Goal: Task Accomplishment & Management: Use online tool/utility

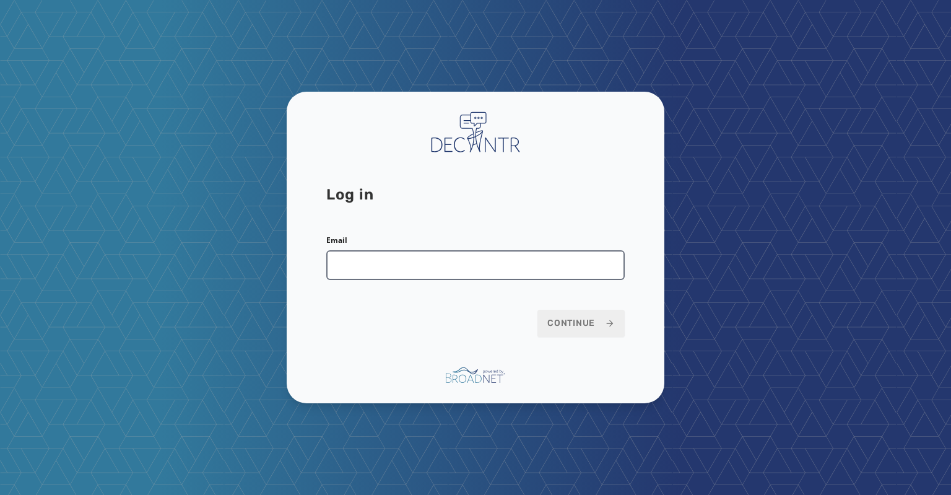
click at [335, 274] on input "Email" at bounding box center [475, 265] width 299 height 30
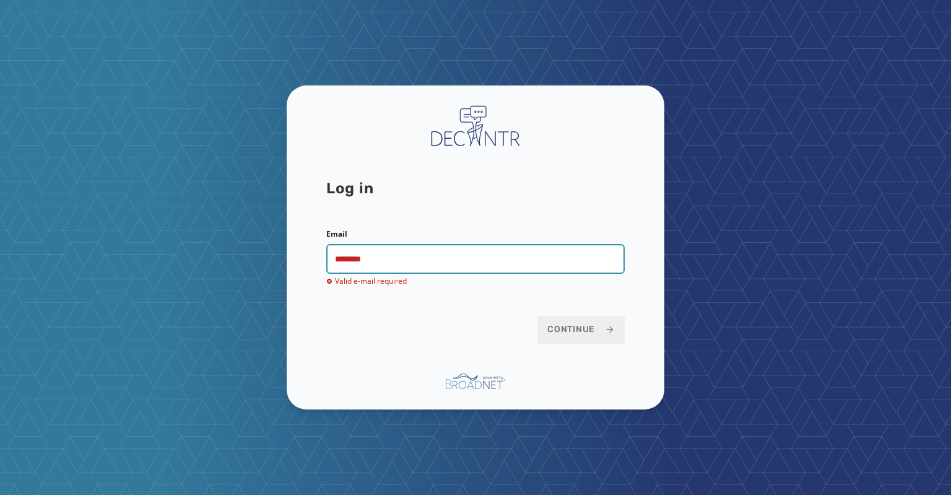
type input "**********"
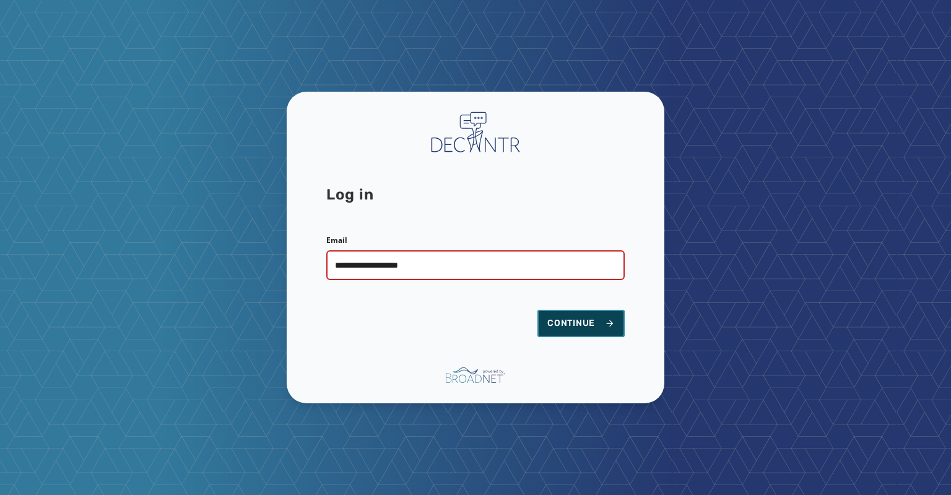
click at [570, 320] on span "Continue" at bounding box center [582, 323] width 68 height 12
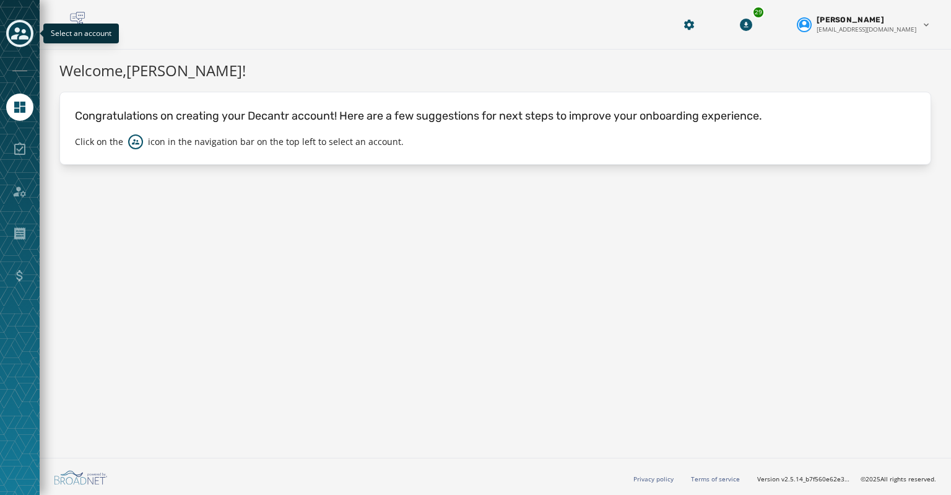
click at [16, 41] on icon "Toggle account select drawer" at bounding box center [19, 33] width 17 height 17
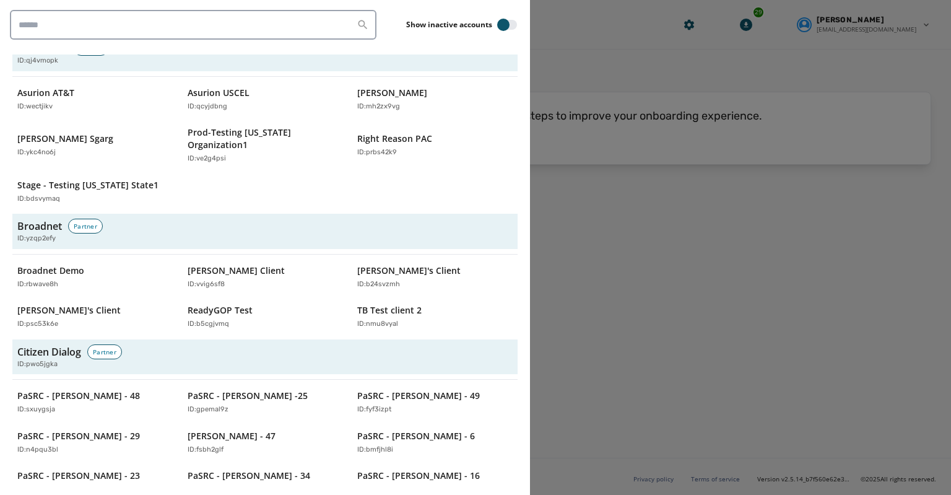
scroll to position [612, 0]
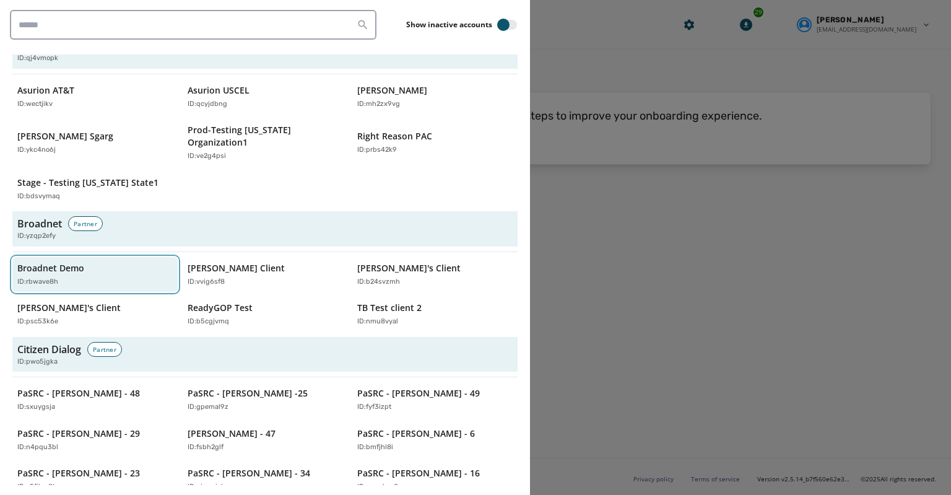
click at [63, 262] on p "Broadnet Demo" at bounding box center [50, 268] width 67 height 12
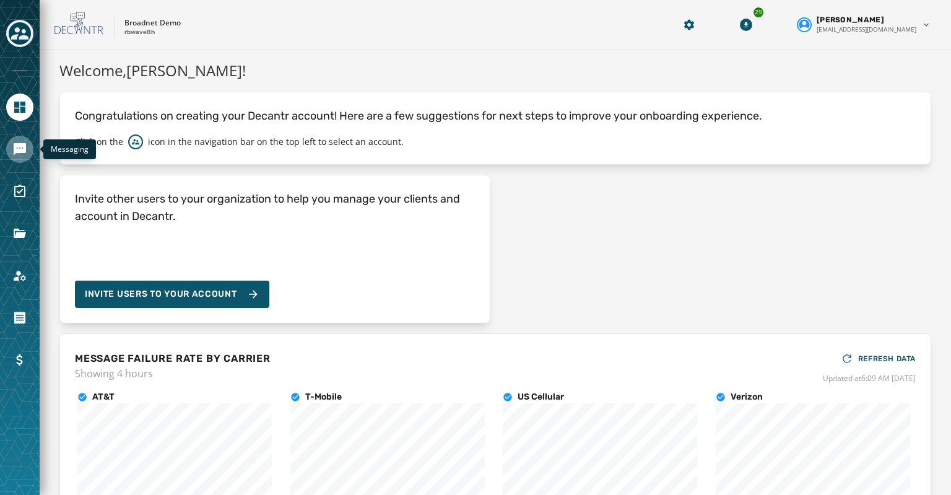
click at [20, 148] on icon "Navigate to Messaging" at bounding box center [19, 149] width 15 height 15
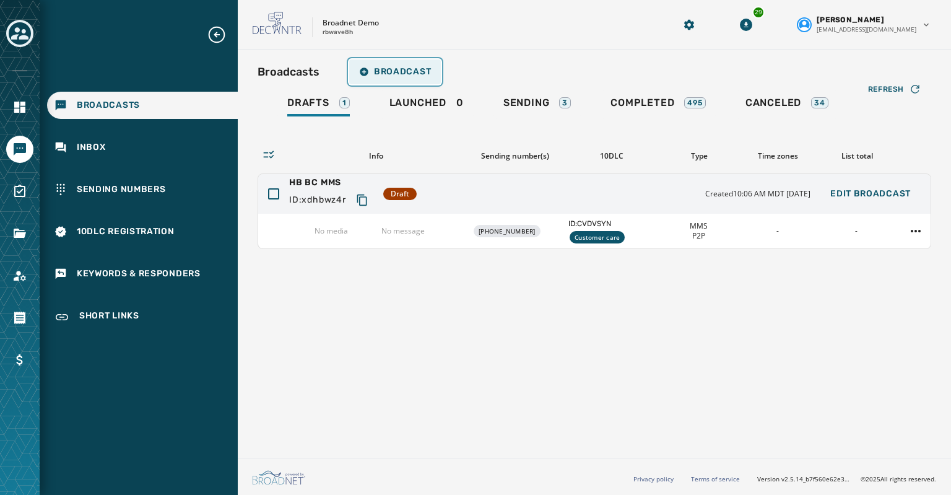
click at [393, 74] on span "Broadcast" at bounding box center [395, 72] width 72 height 10
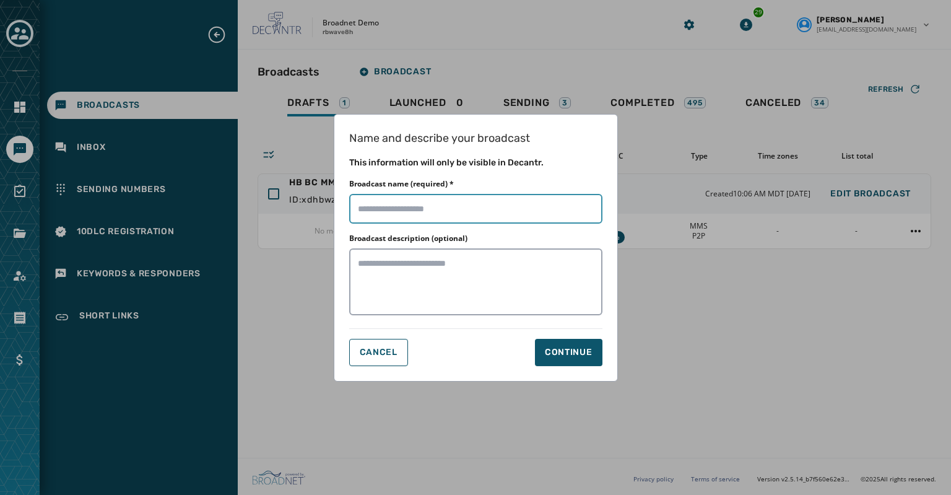
click at [367, 207] on input "Broadcast name (required) *" at bounding box center [475, 209] width 253 height 30
type input "**********"
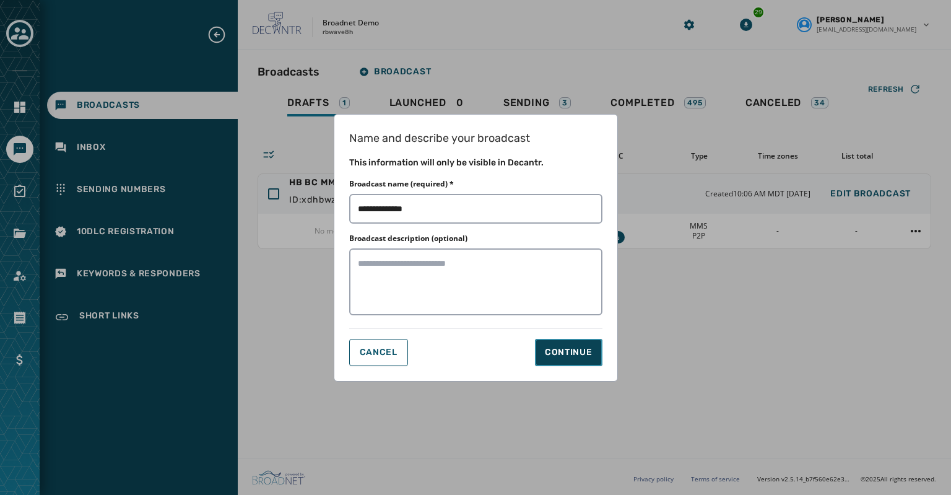
click at [558, 354] on div "Continue" at bounding box center [569, 352] width 48 height 12
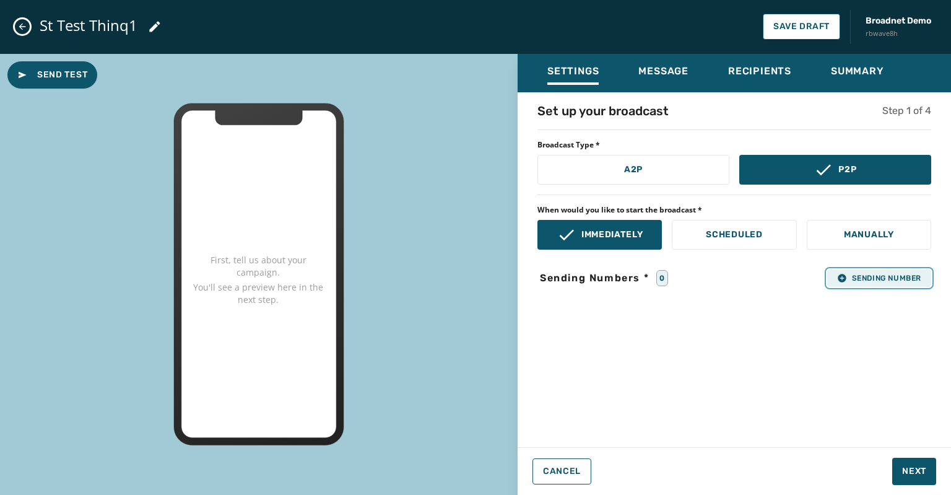
click at [848, 281] on span "Sending Number" at bounding box center [879, 278] width 84 height 10
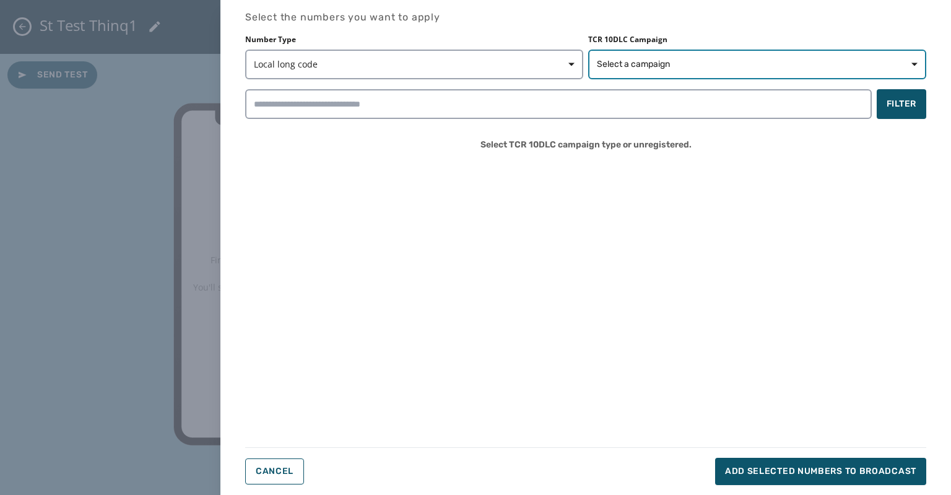
click at [622, 64] on span "Select a campaign" at bounding box center [633, 64] width 73 height 12
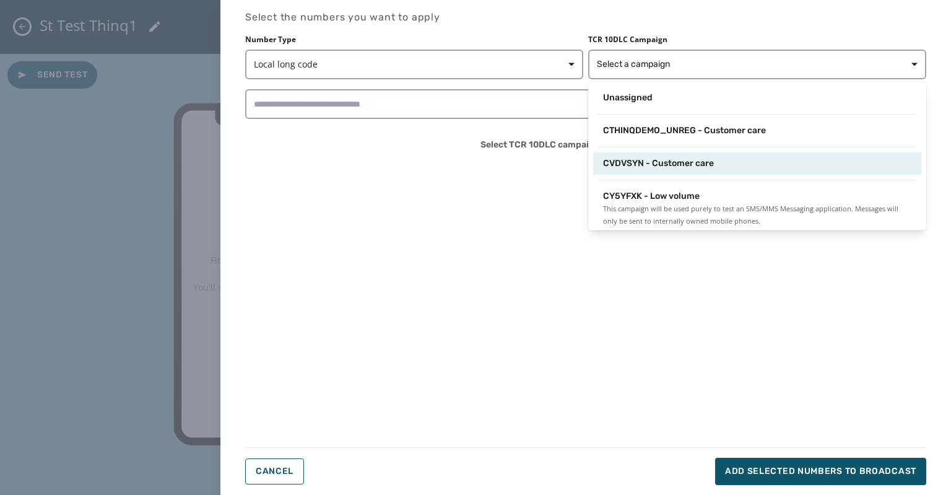
click at [632, 162] on span "CVDVSYN - Customer care" at bounding box center [658, 163] width 111 height 12
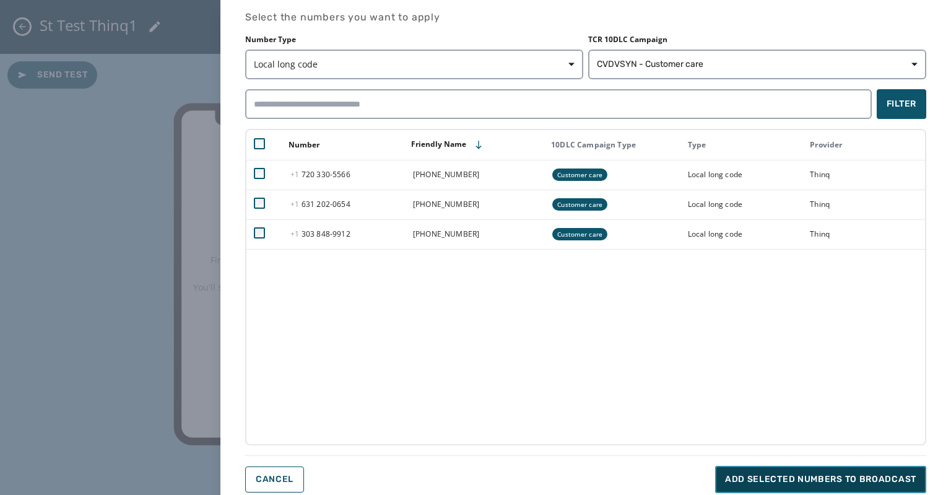
click at [741, 476] on span "Add selected numbers to broadcast" at bounding box center [820, 479] width 191 height 12
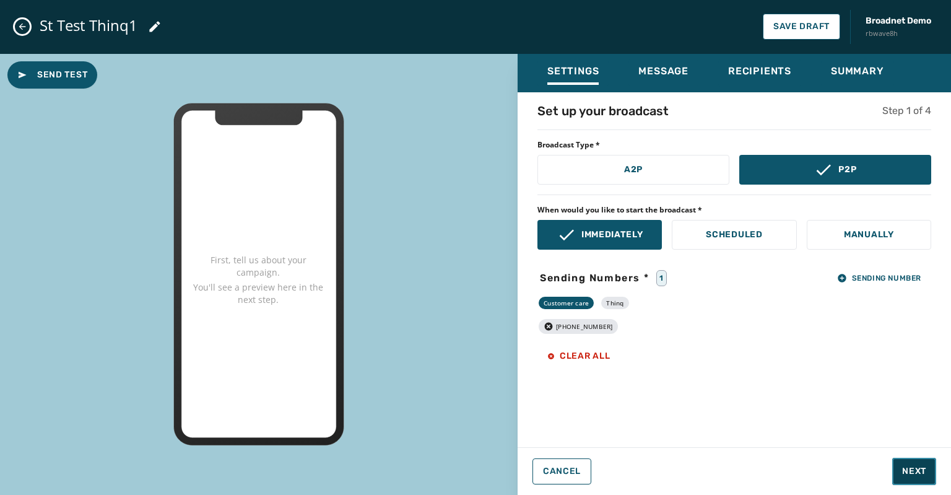
click at [904, 472] on span "Next" at bounding box center [914, 471] width 24 height 12
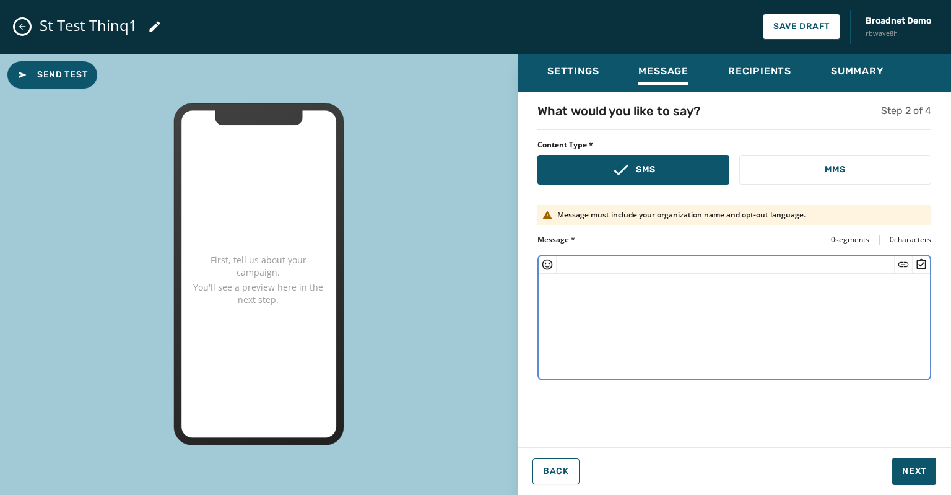
click at [557, 284] on textarea at bounding box center [734, 325] width 391 height 102
paste textarea "**********"
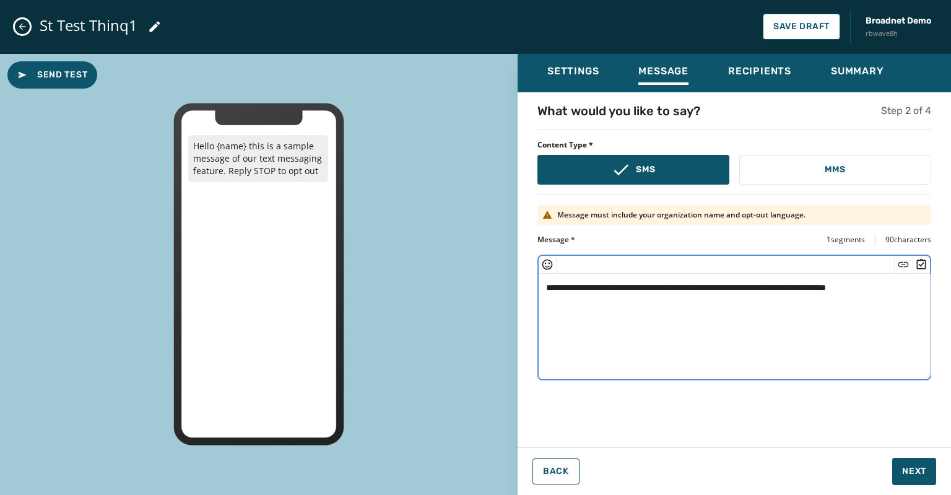
click at [599, 287] on textarea "**********" at bounding box center [735, 325] width 392 height 102
click at [892, 287] on textarea "**********" at bounding box center [735, 325] width 392 height 102
type textarea "**********"
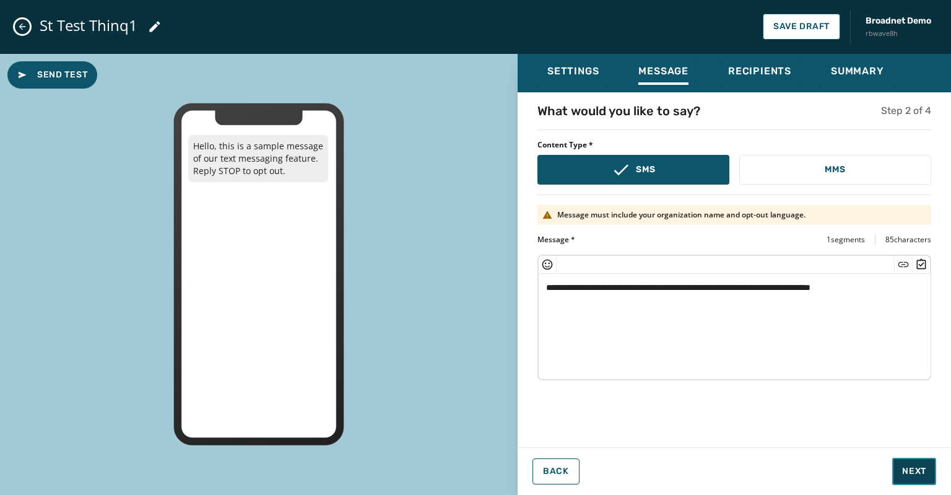
click at [903, 472] on span "Next" at bounding box center [914, 471] width 24 height 12
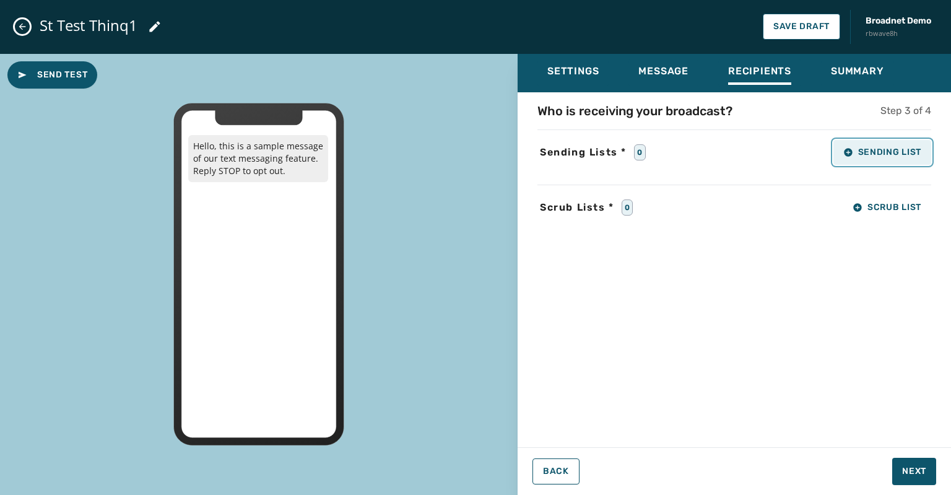
click at [855, 152] on span "Sending List" at bounding box center [883, 152] width 78 height 10
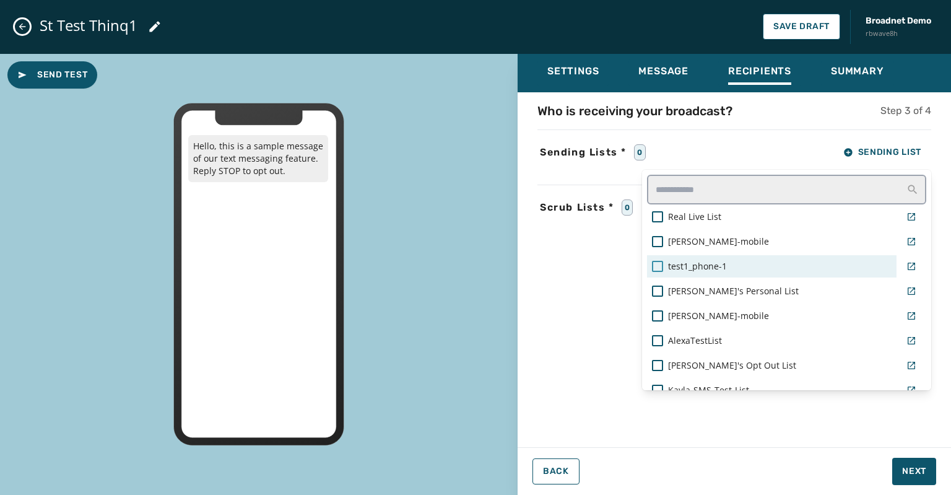
click at [661, 266] on div at bounding box center [657, 266] width 11 height 11
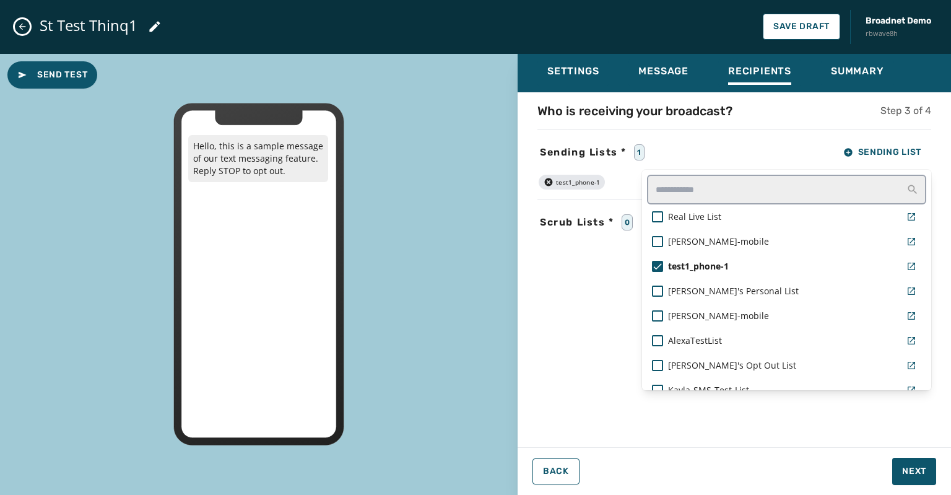
click at [915, 472] on div "Settings Message Recipients Summary Who is receiving your broadcast? Step 3 of …" at bounding box center [735, 270] width 434 height 432
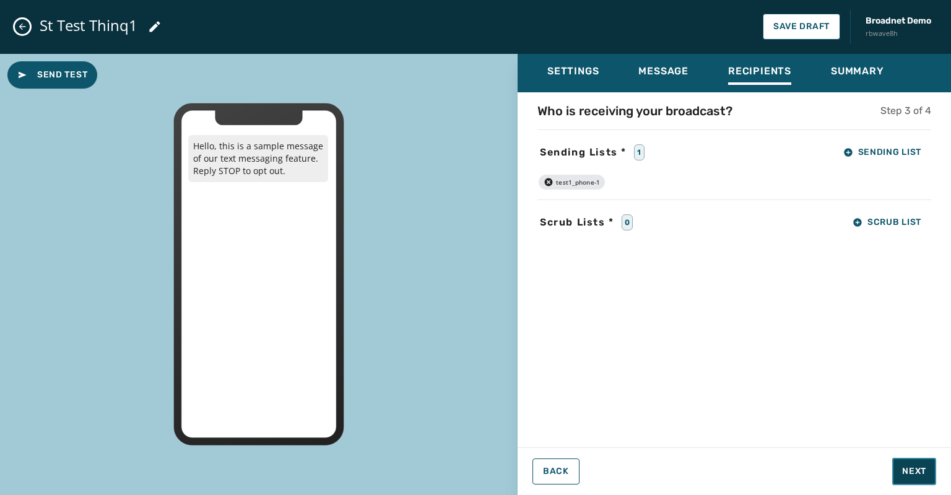
click at [910, 473] on span "Next" at bounding box center [914, 471] width 24 height 12
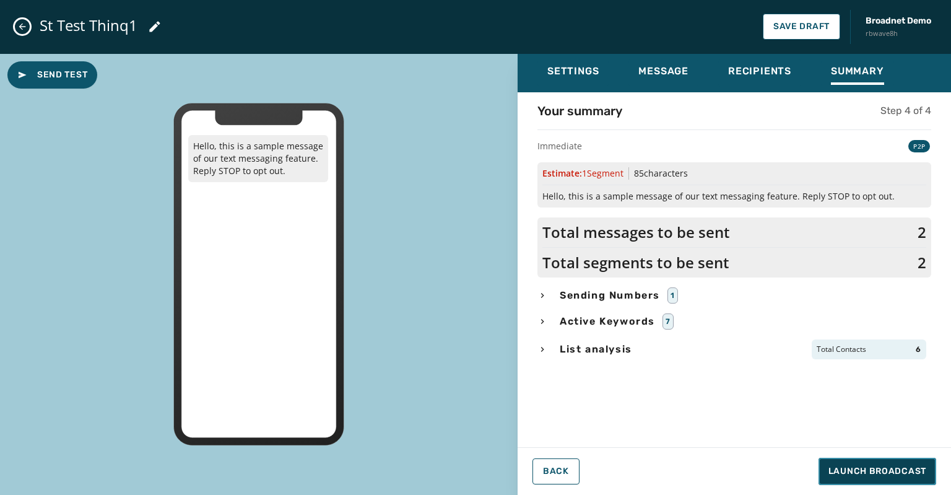
click at [880, 471] on span "Launch Broadcast" at bounding box center [878, 471] width 98 height 12
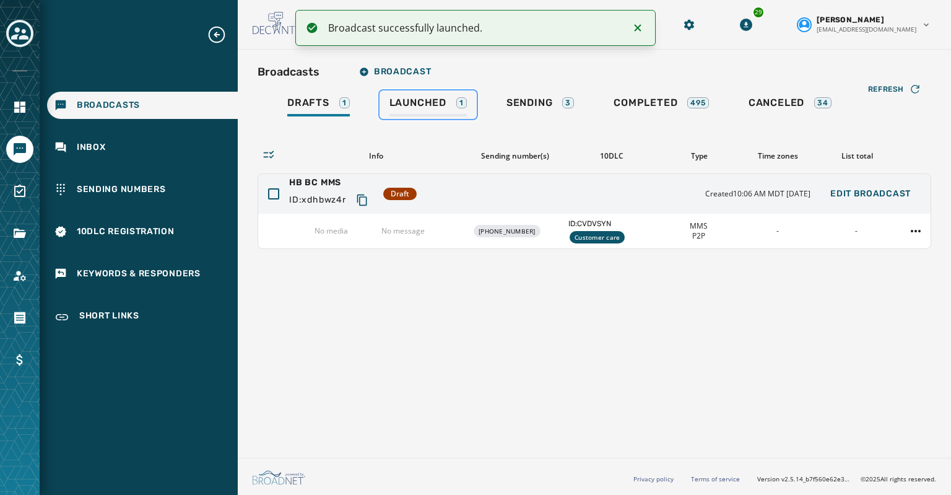
click at [424, 100] on span "Launched" at bounding box center [418, 103] width 57 height 12
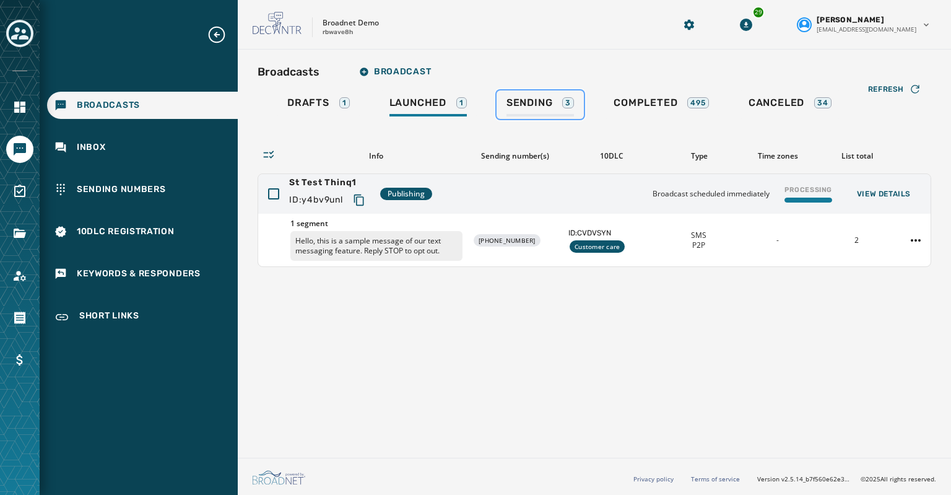
click at [515, 101] on span "Sending" at bounding box center [530, 103] width 46 height 12
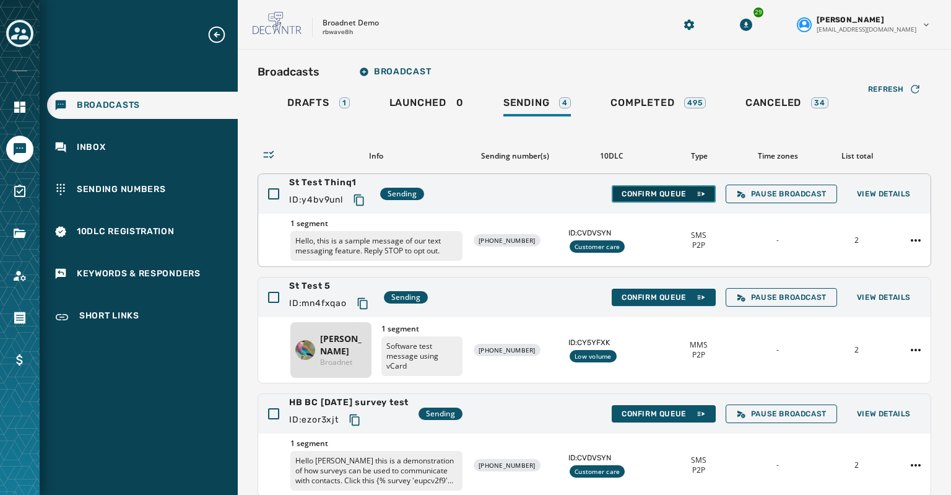
click at [627, 193] on span "Confirm Queue" at bounding box center [664, 194] width 84 height 10
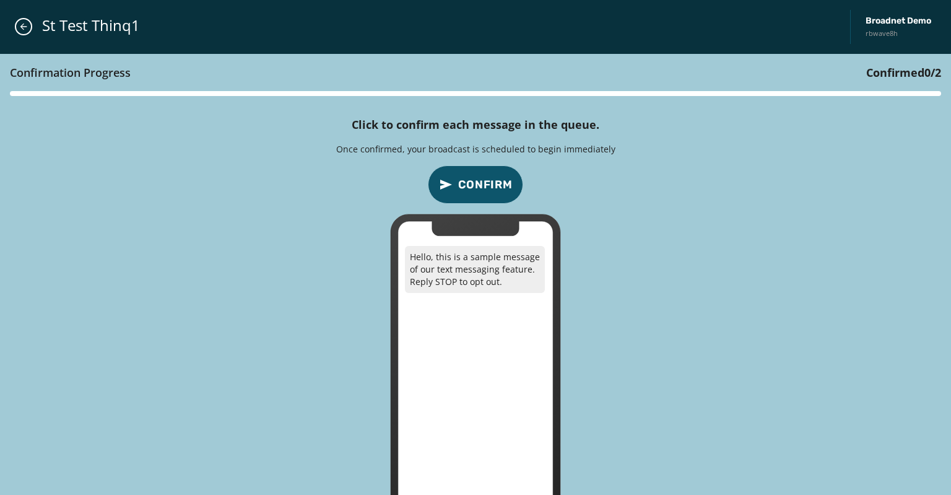
click at [478, 182] on span "Confirm" at bounding box center [485, 184] width 55 height 17
click at [482, 181] on span "Confirm" at bounding box center [485, 184] width 55 height 17
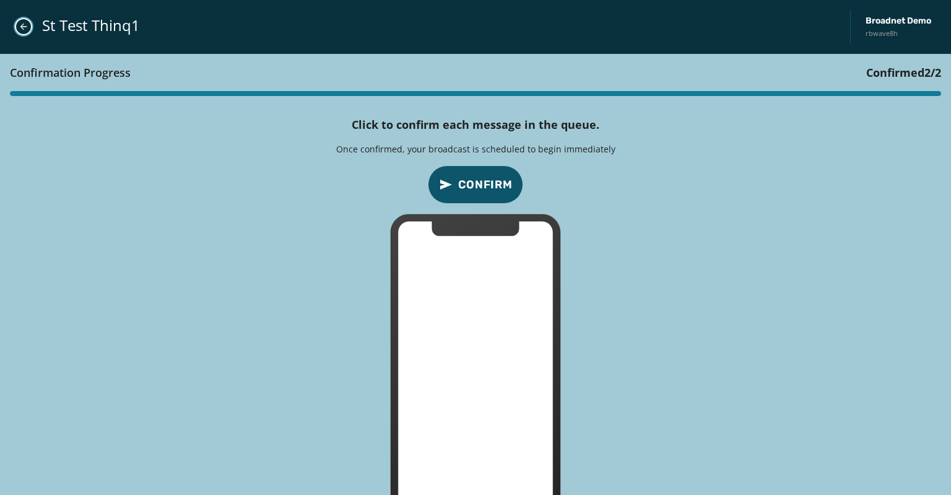
click at [24, 27] on icon "Close admin drawer" at bounding box center [23, 27] width 7 height 7
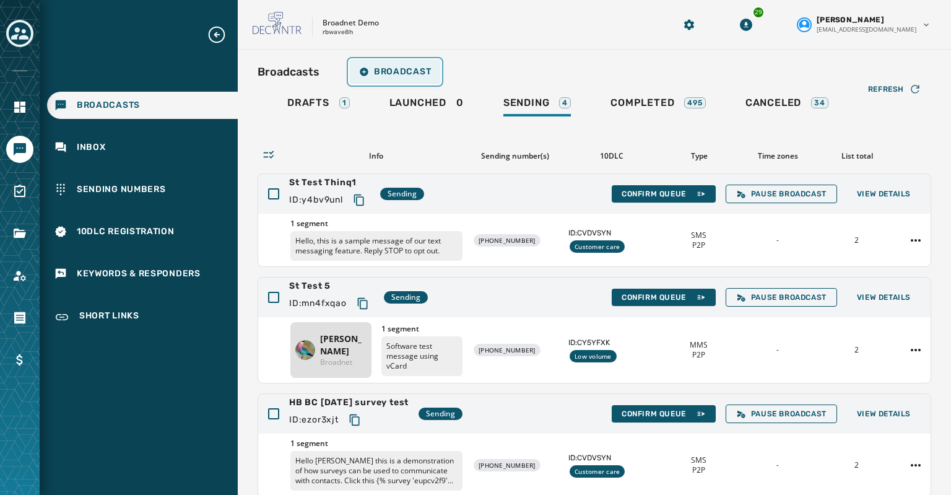
click at [386, 71] on span "Broadcast" at bounding box center [395, 72] width 72 height 10
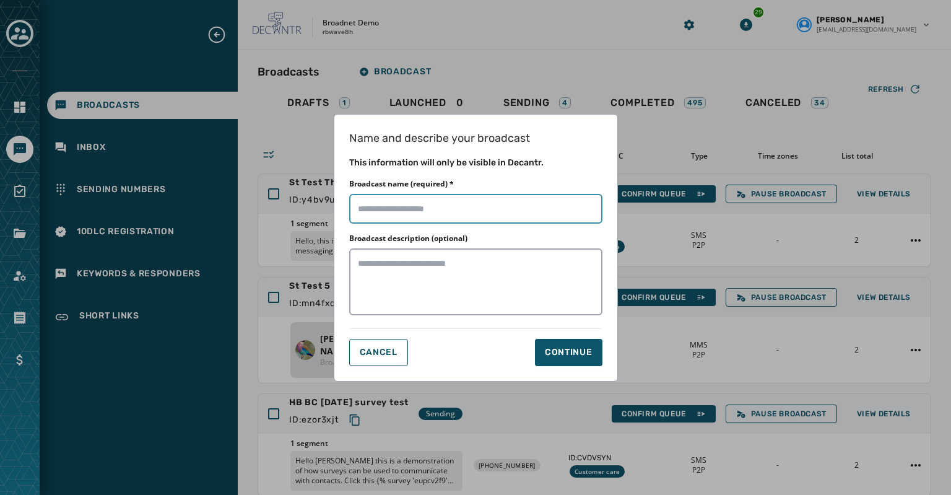
click at [377, 205] on input "Broadcast name (required) *" at bounding box center [475, 209] width 253 height 30
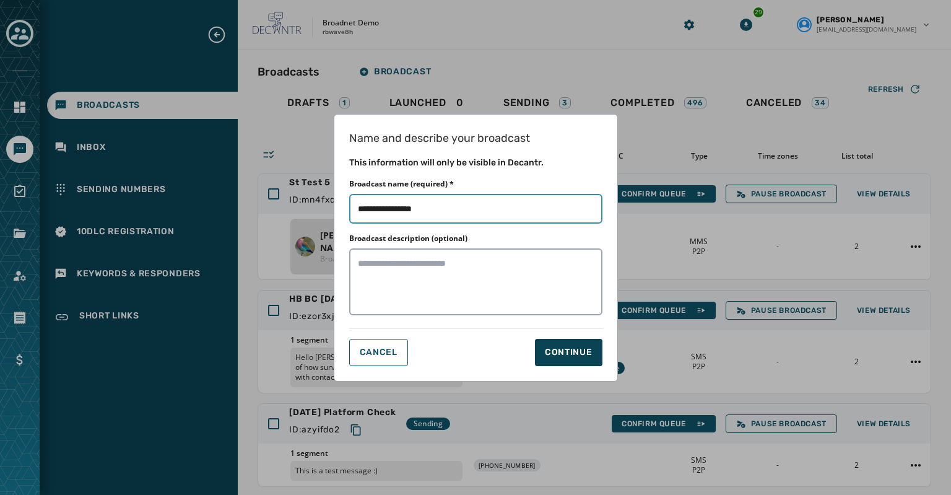
type input "**********"
click at [557, 351] on div "Continue" at bounding box center [569, 352] width 48 height 12
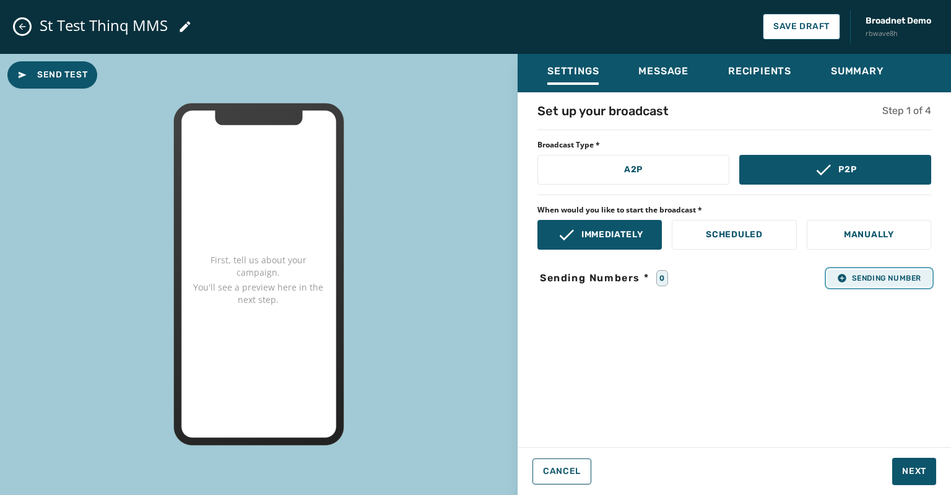
click at [840, 278] on icon "button" at bounding box center [842, 278] width 8 height 8
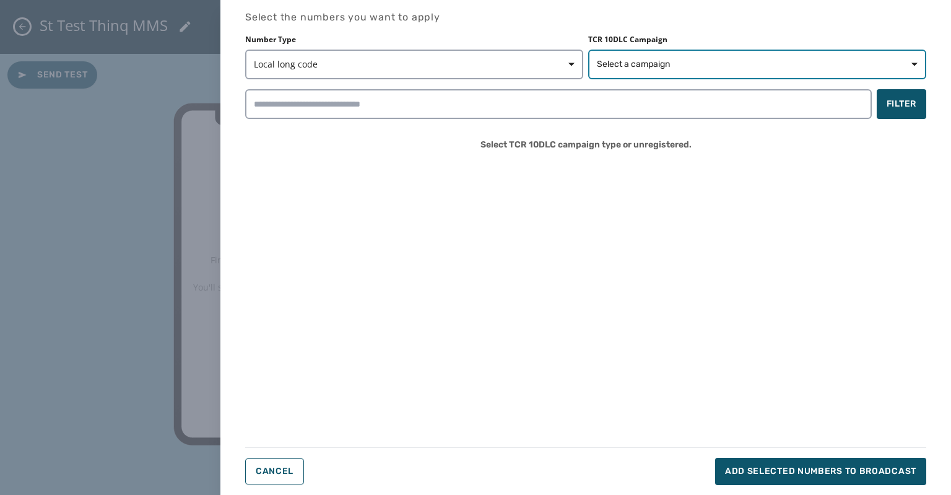
click at [652, 69] on span "Select a campaign" at bounding box center [633, 64] width 73 height 12
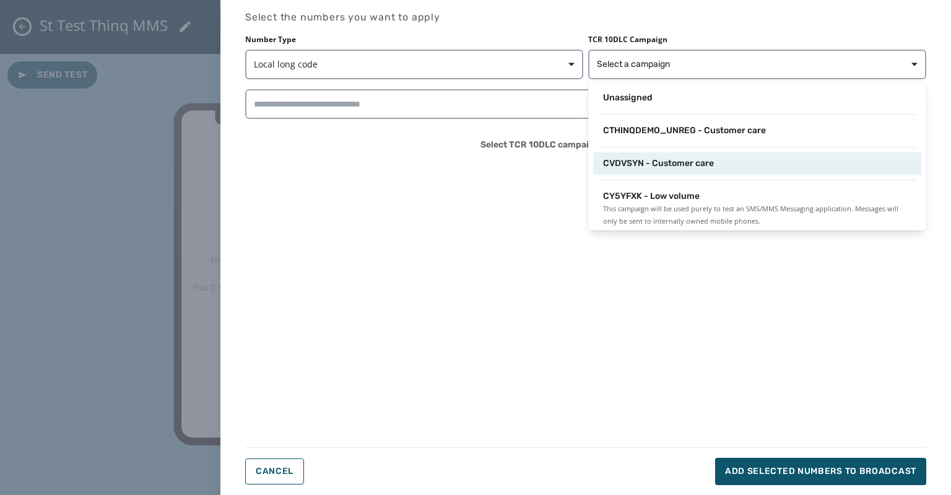
click at [647, 158] on span "CVDVSYN - Customer care" at bounding box center [658, 163] width 111 height 12
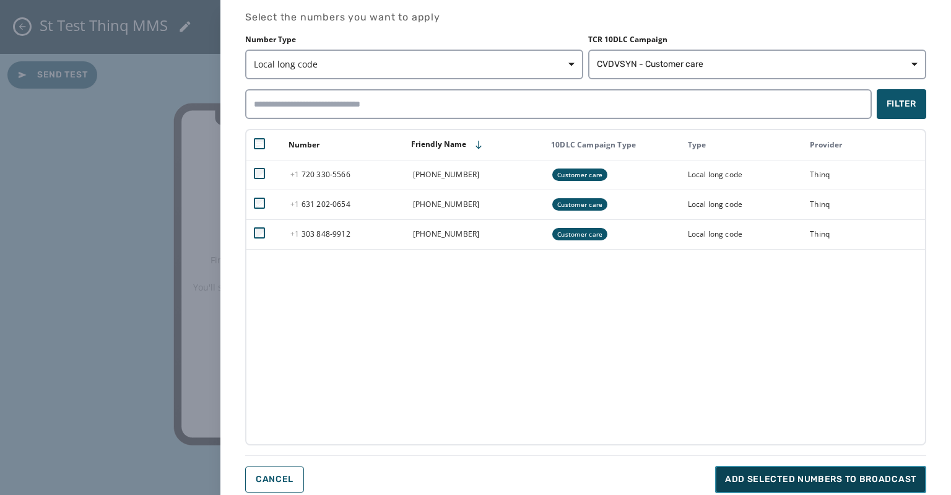
click at [730, 478] on span "Add selected numbers to broadcast" at bounding box center [820, 479] width 191 height 12
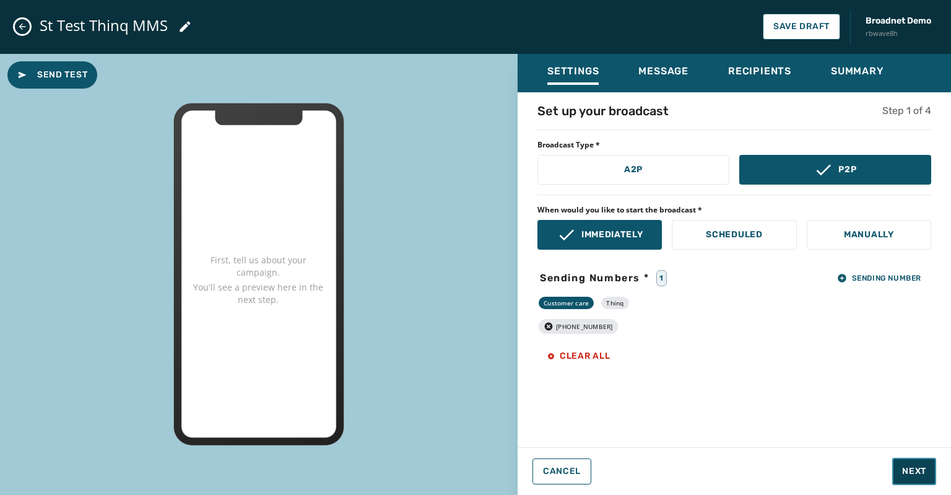
click at [922, 468] on span "Next" at bounding box center [914, 471] width 24 height 12
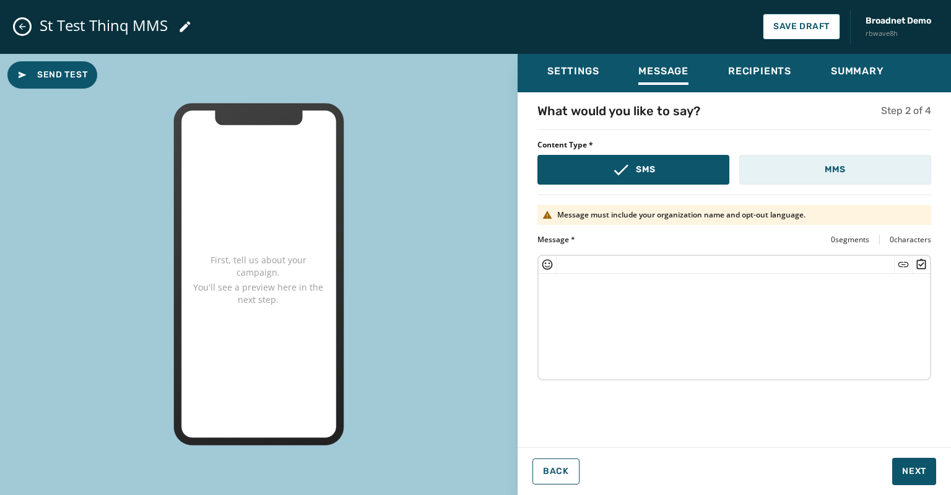
click at [827, 167] on p "MMS" at bounding box center [835, 170] width 20 height 12
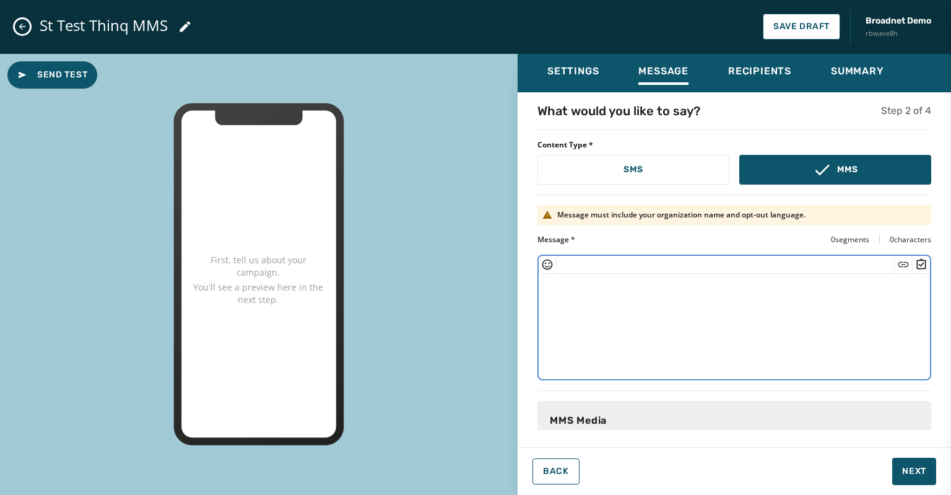
click at [548, 287] on textarea at bounding box center [734, 325] width 391 height 102
paste textarea "**********"
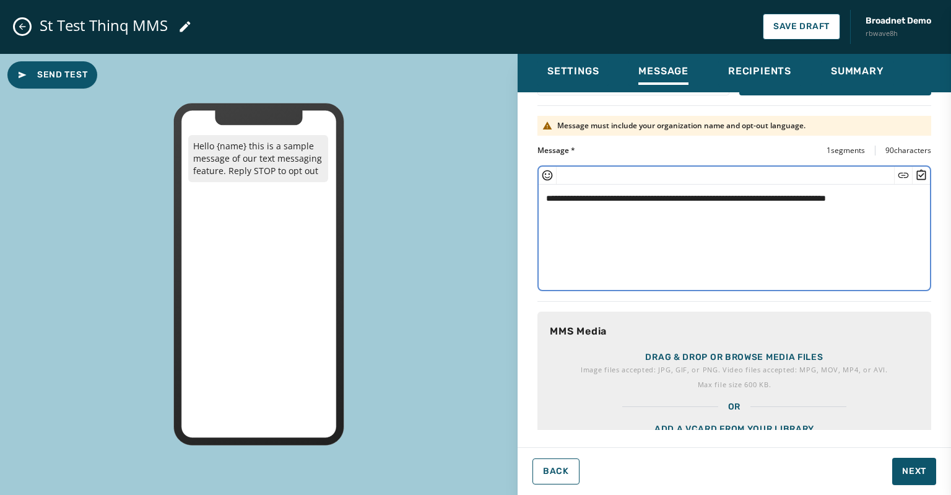
scroll to position [133, 0]
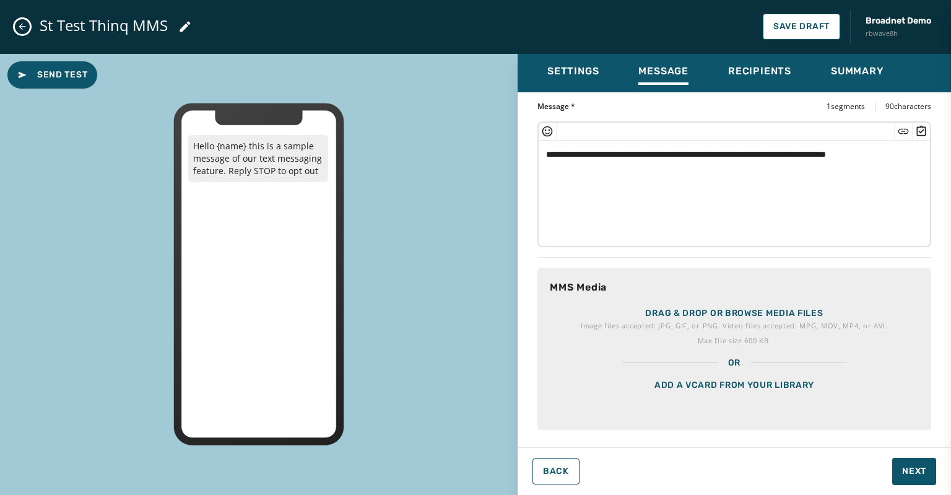
click at [725, 308] on p "Drag & drop or browse media files" at bounding box center [734, 313] width 178 height 12
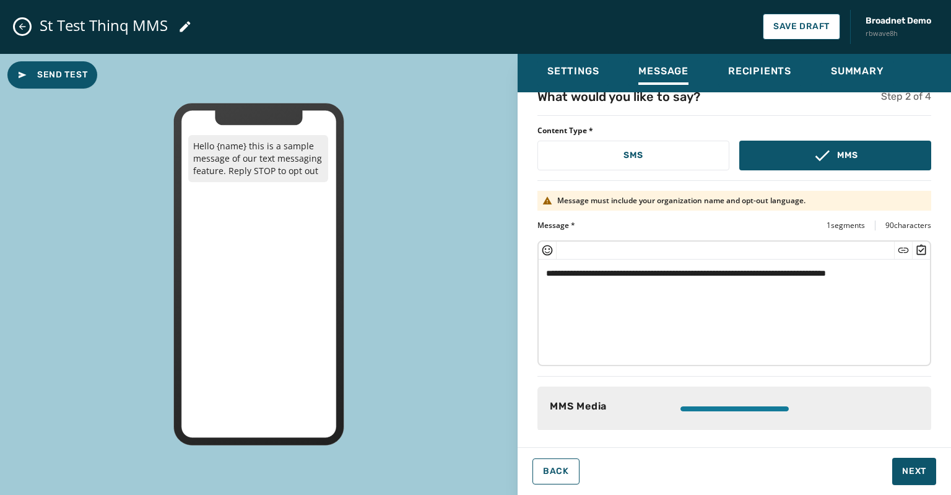
scroll to position [107, 0]
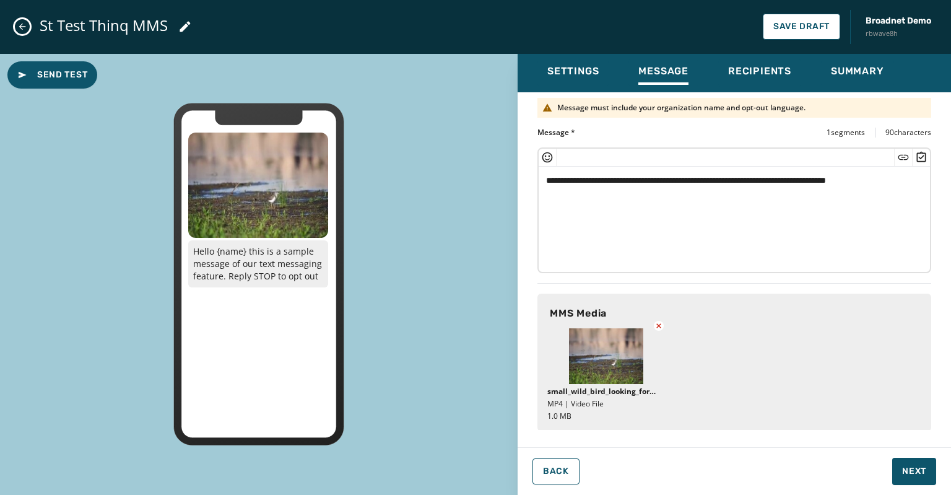
click at [565, 196] on textarea "**********" at bounding box center [730, 218] width 383 height 102
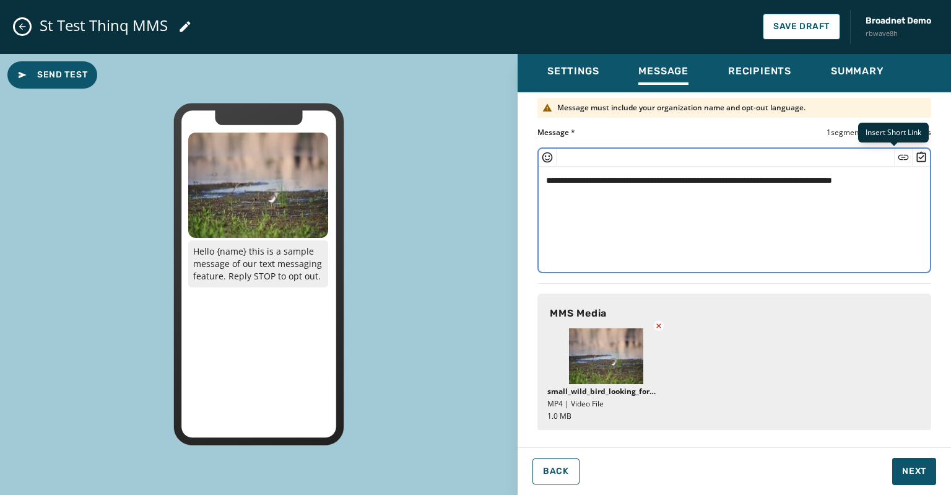
click at [897, 160] on icon "Insert Short Link" at bounding box center [903, 157] width 12 height 12
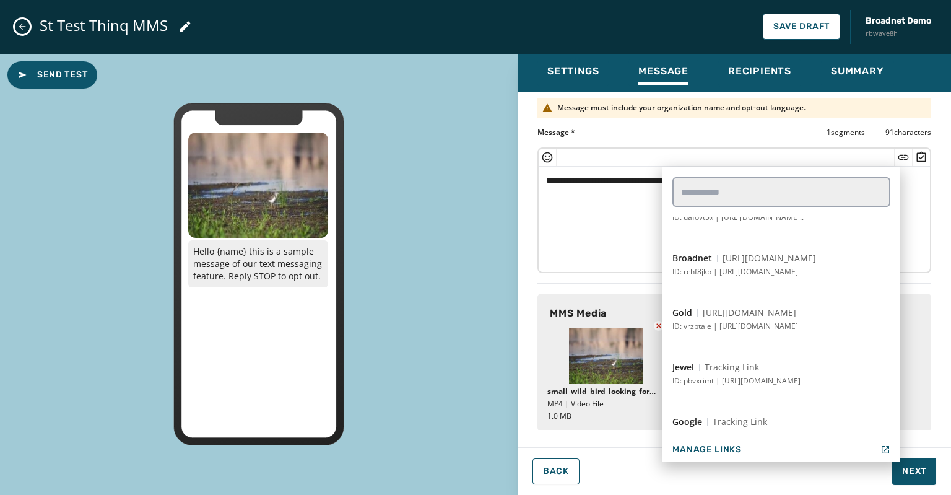
scroll to position [260, 0]
click at [731, 416] on span "Tracking Link" at bounding box center [740, 421] width 55 height 12
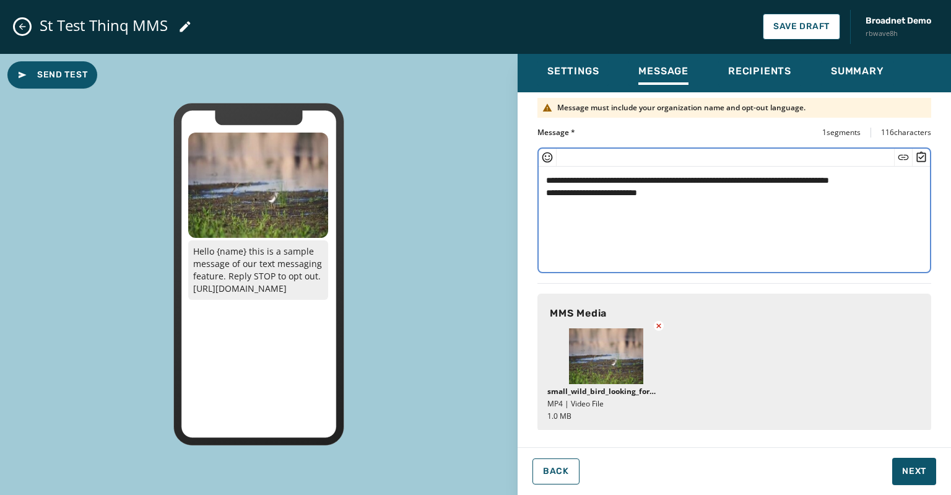
click at [917, 155] on icon "Insert Survey" at bounding box center [921, 157] width 12 height 12
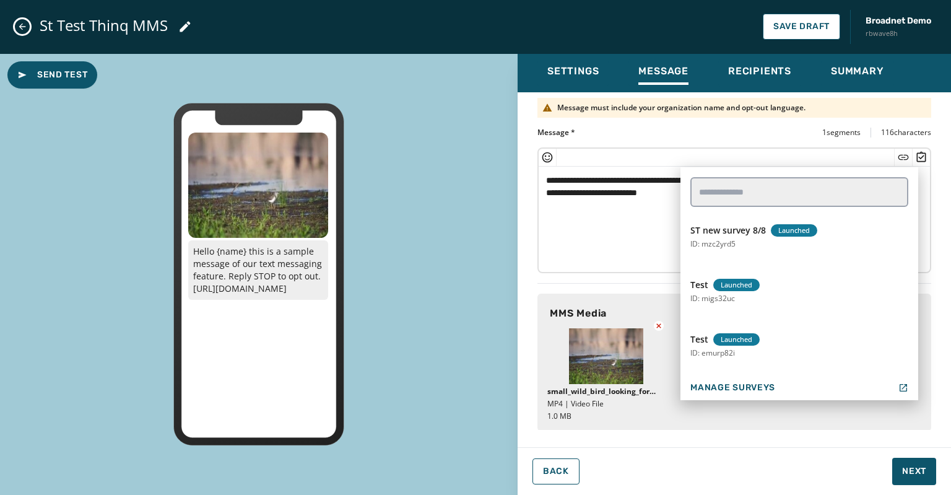
scroll to position [756, 0]
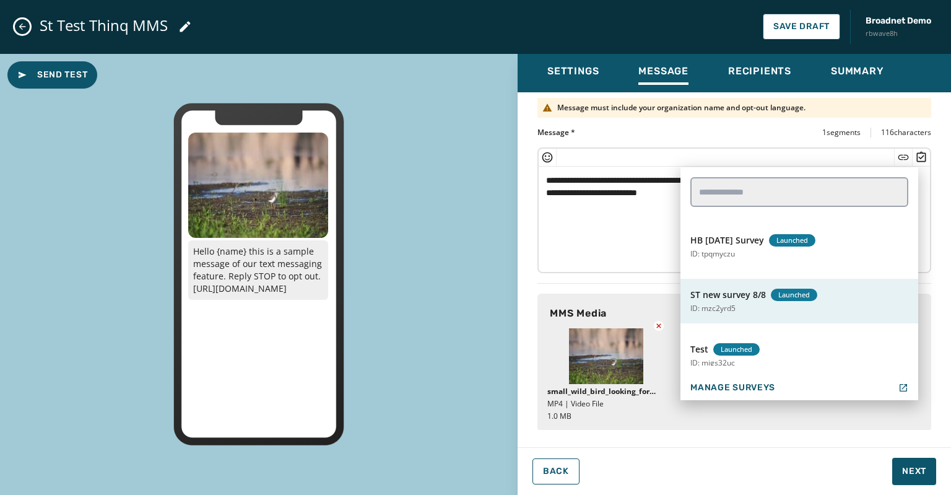
click at [726, 305] on p "ID: mzc2yrd5" at bounding box center [713, 308] width 45 height 10
type textarea "**********"
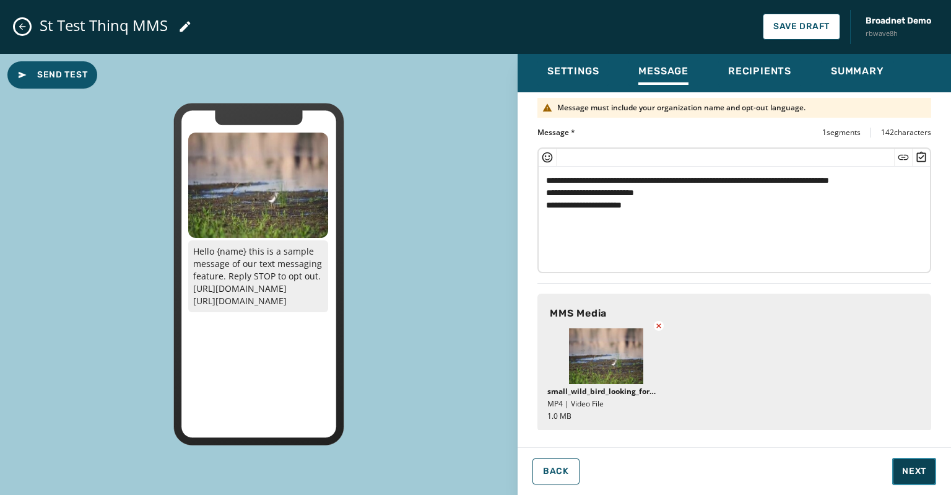
click at [913, 465] on span "Next" at bounding box center [914, 471] width 24 height 12
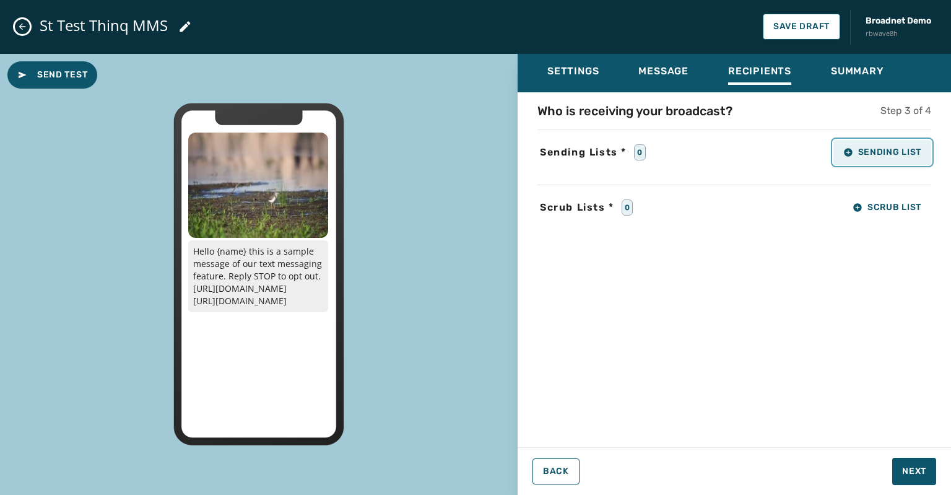
click at [884, 148] on span "Sending List" at bounding box center [883, 152] width 78 height 10
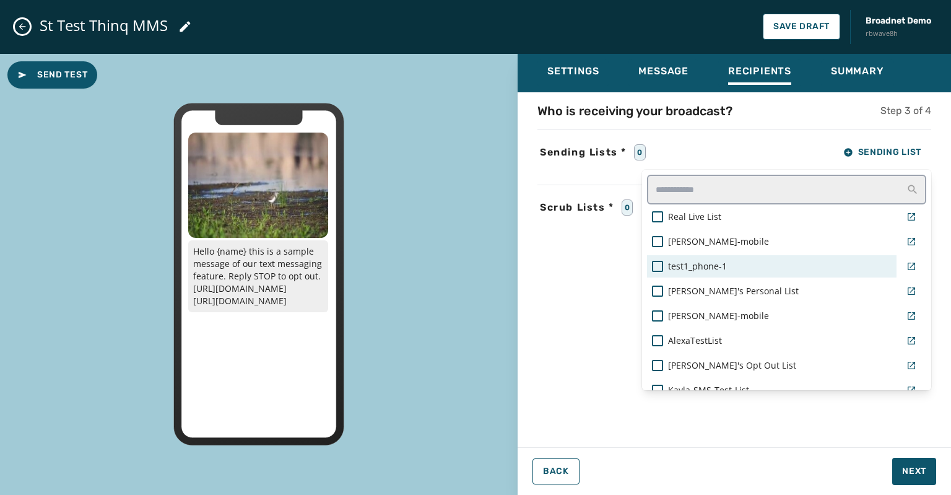
click at [707, 264] on span "test1_phone-1" at bounding box center [697, 266] width 59 height 12
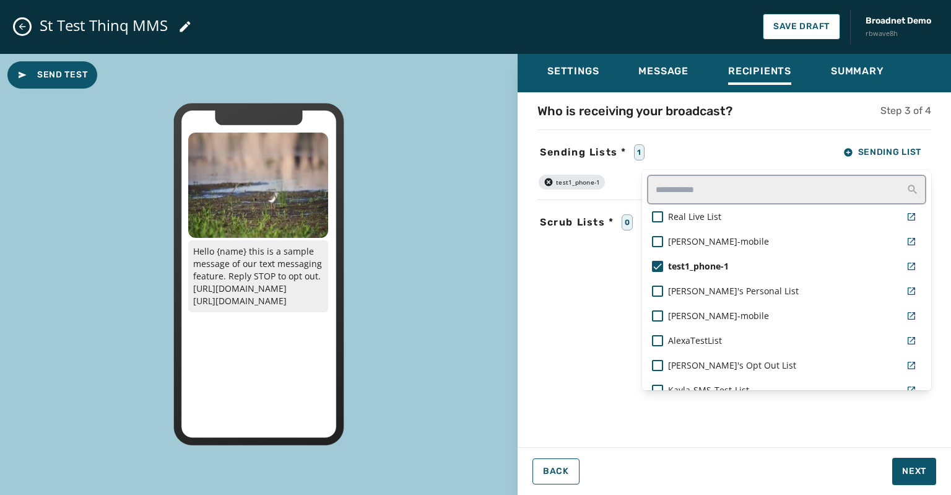
click at [907, 473] on div "Settings Message Recipients Summary Who is receiving your broadcast? Step 3 of …" at bounding box center [735, 270] width 434 height 432
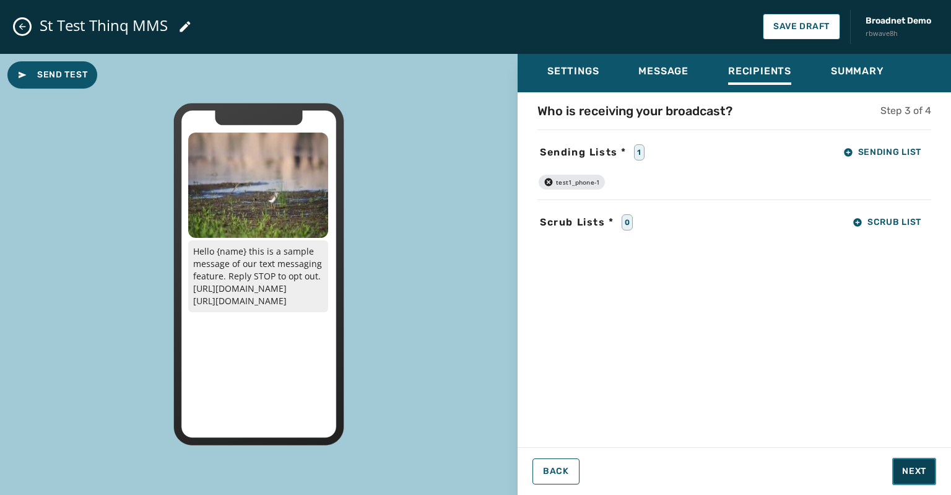
click at [907, 473] on span "Next" at bounding box center [914, 471] width 24 height 12
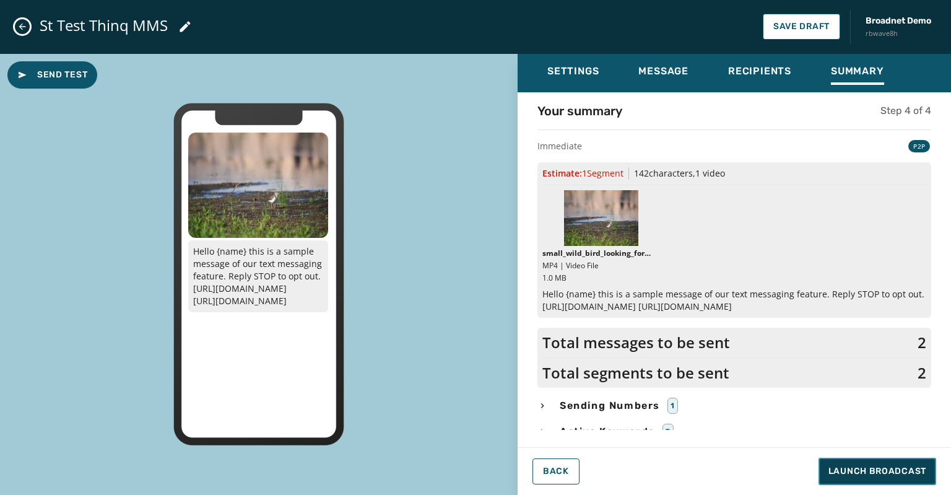
scroll to position [38, 0]
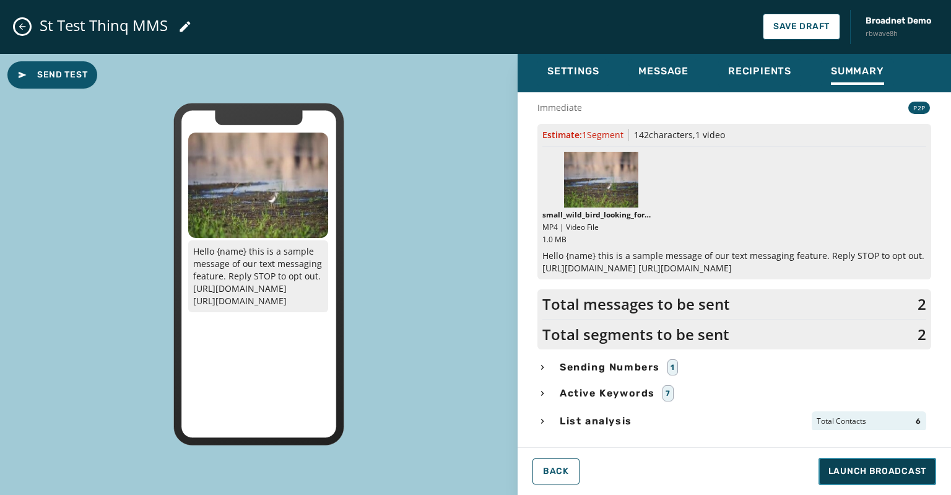
click at [862, 473] on span "Launch Broadcast" at bounding box center [878, 471] width 98 height 12
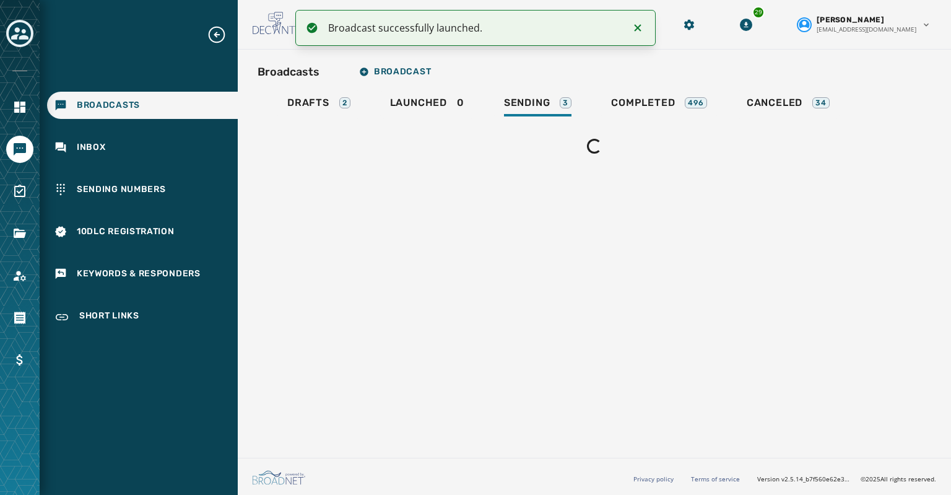
scroll to position [0, 0]
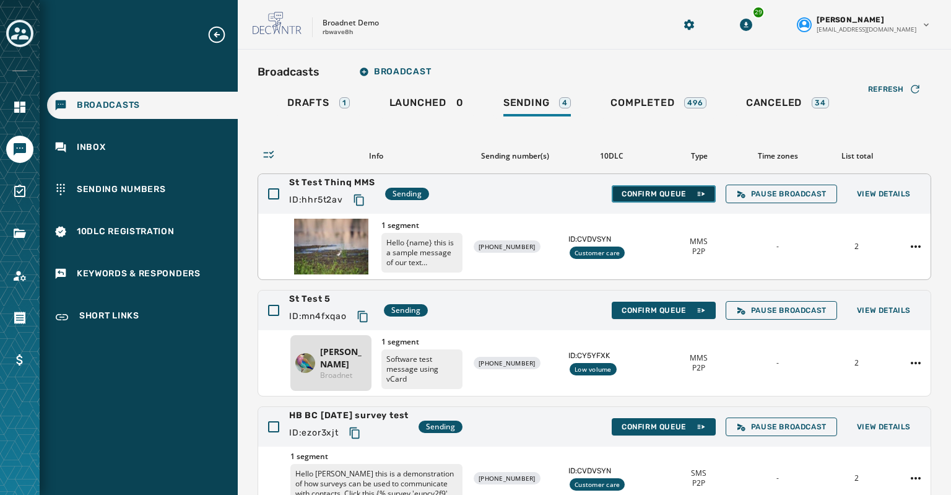
click at [629, 189] on span "Confirm Queue" at bounding box center [664, 194] width 84 height 10
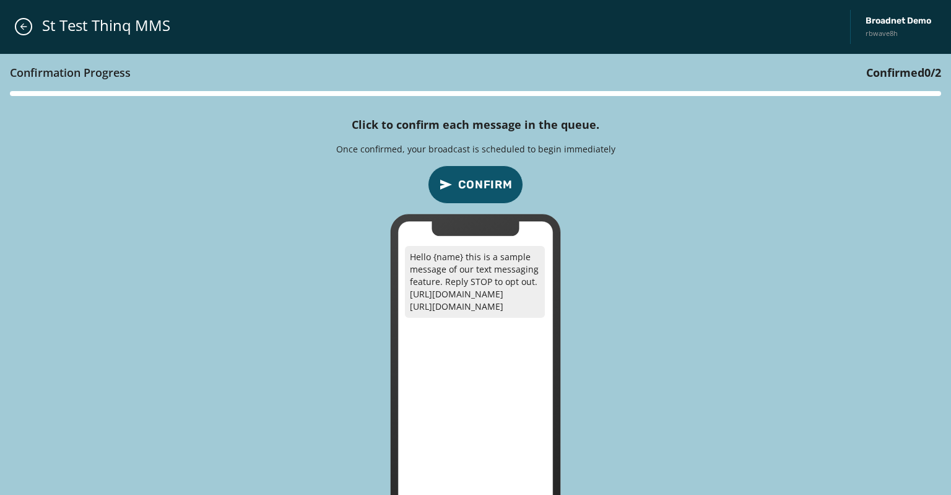
click at [481, 181] on span "Confirm" at bounding box center [485, 184] width 55 height 17
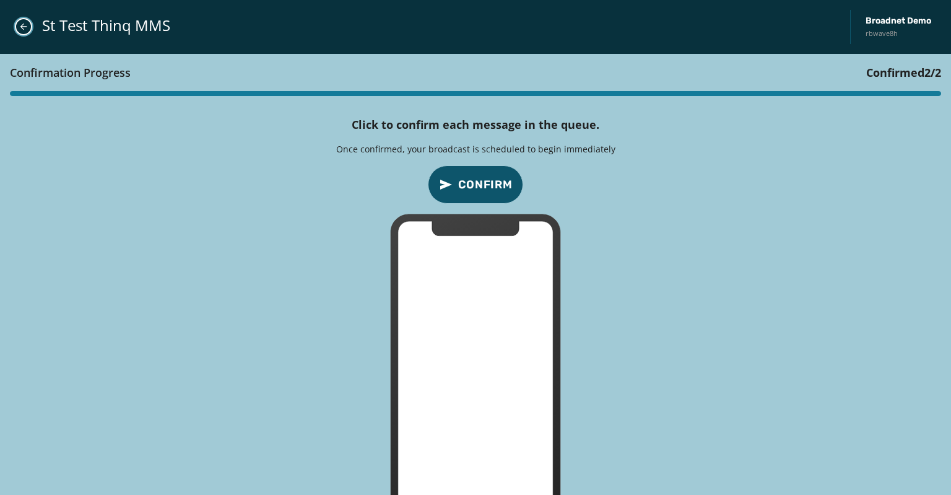
click at [25, 24] on icon "Close admin drawer" at bounding box center [24, 27] width 10 height 10
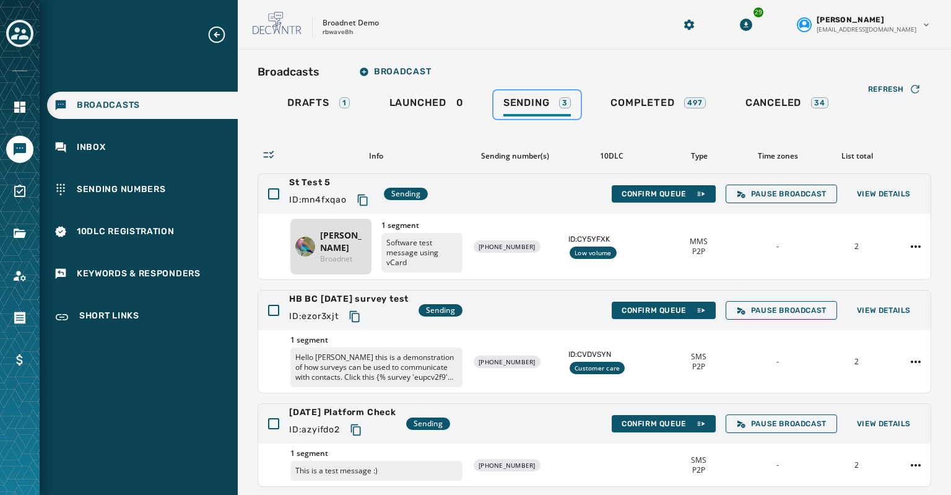
click at [531, 102] on span "Sending" at bounding box center [527, 103] width 46 height 12
click at [533, 100] on span "Sending" at bounding box center [527, 103] width 46 height 12
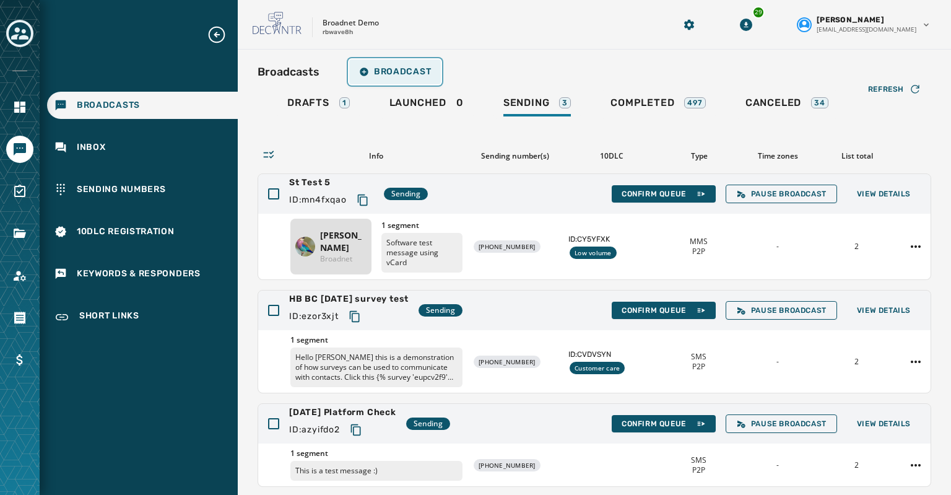
click at [379, 74] on span "Broadcast" at bounding box center [395, 72] width 72 height 10
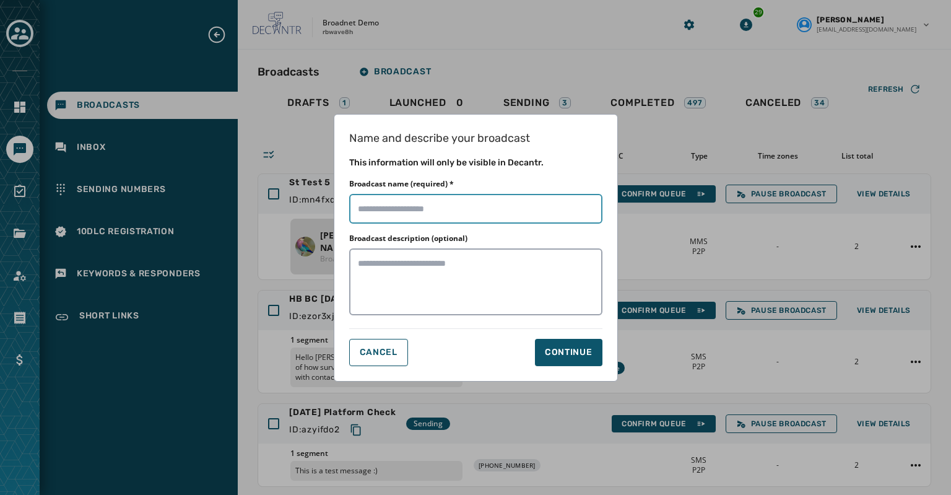
click at [364, 208] on input "Broadcast name (required) *" at bounding box center [475, 209] width 253 height 30
click at [368, 207] on input "Broadcast name (required) *" at bounding box center [475, 209] width 253 height 30
type input "**********"
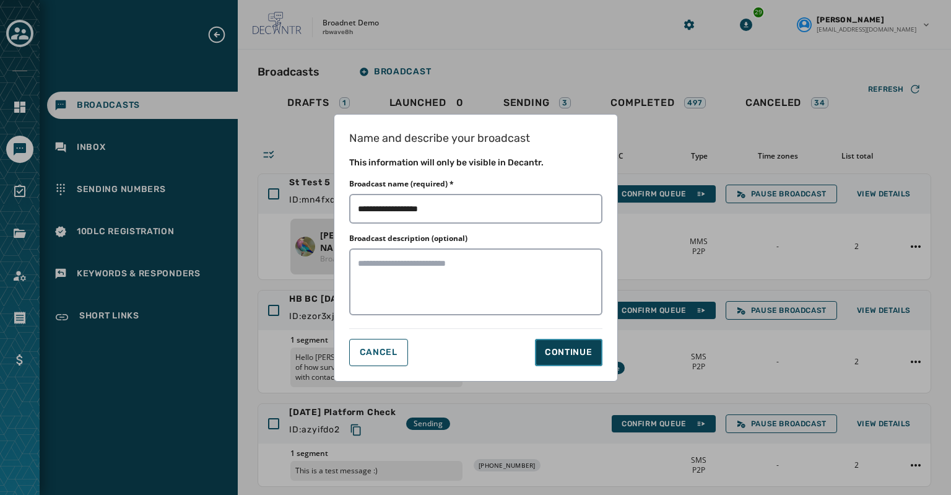
click at [555, 347] on div "Continue" at bounding box center [569, 352] width 48 height 12
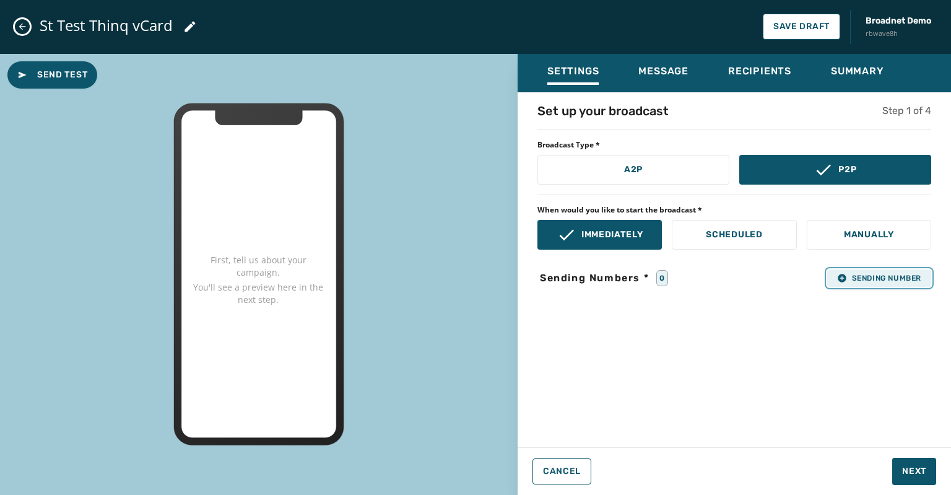
click at [847, 275] on span "Sending Number" at bounding box center [879, 278] width 84 height 10
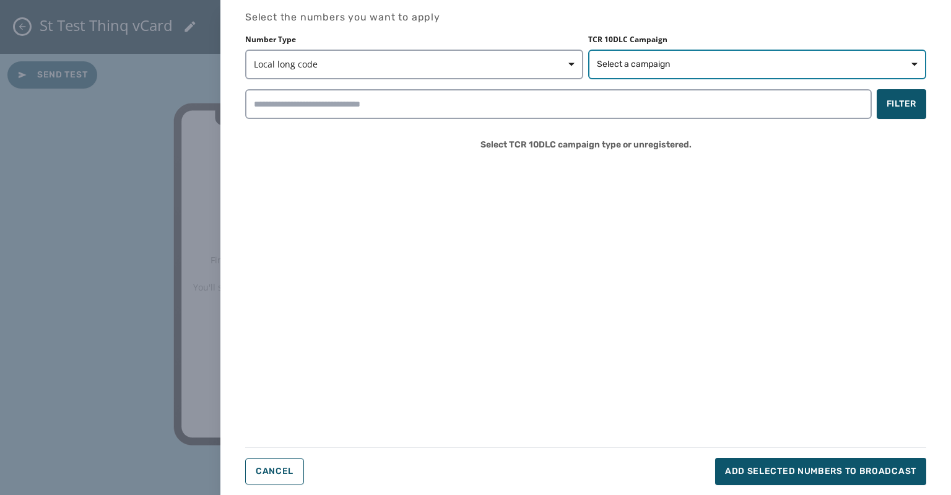
click at [614, 60] on span "Select a campaign" at bounding box center [633, 64] width 73 height 12
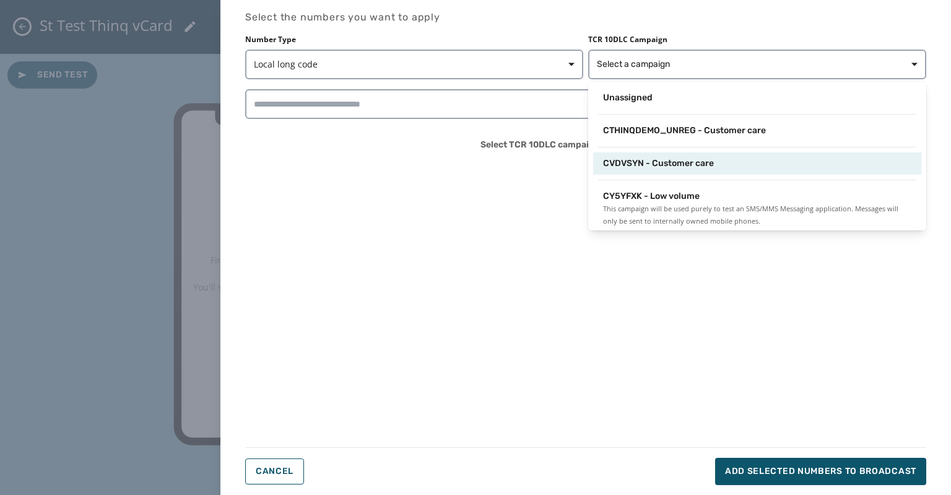
click at [625, 167] on span "CVDVSYN - Customer care" at bounding box center [658, 163] width 111 height 12
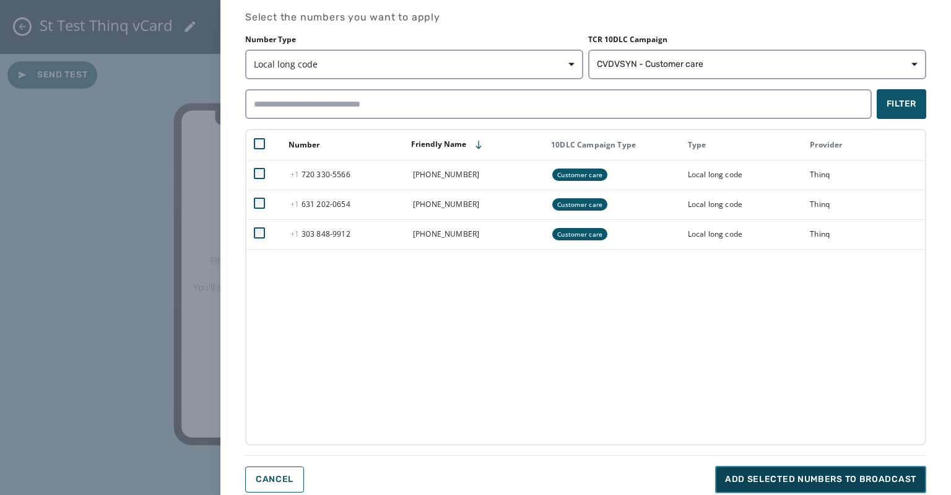
click at [745, 482] on span "Add selected numbers to broadcast" at bounding box center [820, 479] width 191 height 12
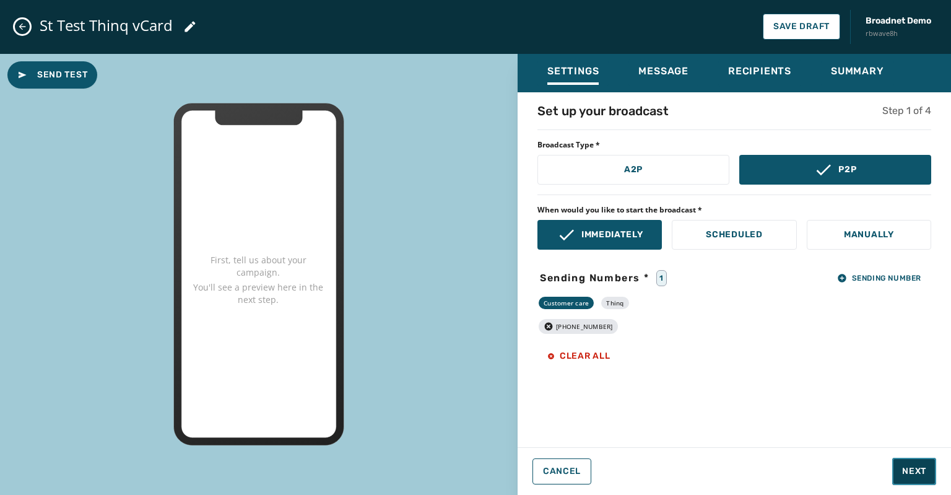
click at [903, 466] on span "Next" at bounding box center [914, 471] width 24 height 12
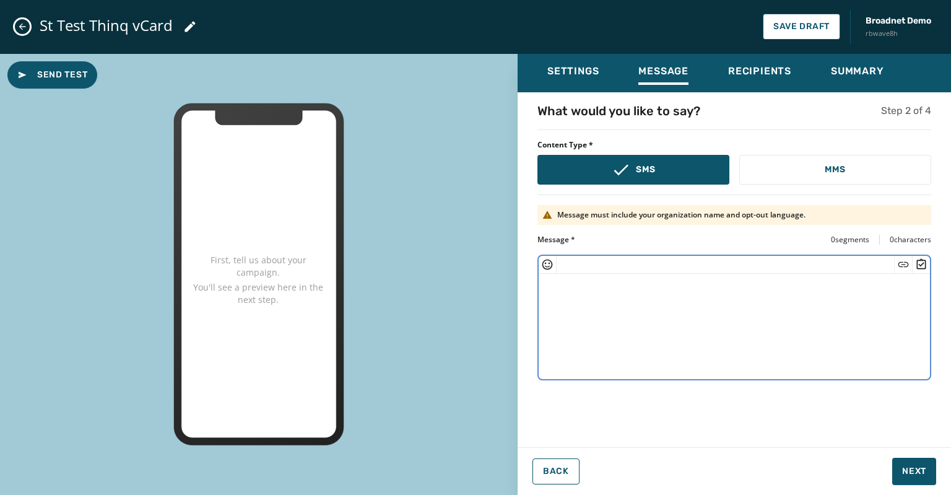
click at [554, 289] on textarea at bounding box center [734, 325] width 391 height 102
paste textarea "**********"
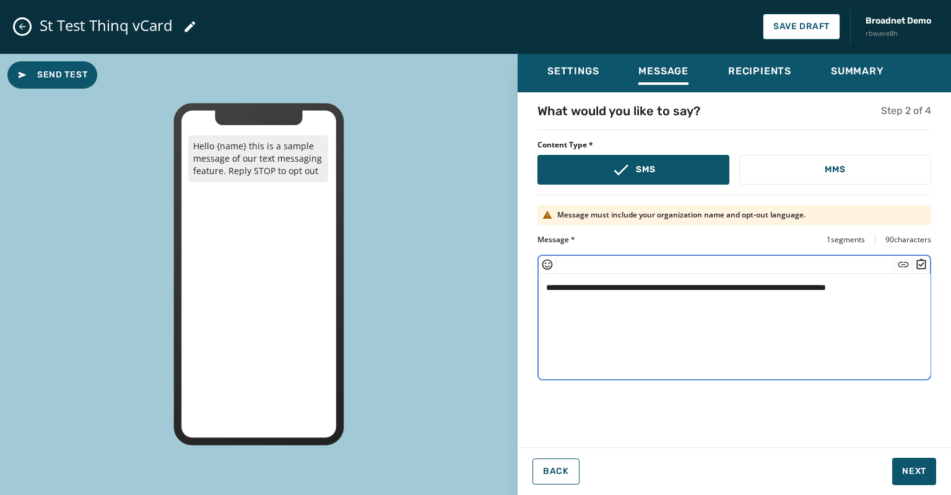
click at [598, 289] on textarea "**********" at bounding box center [735, 325] width 392 height 102
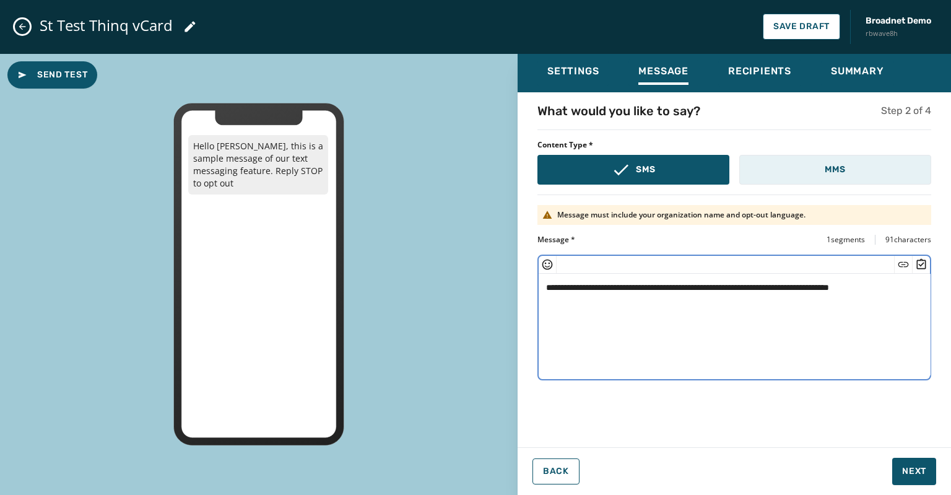
type textarea "**********"
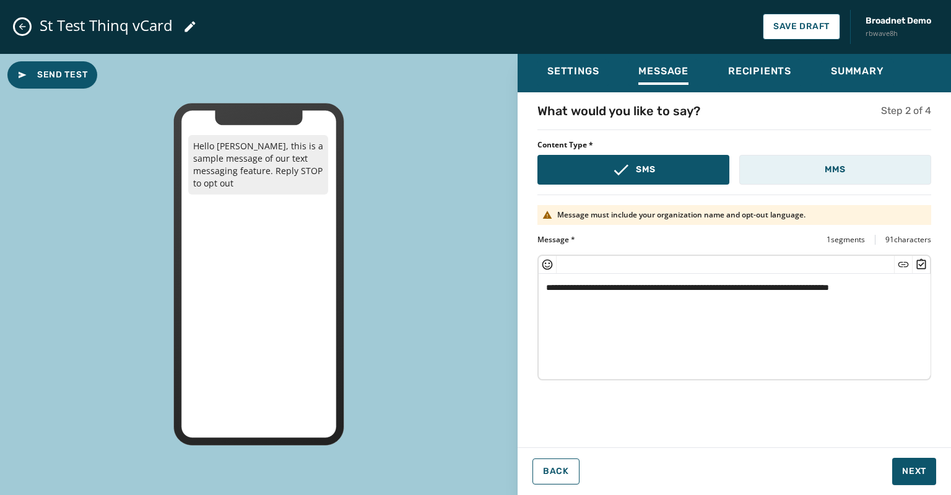
click at [829, 171] on p "MMS" at bounding box center [835, 170] width 20 height 12
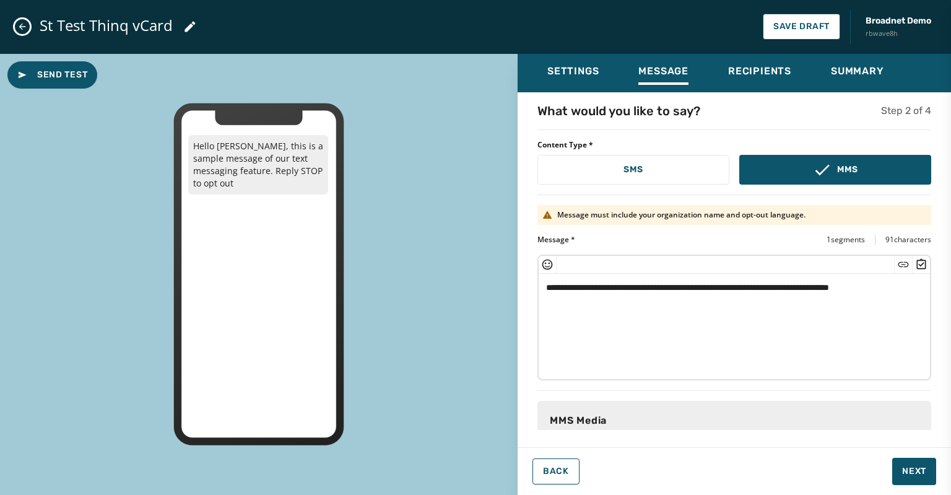
scroll to position [133, 0]
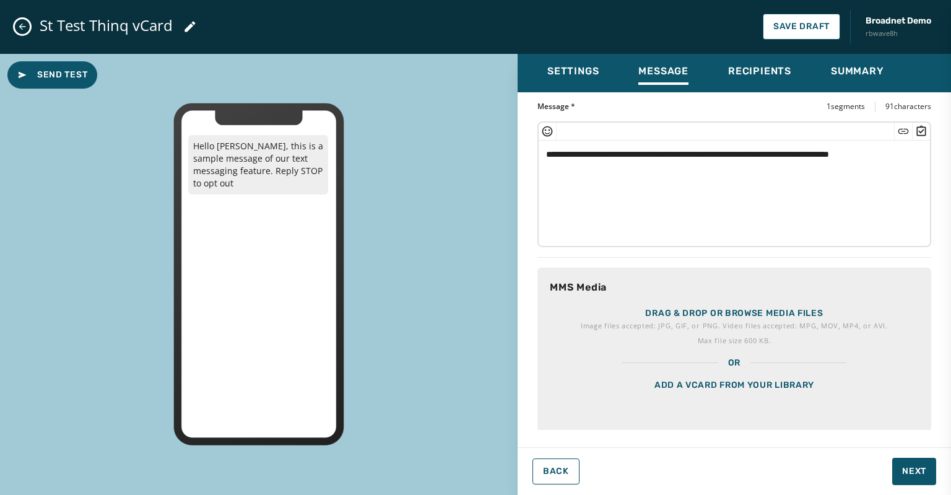
click at [685, 379] on div "Add a vCard from your library" at bounding box center [735, 400] width 394 height 62
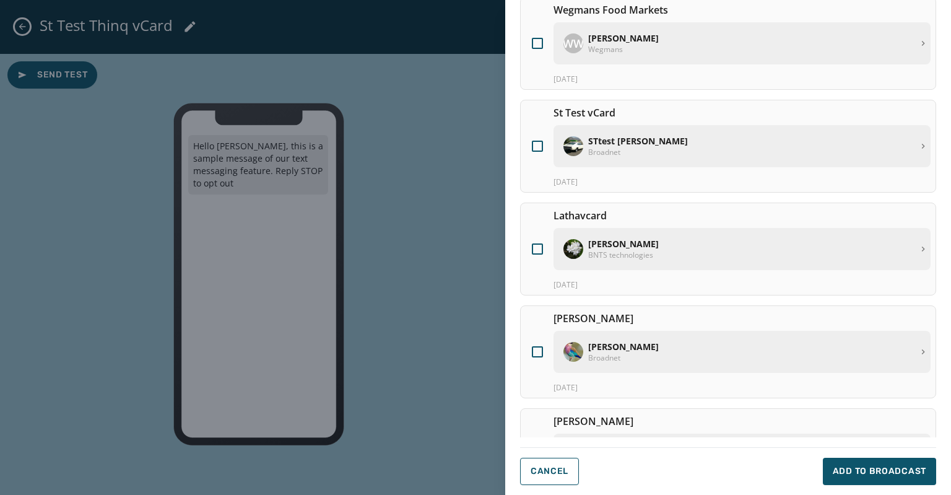
scroll to position [0, 0]
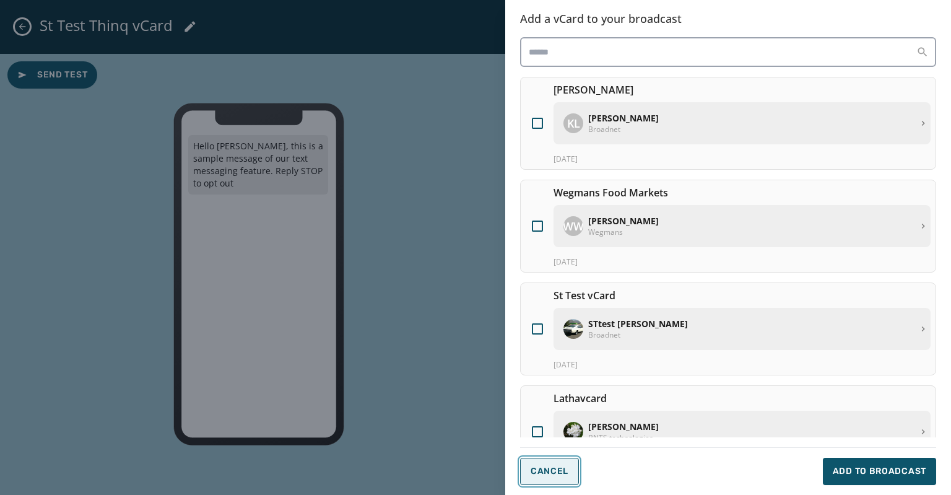
click at [540, 473] on span "Cancel" at bounding box center [550, 471] width 38 height 10
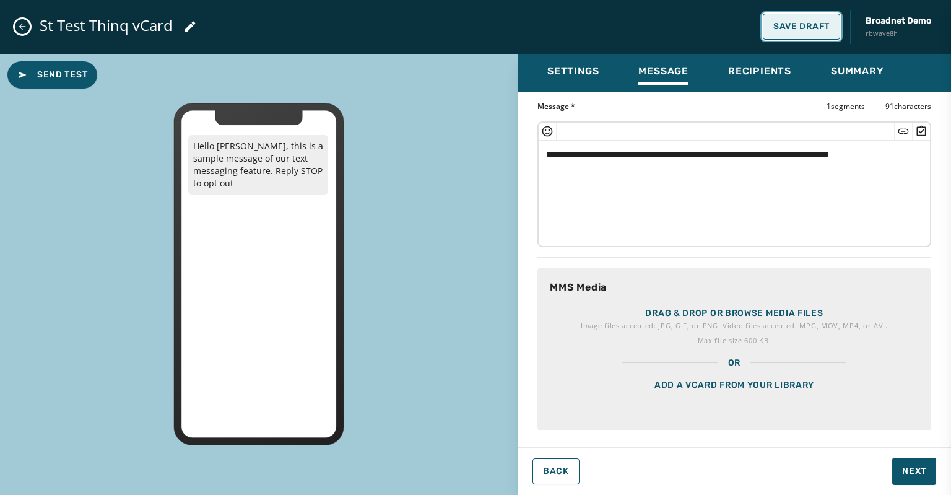
click at [788, 22] on span "Save Draft" at bounding box center [802, 27] width 56 height 10
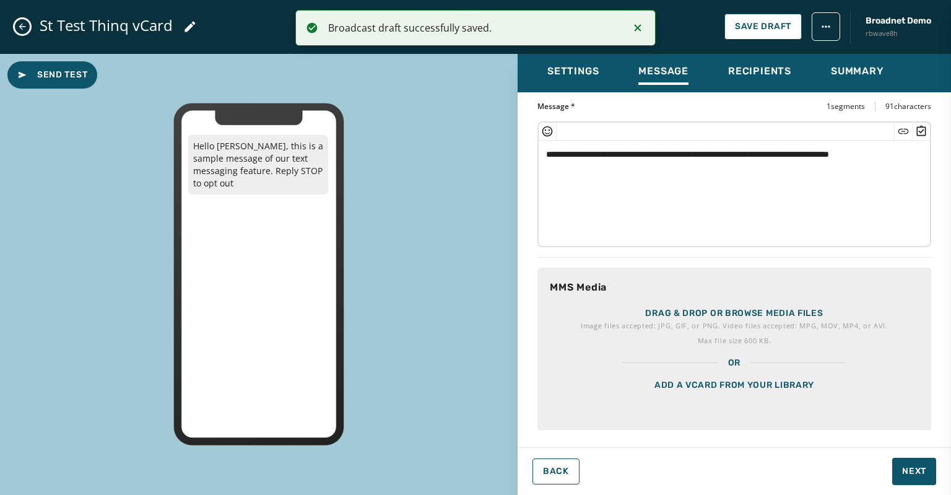
click at [20, 28] on icon "Close admin drawer" at bounding box center [22, 27] width 10 height 10
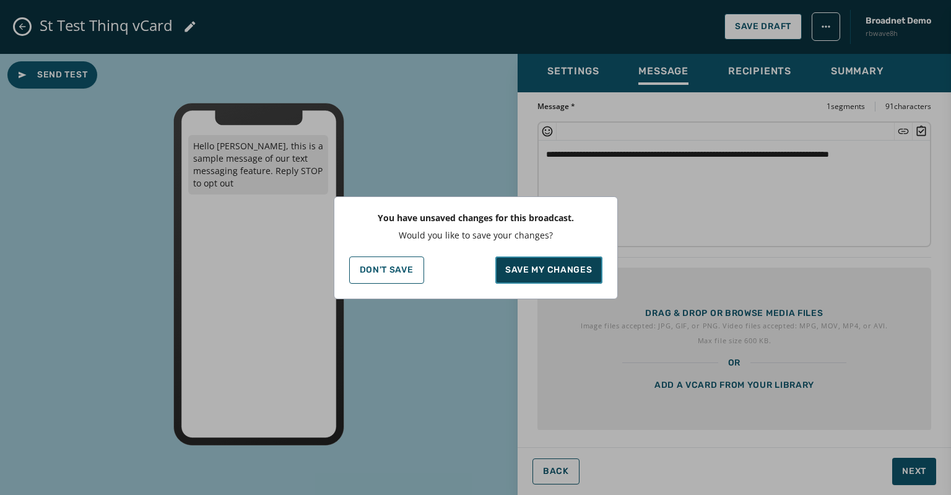
click at [526, 279] on button "Save my changes" at bounding box center [548, 269] width 107 height 27
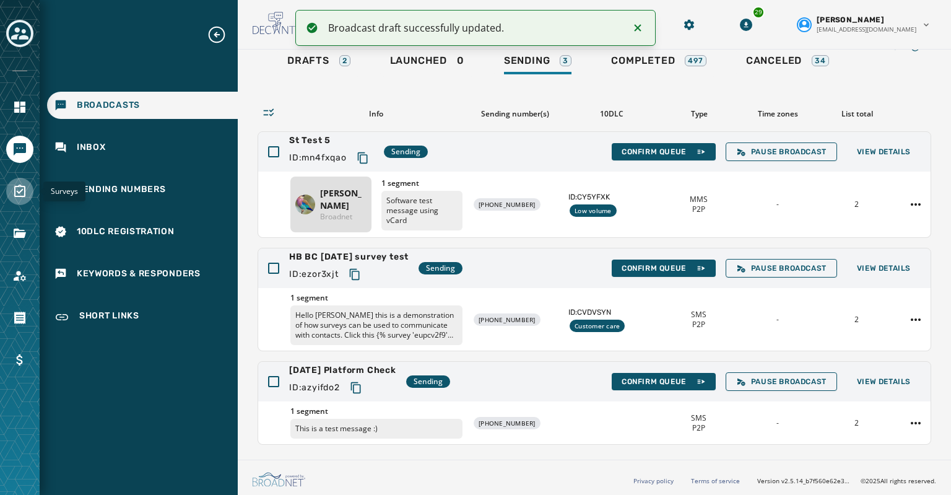
click at [20, 190] on icon "Navigate to Surveys" at bounding box center [19, 191] width 15 height 15
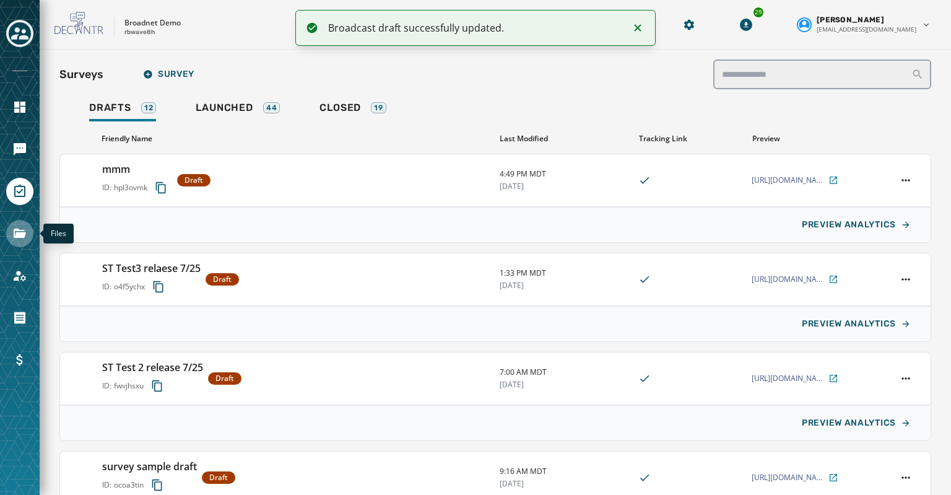
click at [16, 241] on link "Navigate to Files" at bounding box center [19, 233] width 27 height 27
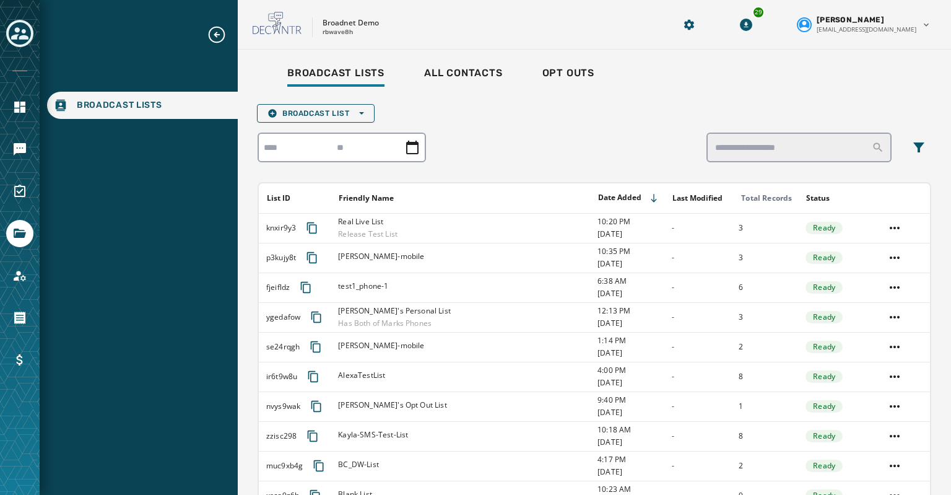
click at [12, 262] on div at bounding box center [19, 275] width 27 height 27
click at [15, 281] on icon "Navigate to Account" at bounding box center [19, 275] width 15 height 15
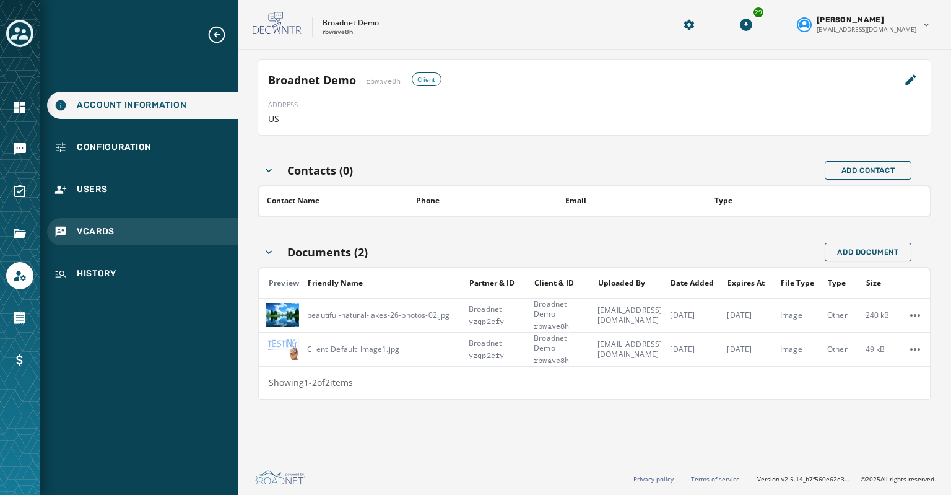
click at [87, 236] on span "vCards" at bounding box center [96, 231] width 38 height 12
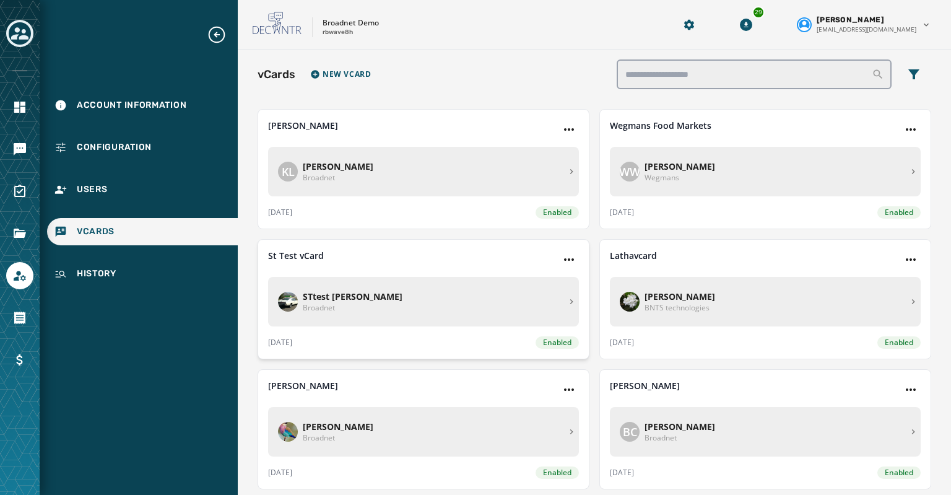
click at [357, 296] on p "STtest [PERSON_NAME]" at bounding box center [432, 296] width 259 height 12
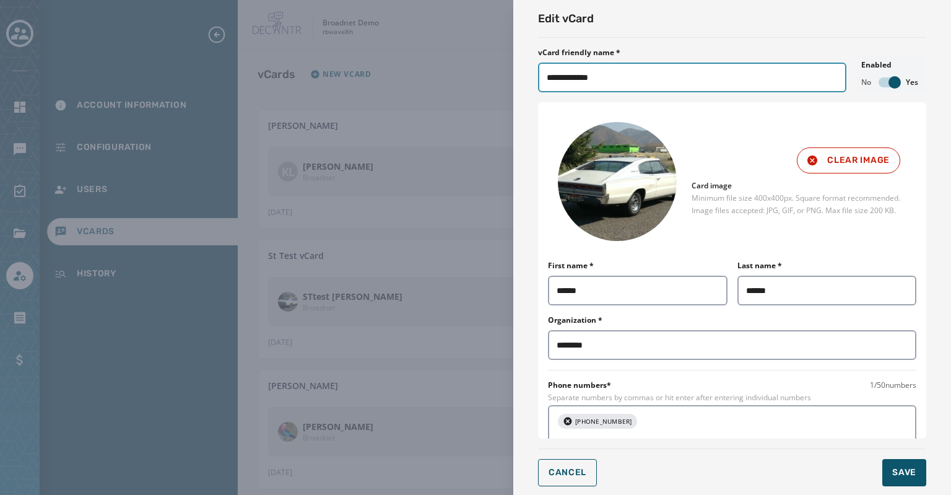
click at [615, 76] on input "**********" at bounding box center [692, 78] width 308 height 30
click at [576, 74] on input "**********" at bounding box center [692, 78] width 308 height 30
click at [595, 75] on input "********" at bounding box center [692, 78] width 308 height 30
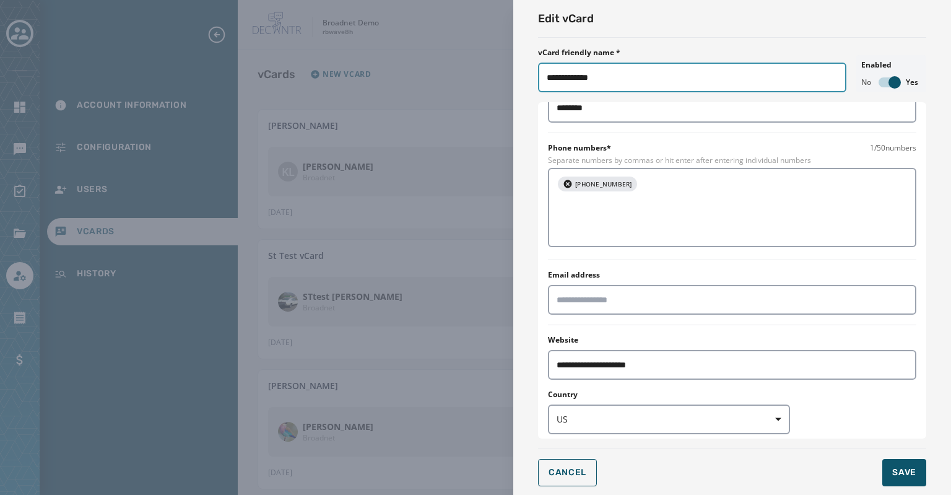
scroll to position [238, 0]
type input "**********"
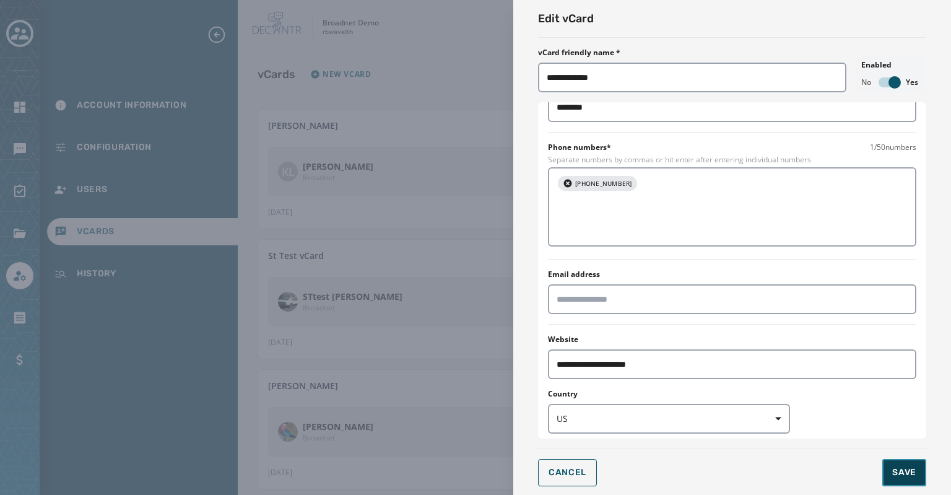
click at [903, 478] on span "Save" at bounding box center [905, 472] width 24 height 12
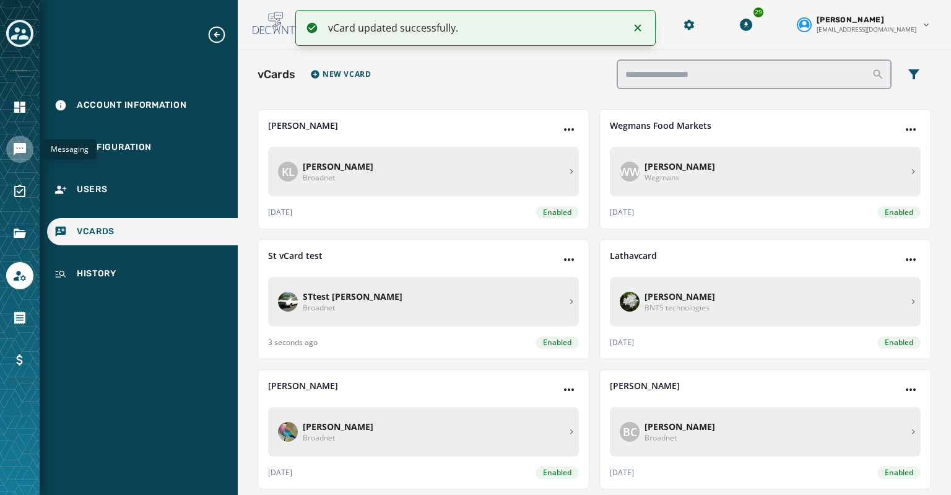
click at [20, 154] on icon "Navigate to Messaging" at bounding box center [19, 149] width 15 height 15
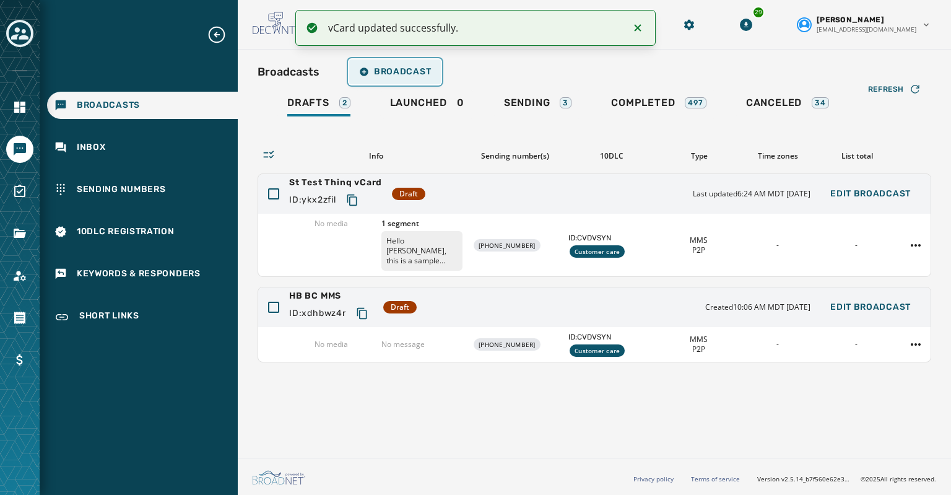
click at [408, 73] on span "Broadcast" at bounding box center [395, 72] width 72 height 10
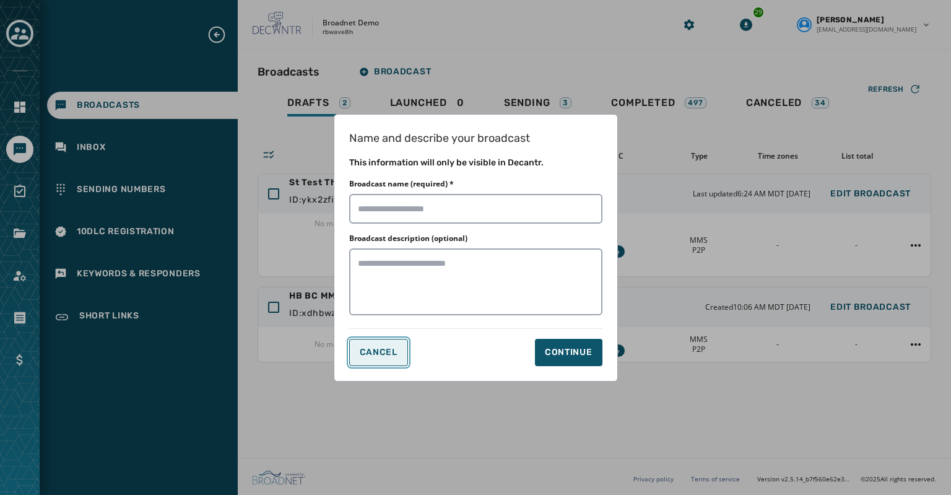
click at [375, 348] on span "Cancel" at bounding box center [379, 352] width 38 height 10
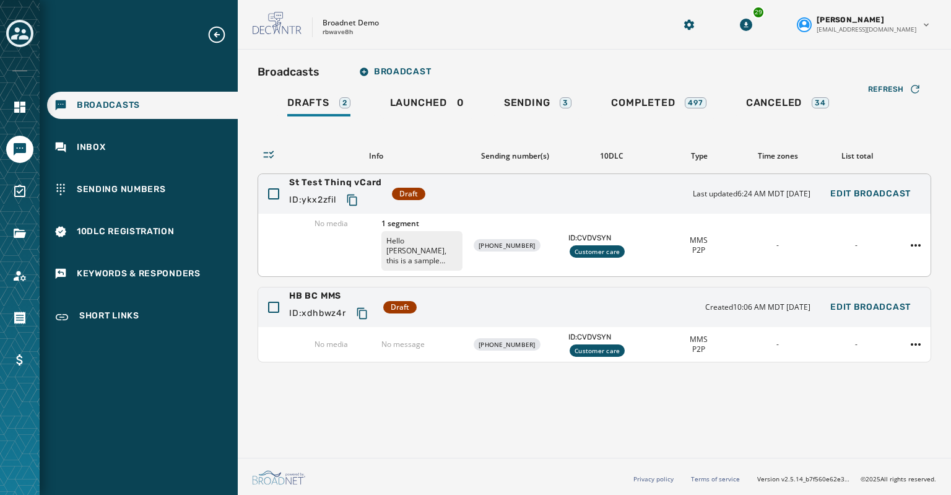
click at [331, 178] on span "St Test Thinq vCard" at bounding box center [335, 183] width 93 height 12
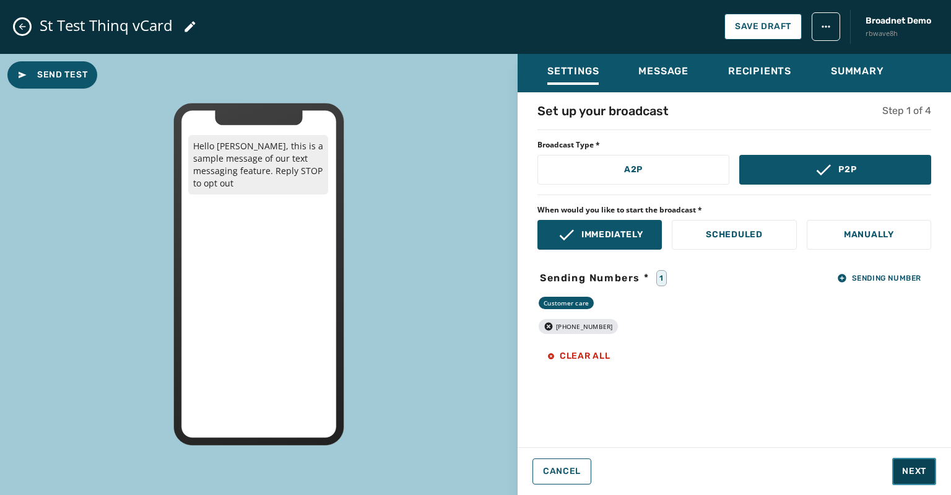
click at [918, 473] on span "Next" at bounding box center [914, 471] width 24 height 12
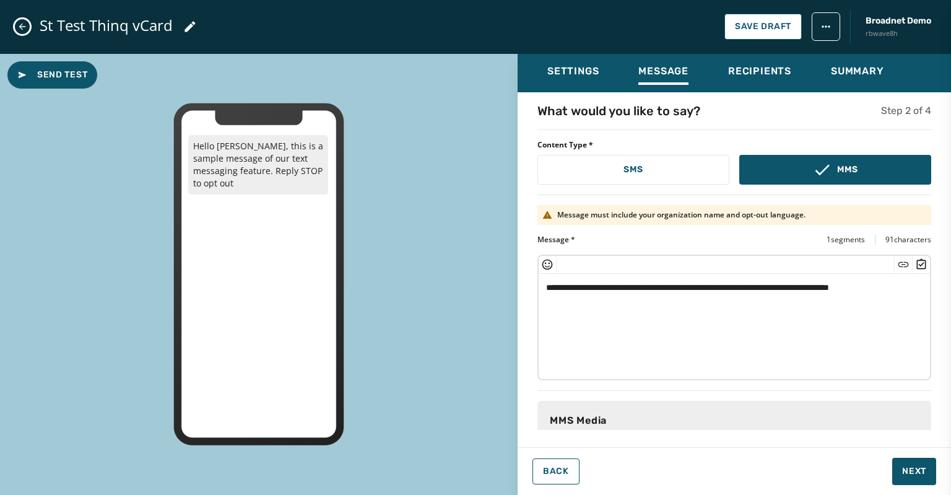
click at [631, 419] on div "MMS Media" at bounding box center [747, 420] width 394 height 15
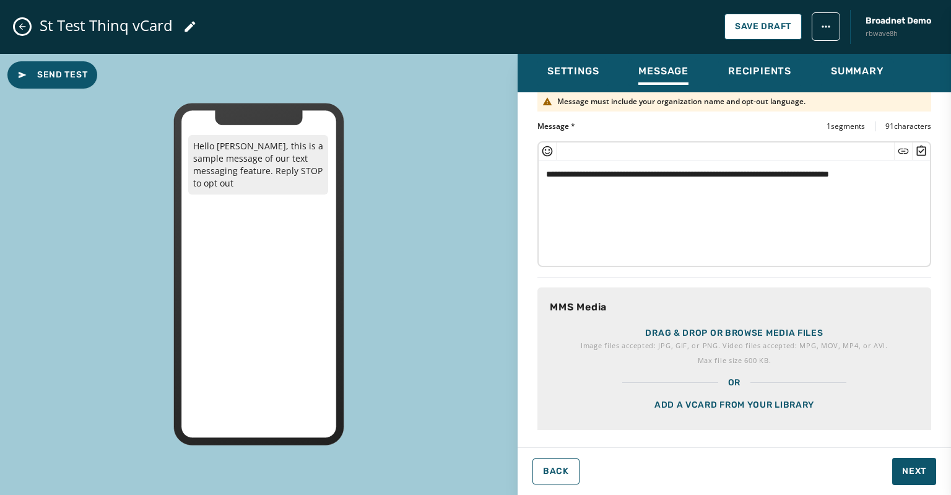
scroll to position [133, 0]
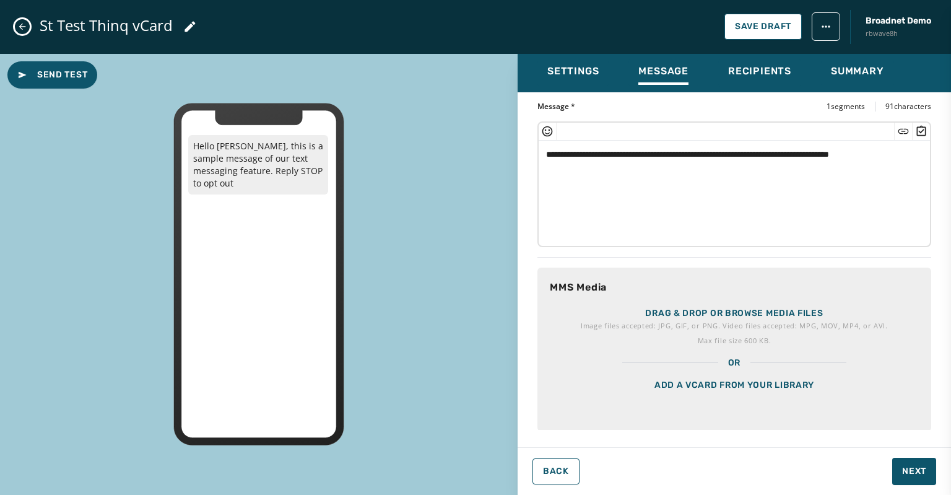
click at [641, 396] on div "Add a vCard from your library" at bounding box center [735, 400] width 394 height 62
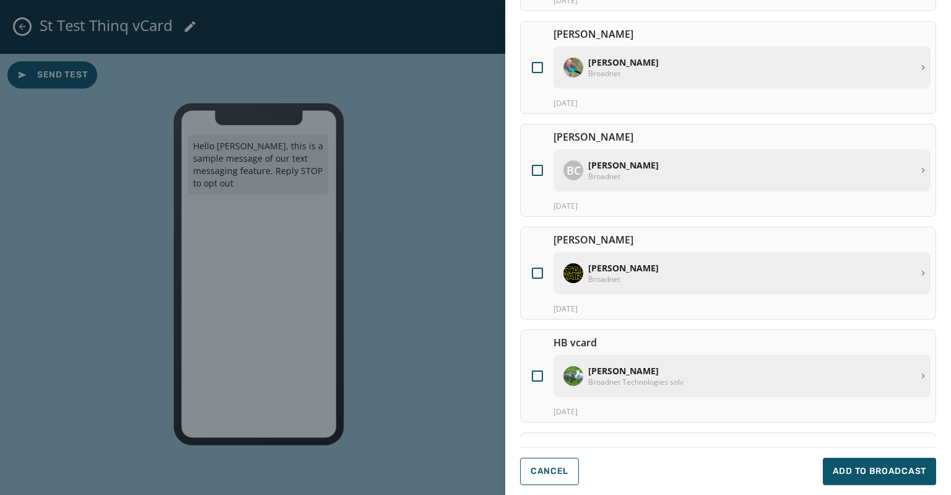
scroll to position [344, 0]
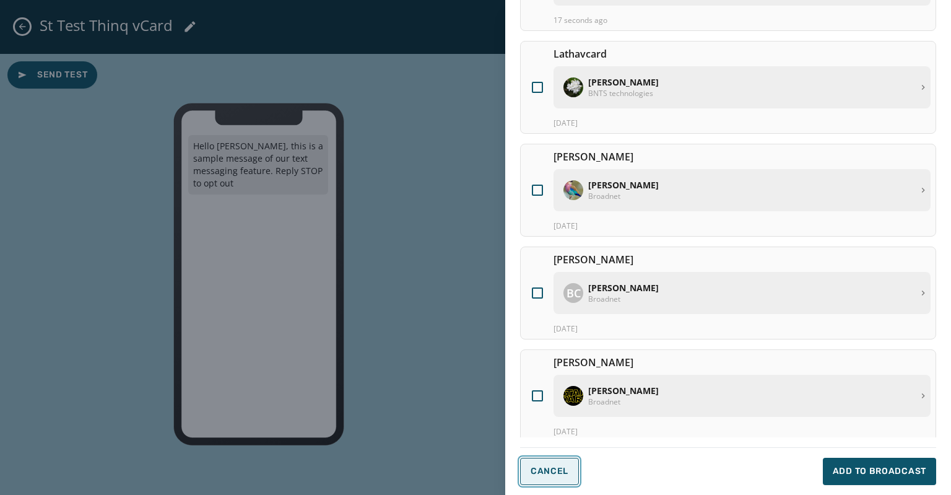
click at [556, 468] on span "Cancel" at bounding box center [550, 471] width 38 height 10
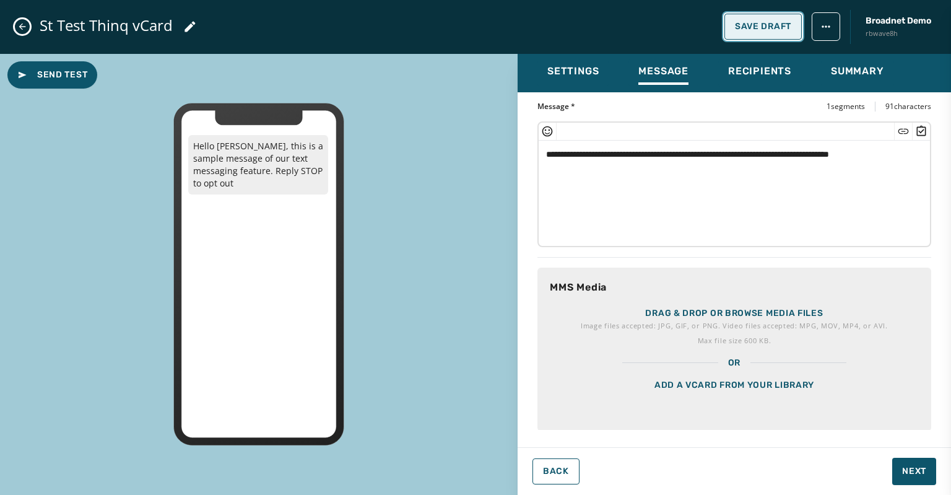
click at [744, 24] on span "Save Draft" at bounding box center [763, 27] width 56 height 10
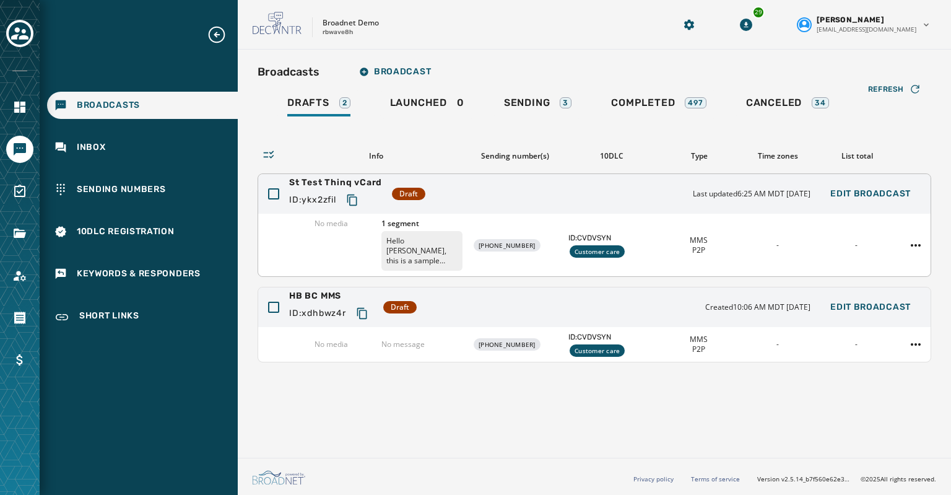
click at [307, 179] on span "St Test Thinq vCard" at bounding box center [335, 183] width 93 height 12
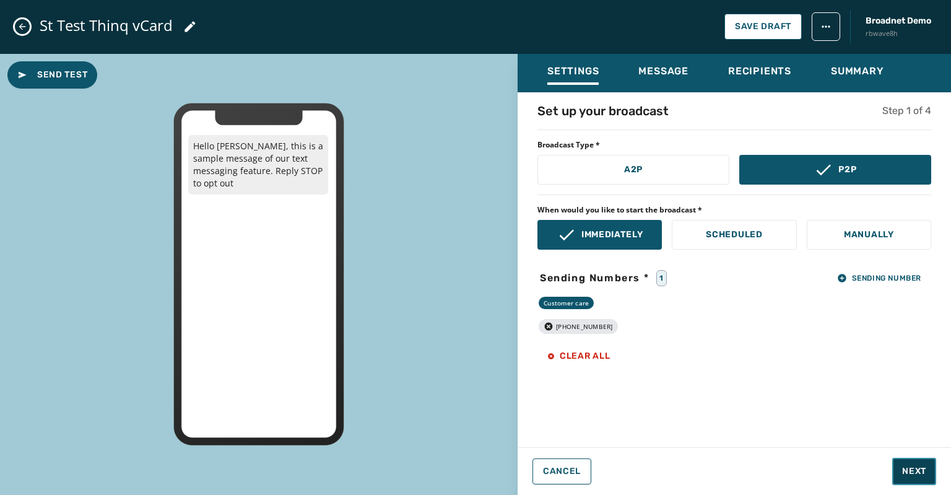
click at [906, 478] on button "Next" at bounding box center [915, 471] width 44 height 27
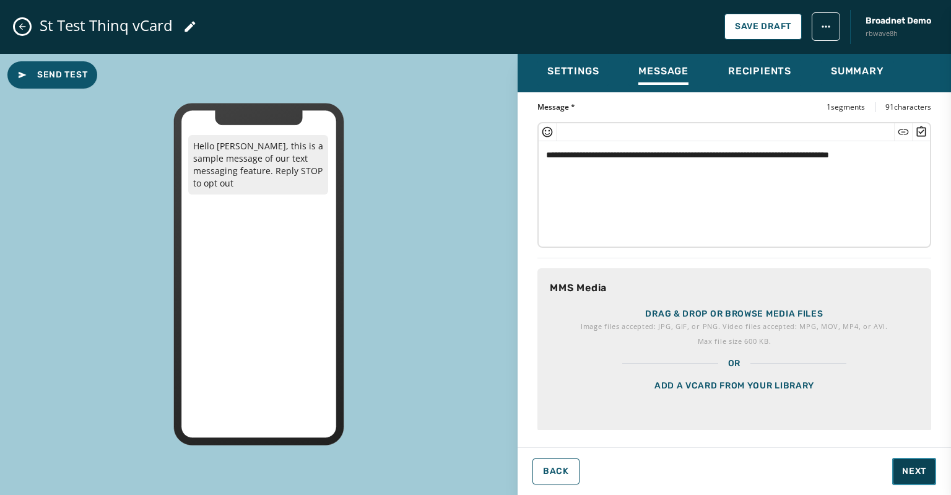
scroll to position [133, 0]
click at [706, 401] on div "Add a vCard from your library" at bounding box center [735, 400] width 394 height 62
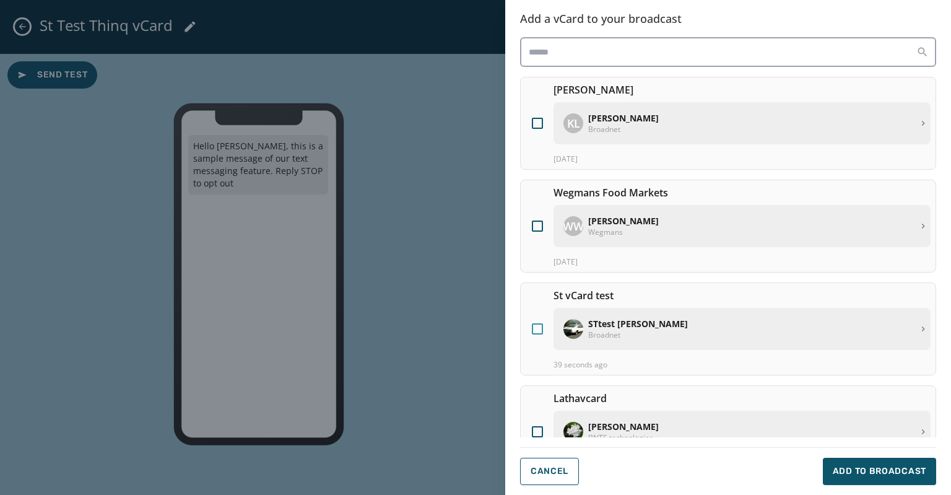
click at [535, 327] on div at bounding box center [537, 328] width 11 height 11
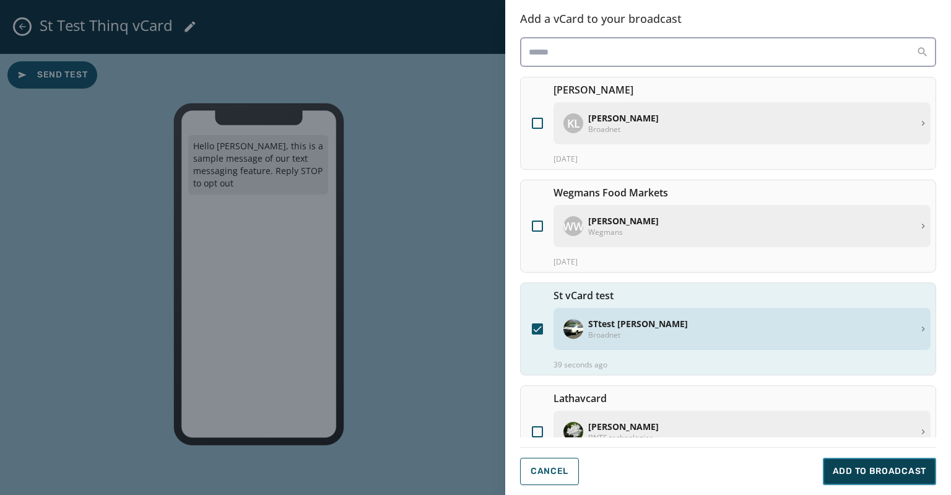
click at [882, 471] on span "Add to Broadcast" at bounding box center [880, 471] width 94 height 12
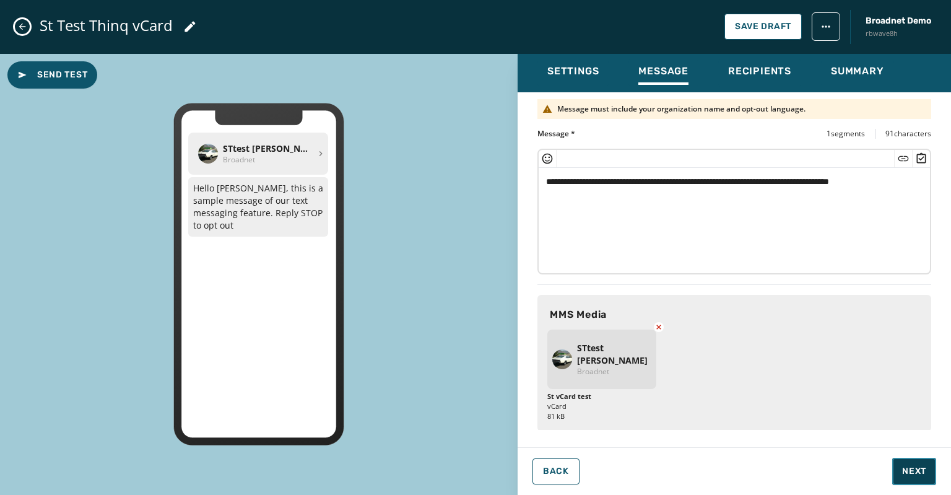
click at [919, 473] on span "Next" at bounding box center [914, 471] width 24 height 12
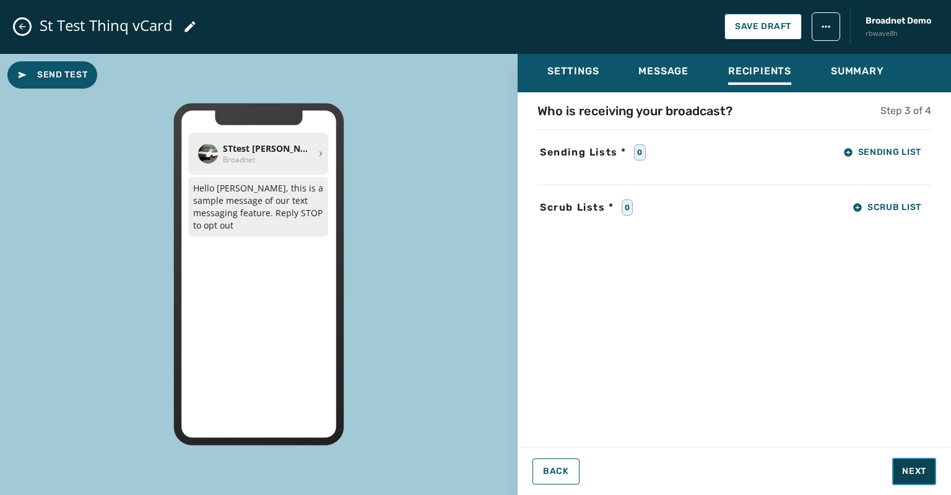
scroll to position [0, 0]
click at [860, 155] on span "Sending List" at bounding box center [883, 152] width 78 height 10
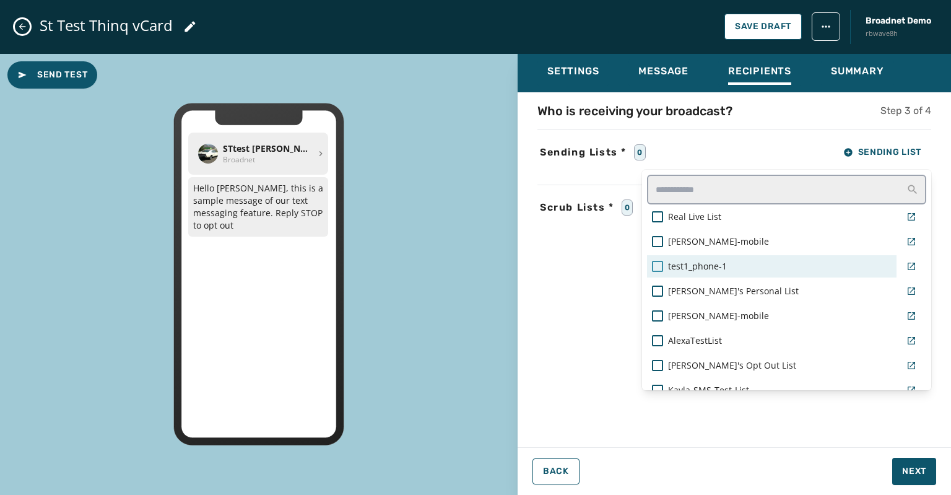
click at [657, 262] on div at bounding box center [657, 266] width 11 height 11
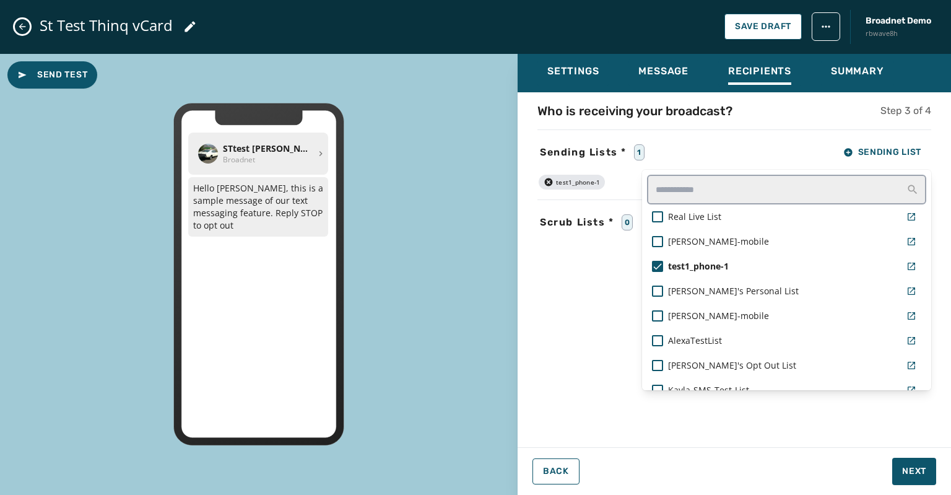
click at [915, 470] on div "Settings Message Recipients Summary Who is receiving your broadcast? Step 3 of …" at bounding box center [735, 270] width 434 height 432
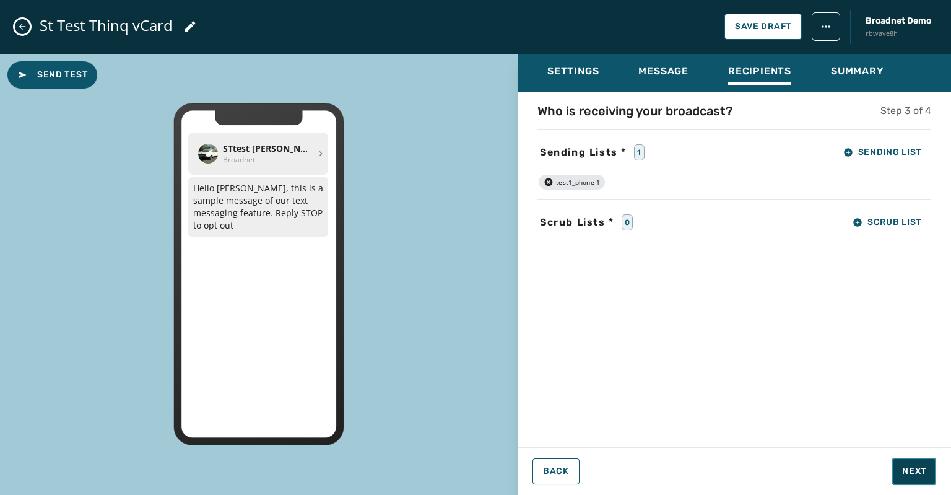
click at [908, 469] on span "Next" at bounding box center [914, 471] width 24 height 12
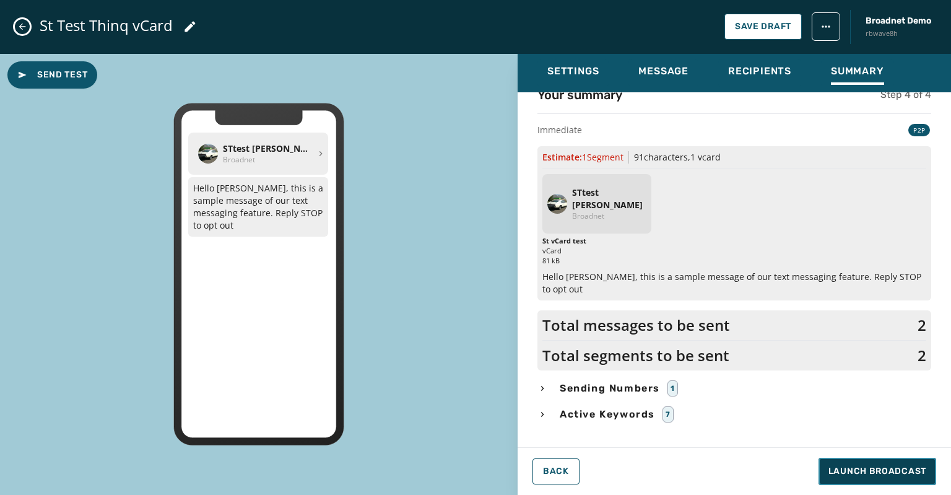
scroll to position [25, 0]
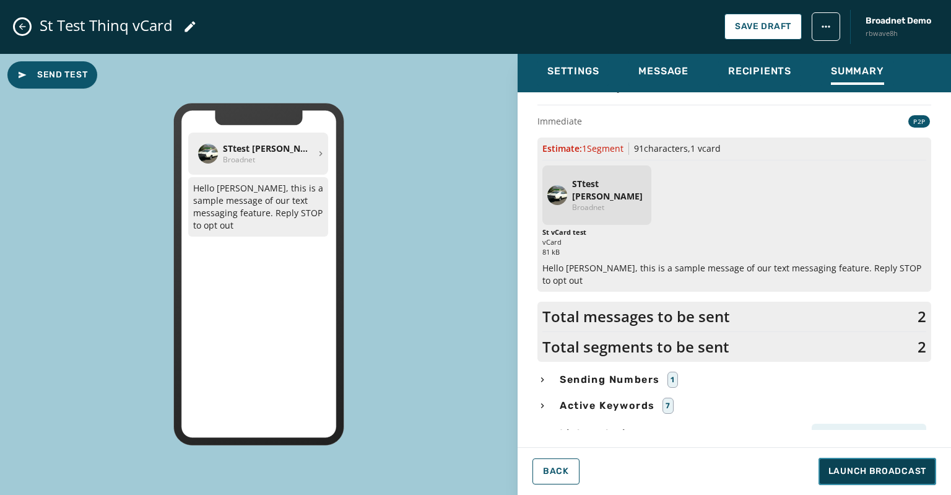
click at [856, 473] on span "Launch Broadcast" at bounding box center [878, 471] width 98 height 12
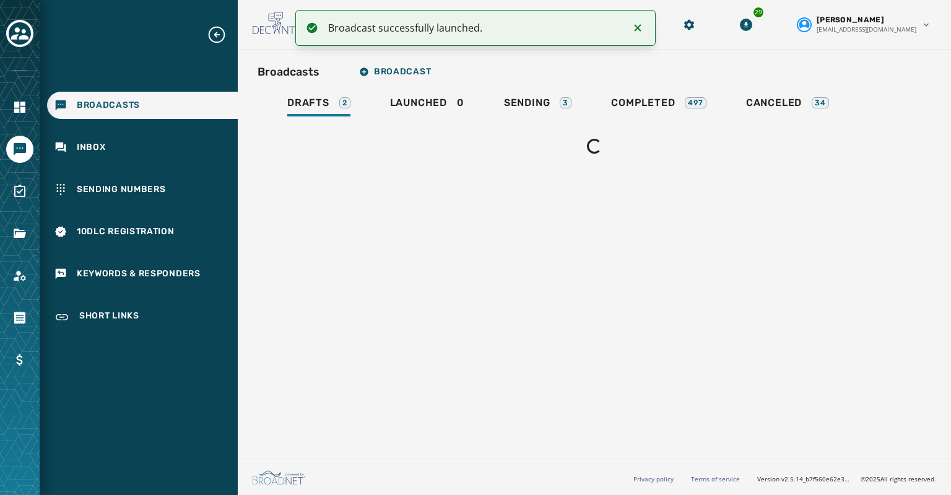
scroll to position [0, 0]
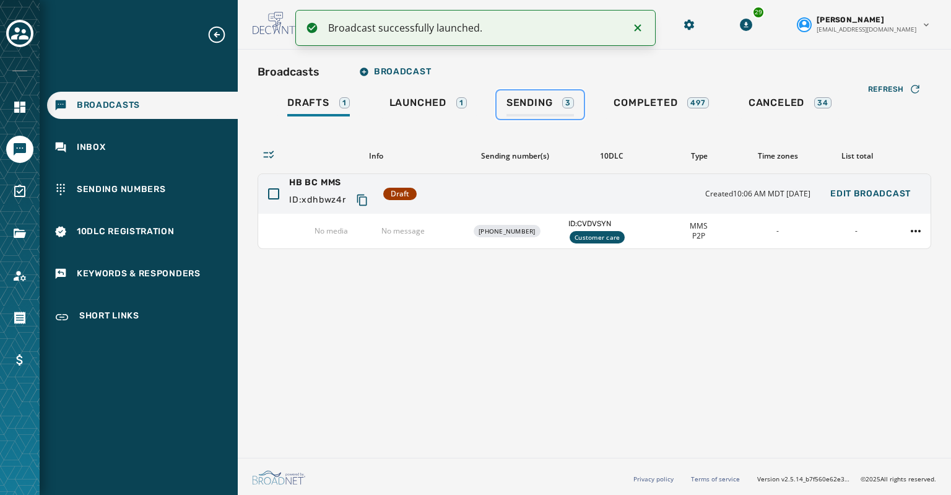
click at [525, 106] on span "Sending" at bounding box center [530, 103] width 46 height 12
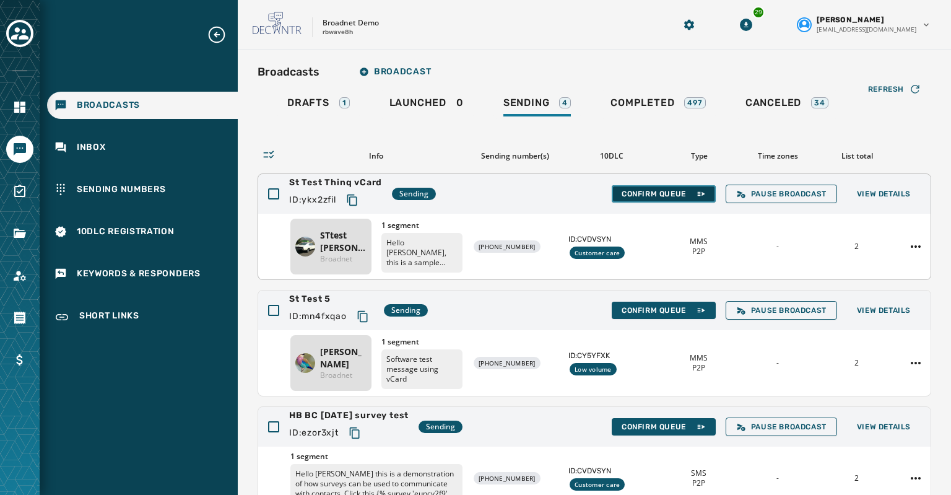
click at [625, 191] on span "Confirm Queue" at bounding box center [664, 194] width 84 height 10
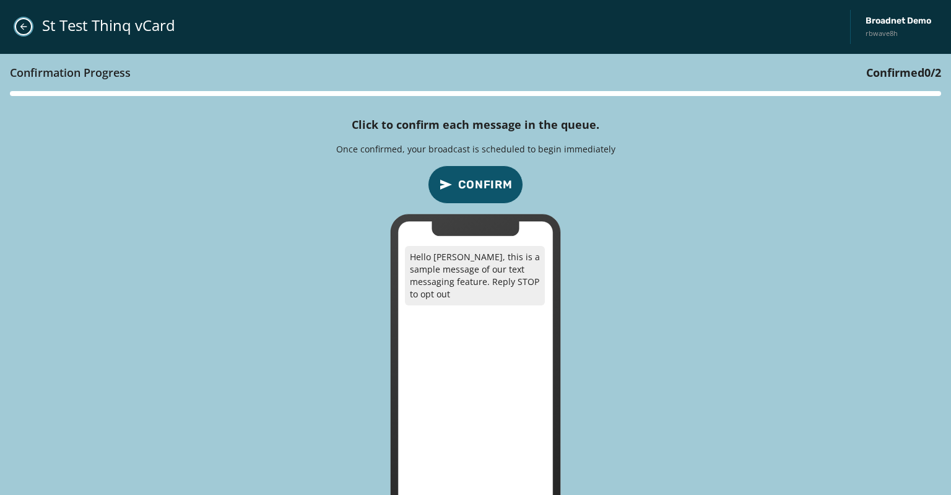
click at [22, 26] on icon "Close admin drawer" at bounding box center [24, 27] width 10 height 10
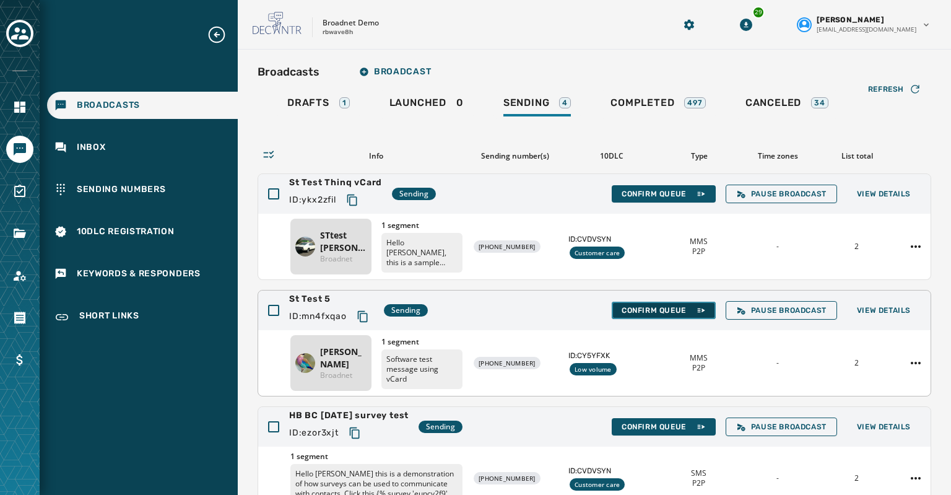
click at [628, 310] on span "Confirm Queue" at bounding box center [664, 310] width 84 height 10
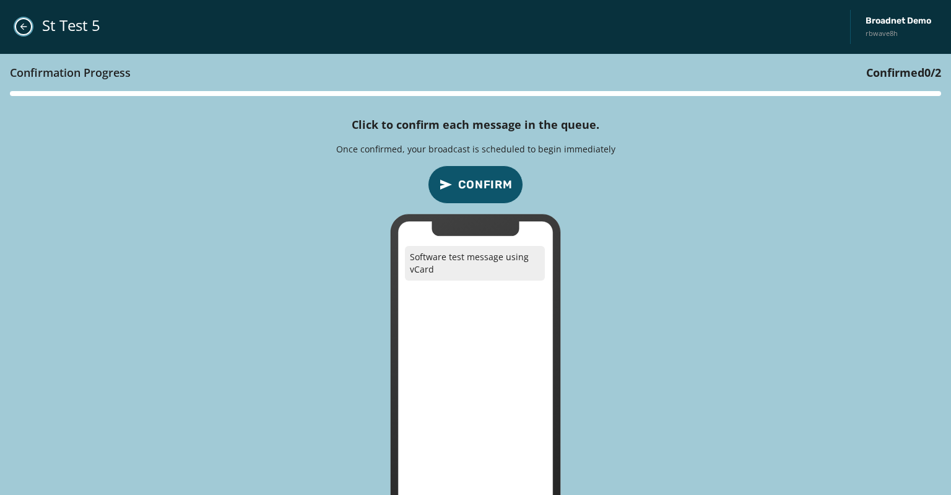
click at [15, 27] on button "Close admin drawer" at bounding box center [23, 26] width 17 height 17
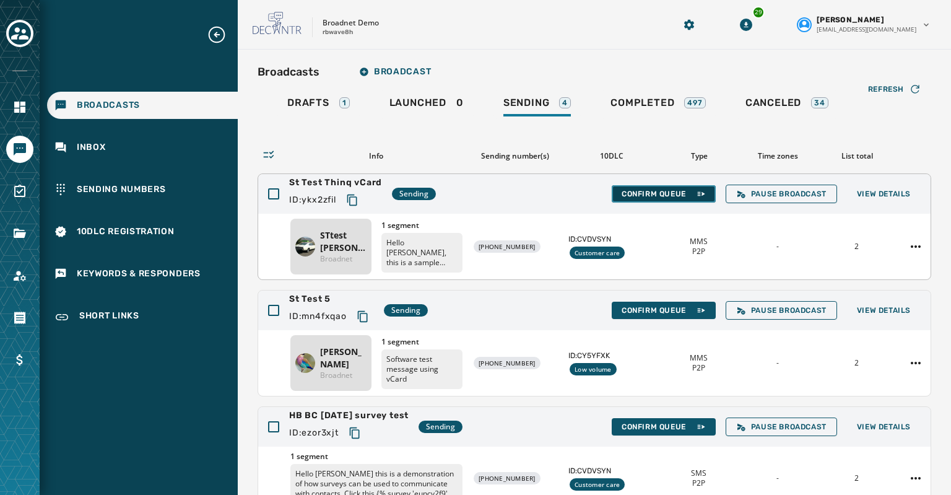
click at [627, 193] on span "Confirm Queue" at bounding box center [664, 194] width 84 height 10
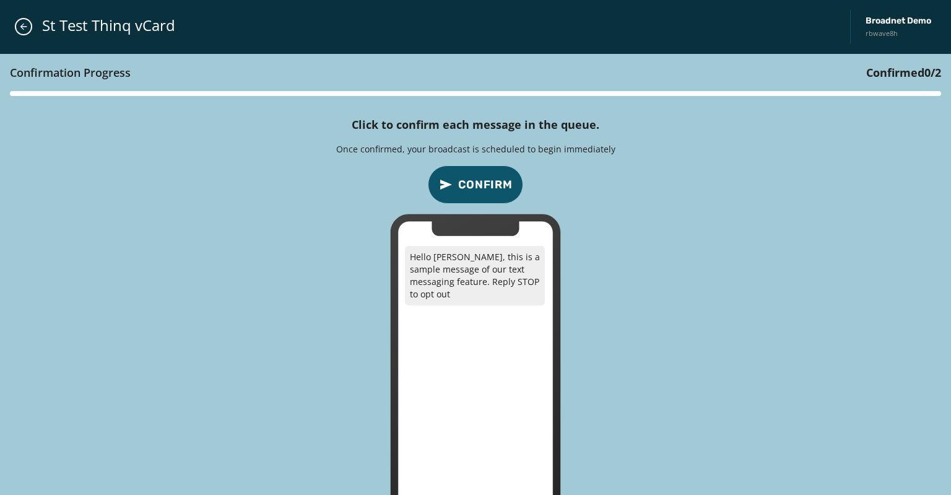
click at [476, 178] on span "Confirm" at bounding box center [485, 184] width 55 height 17
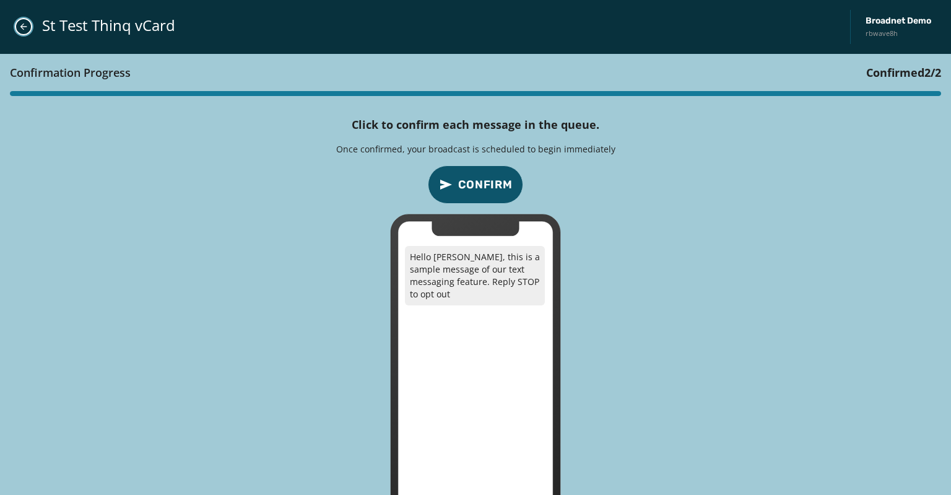
click at [19, 26] on icon "Close admin drawer" at bounding box center [24, 27] width 10 height 10
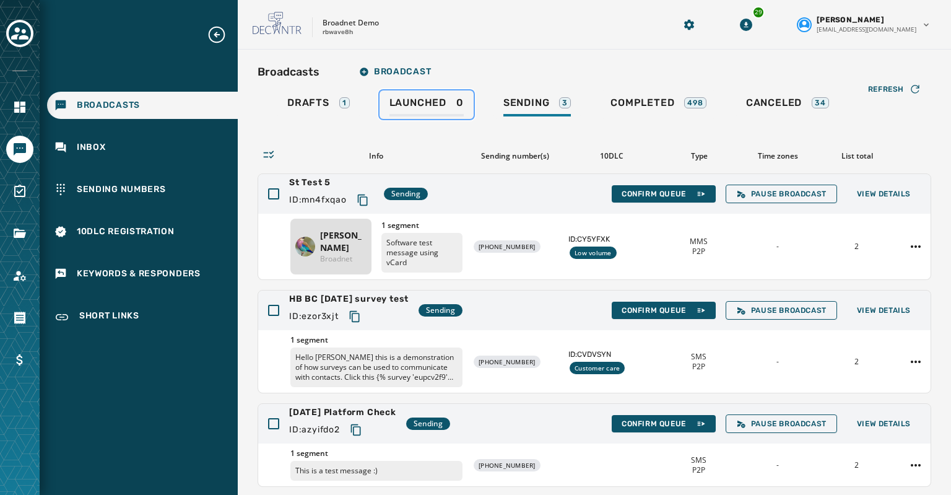
click at [407, 103] on span "Launched" at bounding box center [418, 103] width 57 height 12
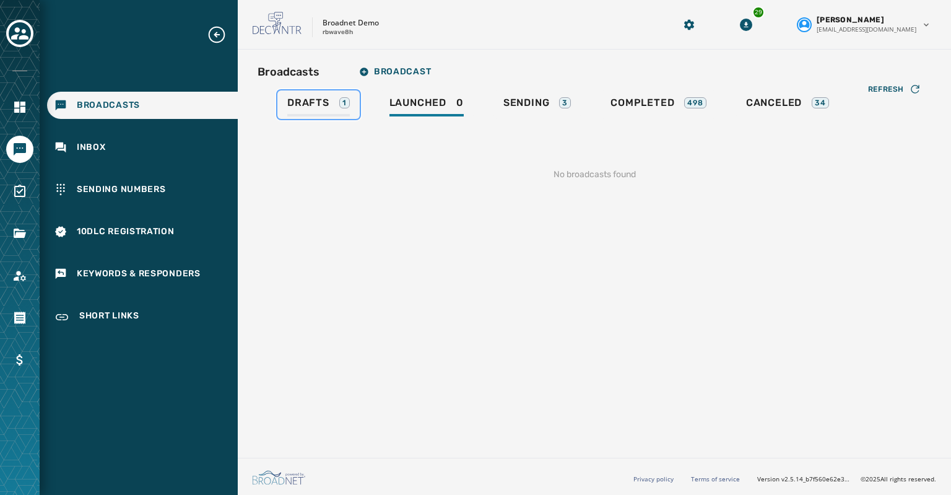
click at [310, 101] on span "Drafts" at bounding box center [308, 103] width 42 height 12
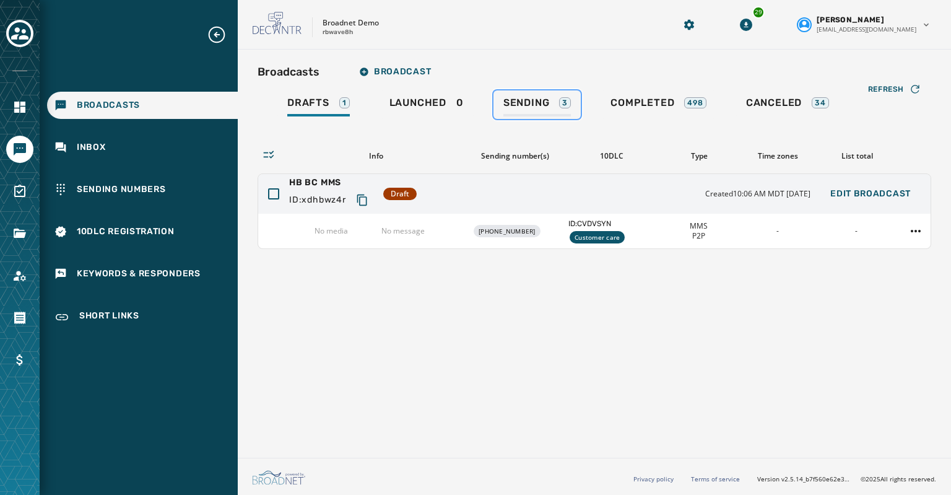
click at [534, 102] on span "Sending" at bounding box center [527, 103] width 46 height 12
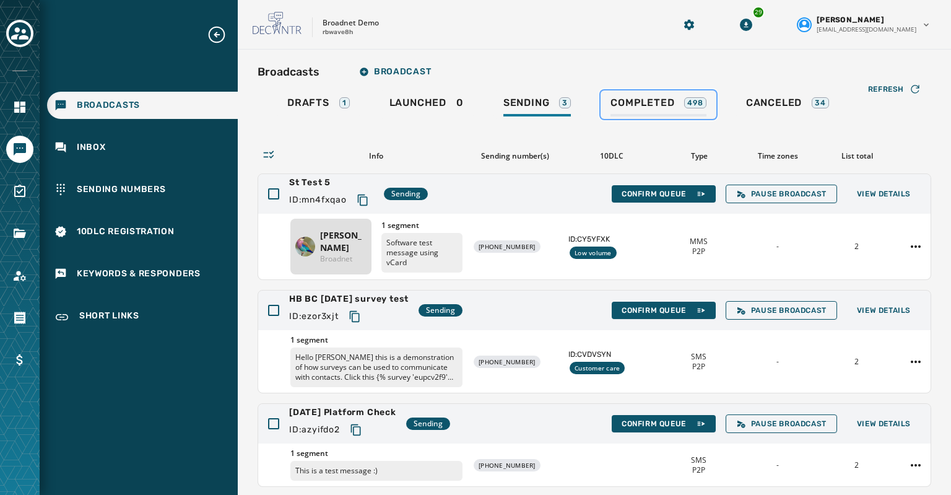
click at [624, 103] on span "Completed" at bounding box center [643, 103] width 64 height 12
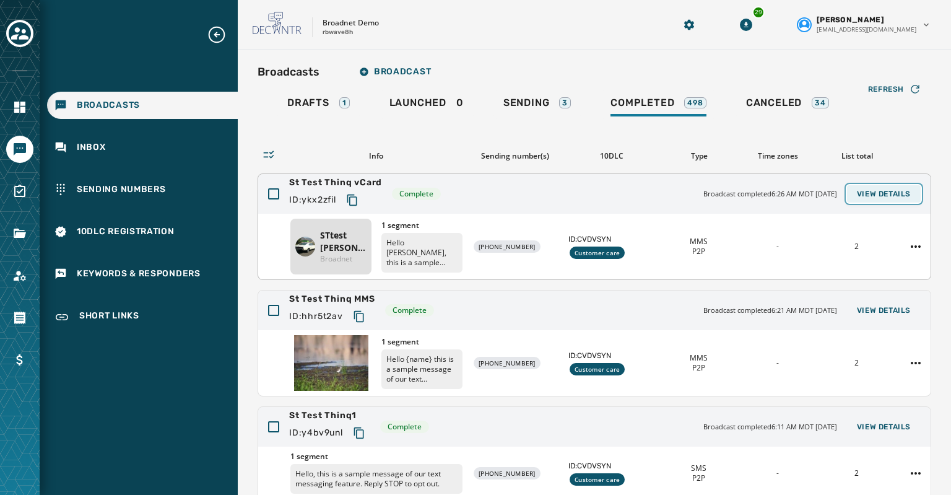
click at [881, 193] on span "View Details" at bounding box center [884, 194] width 54 height 10
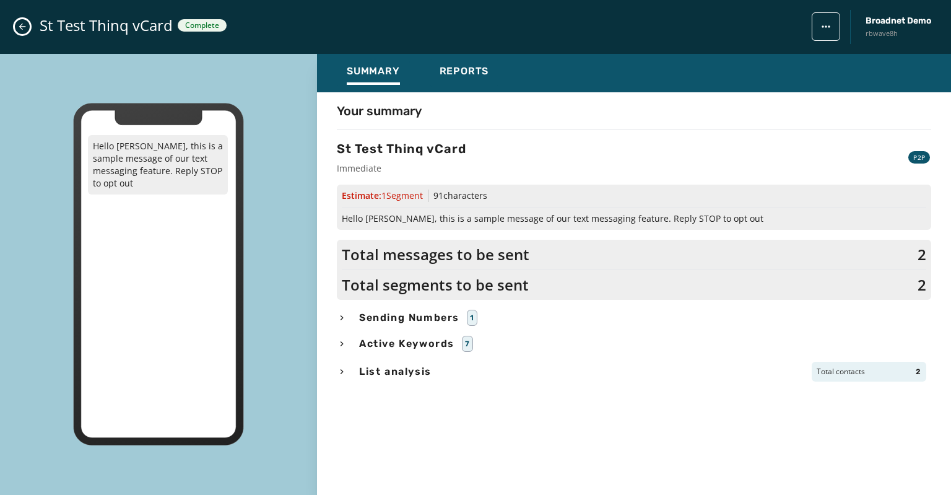
scroll to position [186, 0]
click at [17, 24] on icon "Close admin drawer" at bounding box center [22, 27] width 10 height 10
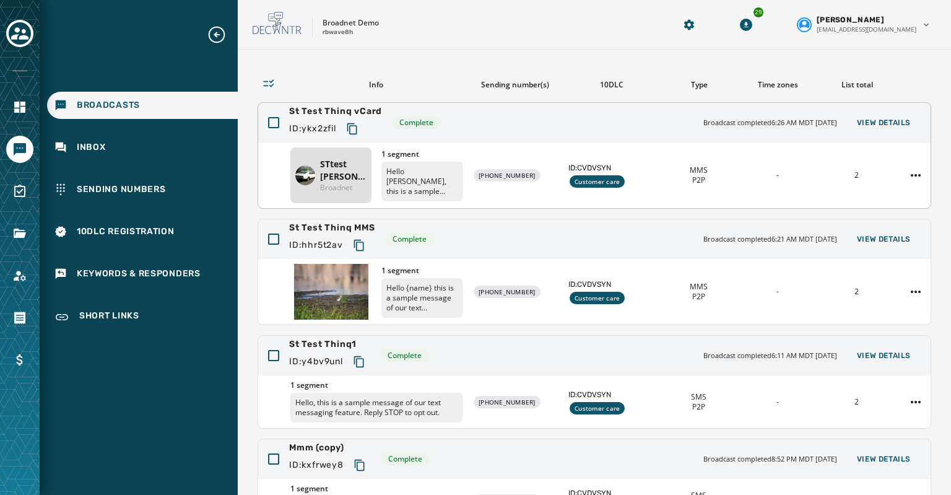
scroll to position [0, 0]
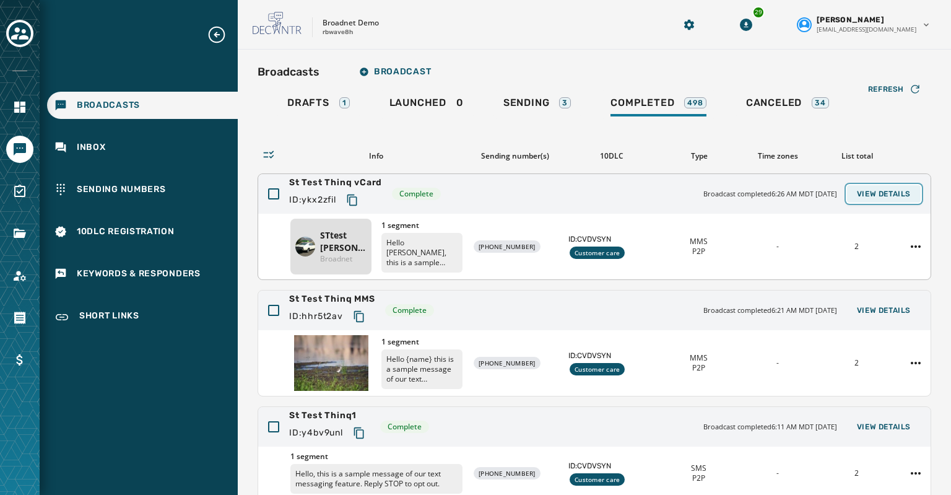
click at [891, 190] on span "View Details" at bounding box center [884, 194] width 54 height 10
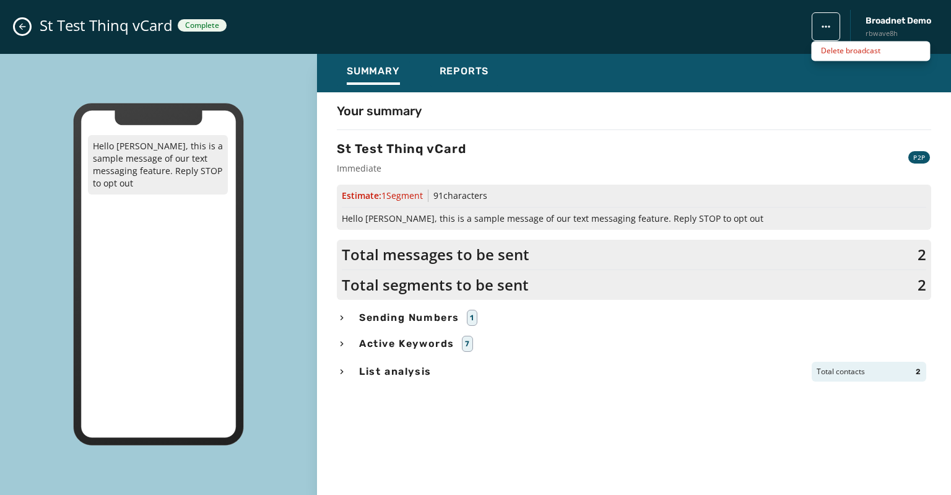
click at [823, 22] on html "Broadcasts Inbox Sending Numbers 10DLC Registration Keywords & Responders Short…" at bounding box center [475, 247] width 951 height 495
click at [741, 32] on html "Broadcasts Inbox Sending Numbers 10DLC Registration Keywords & Responders Short…" at bounding box center [475, 247] width 951 height 495
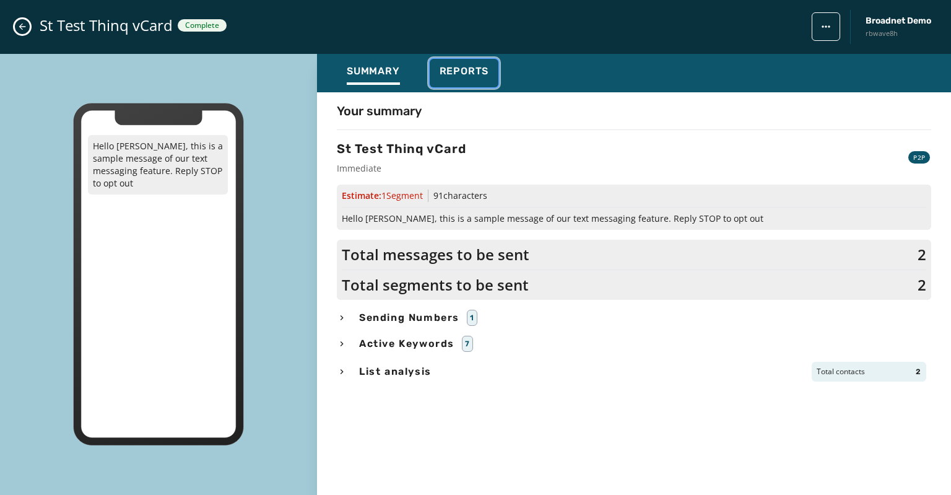
click at [466, 68] on span "Reports" at bounding box center [465, 71] width 50 height 12
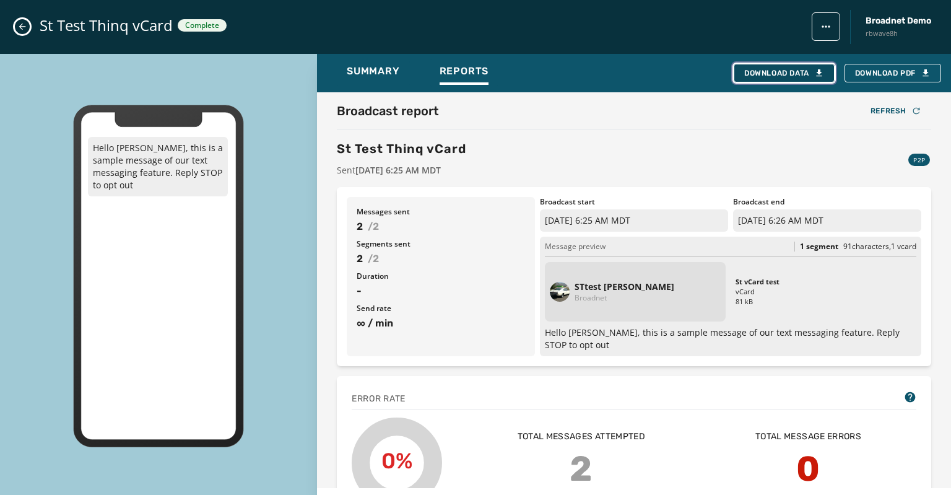
click at [788, 74] on div "Download Data" at bounding box center [784, 73] width 80 height 10
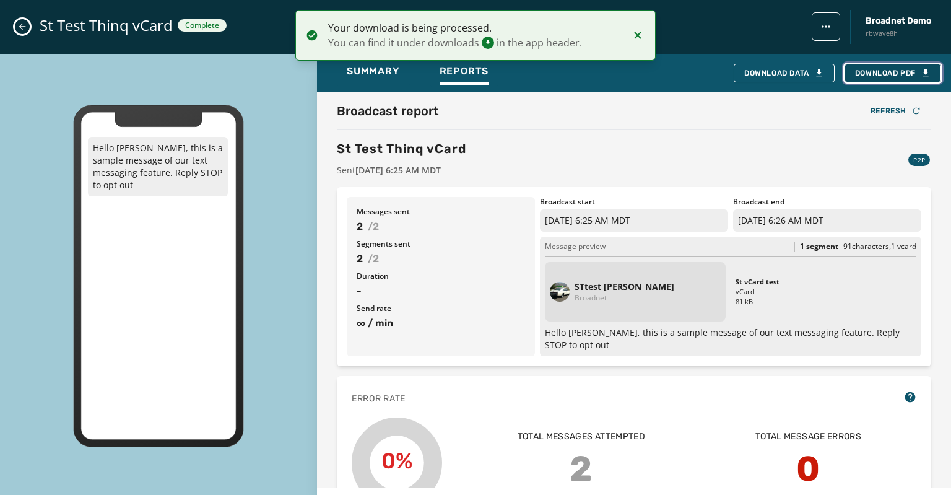
click at [870, 72] on span "Download PDF" at bounding box center [893, 73] width 76 height 10
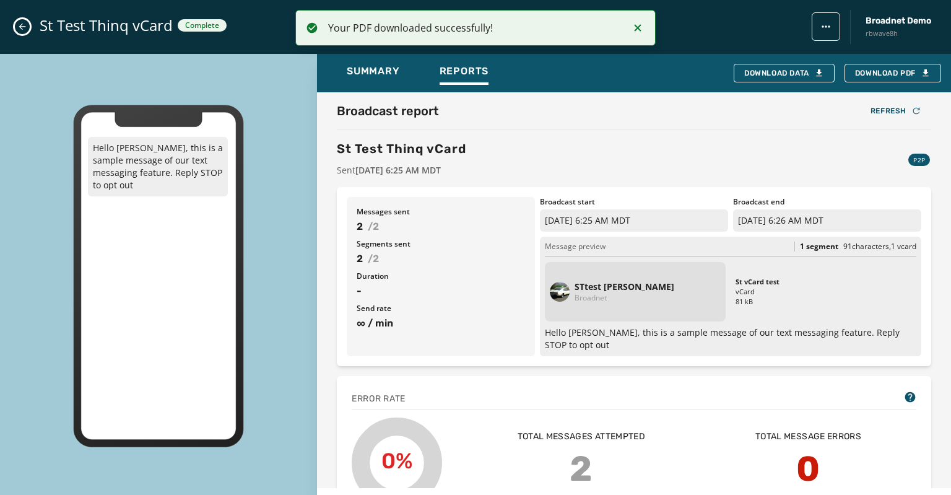
click at [19, 24] on icon "Close admin drawer" at bounding box center [22, 27] width 10 height 10
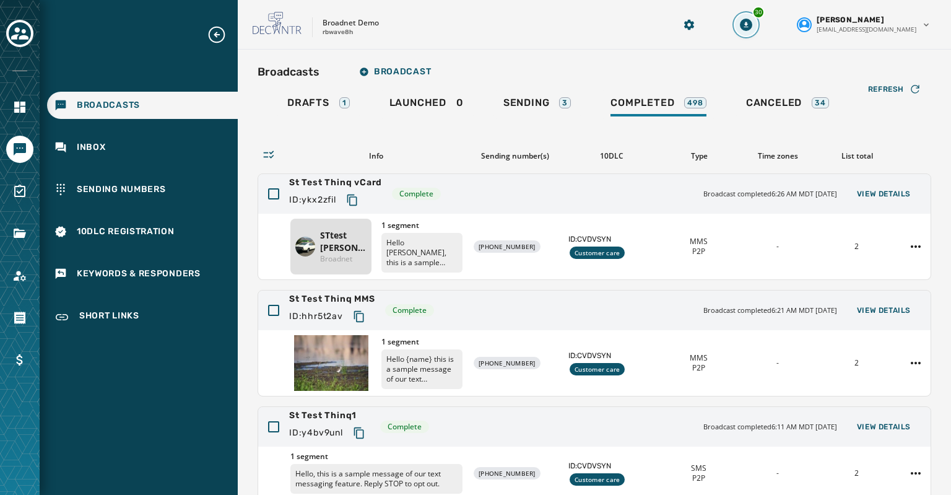
click at [749, 24] on icon "Download Menu" at bounding box center [746, 25] width 4 height 6
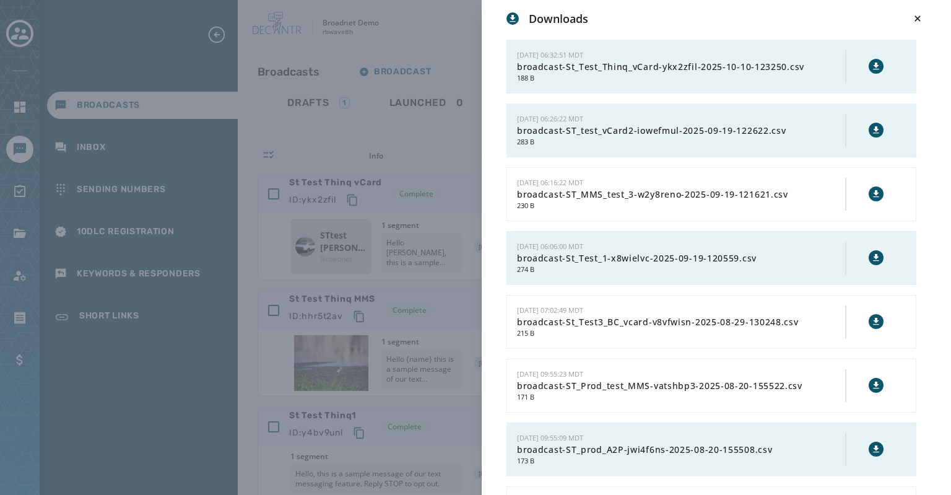
click at [873, 64] on icon at bounding box center [876, 66] width 6 height 7
click at [432, 27] on div "Downloads 10/10/2025 - 06:32:51 MDT broadcast-St_Test_Thinq_vCard-ykx2zfil-2025…" at bounding box center [475, 247] width 951 height 495
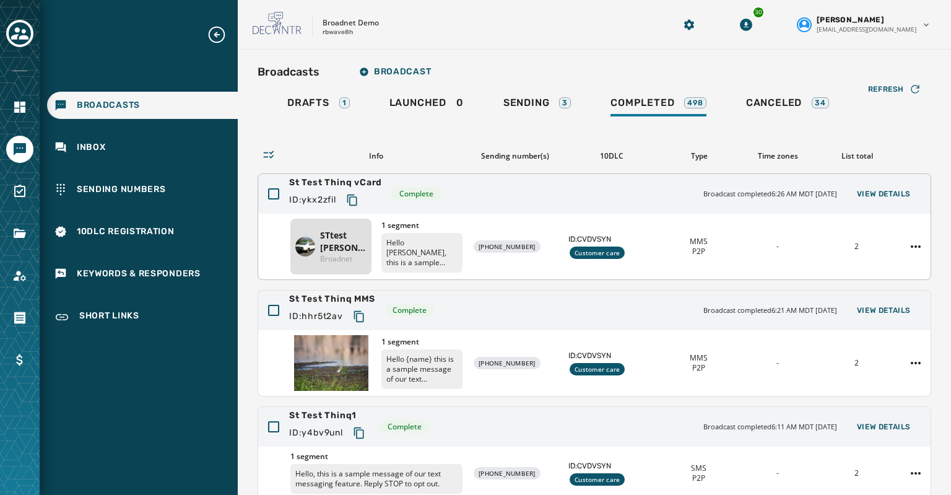
click at [319, 182] on span "St Test Thinq vCard" at bounding box center [335, 183] width 93 height 12
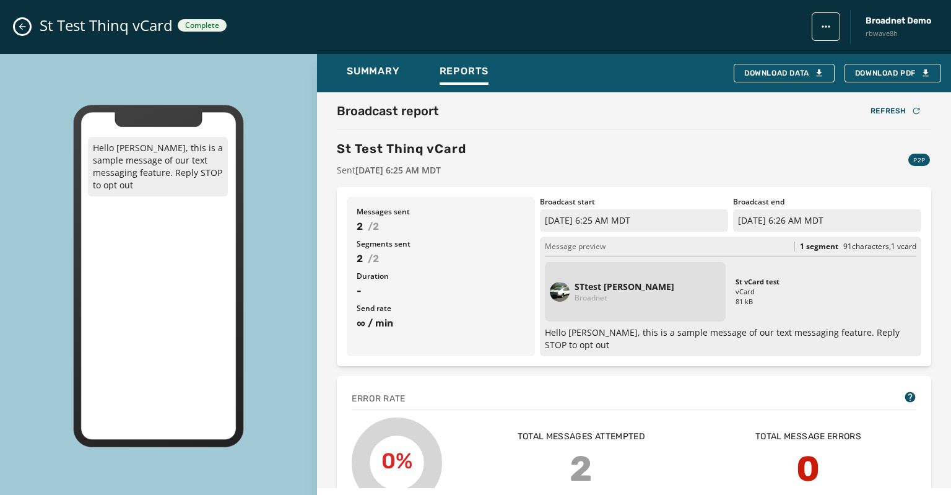
click at [22, 27] on icon "Close admin drawer" at bounding box center [22, 27] width 10 height 10
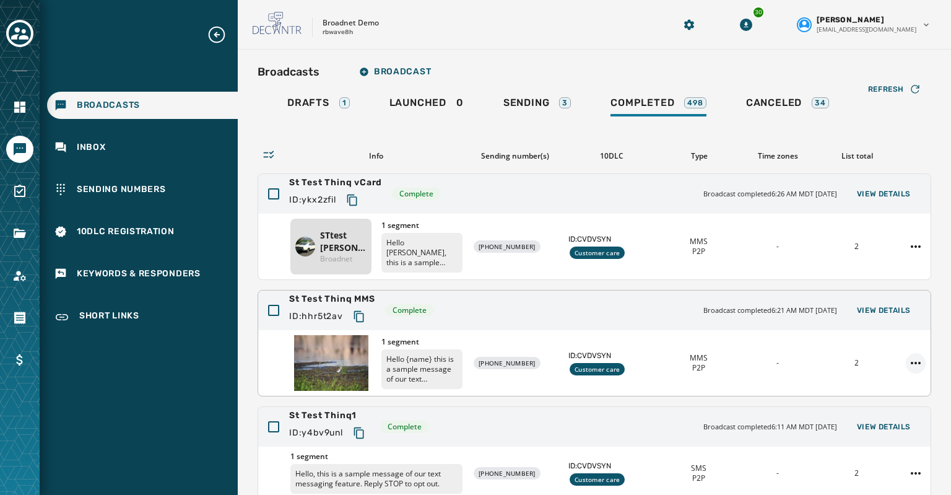
click at [904, 365] on html "Broadcasts Inbox Sending Numbers 10DLC Registration Keywords & Responders Short…" at bounding box center [475, 247] width 951 height 495
click at [868, 380] on div "Duplicate Broadcast" at bounding box center [872, 382] width 90 height 20
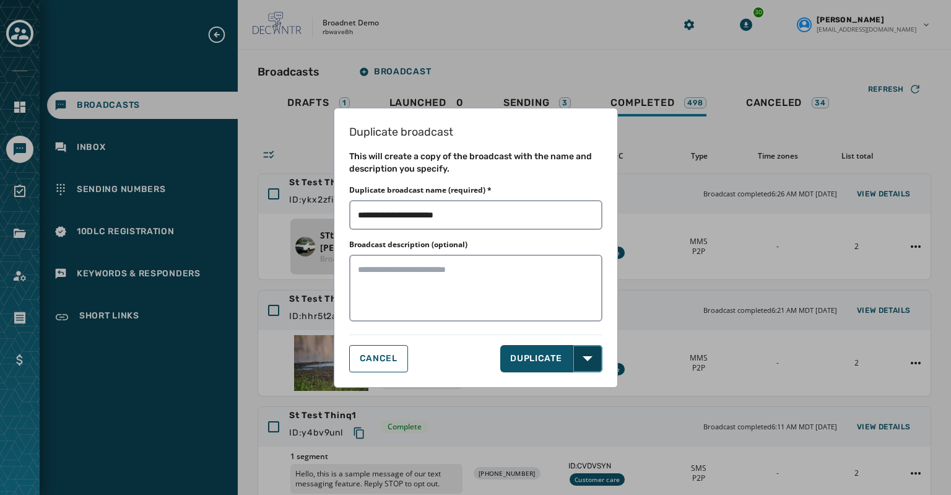
click at [573, 355] on button "Open options" at bounding box center [588, 358] width 30 height 27
click at [553, 383] on span "DUPLICATE & EDIT" at bounding box center [553, 386] width 84 height 12
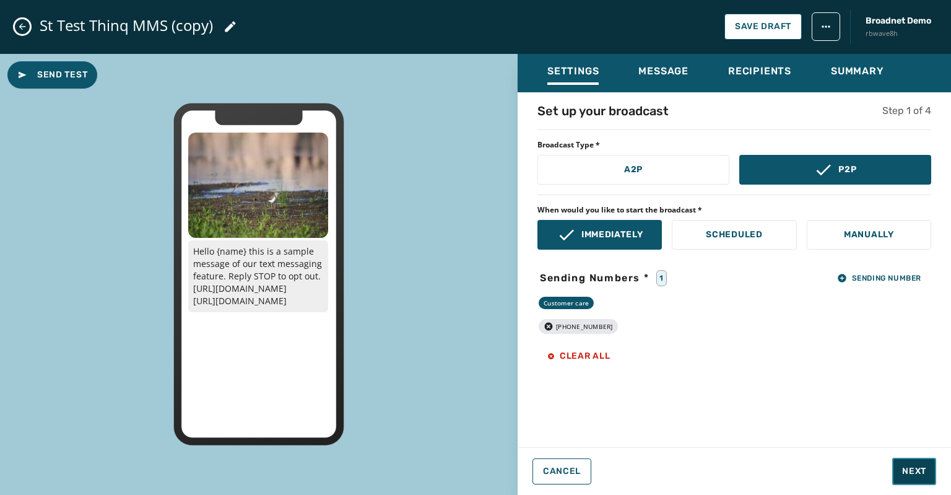
click at [907, 476] on span "Next" at bounding box center [914, 471] width 24 height 12
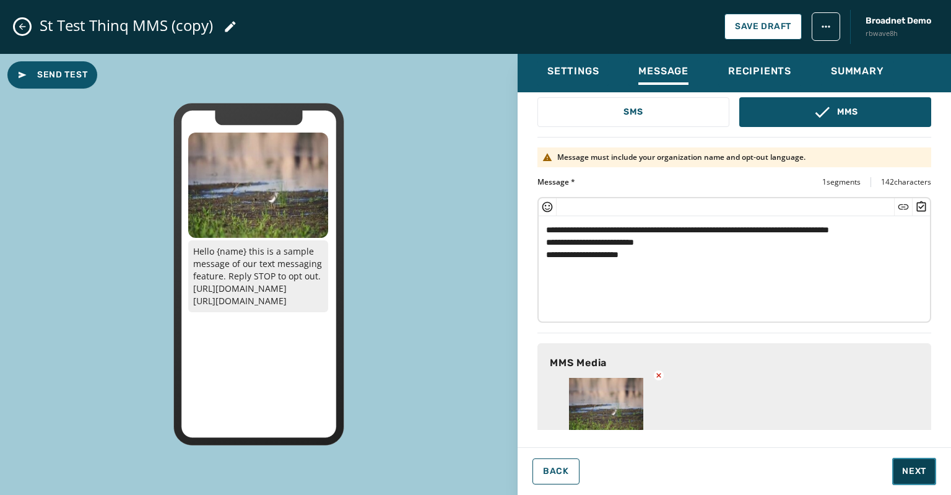
scroll to position [107, 0]
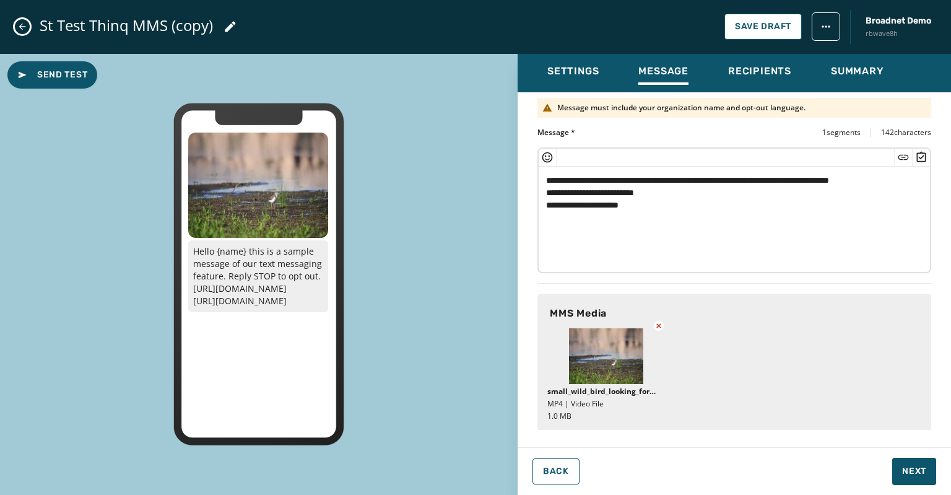
click at [661, 323] on icon at bounding box center [659, 326] width 10 height 10
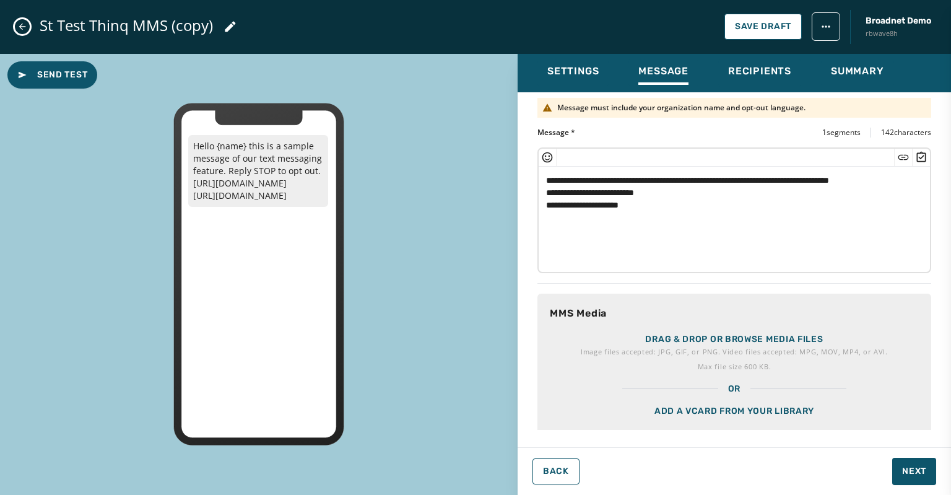
click at [696, 346] on p "Image files accepted: JPG, GIF, or PNG. Video files accepted: MPG, MOV, MP4, or…" at bounding box center [734, 352] width 307 height 12
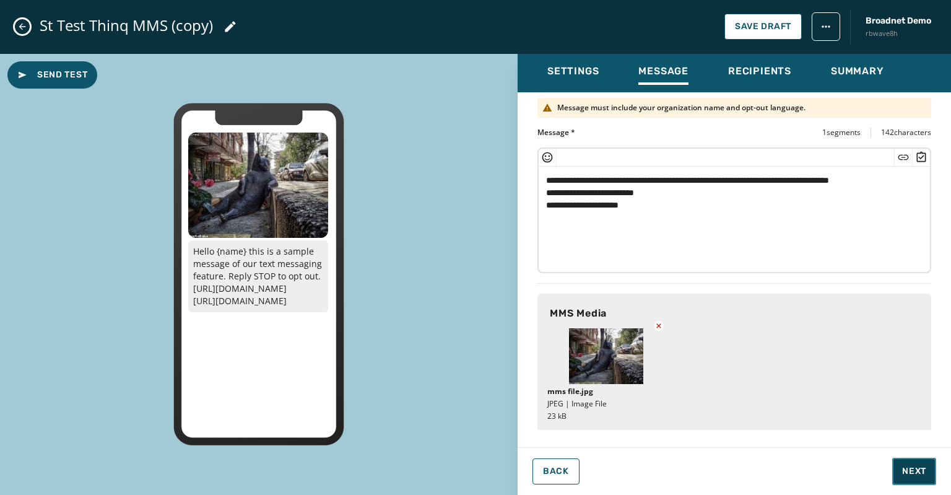
click at [911, 471] on span "Next" at bounding box center [914, 471] width 24 height 12
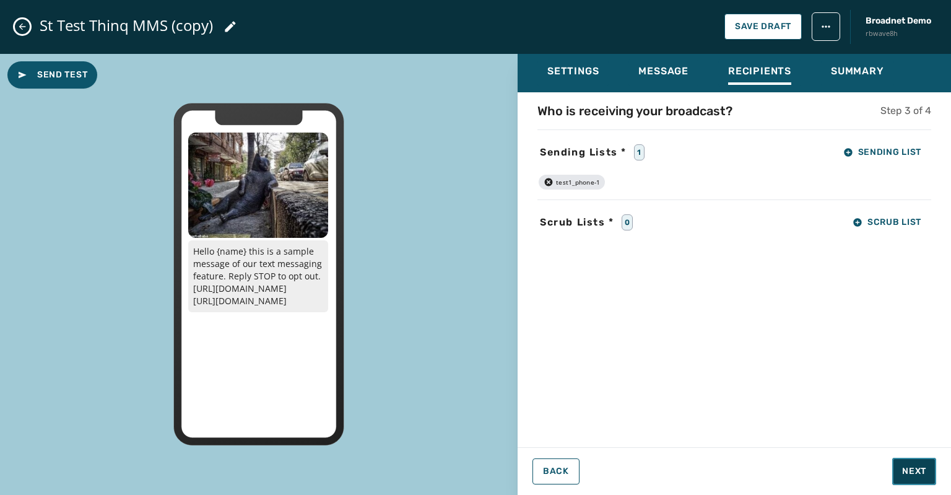
click at [912, 468] on span "Next" at bounding box center [914, 471] width 24 height 12
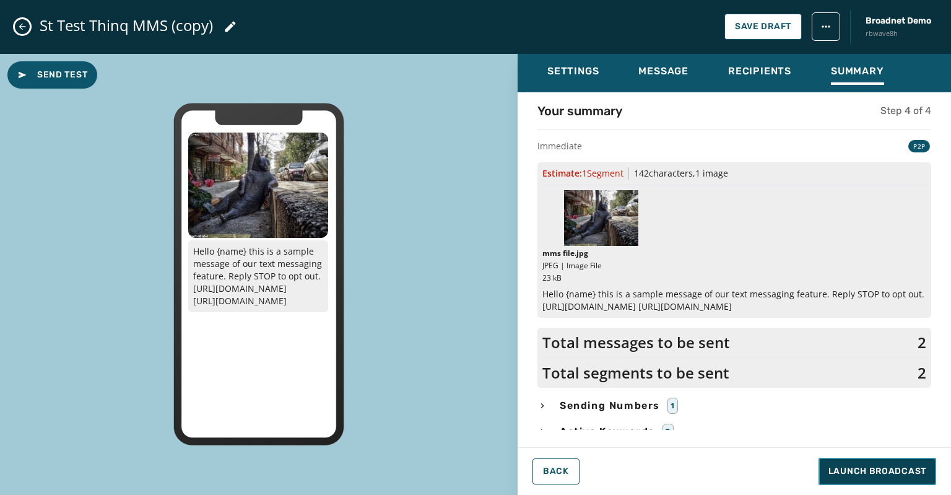
click at [857, 473] on span "Launch Broadcast" at bounding box center [878, 471] width 98 height 12
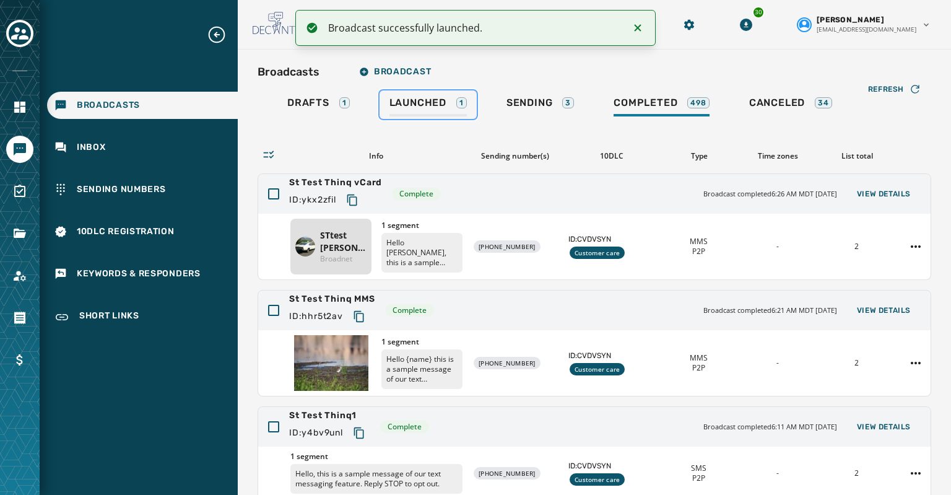
click at [420, 103] on span "Launched" at bounding box center [418, 103] width 57 height 12
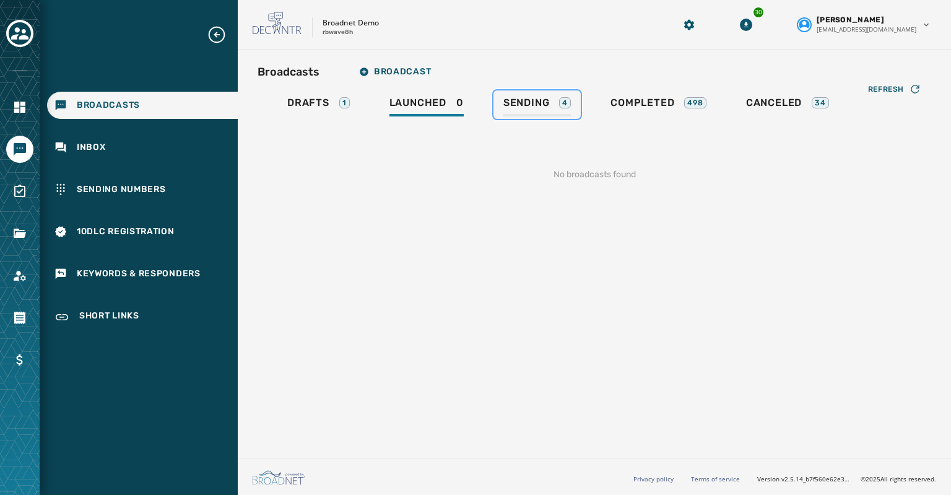
click at [528, 100] on span "Sending" at bounding box center [527, 103] width 46 height 12
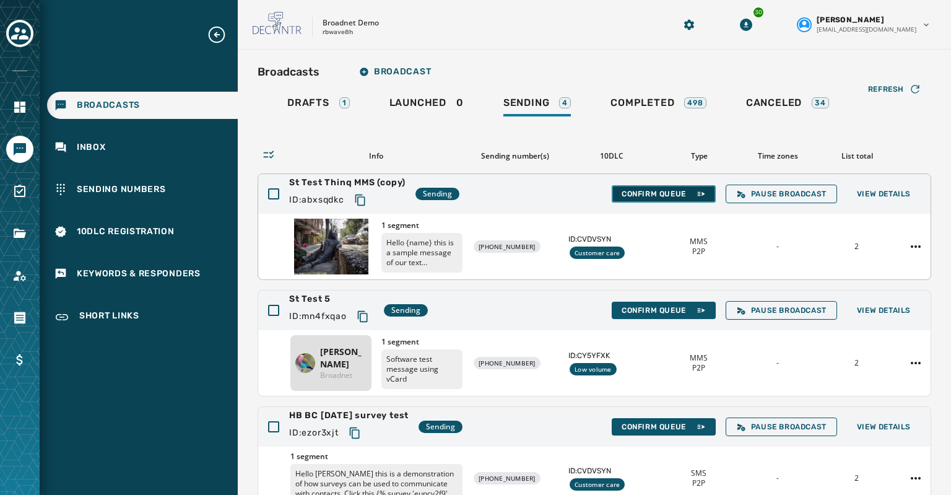
click at [645, 189] on span "Confirm Queue" at bounding box center [664, 194] width 84 height 10
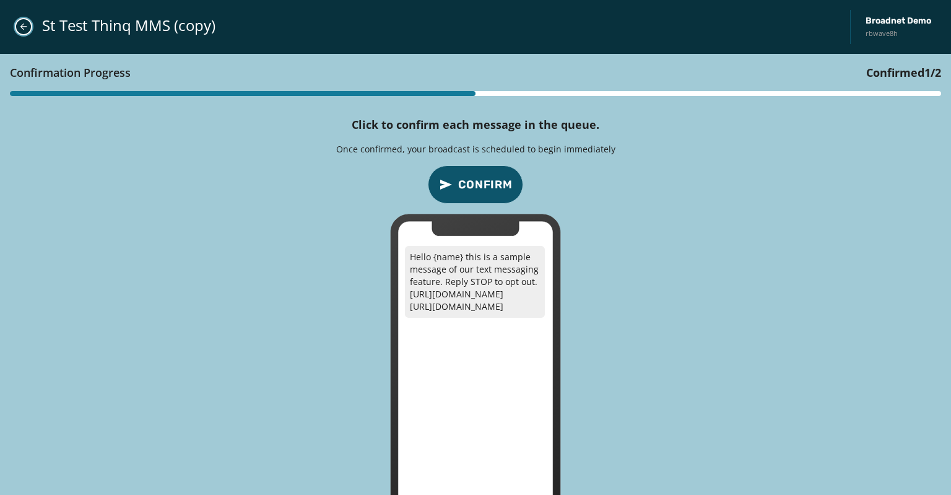
click at [20, 25] on icon "Close admin drawer" at bounding box center [24, 27] width 10 height 10
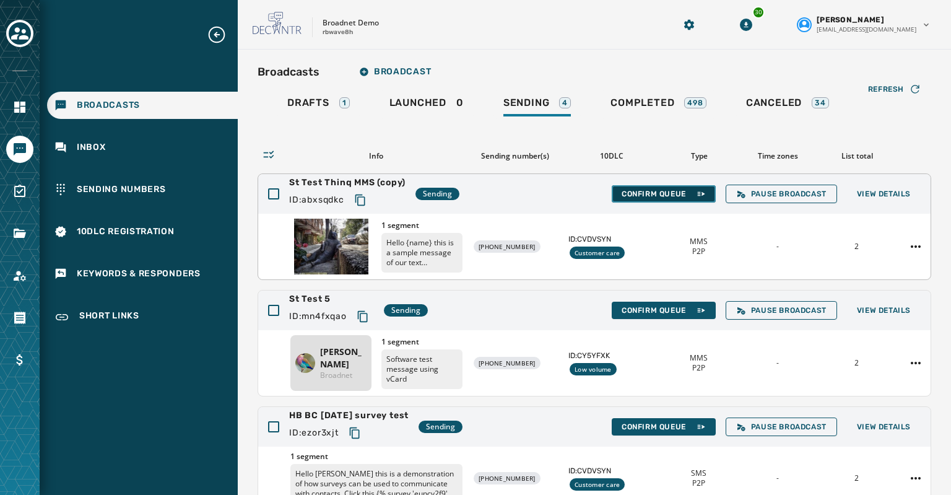
click at [649, 189] on span "Confirm Queue" at bounding box center [664, 194] width 84 height 10
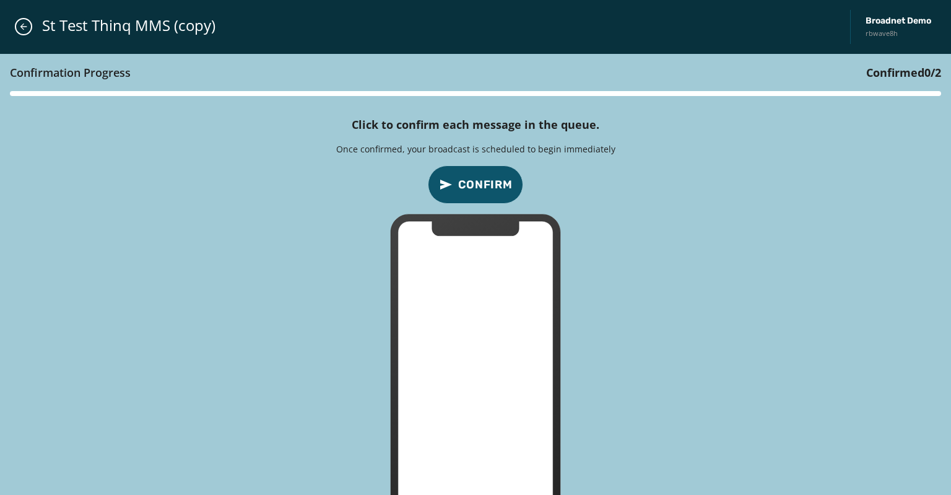
click at [473, 185] on span "Confirm" at bounding box center [485, 184] width 55 height 17
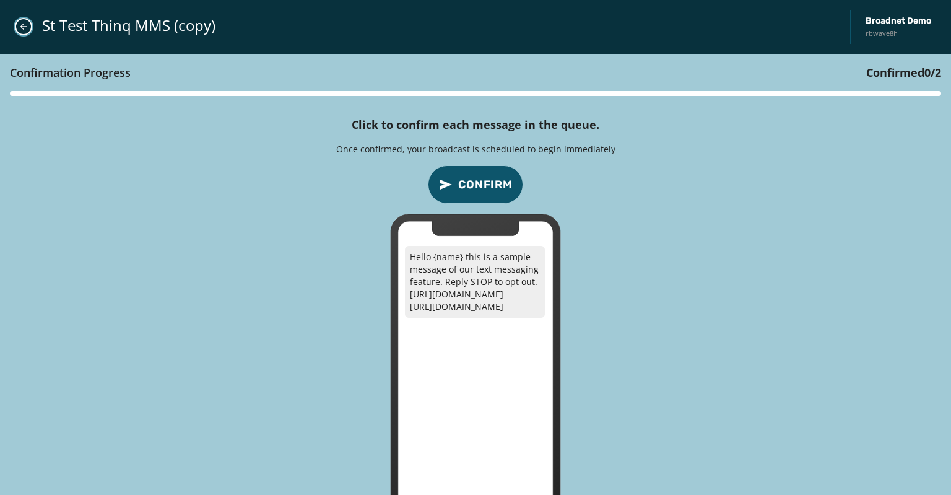
click at [25, 27] on icon "Close admin drawer" at bounding box center [24, 27] width 10 height 10
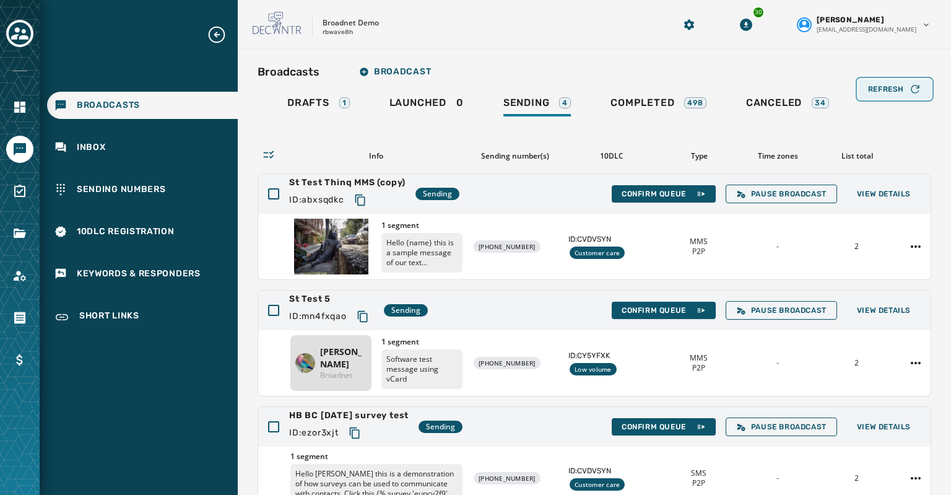
click at [884, 90] on span "Refresh" at bounding box center [886, 89] width 36 height 10
click at [652, 191] on span "Confirm Queue" at bounding box center [664, 194] width 84 height 10
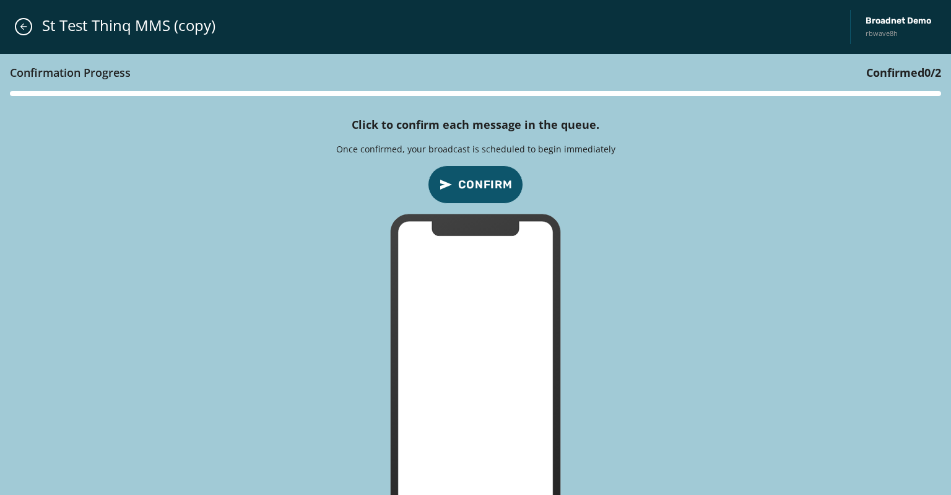
click at [471, 178] on span "Confirm" at bounding box center [485, 184] width 55 height 17
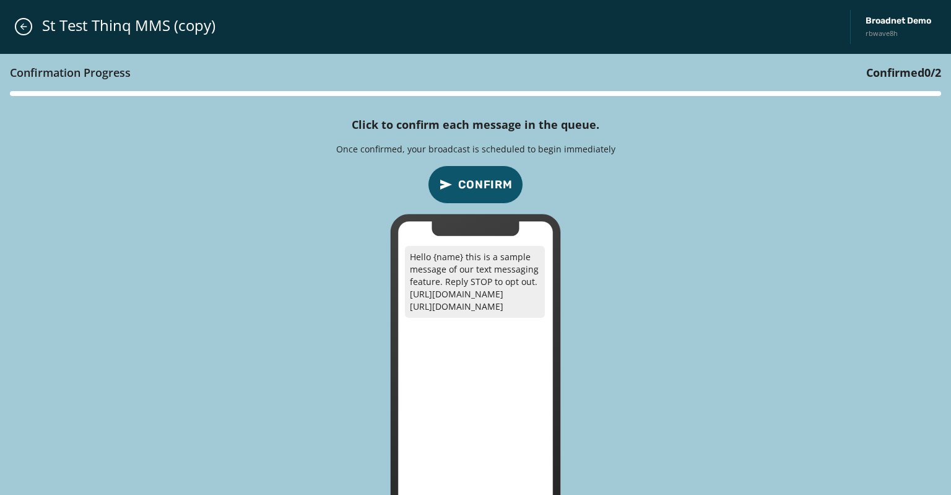
click at [484, 188] on span "Confirm" at bounding box center [485, 184] width 55 height 17
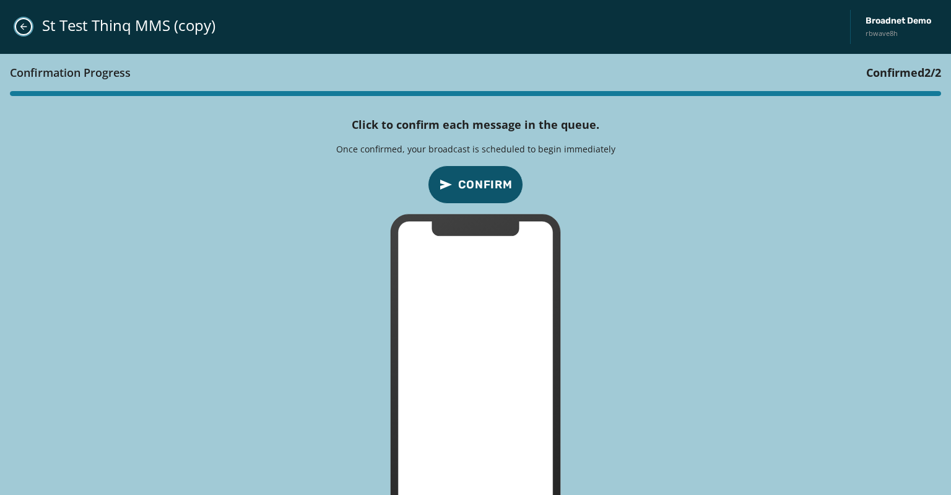
click at [19, 22] on icon "Close admin drawer" at bounding box center [24, 27] width 10 height 10
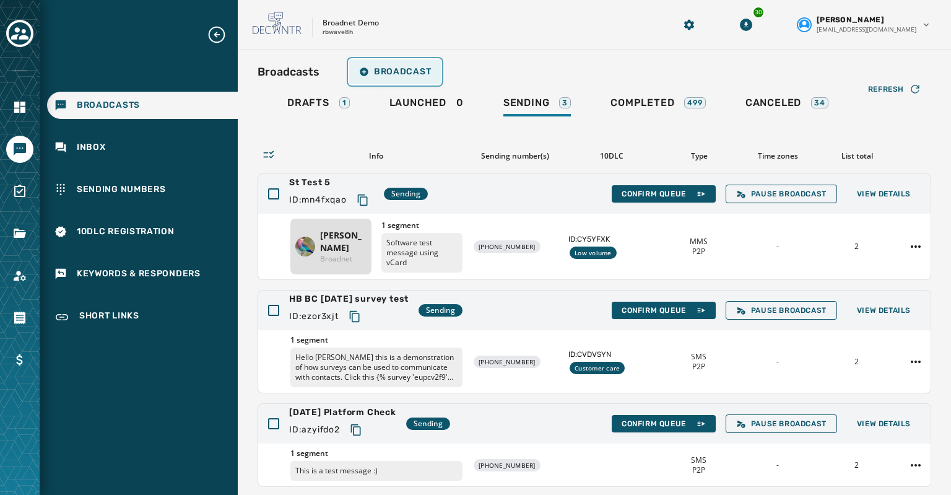
click at [384, 70] on span "Broadcast" at bounding box center [395, 72] width 72 height 10
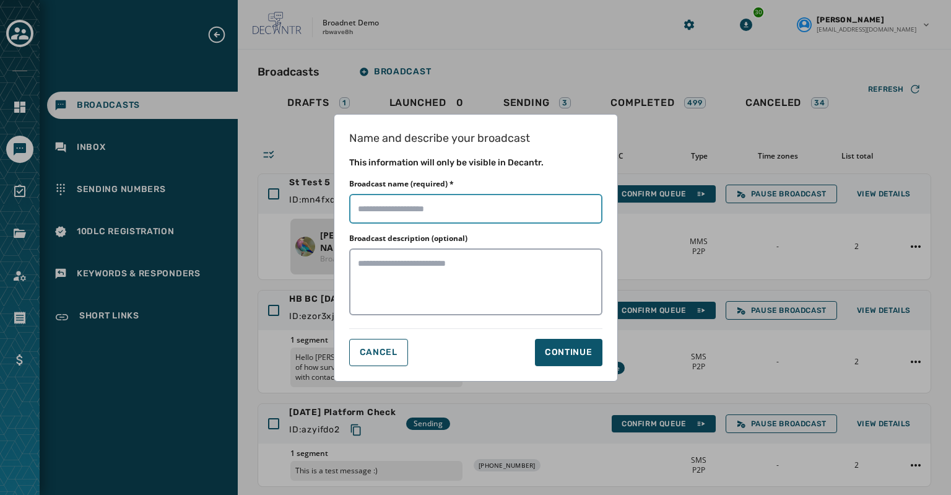
click at [380, 213] on input "Broadcast name (required) *" at bounding box center [475, 209] width 253 height 30
type input "*********"
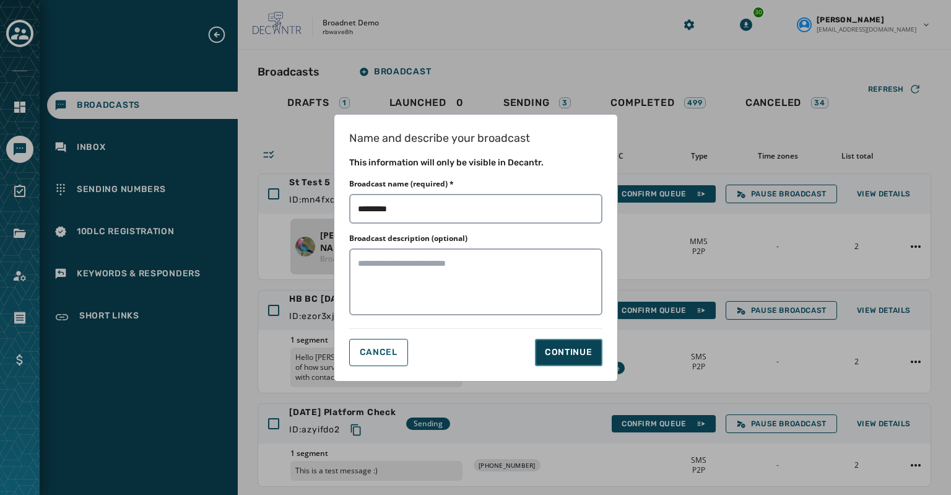
click at [547, 347] on div "Continue" at bounding box center [569, 352] width 48 height 12
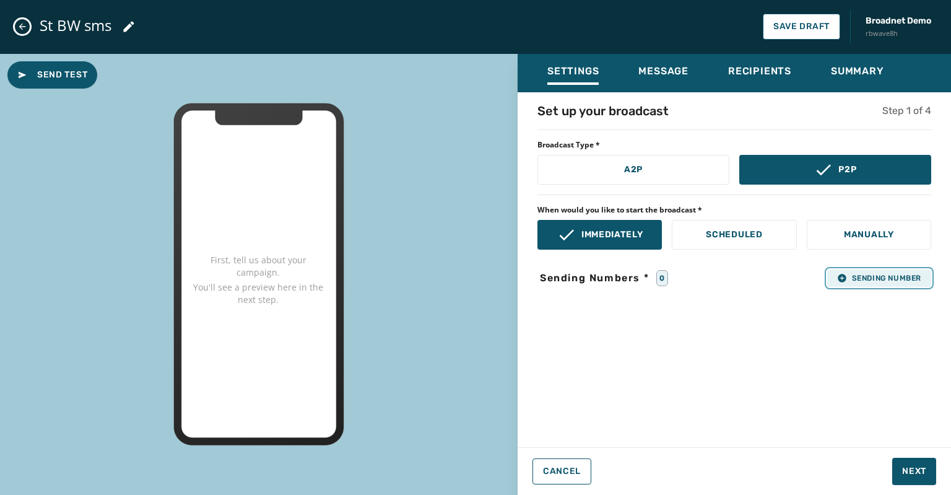
click at [858, 275] on span "Sending Number" at bounding box center [879, 278] width 84 height 10
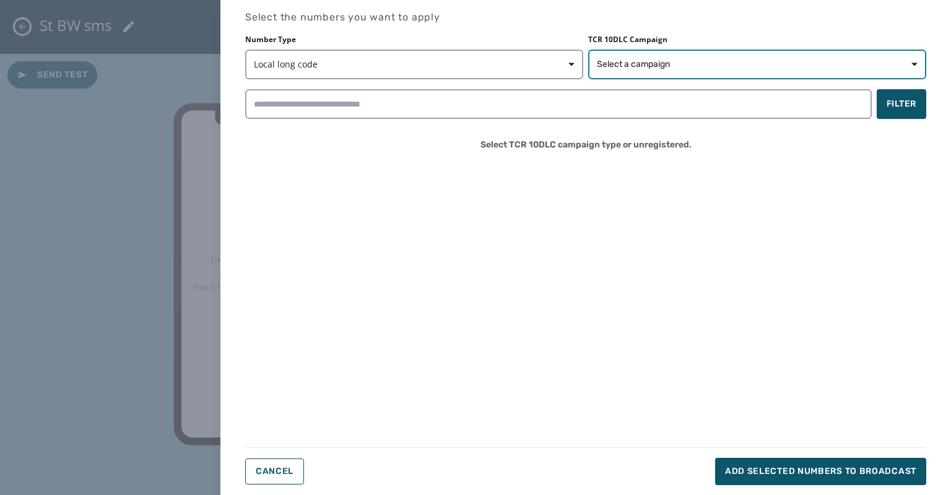
click at [627, 59] on span "Select a campaign" at bounding box center [633, 64] width 73 height 12
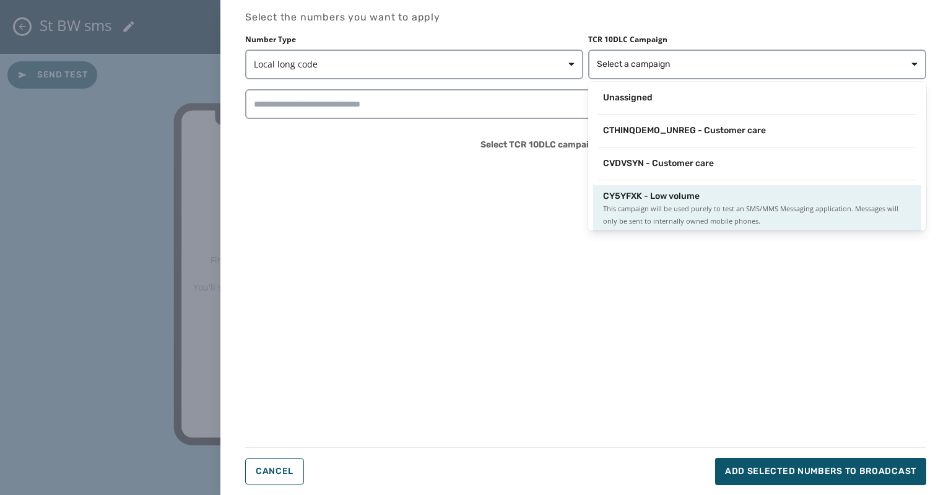
click at [660, 203] on span "This campaign will be used purely to test an SMS/MMS Messaging application. Mes…" at bounding box center [757, 215] width 308 height 25
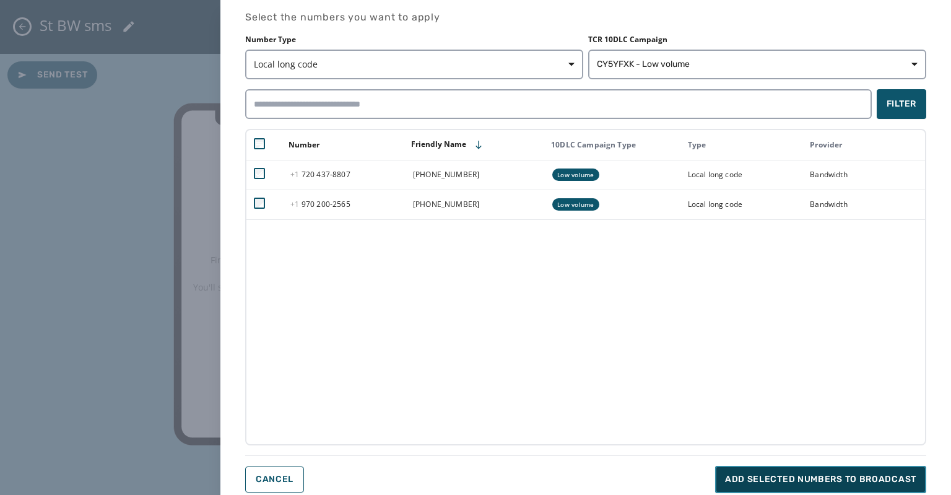
click at [766, 478] on span "Add selected numbers to broadcast" at bounding box center [820, 479] width 191 height 12
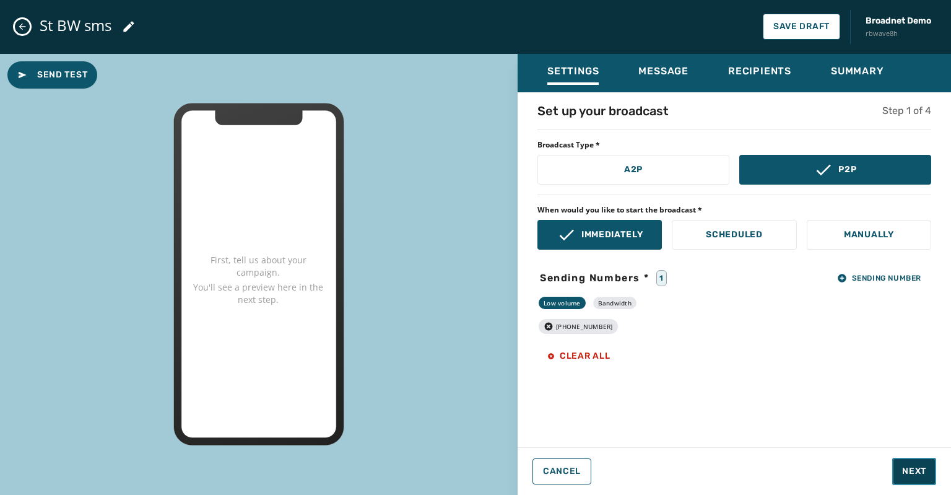
click at [909, 469] on span "Next" at bounding box center [914, 471] width 24 height 12
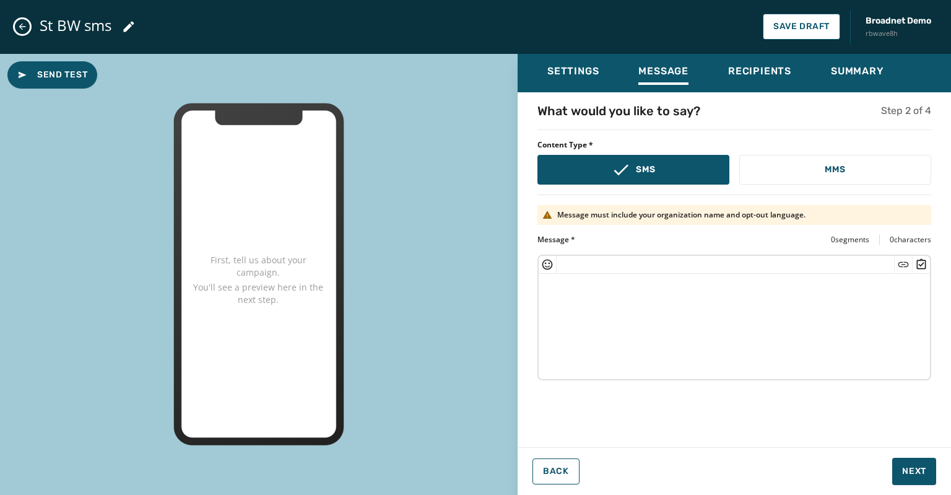
click at [555, 287] on textarea at bounding box center [734, 325] width 391 height 102
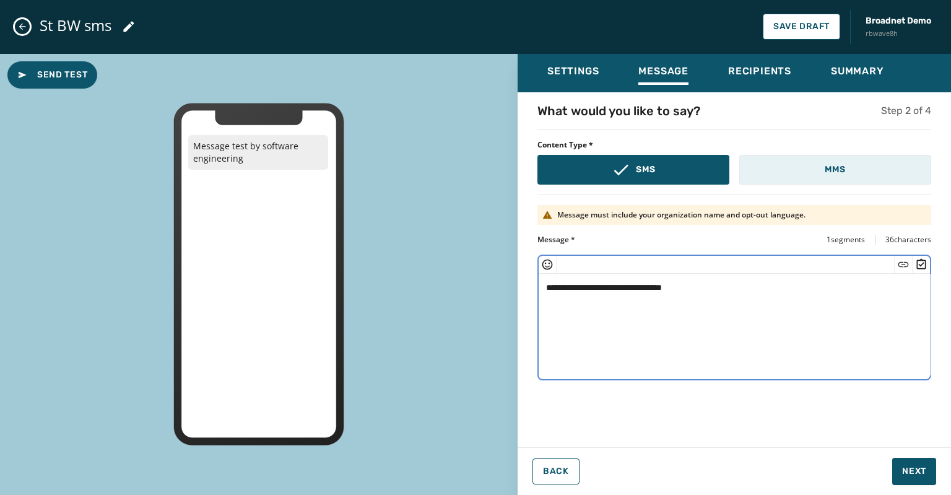
click at [837, 164] on p "MMS" at bounding box center [835, 170] width 20 height 12
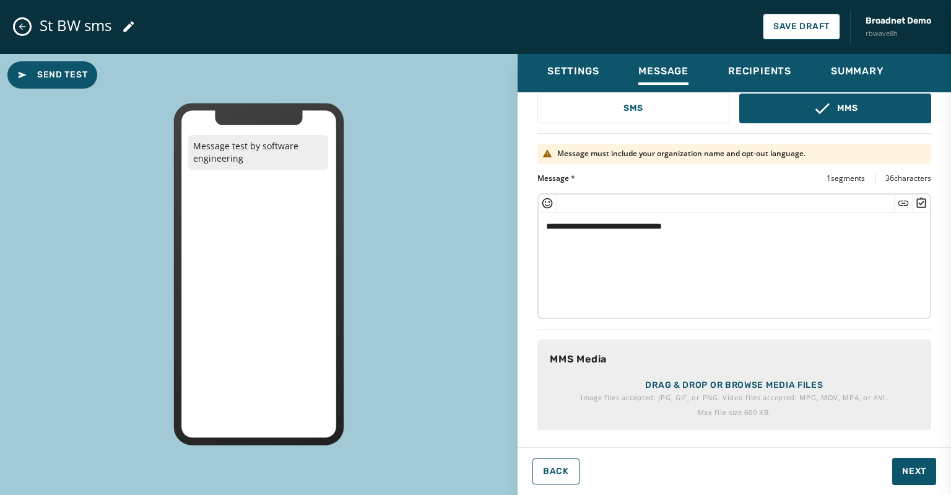
scroll to position [133, 0]
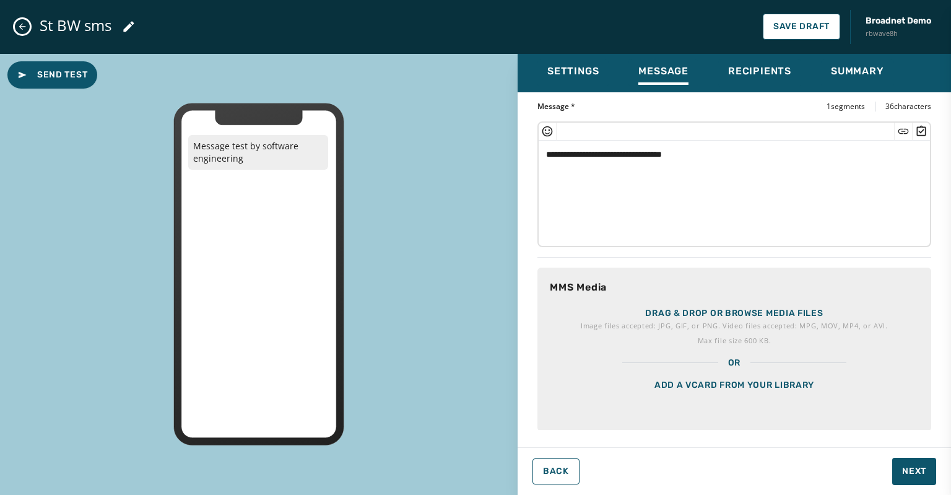
click at [686, 310] on p "Drag & drop or browse media files" at bounding box center [734, 313] width 178 height 12
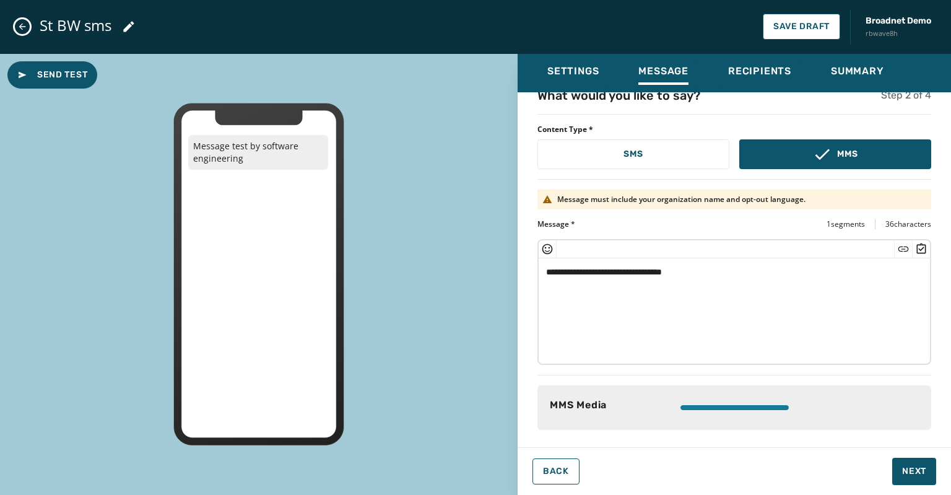
scroll to position [14, 0]
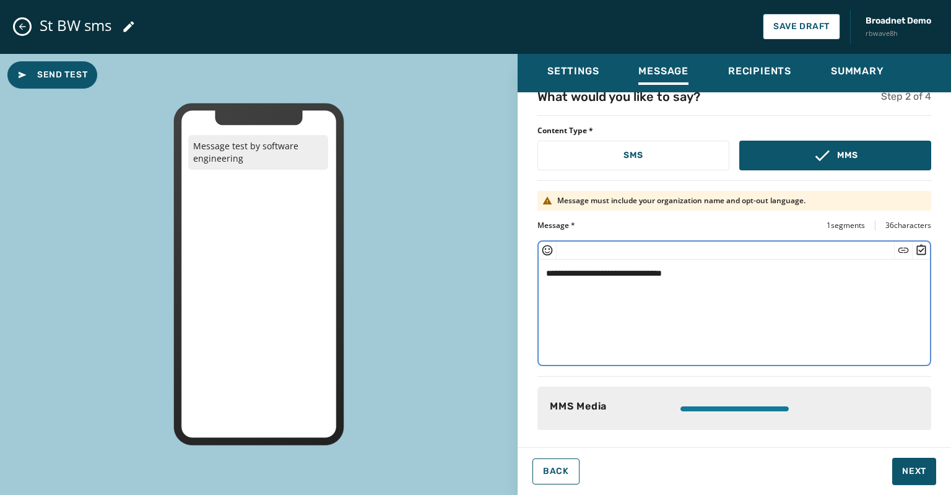
click at [702, 275] on textarea "**********" at bounding box center [730, 311] width 383 height 102
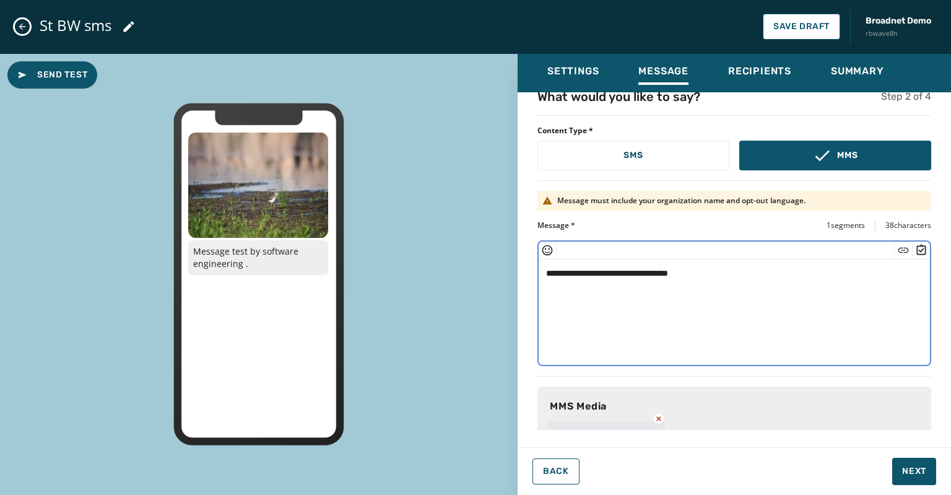
click at [899, 249] on icon "Insert Short Link" at bounding box center [904, 249] width 11 height 5
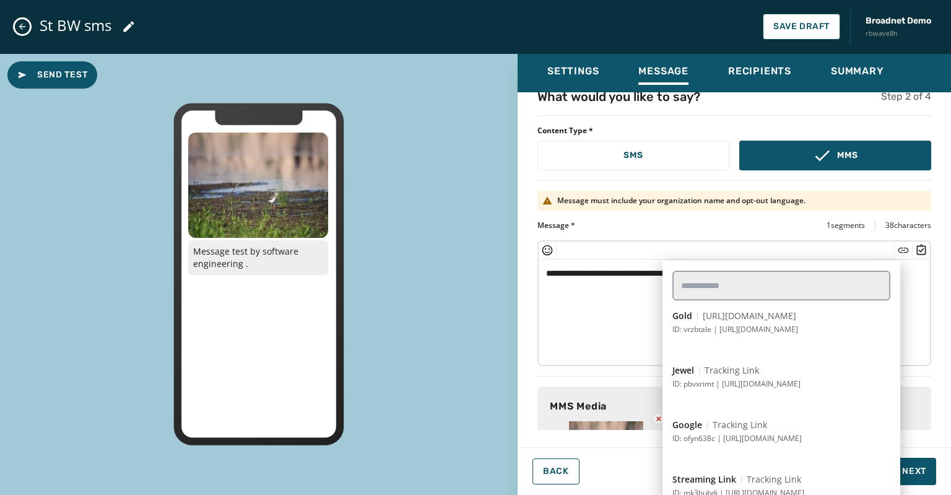
scroll to position [372, 0]
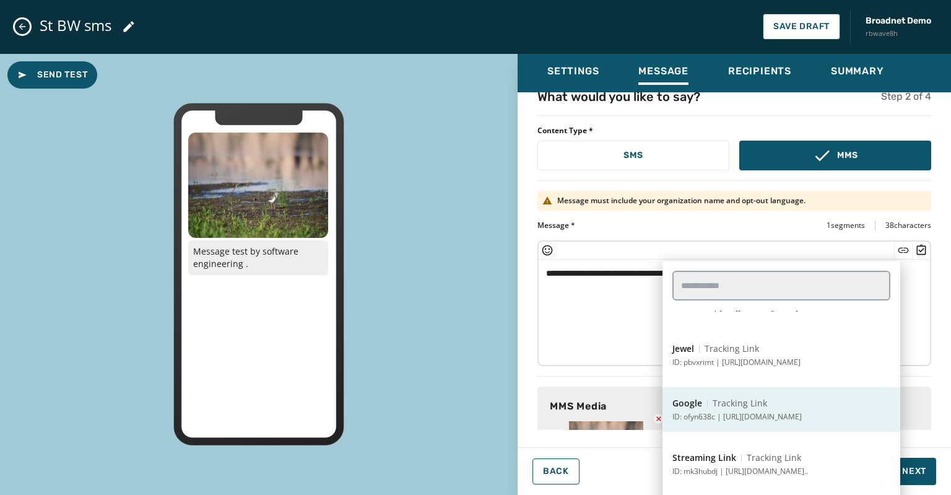
click at [728, 409] on button "Google Tracking Link ID: ofyn638c | https://www.google.com" at bounding box center [782, 409] width 238 height 45
type textarea "**********"
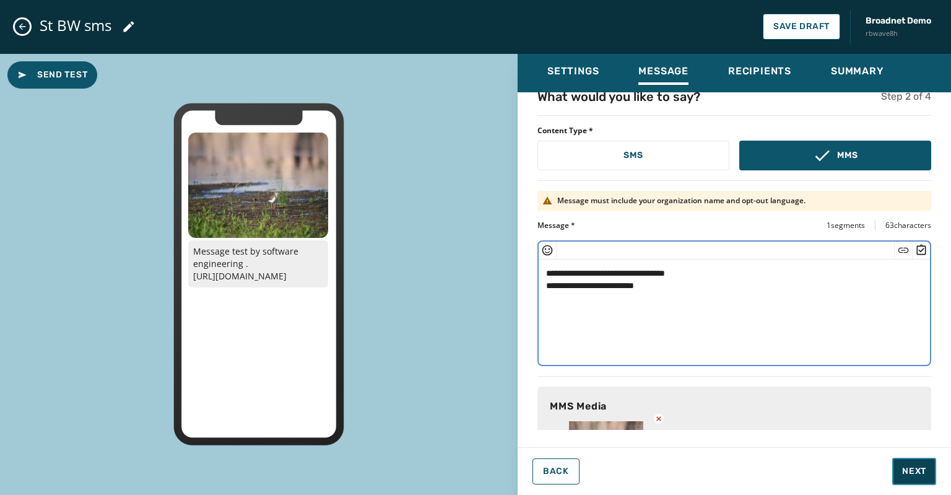
click at [919, 473] on span "Next" at bounding box center [914, 471] width 24 height 12
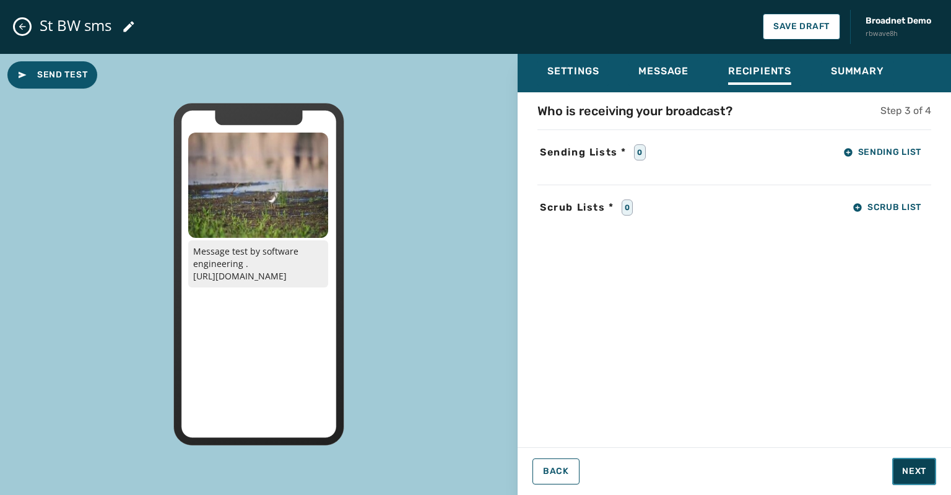
scroll to position [0, 0]
click at [856, 147] on span "Sending List" at bounding box center [883, 152] width 78 height 10
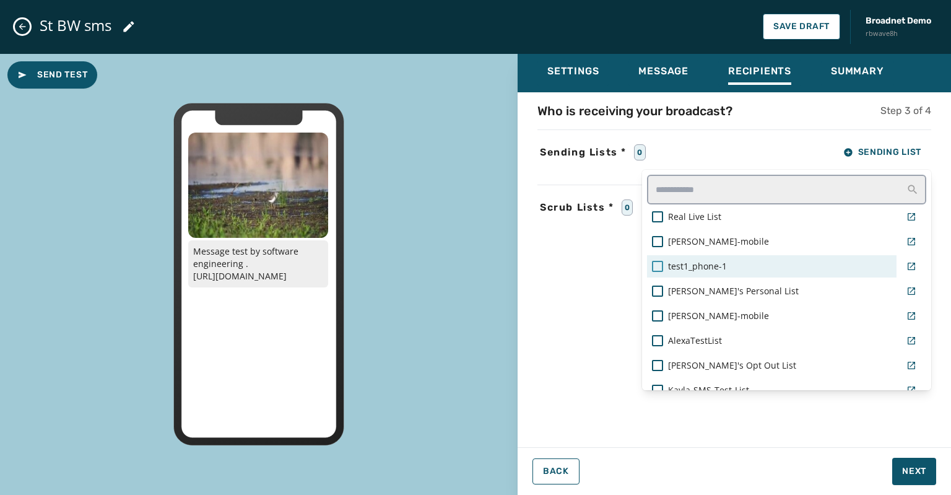
click at [656, 263] on div at bounding box center [657, 266] width 11 height 11
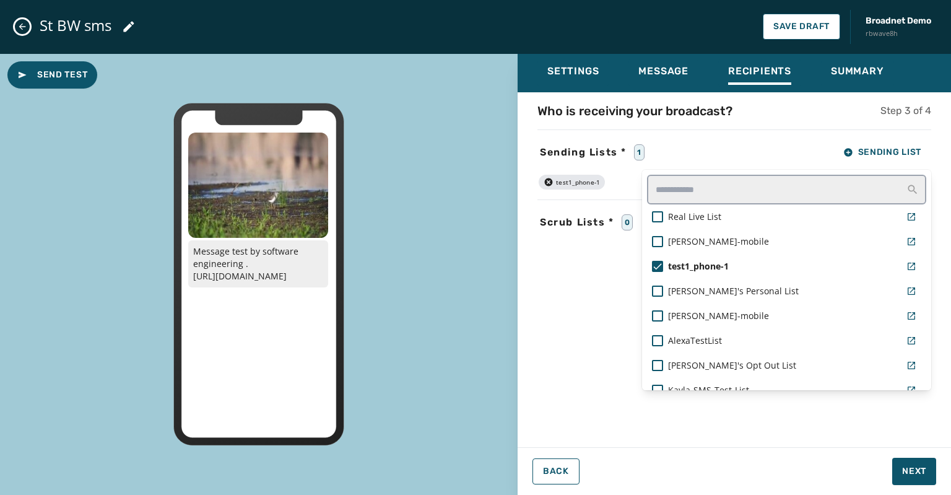
click at [907, 471] on div "Settings Message Recipients Summary Who is receiving your broadcast? Step 3 of …" at bounding box center [735, 270] width 434 height 432
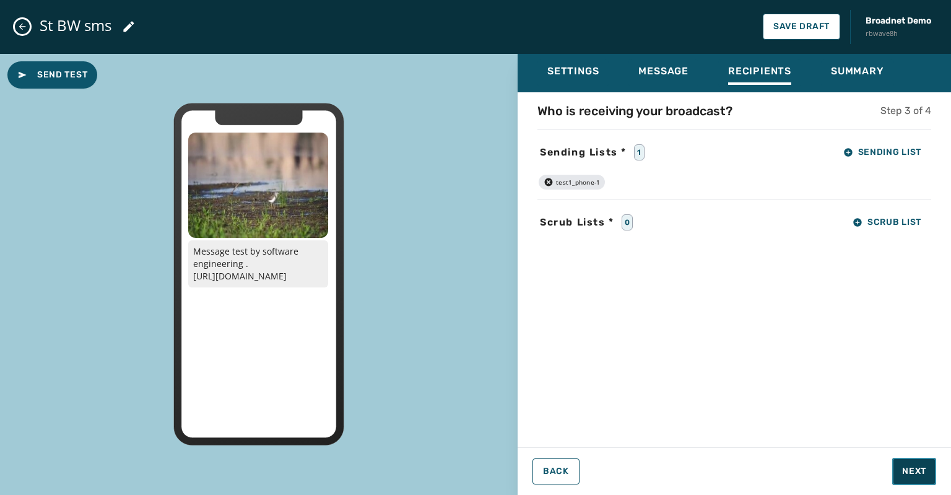
click at [908, 466] on span "Next" at bounding box center [914, 471] width 24 height 12
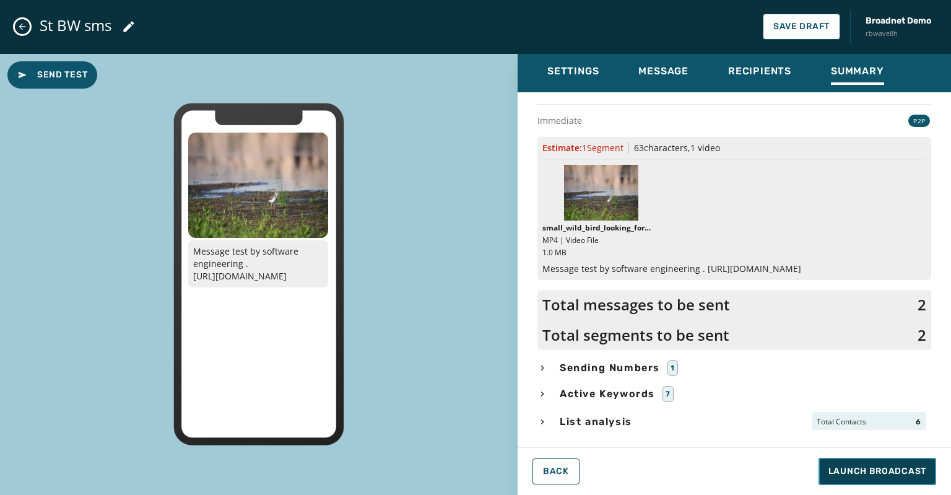
scroll to position [26, 0]
click at [845, 468] on span "Launch Broadcast" at bounding box center [878, 471] width 98 height 12
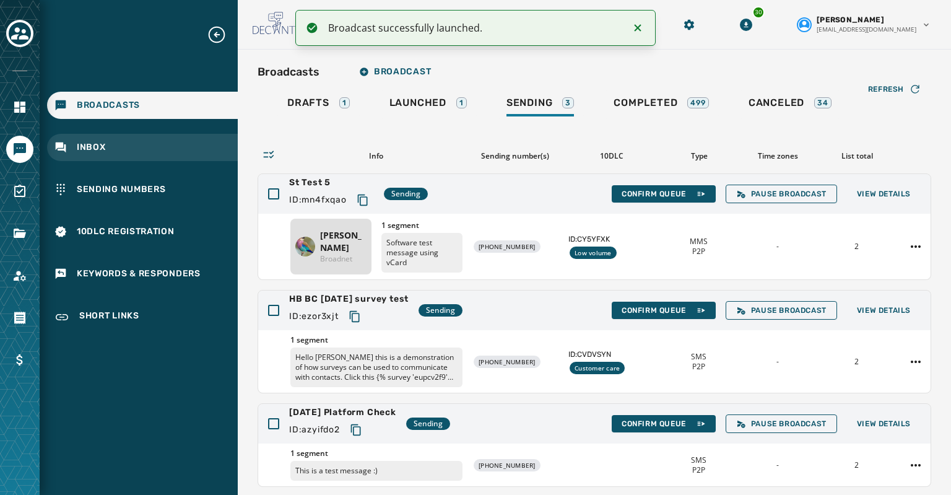
click at [90, 144] on span "Inbox" at bounding box center [91, 147] width 29 height 12
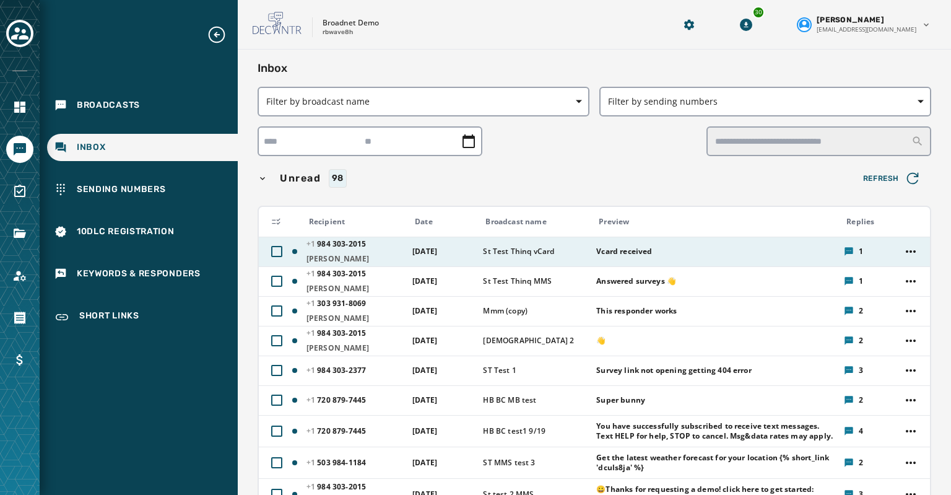
click at [603, 254] on span "Vcard received" at bounding box center [716, 252] width 240 height 10
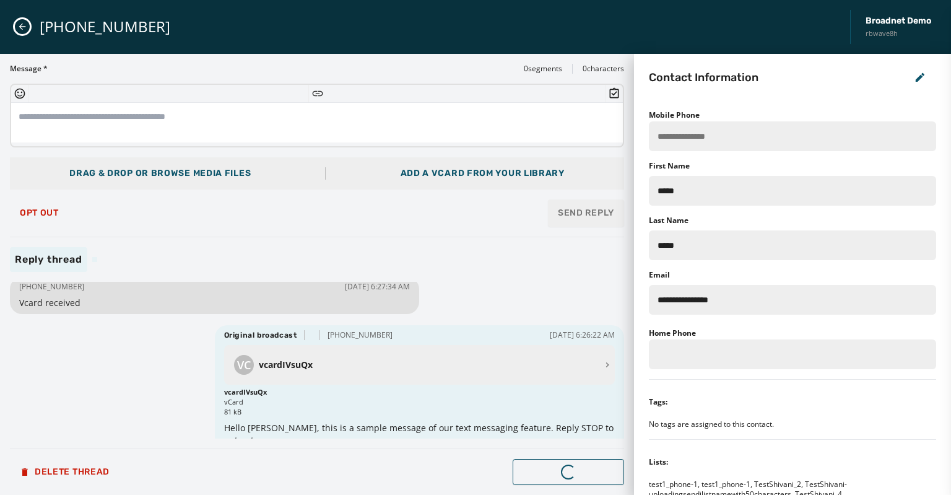
scroll to position [11, 0]
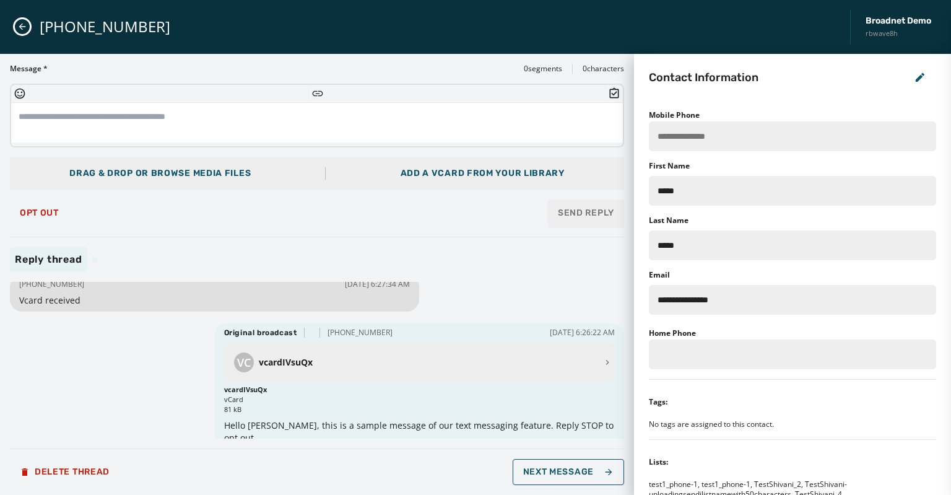
click at [443, 175] on div "Add a vCard from your library" at bounding box center [483, 173] width 164 height 12
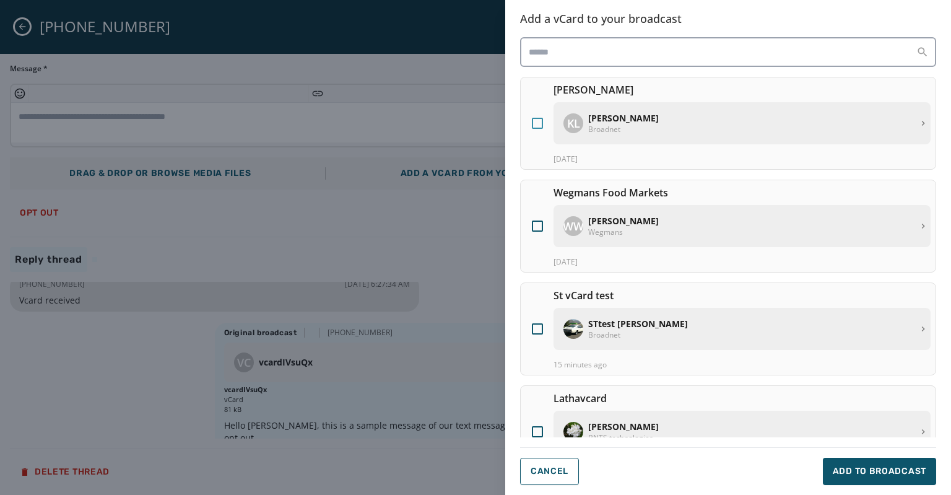
click at [535, 119] on div at bounding box center [537, 123] width 11 height 11
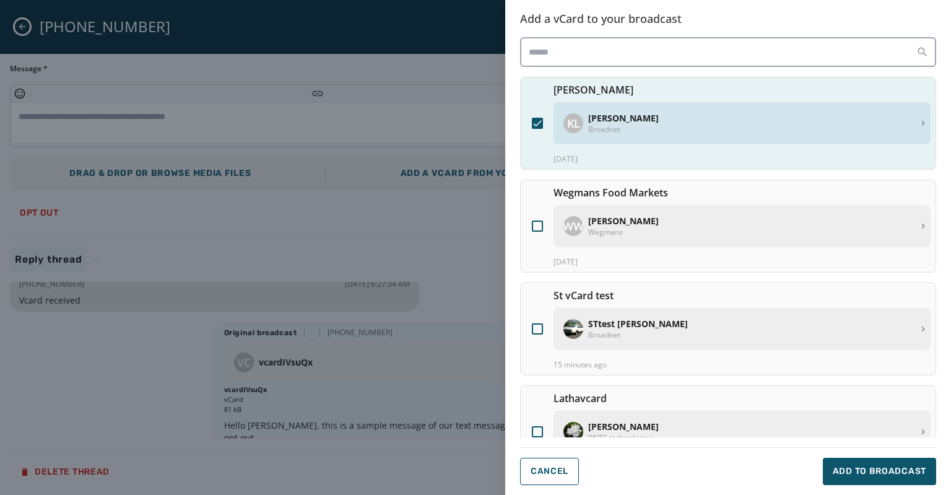
click at [535, 119] on icon at bounding box center [537, 123] width 11 height 11
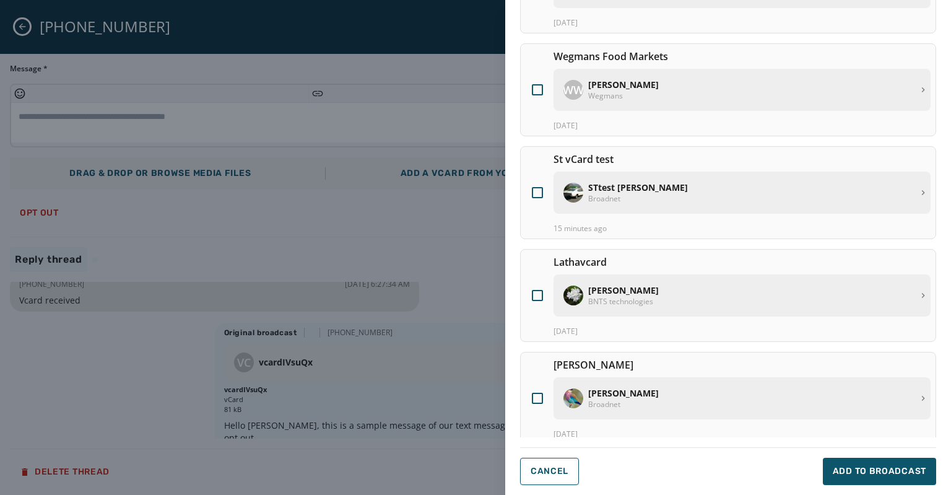
scroll to position [62, 0]
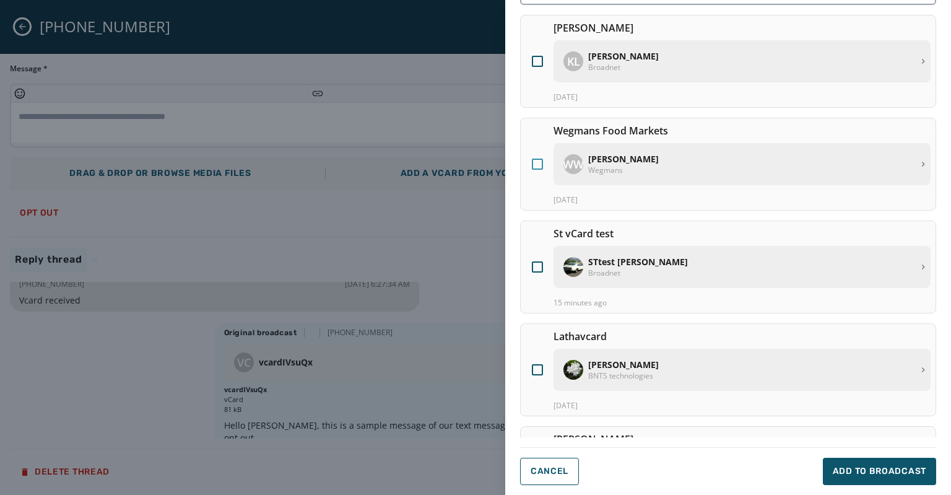
click at [535, 159] on div at bounding box center [537, 164] width 11 height 11
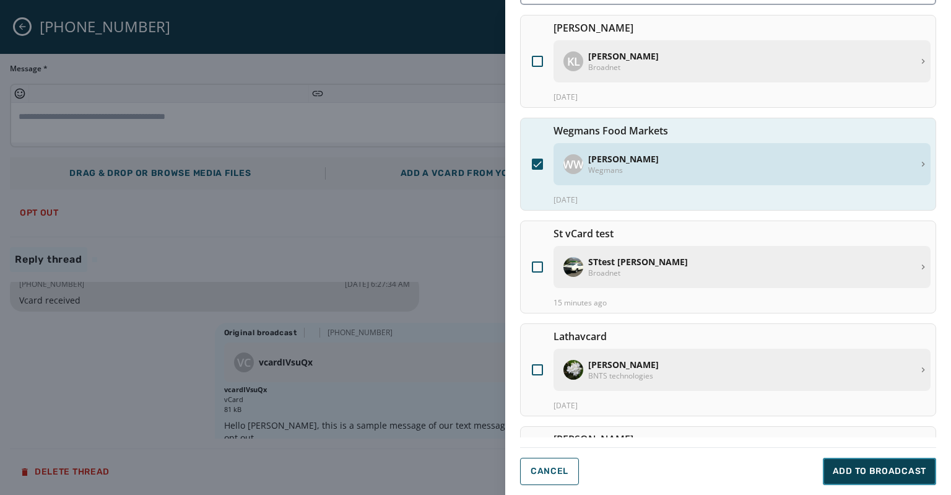
click at [865, 467] on span "Add to Broadcast" at bounding box center [880, 471] width 94 height 12
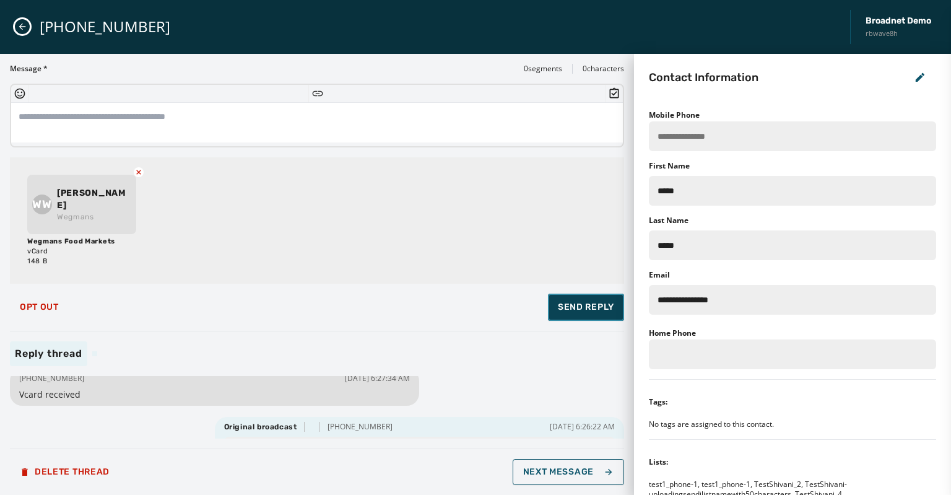
click at [573, 310] on span "Send Reply" at bounding box center [586, 307] width 56 height 12
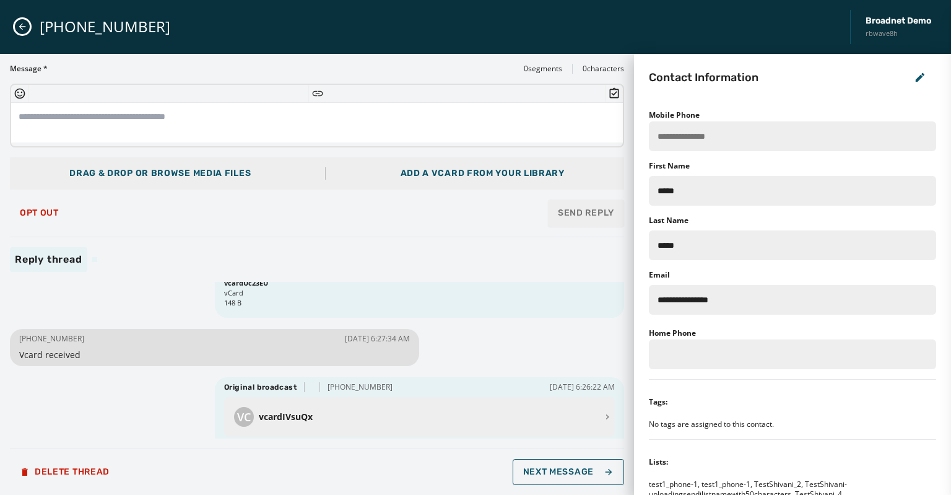
scroll to position [124, 0]
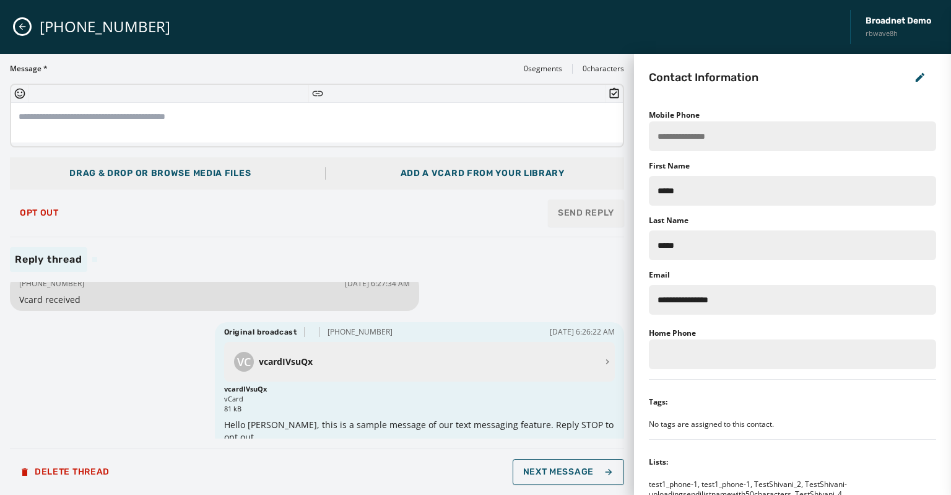
click at [19, 27] on icon "Close admin drawer" at bounding box center [22, 27] width 10 height 10
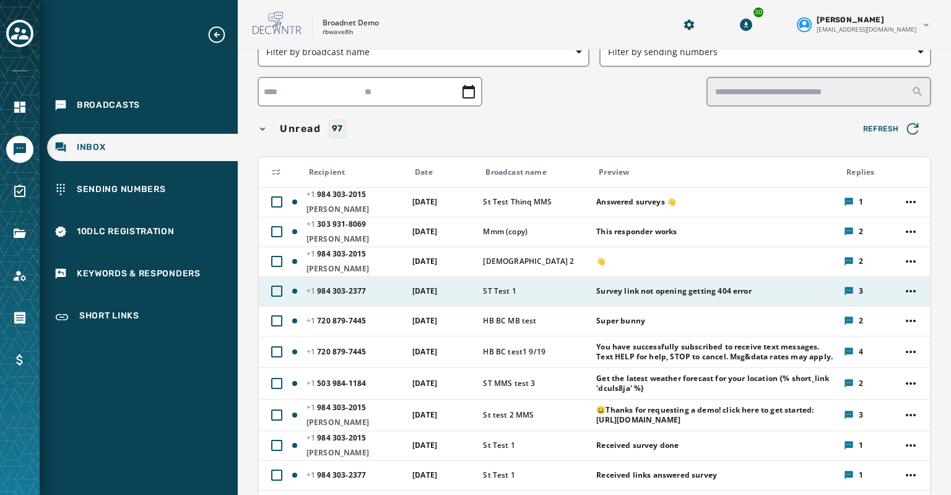
scroll to position [69, 0]
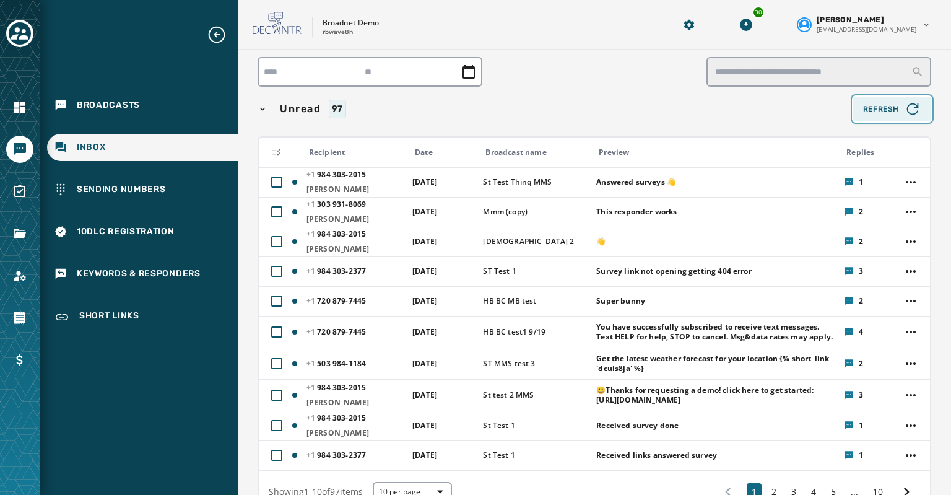
click at [881, 109] on span "Refresh" at bounding box center [892, 108] width 58 height 17
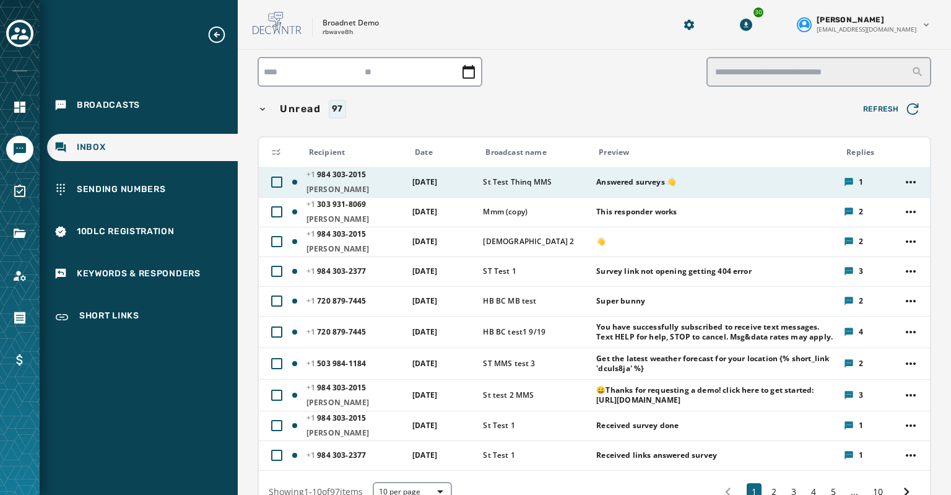
click at [611, 187] on div "Answered surveys 👋" at bounding box center [716, 182] width 240 height 20
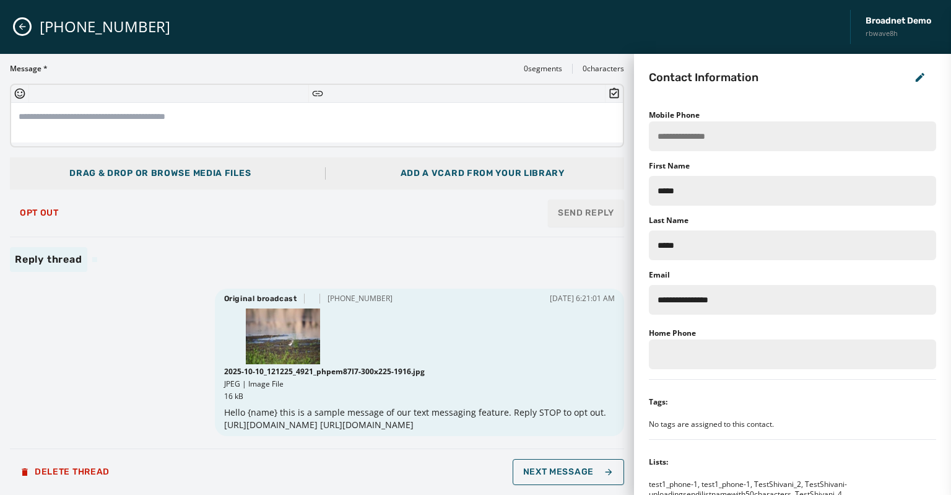
scroll to position [0, 0]
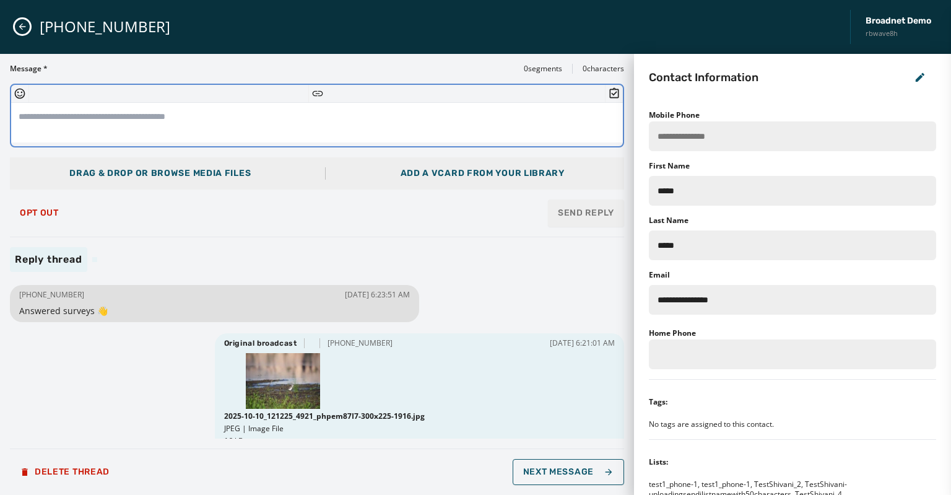
click at [30, 116] on textarea at bounding box center [317, 123] width 612 height 40
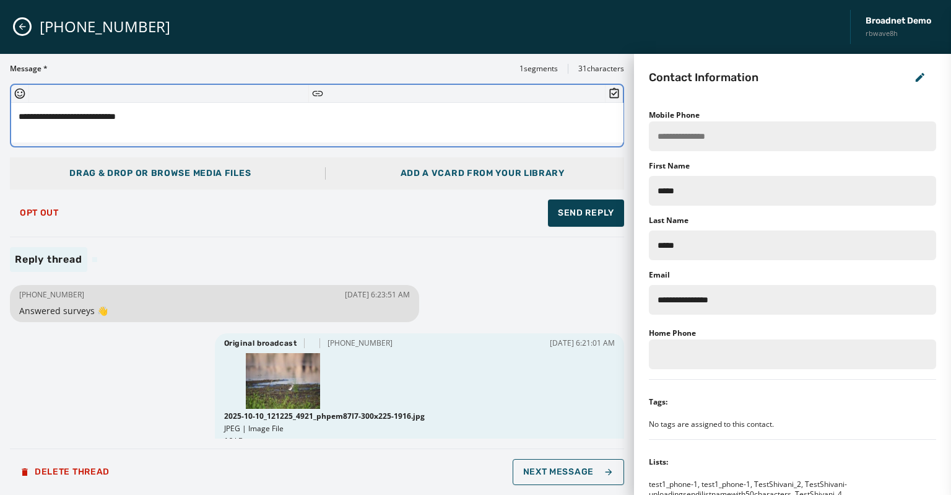
type textarea "**********"
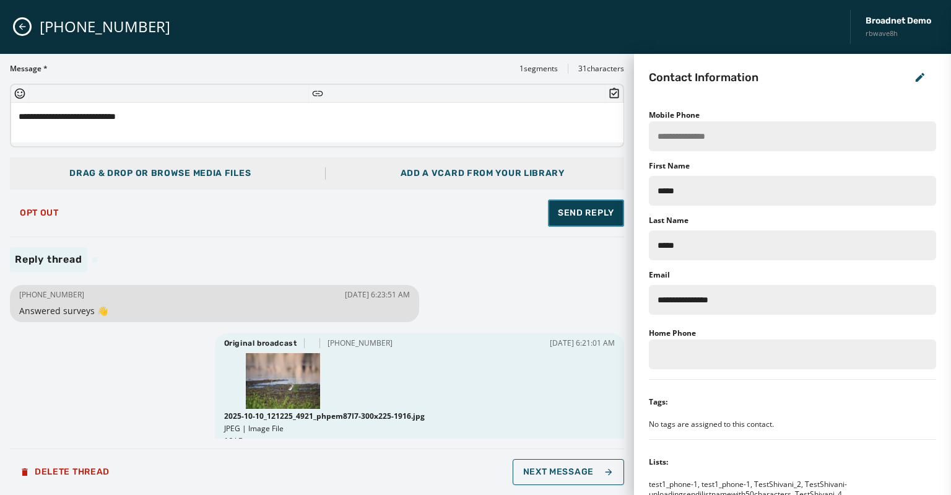
click at [583, 212] on span "Send Reply" at bounding box center [586, 213] width 56 height 12
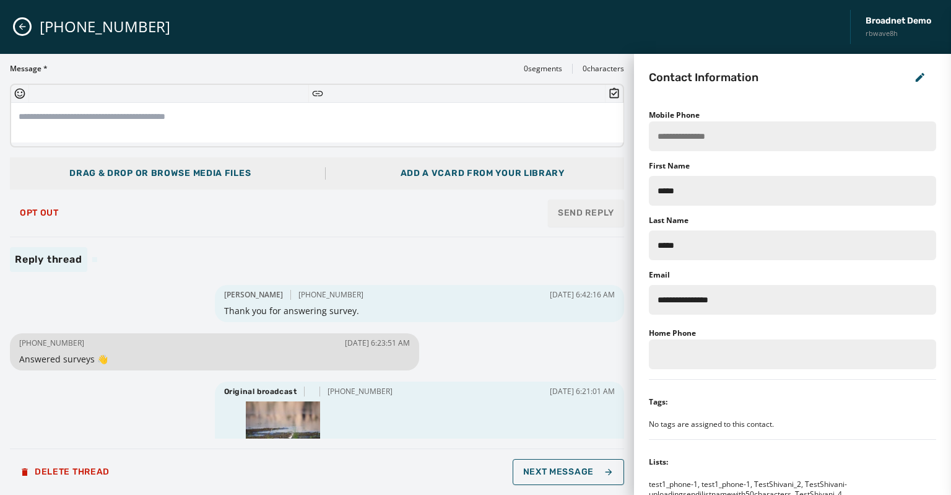
click at [14, 27] on div "+1 984 303-2015 Broadnet Demo rbwave8h" at bounding box center [475, 27] width 951 height 54
click at [20, 28] on icon "Close admin drawer" at bounding box center [22, 27] width 7 height 7
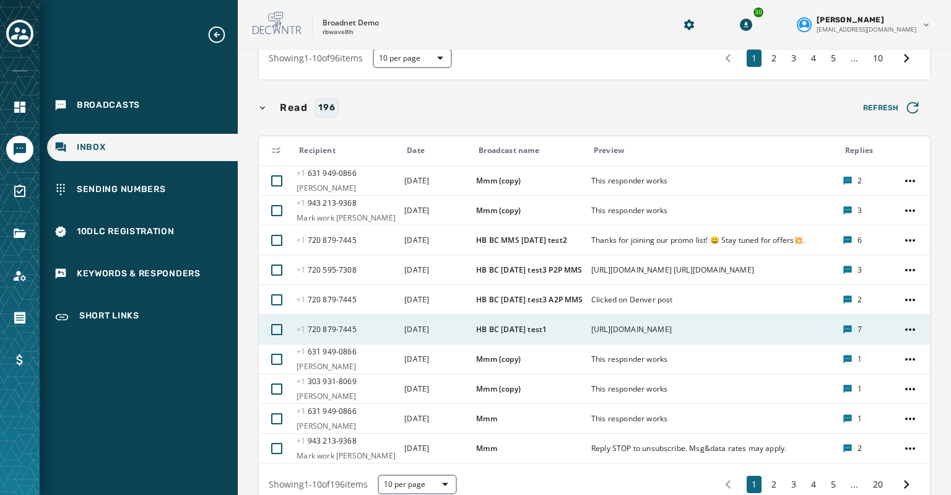
scroll to position [500, 0]
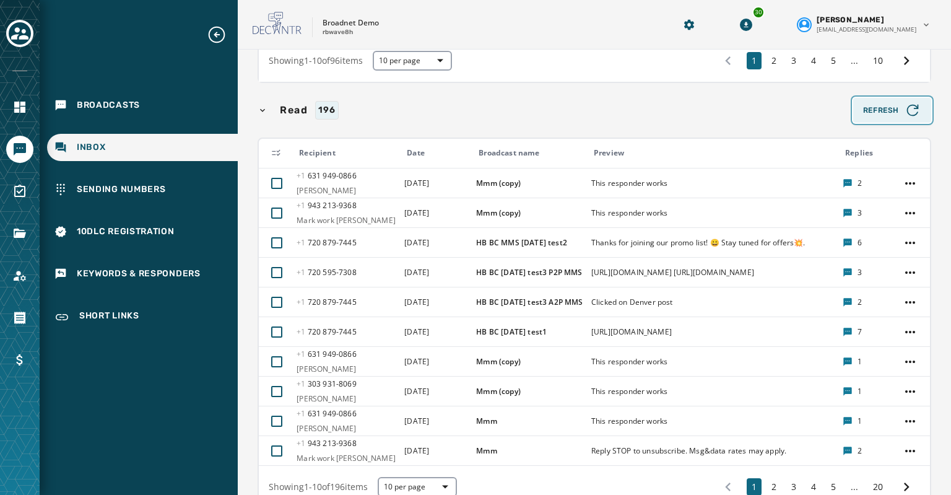
click at [904, 119] on icon "button" at bounding box center [912, 110] width 17 height 17
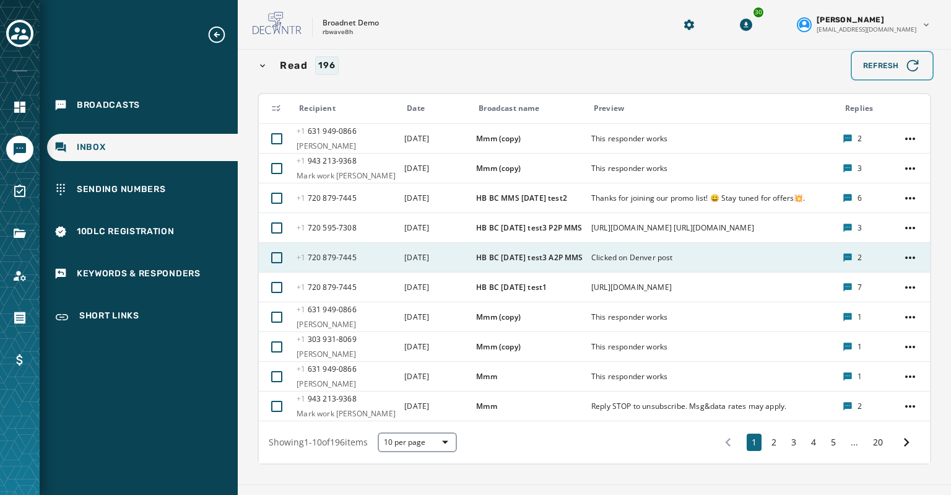
scroll to position [546, 0]
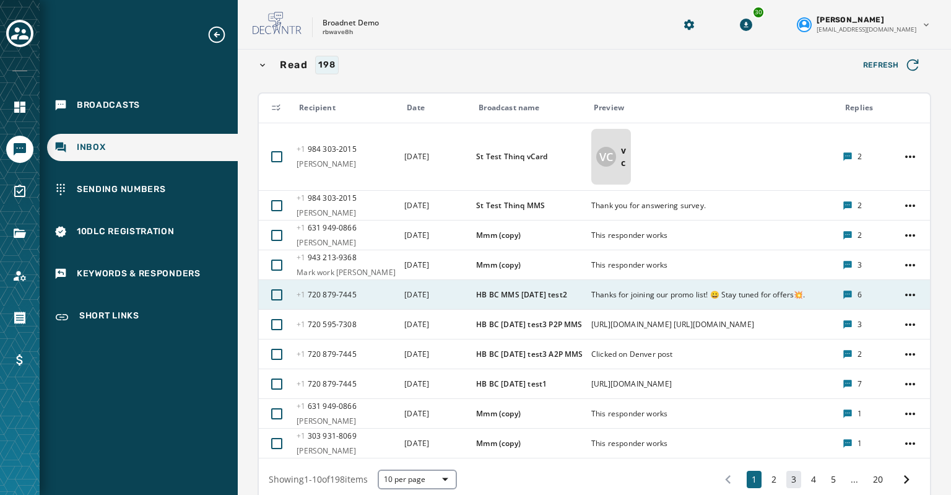
click at [787, 488] on button "3" at bounding box center [794, 479] width 15 height 17
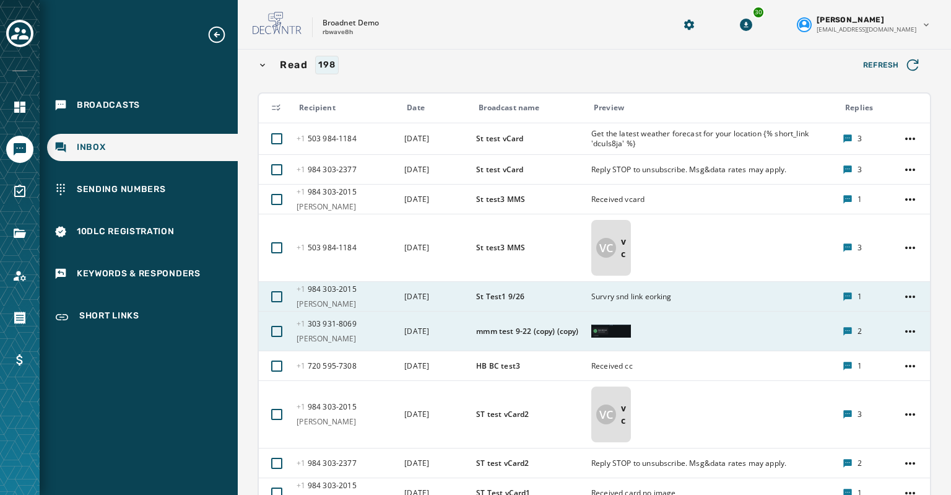
scroll to position [666, 0]
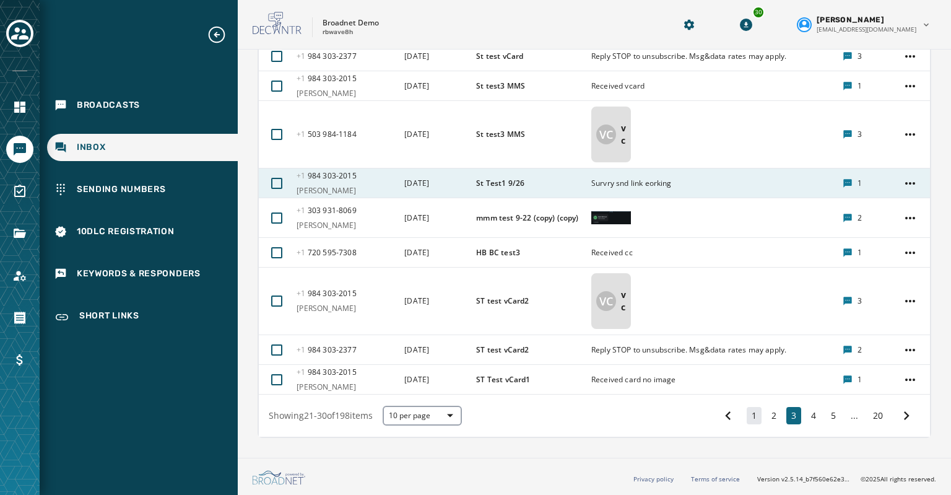
click at [747, 416] on button "1" at bounding box center [754, 415] width 15 height 17
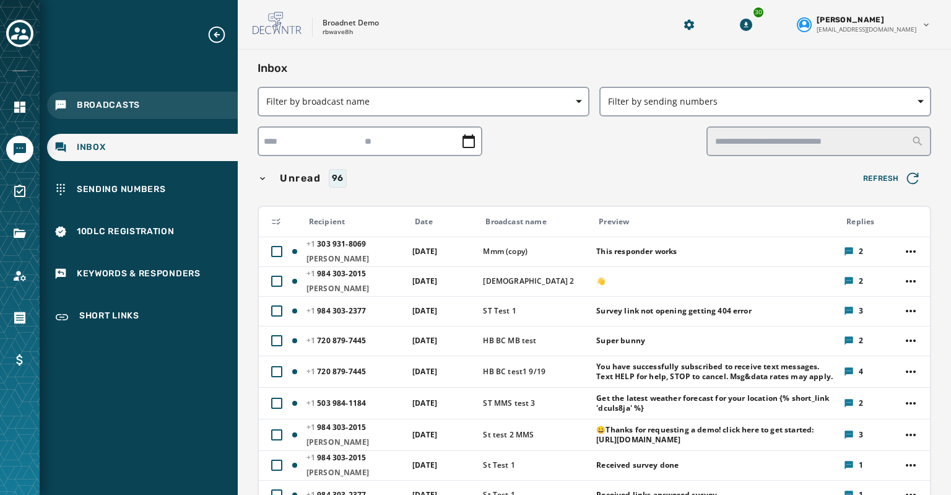
click at [93, 102] on span "Broadcasts" at bounding box center [108, 105] width 63 height 12
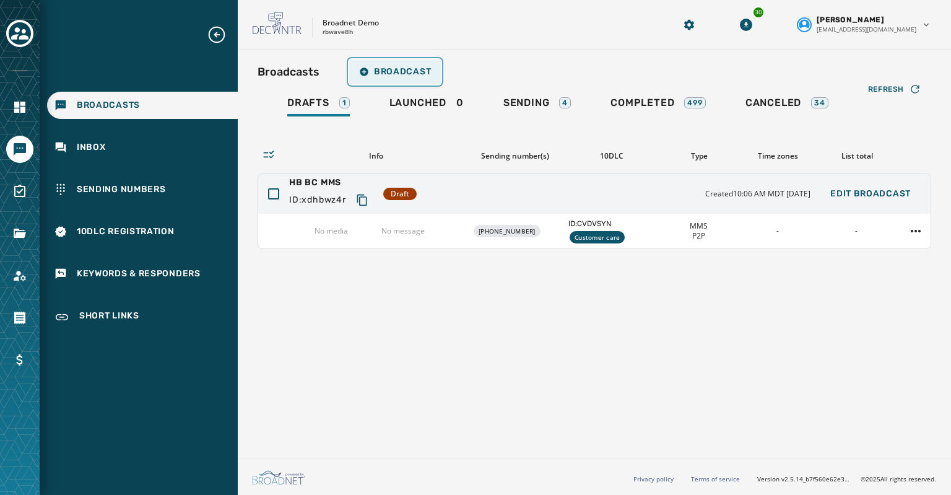
click at [396, 77] on button "Broadcast" at bounding box center [395, 71] width 92 height 25
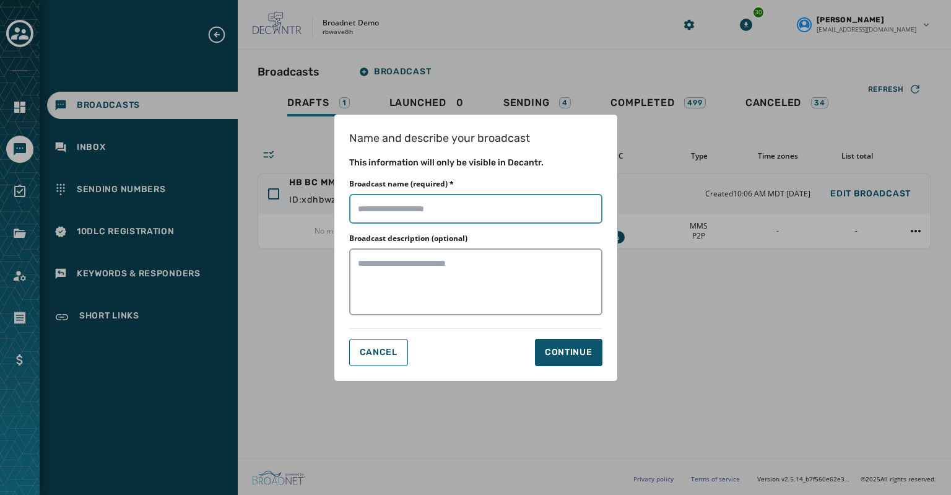
click at [364, 211] on input "Broadcast name (required) *" at bounding box center [475, 209] width 253 height 30
type input "**********"
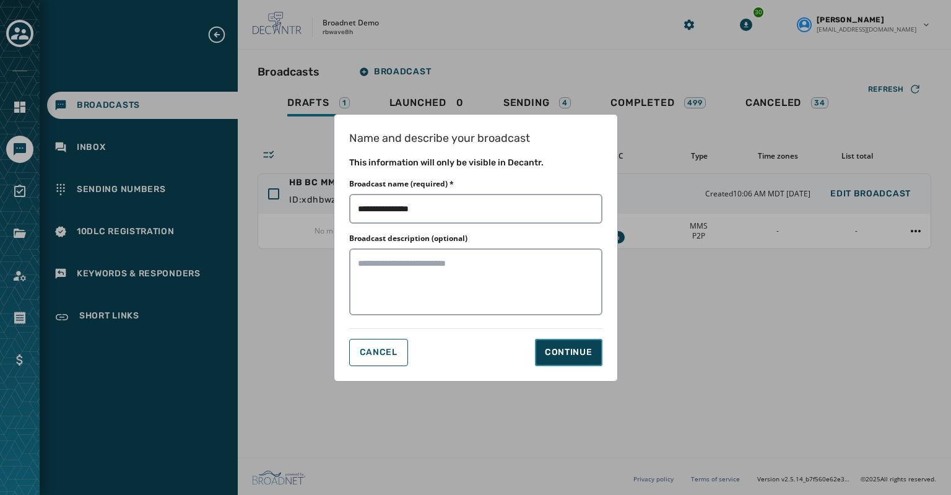
click at [548, 351] on div "Continue" at bounding box center [569, 352] width 48 height 12
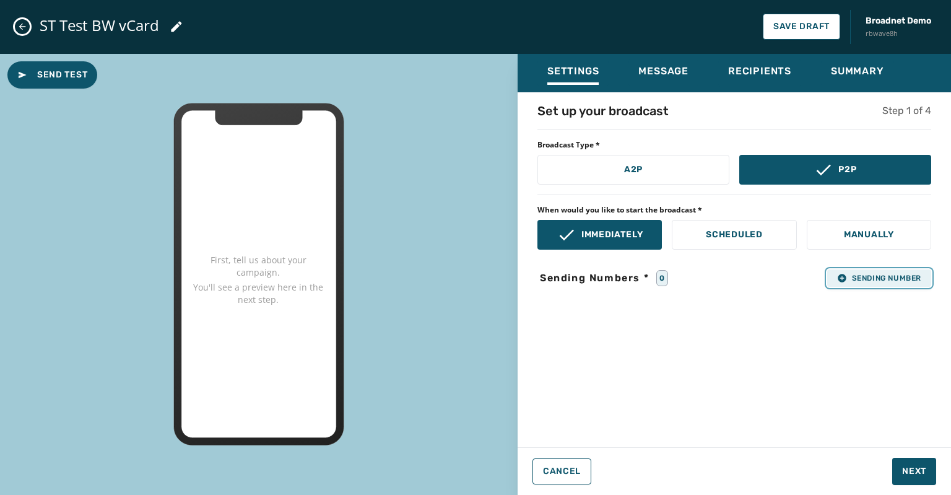
click at [847, 278] on span "Sending Number" at bounding box center [879, 278] width 84 height 10
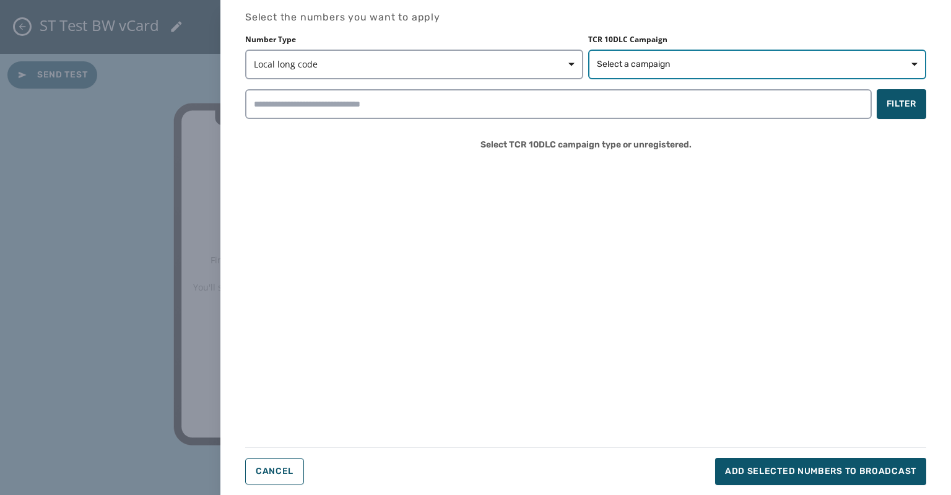
click at [619, 63] on span "Select a campaign" at bounding box center [633, 64] width 73 height 12
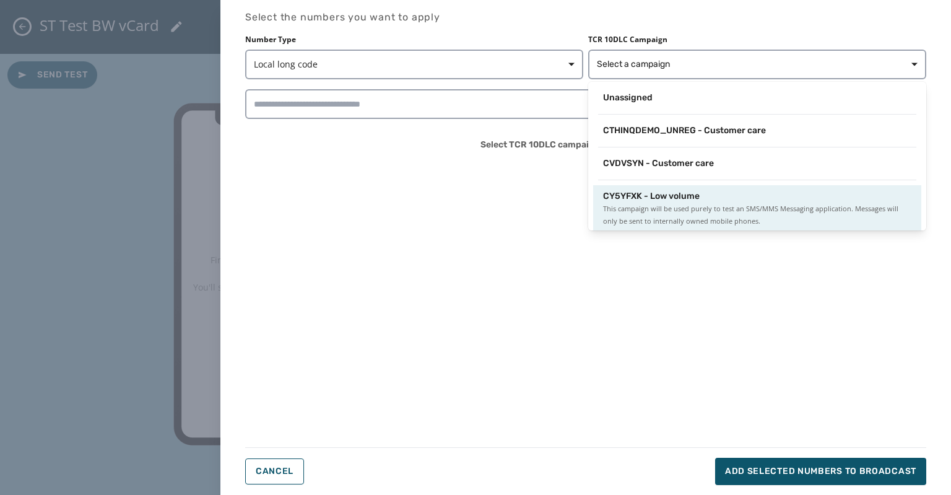
scroll to position [1, 0]
click at [654, 200] on span "CY5YFXK - Low volume" at bounding box center [651, 195] width 97 height 12
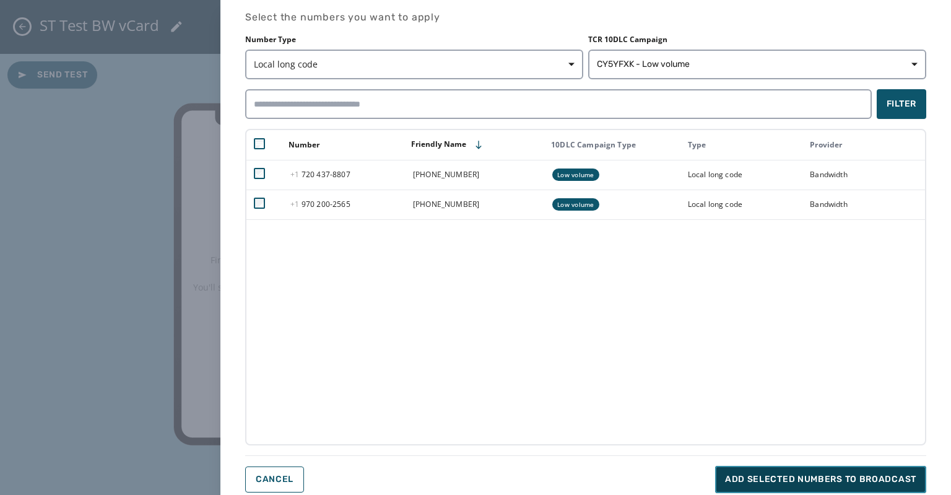
click at [770, 479] on span "Add selected numbers to broadcast" at bounding box center [820, 479] width 191 height 12
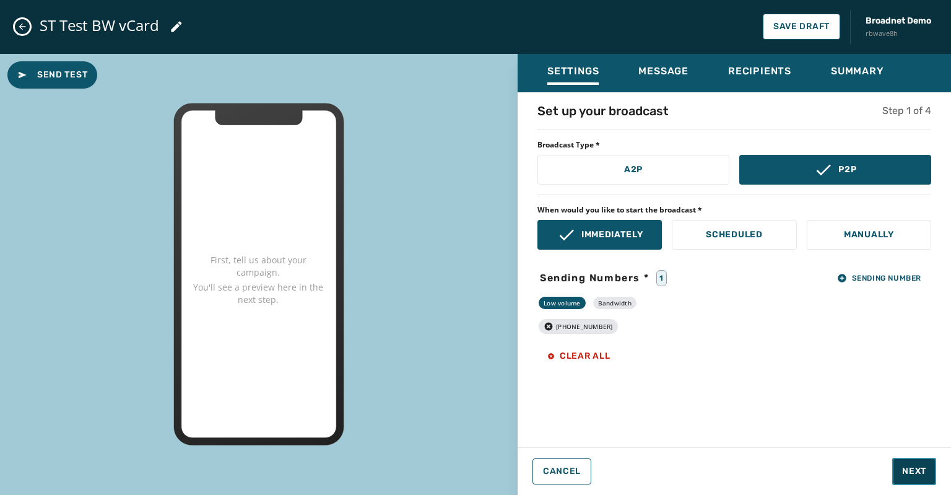
click at [911, 468] on span "Next" at bounding box center [914, 471] width 24 height 12
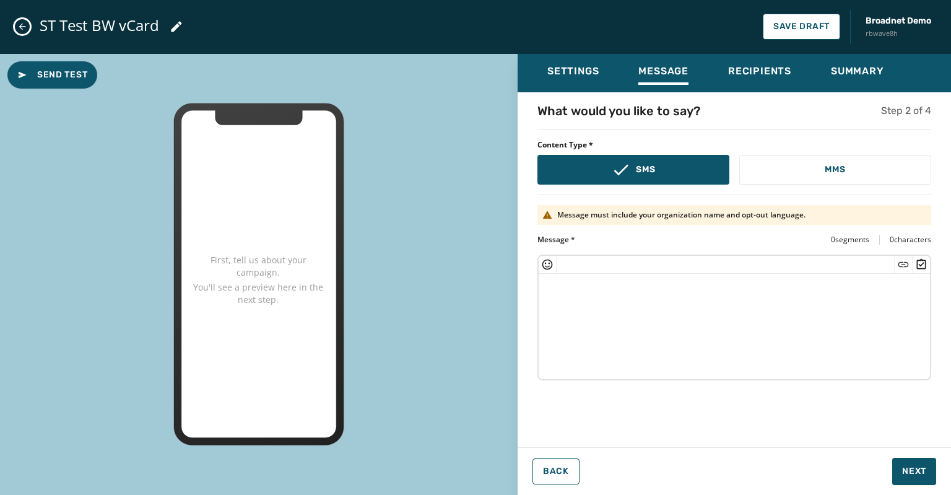
click at [565, 285] on textarea at bounding box center [734, 325] width 391 height 102
click at [785, 158] on button "MMS" at bounding box center [836, 170] width 192 height 30
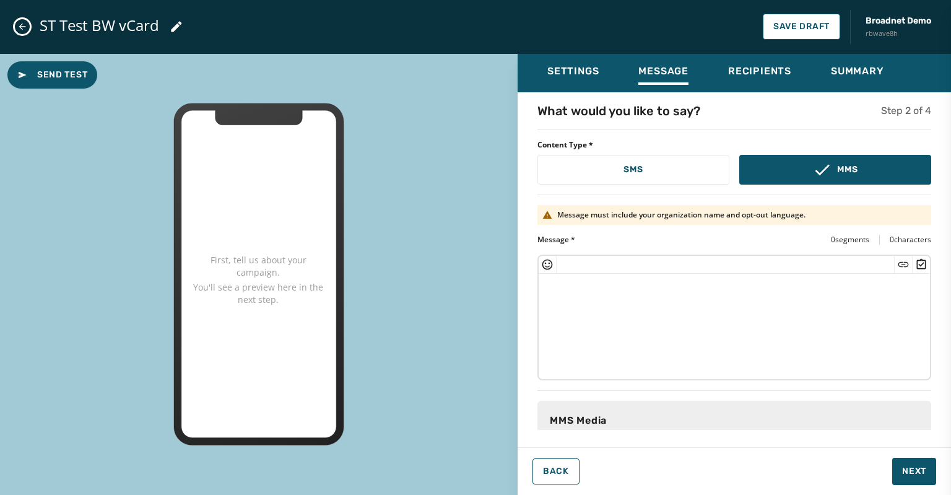
click at [561, 299] on textarea at bounding box center [734, 325] width 391 height 102
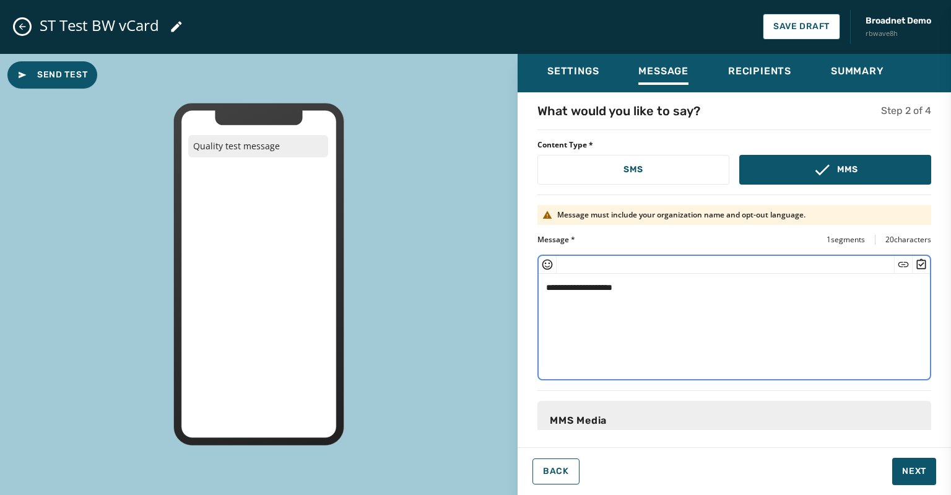
scroll to position [133, 0]
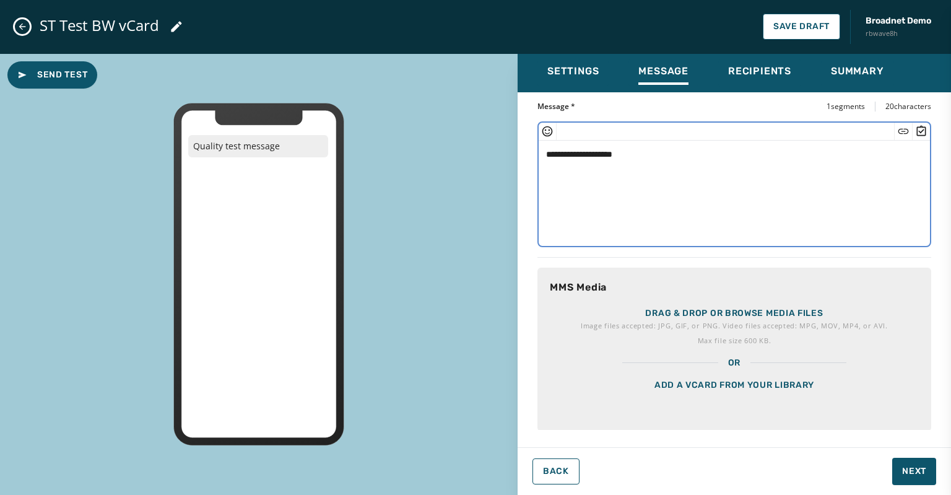
type textarea "**********"
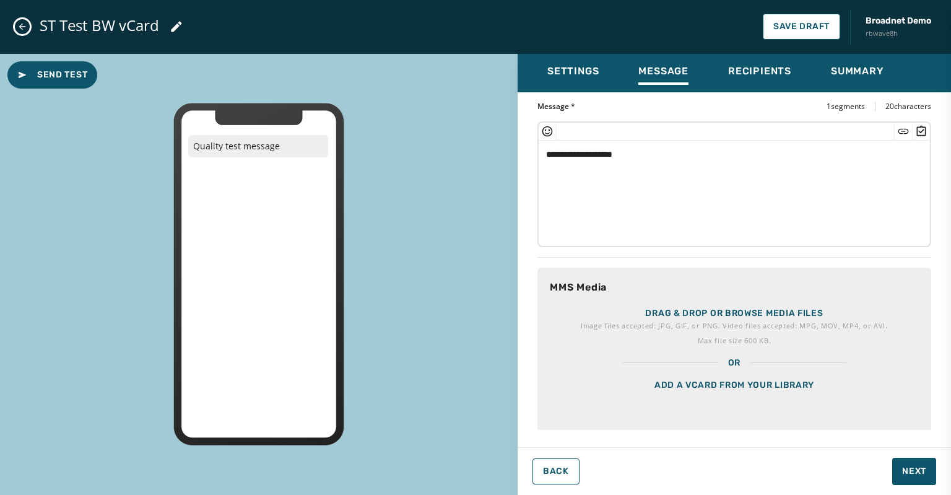
click at [704, 378] on div "Add a vCard from your library" at bounding box center [735, 400] width 394 height 62
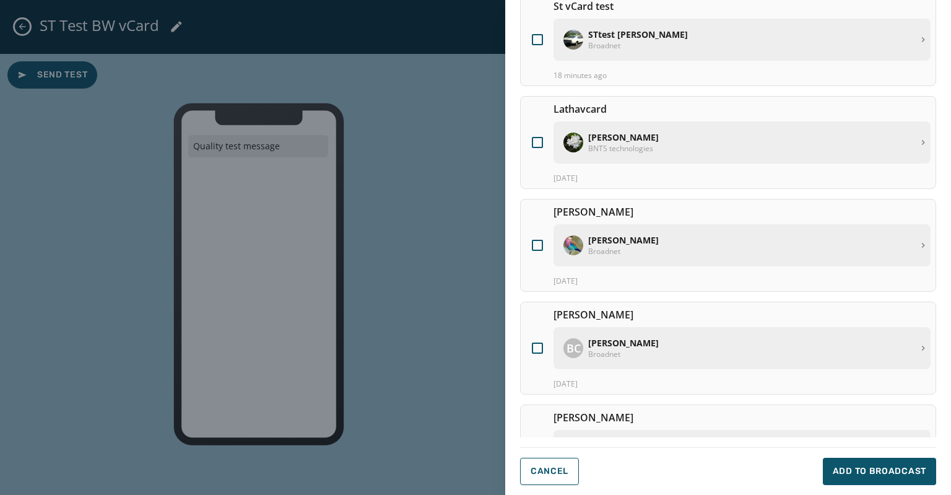
scroll to position [235, 0]
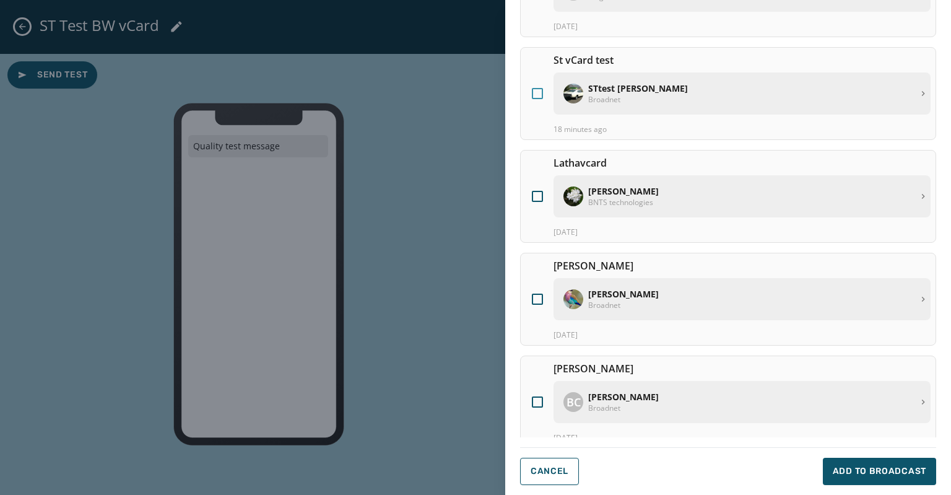
click at [540, 88] on div at bounding box center [537, 93] width 11 height 11
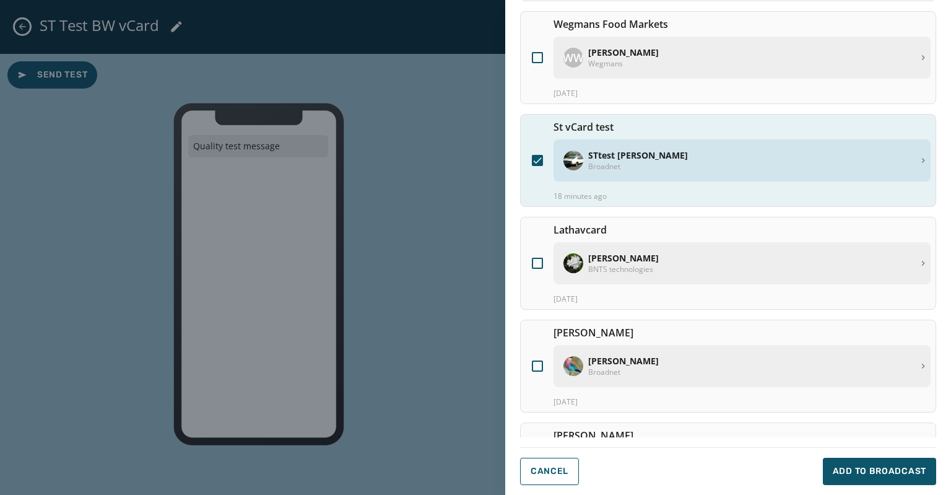
scroll to position [91, 0]
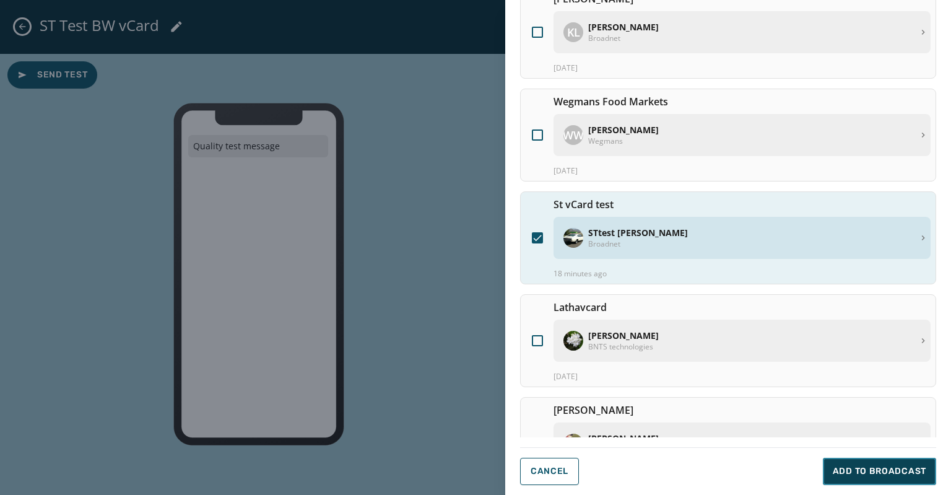
click at [861, 476] on span "Add to Broadcast" at bounding box center [880, 471] width 94 height 12
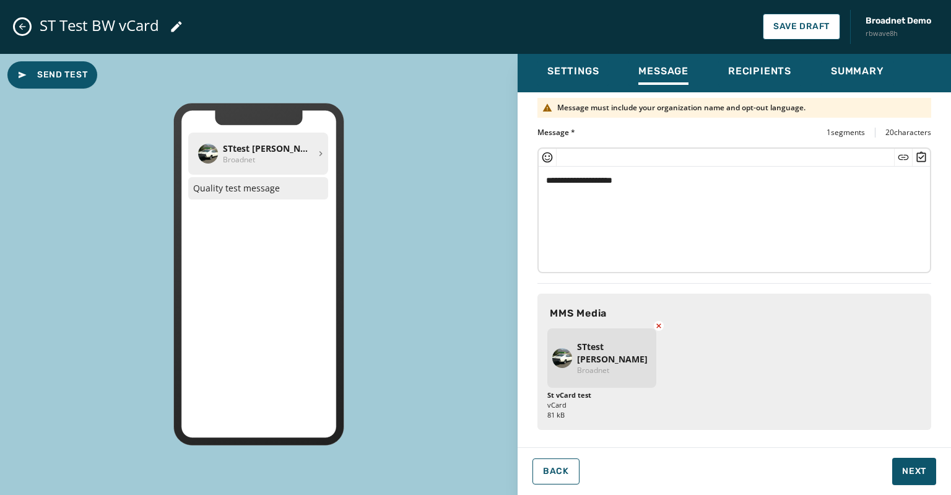
scroll to position [106, 0]
click at [913, 473] on span "Next" at bounding box center [914, 471] width 24 height 12
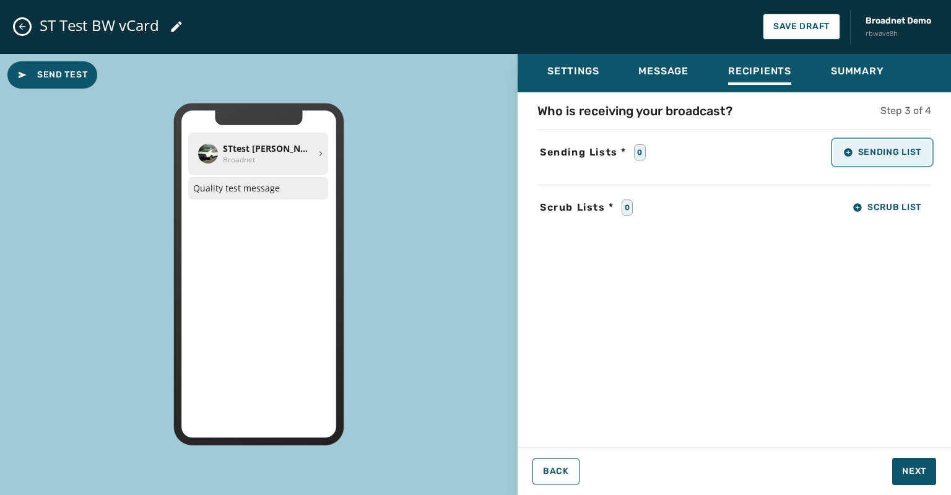
click at [897, 158] on button "Sending List" at bounding box center [883, 152] width 98 height 25
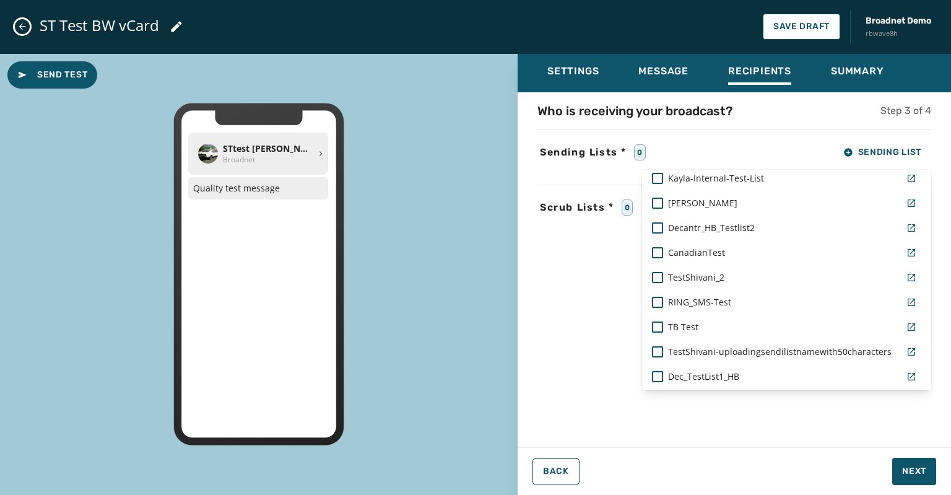
scroll to position [460, 0]
click at [659, 269] on div "TestShivani_2" at bounding box center [772, 277] width 250 height 22
click at [909, 465] on div "Settings Message Recipients Summary Who is receiving your broadcast? Step 3 of …" at bounding box center [735, 270] width 434 height 432
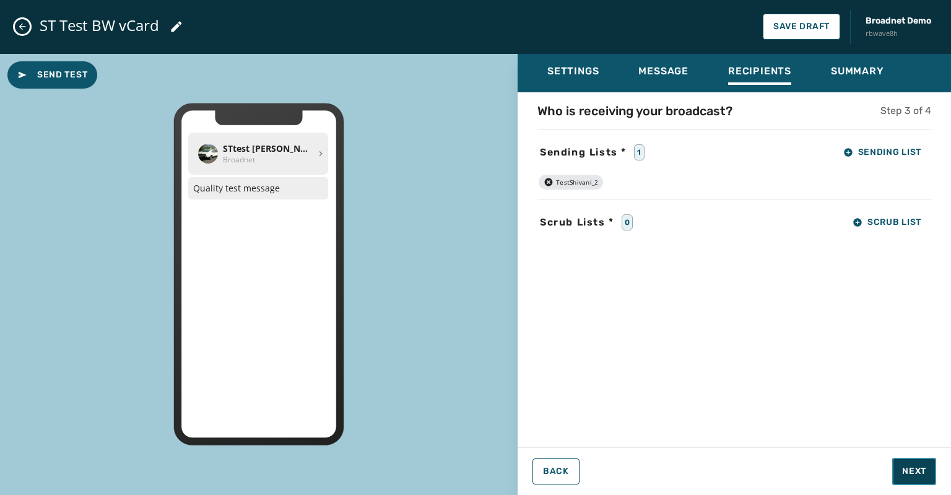
click at [909, 465] on span "Next" at bounding box center [914, 471] width 24 height 12
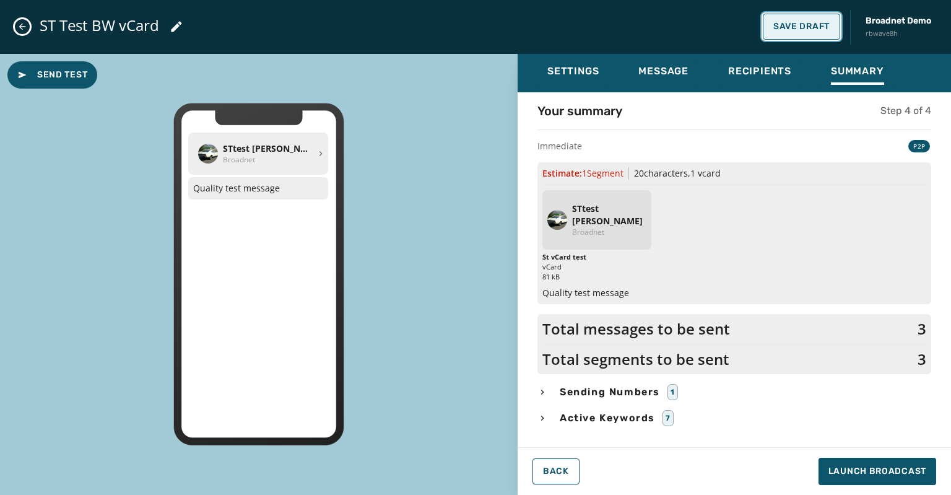
click at [785, 28] on span "Save Draft" at bounding box center [802, 27] width 56 height 10
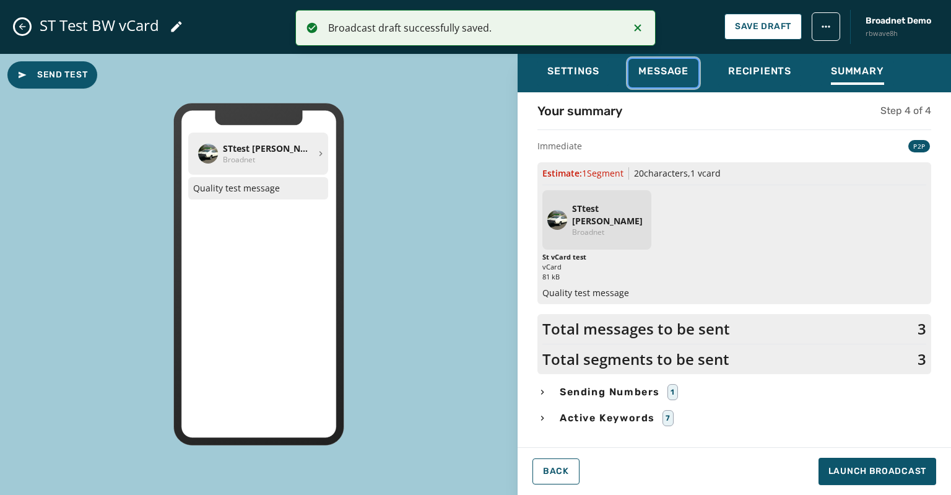
click at [658, 74] on span "Message" at bounding box center [664, 71] width 50 height 12
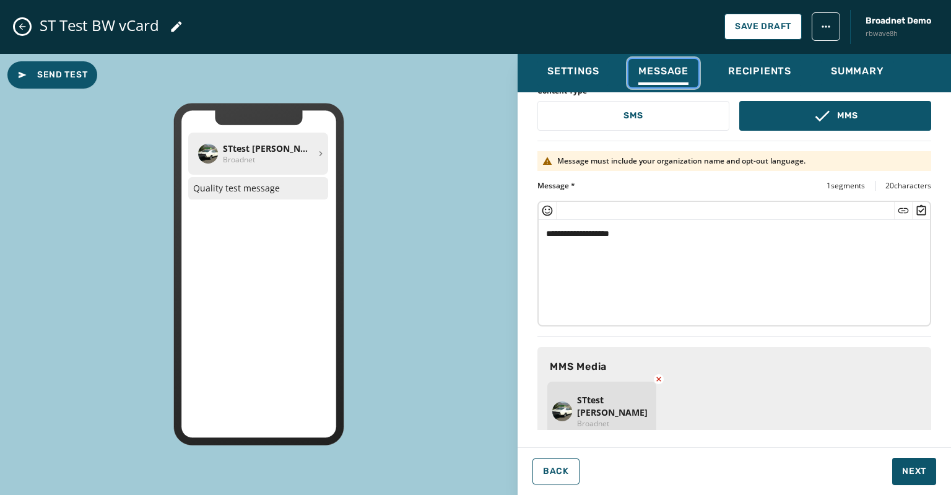
scroll to position [55, 0]
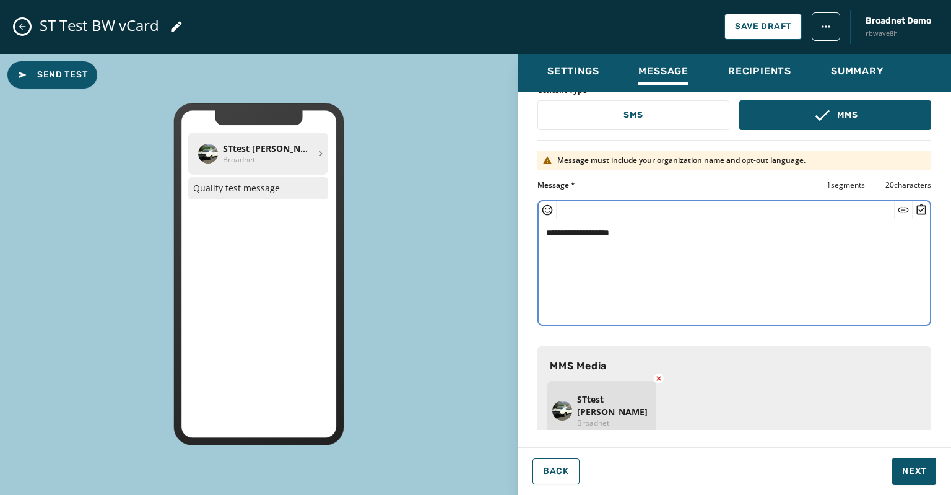
click at [644, 227] on textarea "**********" at bounding box center [730, 270] width 383 height 102
click at [917, 209] on icon "Insert Survey" at bounding box center [921, 209] width 9 height 11
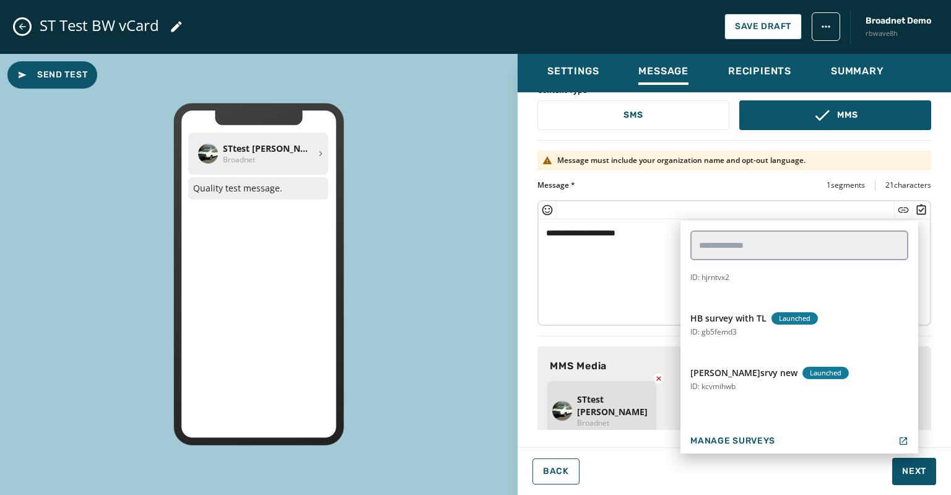
scroll to position [295, 0]
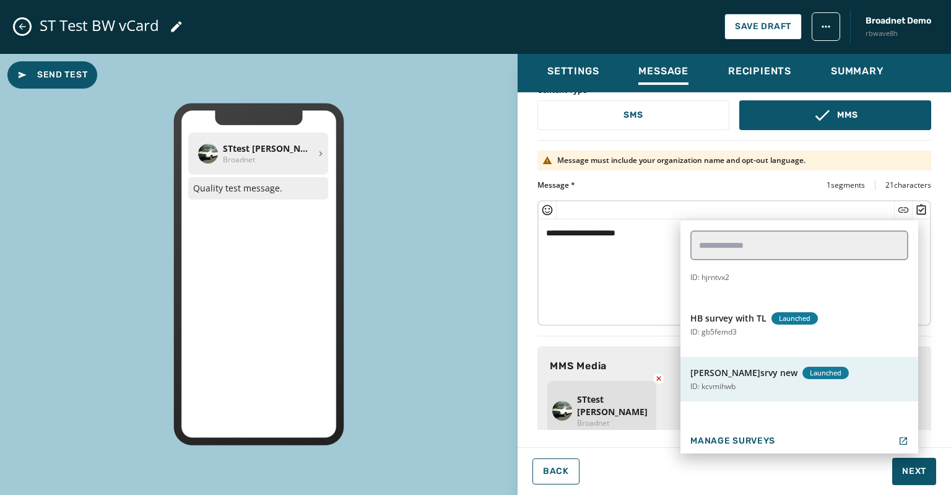
click at [736, 375] on span "HB s.srvy new" at bounding box center [744, 373] width 107 height 12
type textarea "**********"
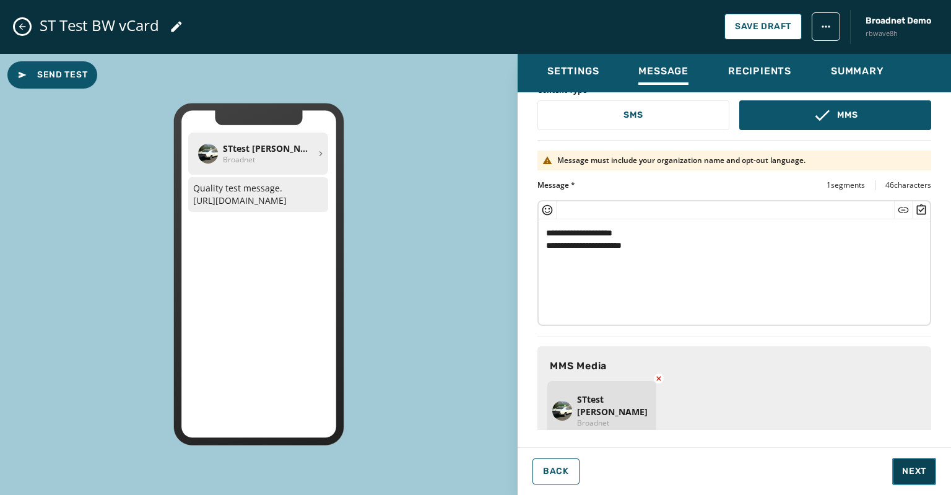
click at [907, 474] on span "Next" at bounding box center [914, 471] width 24 height 12
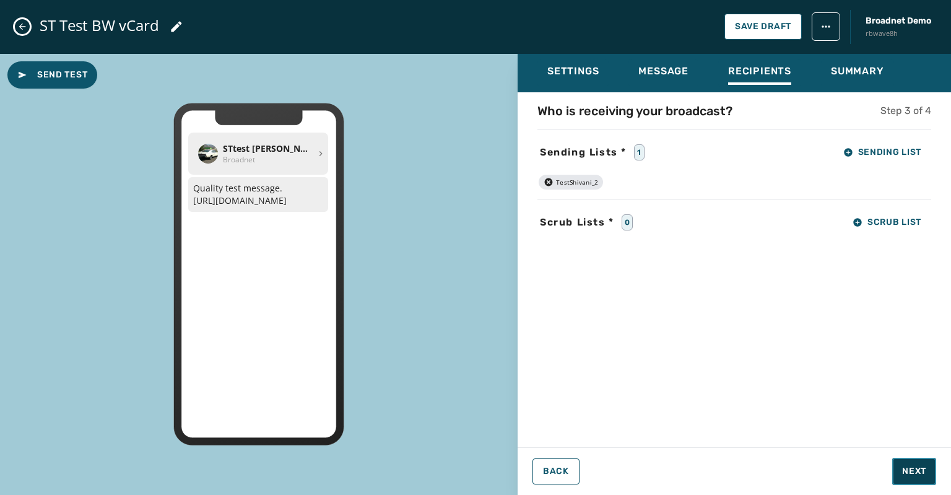
click at [914, 470] on span "Next" at bounding box center [914, 471] width 24 height 12
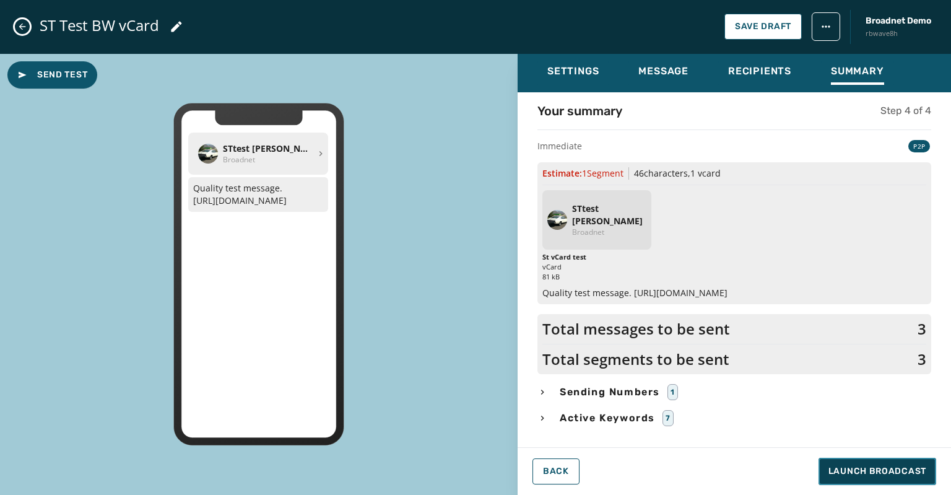
click at [891, 467] on span "Launch Broadcast" at bounding box center [878, 471] width 98 height 12
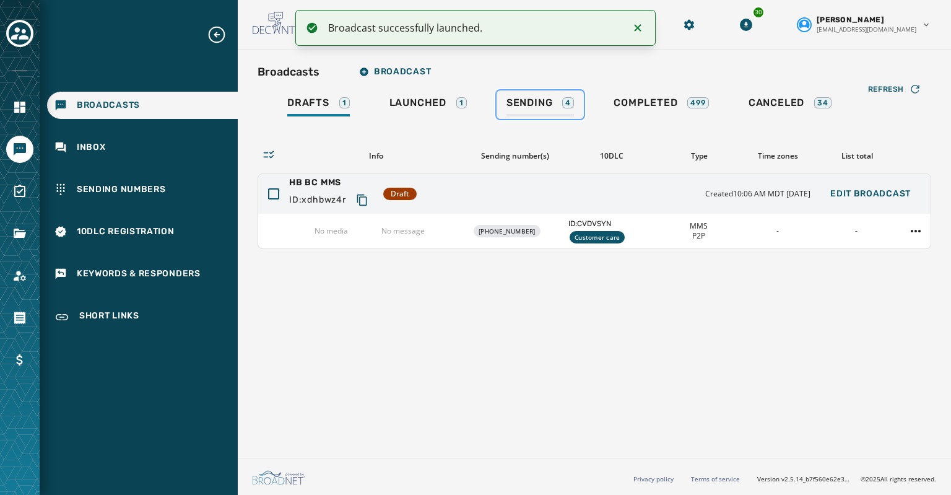
click at [539, 104] on span "Sending" at bounding box center [530, 103] width 46 height 12
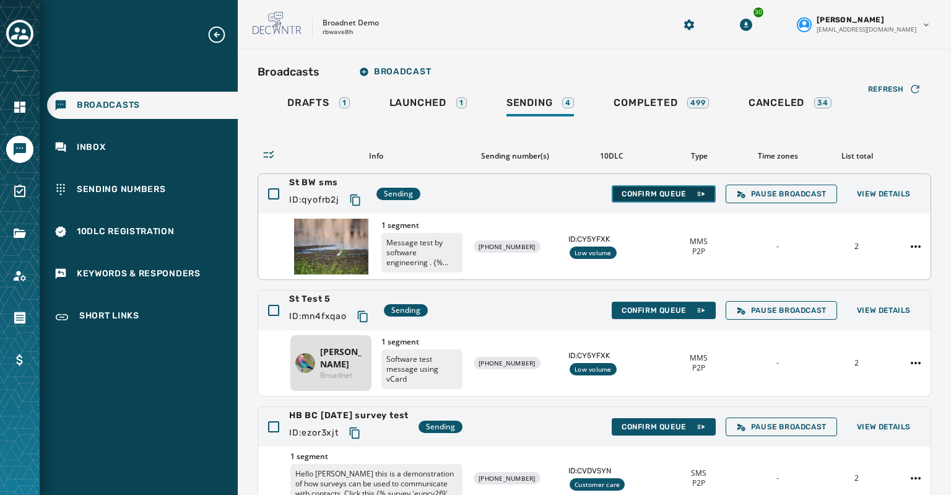
click at [652, 190] on span "Confirm Queue" at bounding box center [664, 194] width 84 height 10
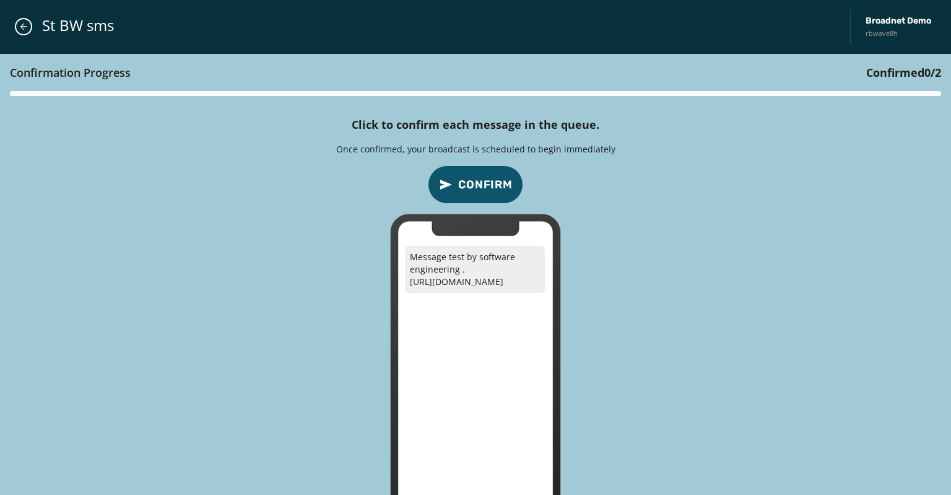
click at [483, 184] on span "Confirm" at bounding box center [485, 184] width 55 height 17
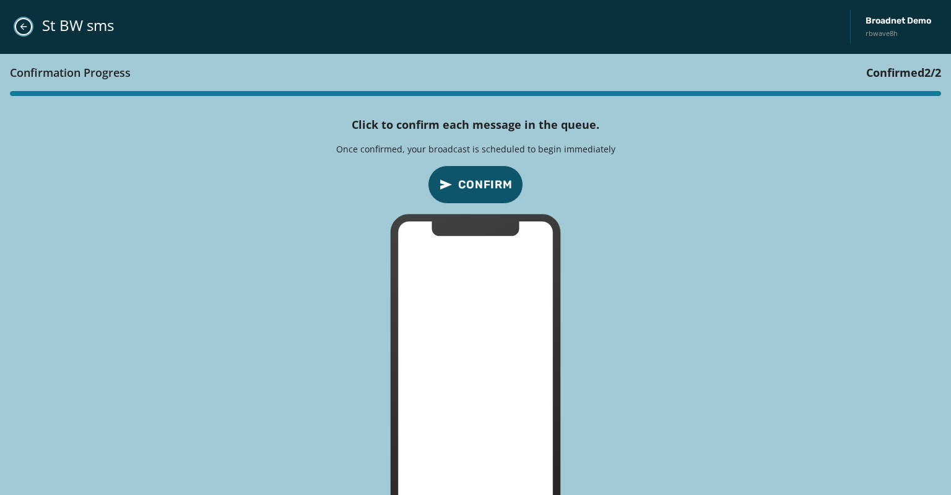
click at [27, 25] on icon "Close admin drawer" at bounding box center [24, 27] width 10 height 10
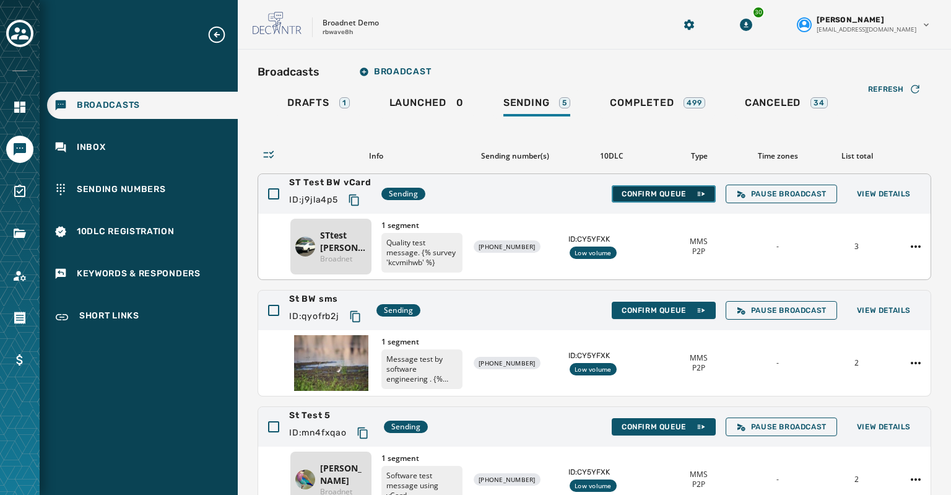
click at [634, 189] on span "Confirm Queue" at bounding box center [664, 194] width 84 height 10
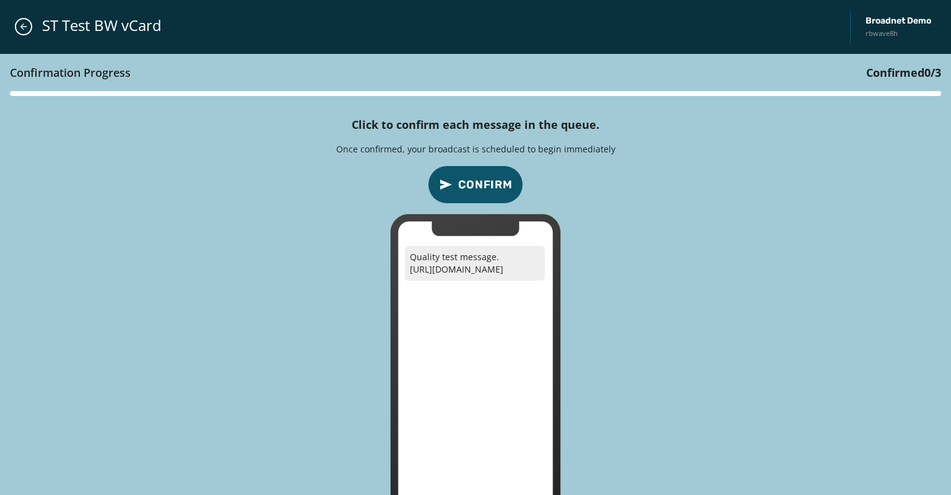
click at [480, 182] on span "Confirm" at bounding box center [485, 184] width 55 height 17
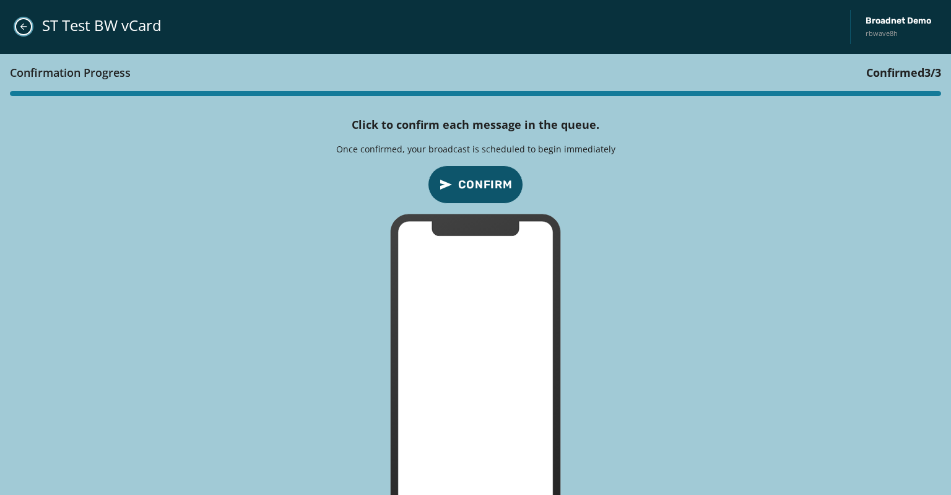
click at [25, 28] on icon "Close admin drawer" at bounding box center [24, 27] width 10 height 10
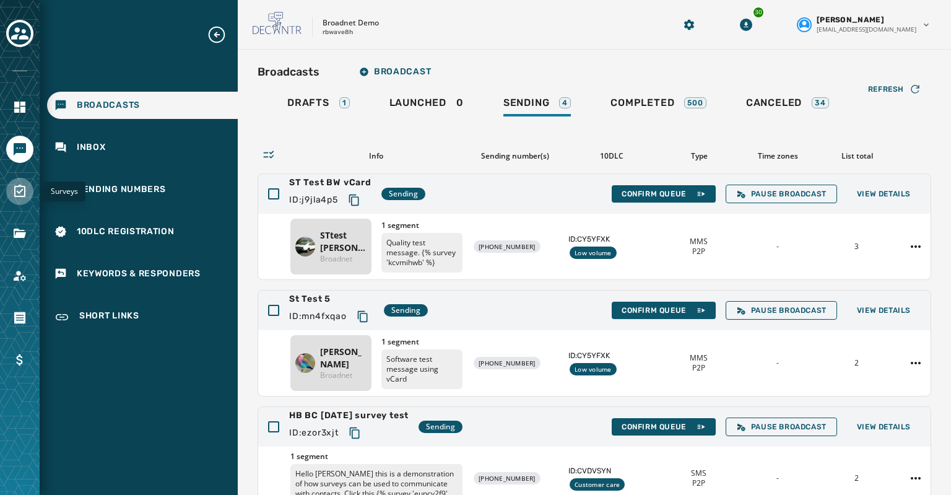
click at [18, 201] on link "Navigate to Surveys" at bounding box center [19, 191] width 27 height 27
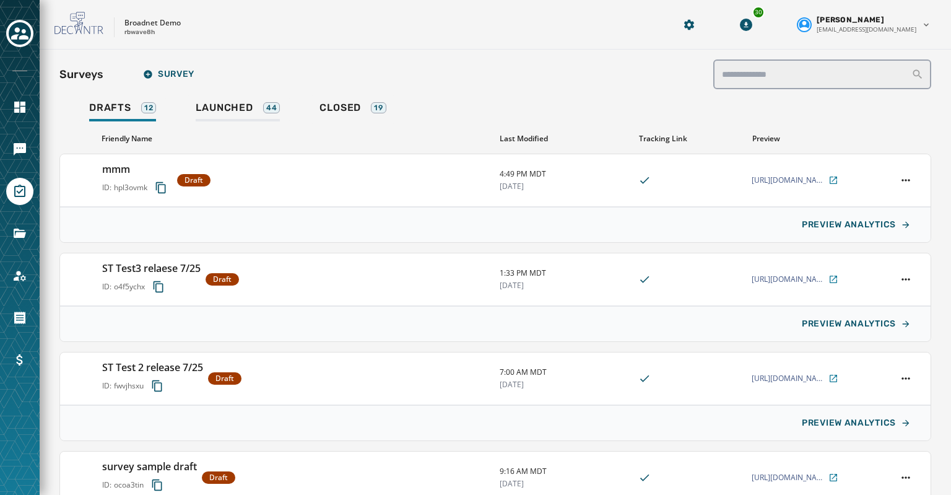
click at [223, 103] on span "Launched" at bounding box center [224, 108] width 57 height 12
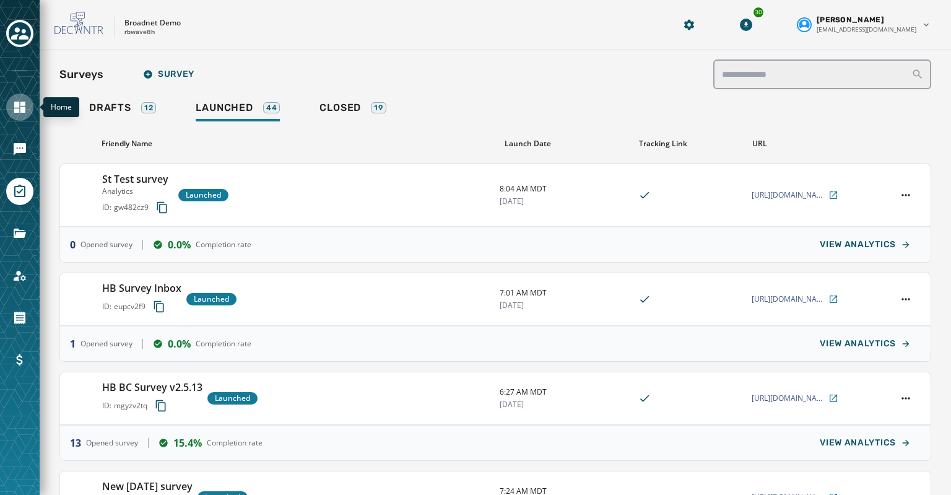
click at [12, 115] on link "Navigate to Home" at bounding box center [19, 107] width 27 height 27
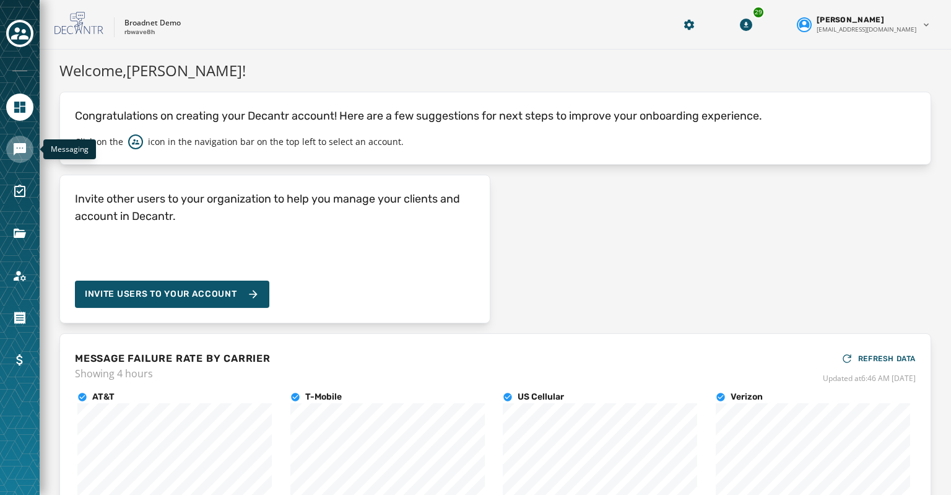
click at [19, 155] on icon "Navigate to Messaging" at bounding box center [19, 149] width 15 height 15
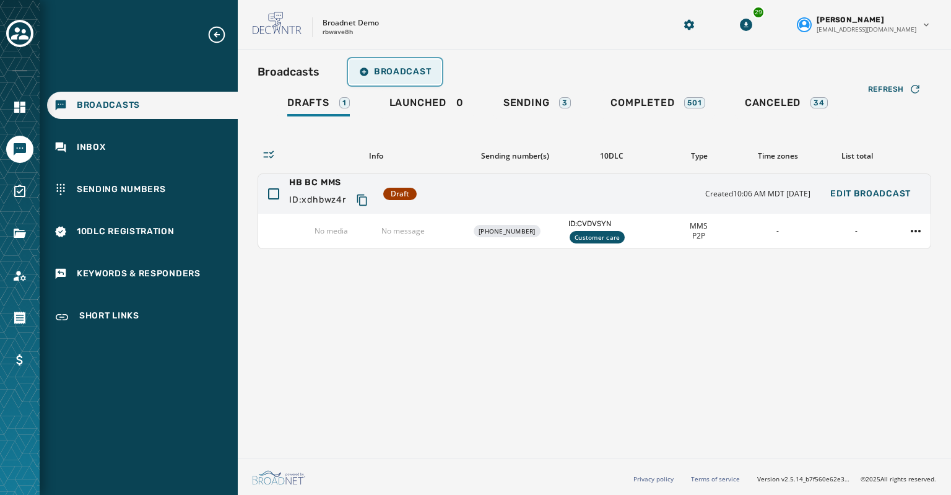
click at [403, 71] on span "Broadcast" at bounding box center [395, 72] width 72 height 10
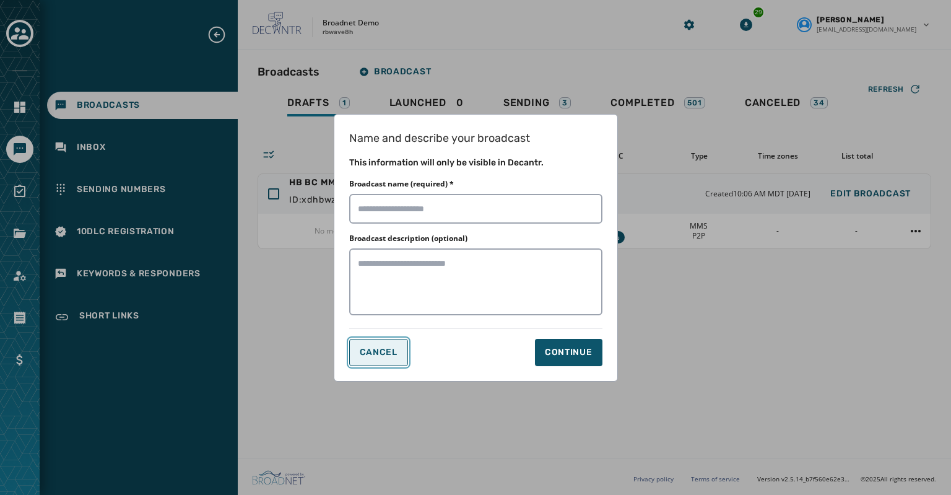
click at [369, 349] on span "Cancel" at bounding box center [379, 352] width 38 height 10
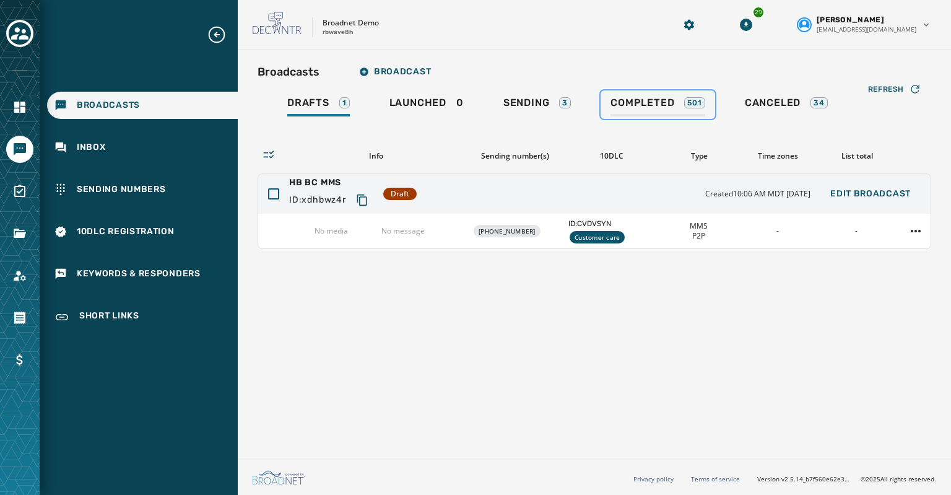
click at [625, 98] on span "Completed" at bounding box center [643, 103] width 64 height 12
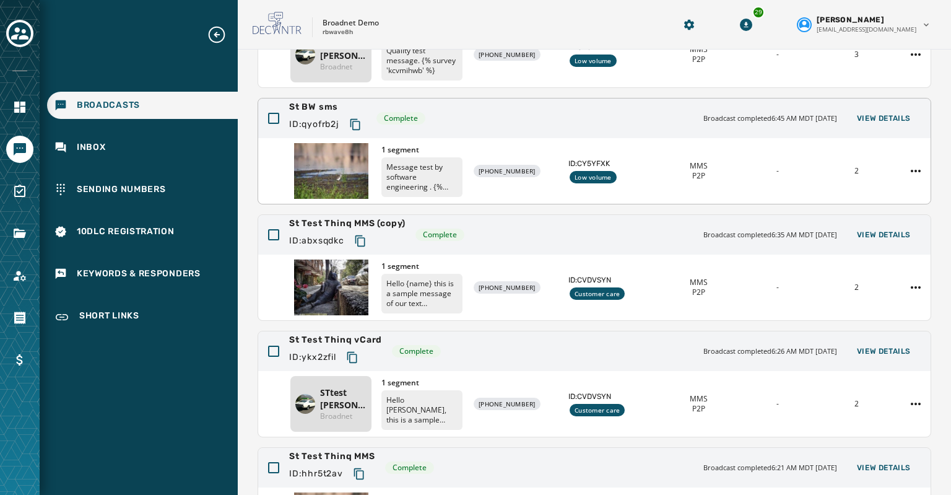
scroll to position [38, 0]
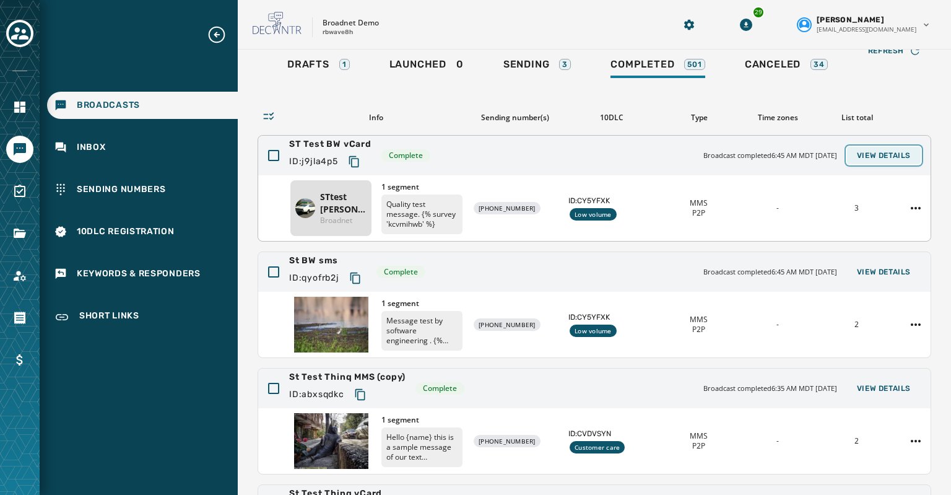
click at [868, 151] on span "View Details" at bounding box center [884, 156] width 54 height 10
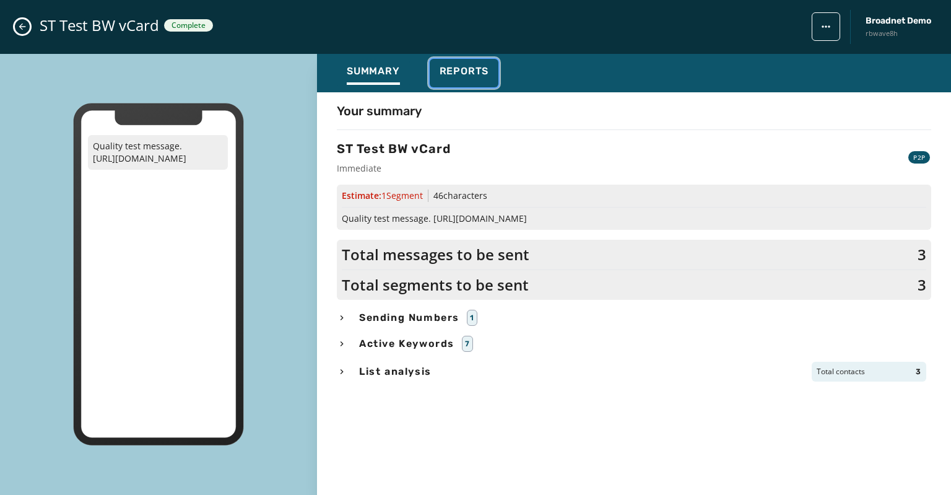
click at [468, 74] on span "Reports" at bounding box center [465, 71] width 50 height 12
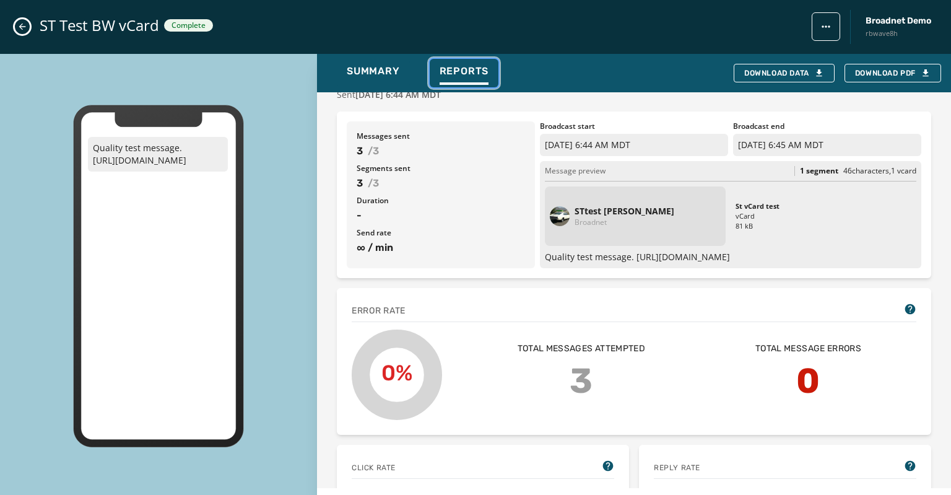
scroll to position [0, 0]
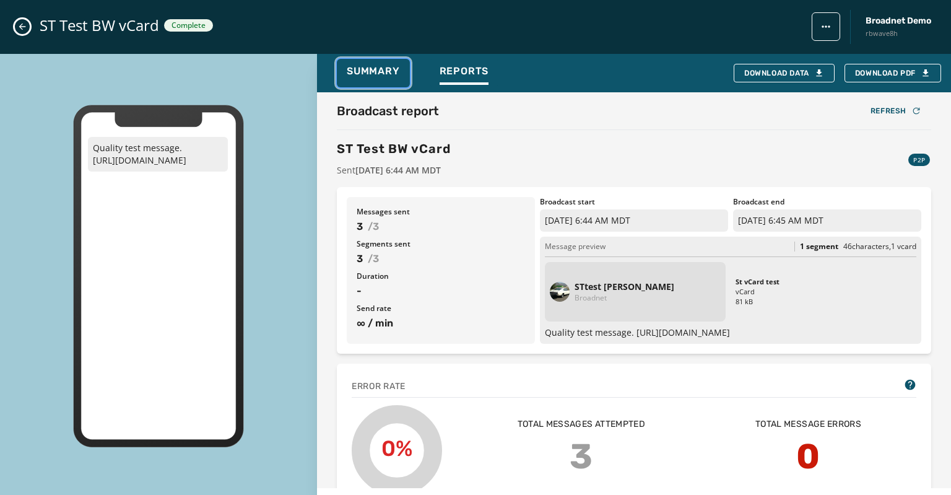
click at [360, 77] on div "Summary" at bounding box center [373, 75] width 53 height 20
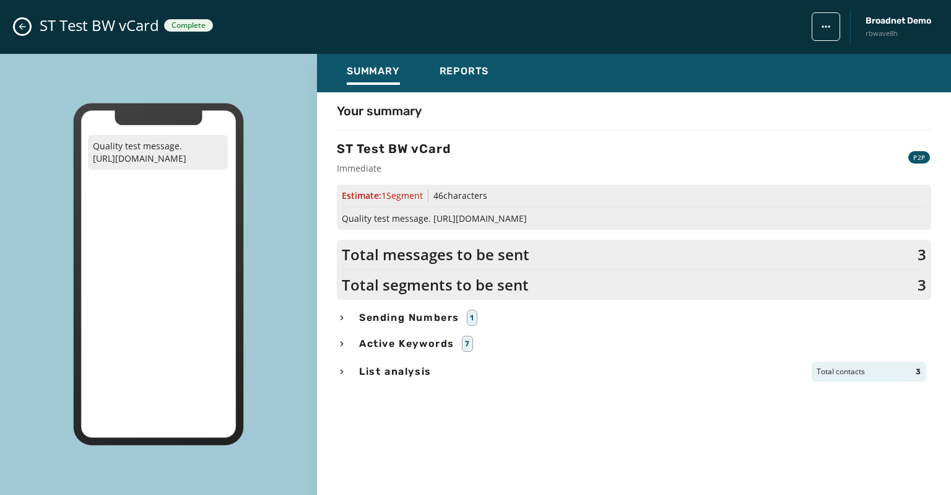
click at [25, 24] on icon "Close admin drawer" at bounding box center [22, 27] width 10 height 10
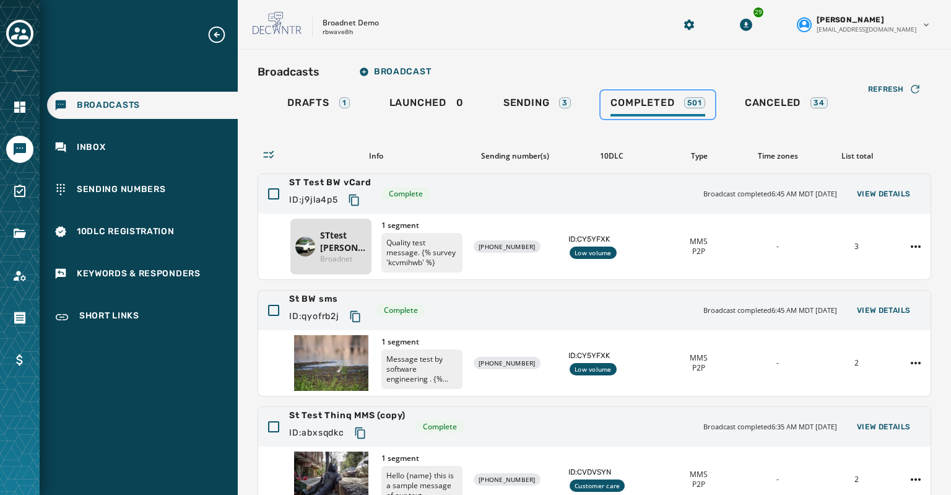
click at [637, 104] on span "Completed" at bounding box center [643, 103] width 64 height 12
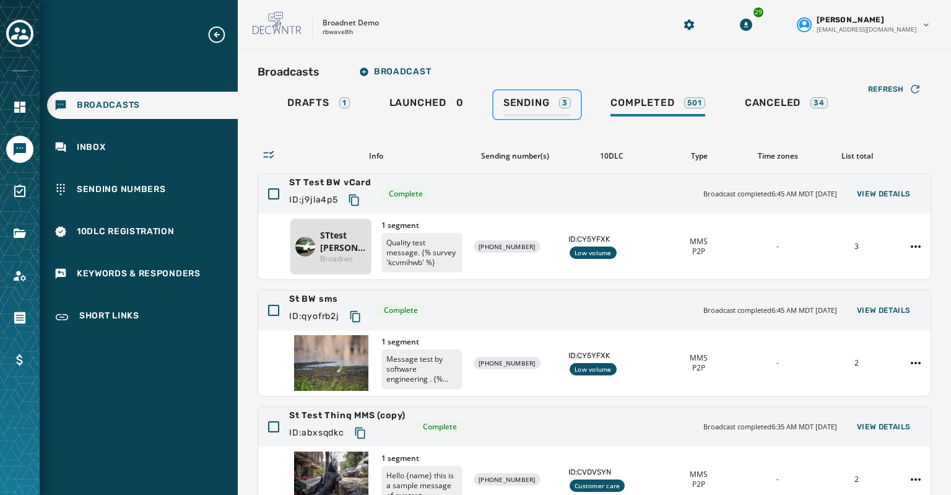
click at [531, 106] on span "Sending" at bounding box center [527, 103] width 46 height 12
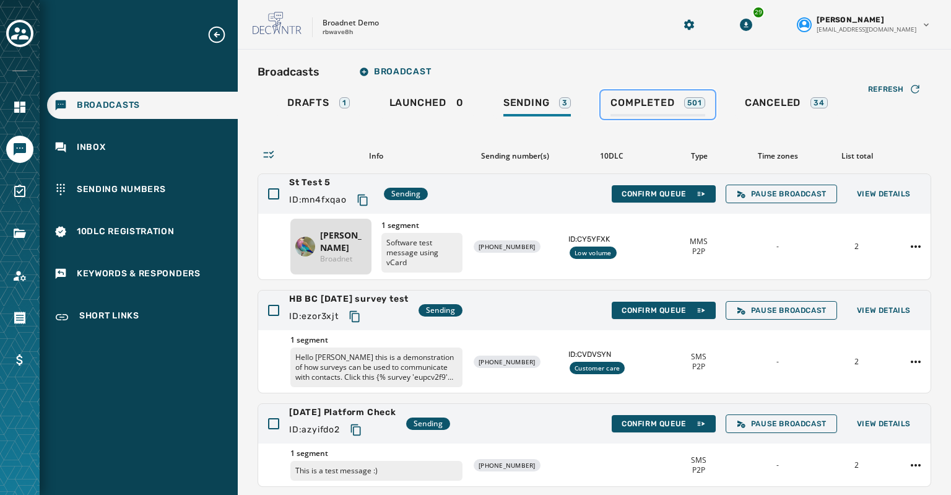
click at [636, 105] on span "Completed" at bounding box center [643, 103] width 64 height 12
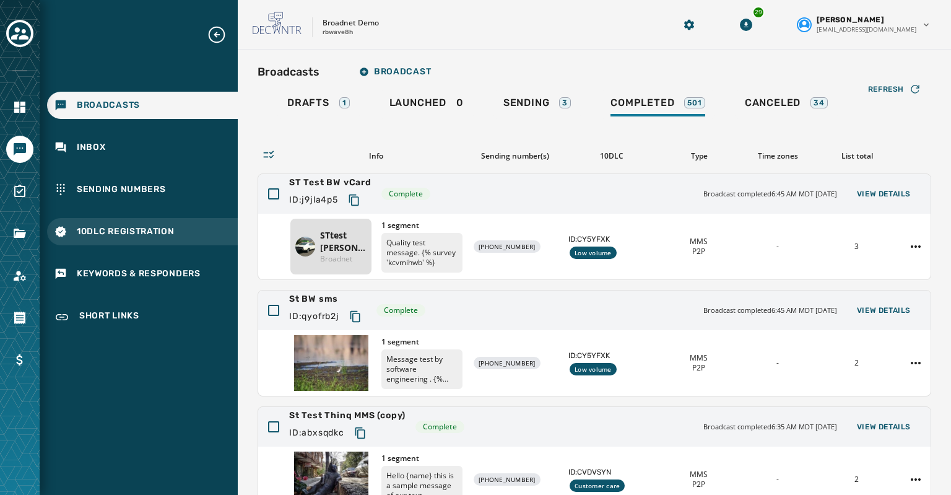
click at [84, 227] on span "10DLC Registration" at bounding box center [126, 231] width 98 height 12
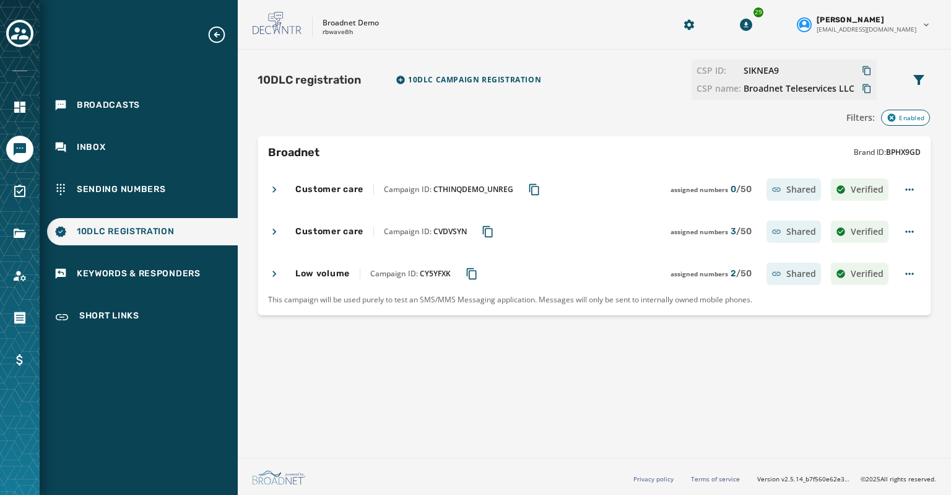
click at [338, 233] on h4 "Customer care" at bounding box center [329, 231] width 68 height 12
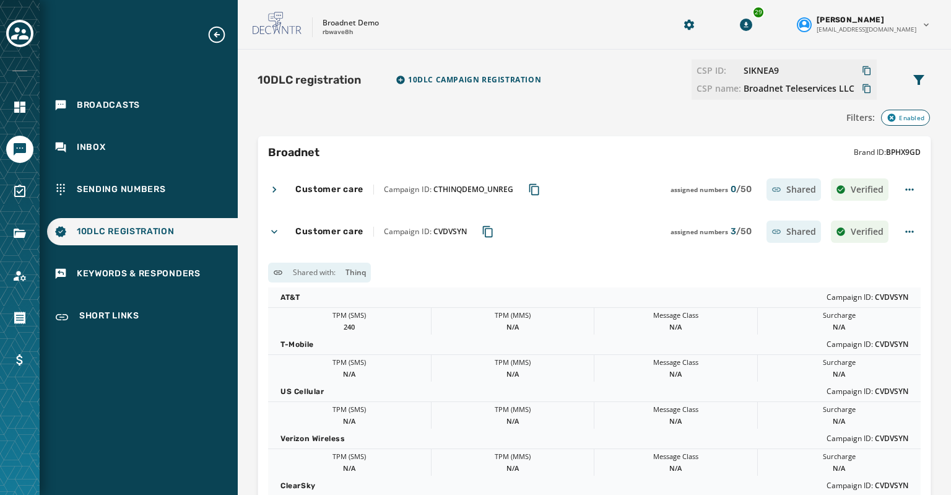
click at [338, 190] on h4 "Customer care" at bounding box center [329, 189] width 68 height 12
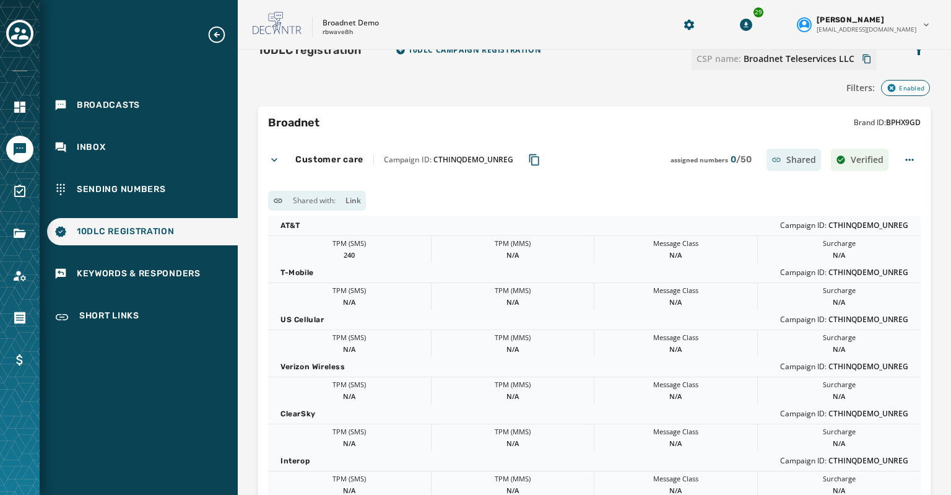
scroll to position [30, 0]
click at [107, 186] on span "Sending Numbers" at bounding box center [121, 189] width 89 height 12
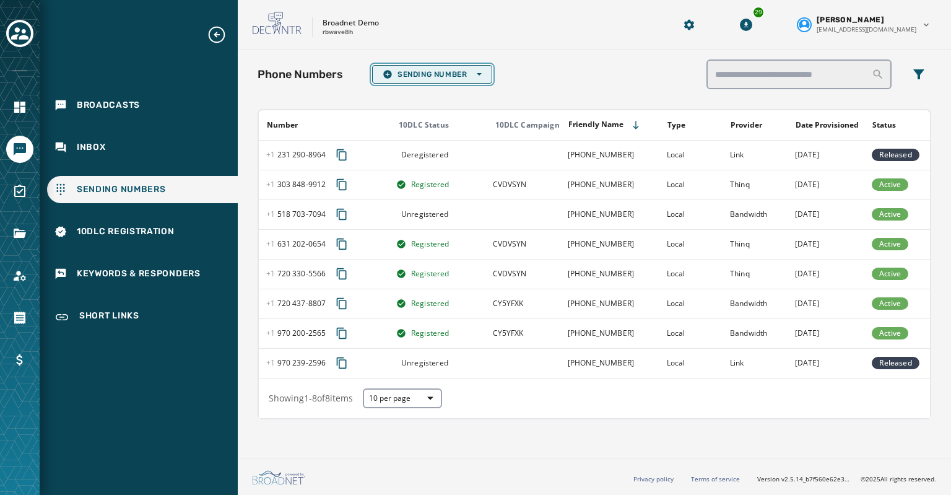
click at [432, 68] on button "Sending Number Open options" at bounding box center [432, 74] width 120 height 19
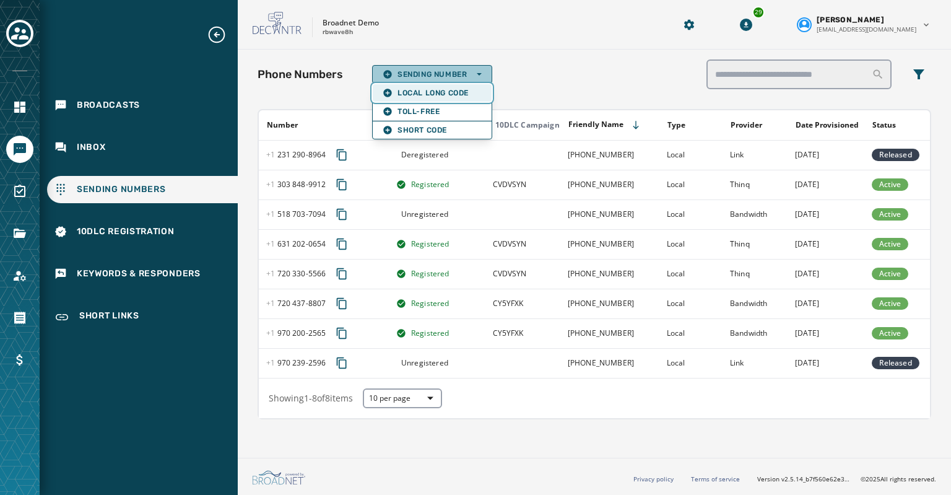
click at [429, 90] on span "Local Long Code" at bounding box center [432, 93] width 99 height 10
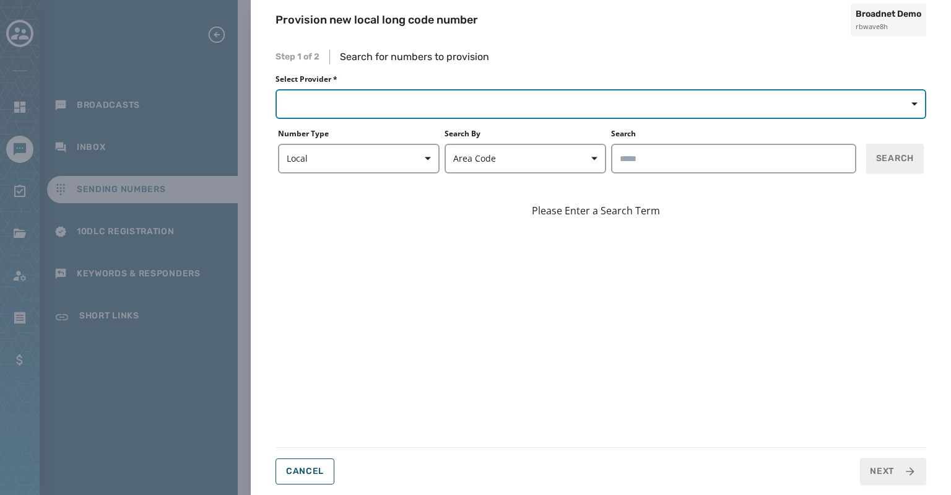
click at [430, 94] on button "button" at bounding box center [601, 104] width 651 height 30
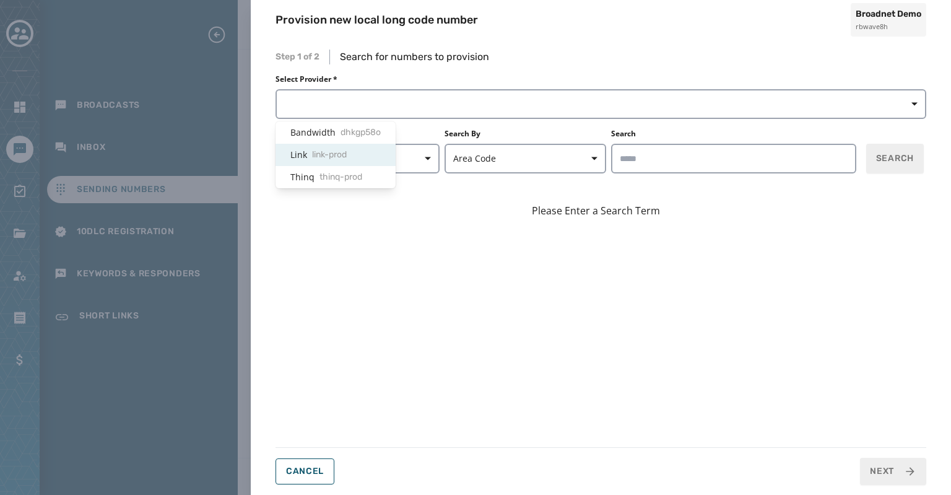
click at [344, 158] on span "link-prod" at bounding box center [329, 155] width 35 height 12
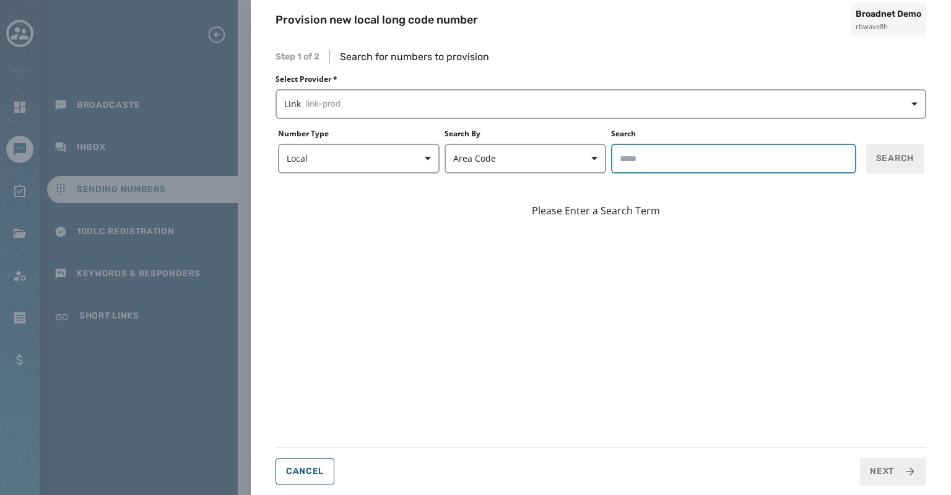
click at [634, 155] on input "Search" at bounding box center [733, 159] width 245 height 30
type input "*****"
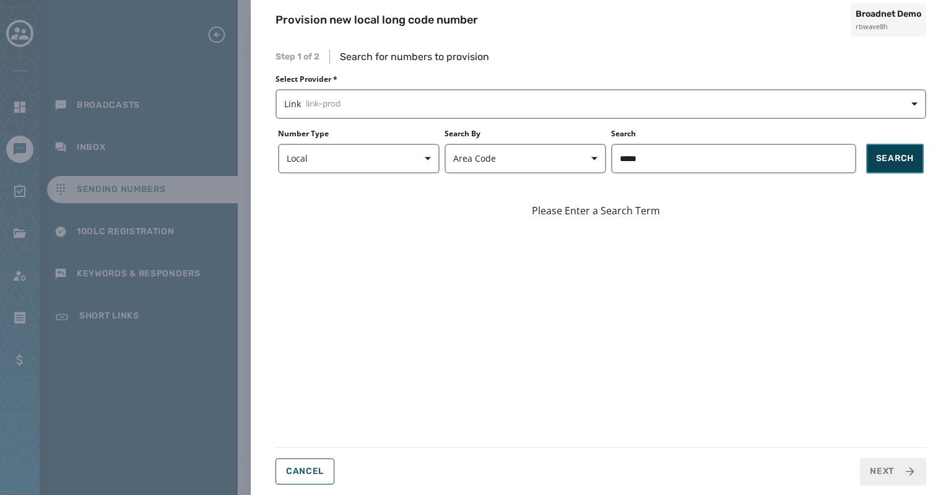
click at [894, 153] on span "Search" at bounding box center [895, 158] width 38 height 12
click at [651, 156] on input "*****" at bounding box center [733, 159] width 245 height 30
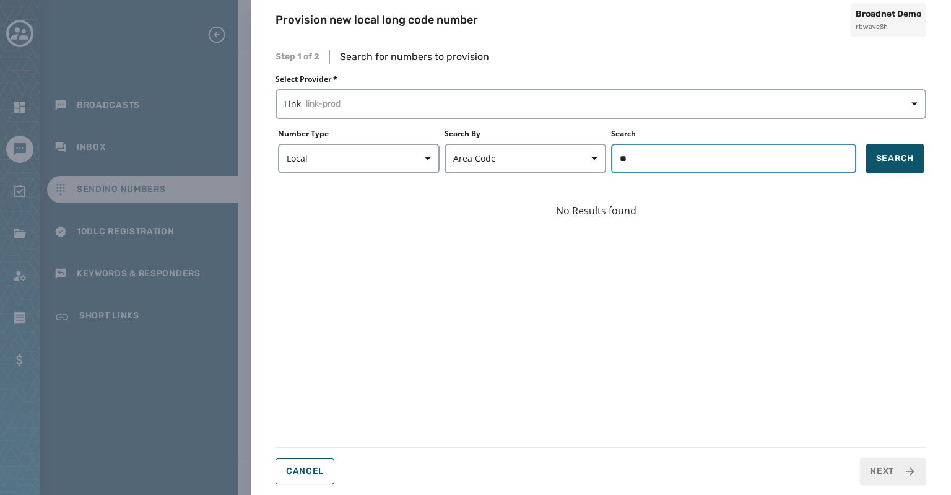
type input "*"
click at [866, 144] on button "Search" at bounding box center [895, 159] width 58 height 30
type input "*"
click at [894, 159] on span "Search" at bounding box center [895, 158] width 38 height 12
click at [653, 156] on input "*****" at bounding box center [733, 159] width 245 height 30
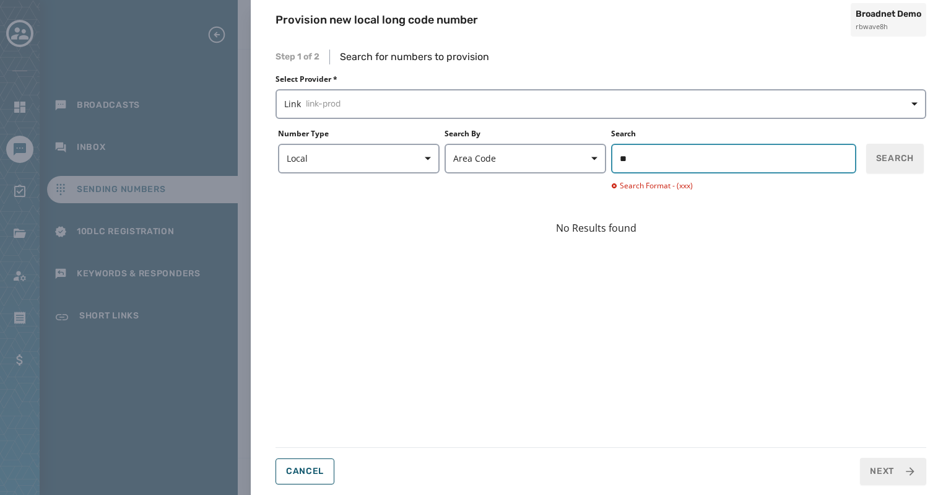
type input "*"
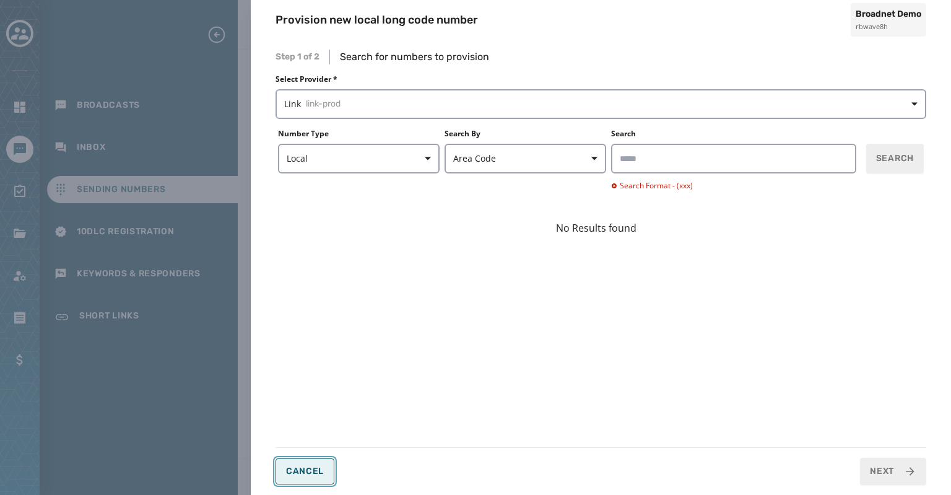
click at [309, 468] on span "Cancel" at bounding box center [305, 471] width 38 height 10
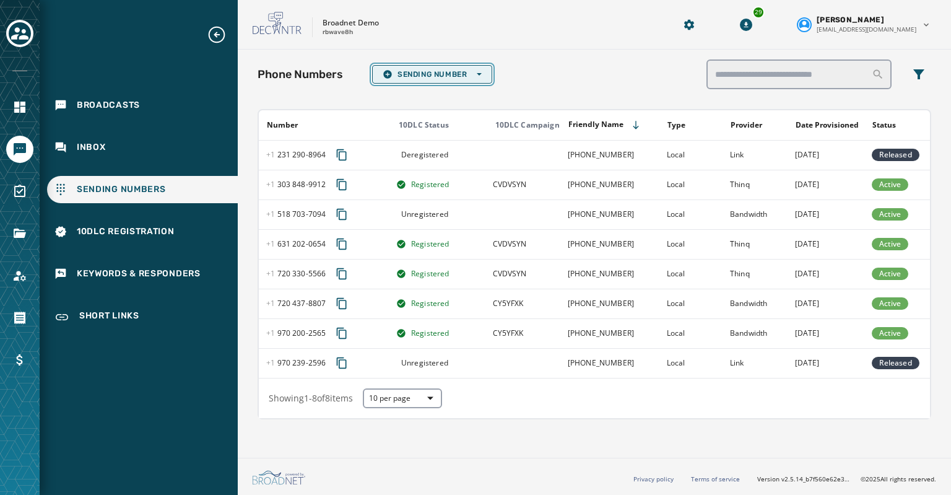
click at [427, 76] on span "Sending Number Open options" at bounding box center [432, 74] width 99 height 10
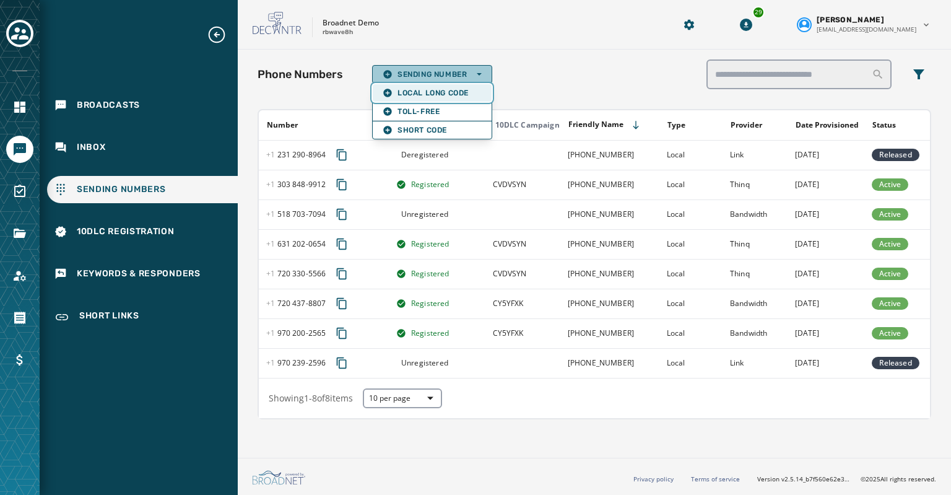
click at [427, 92] on span "Local Long Code" at bounding box center [432, 93] width 99 height 10
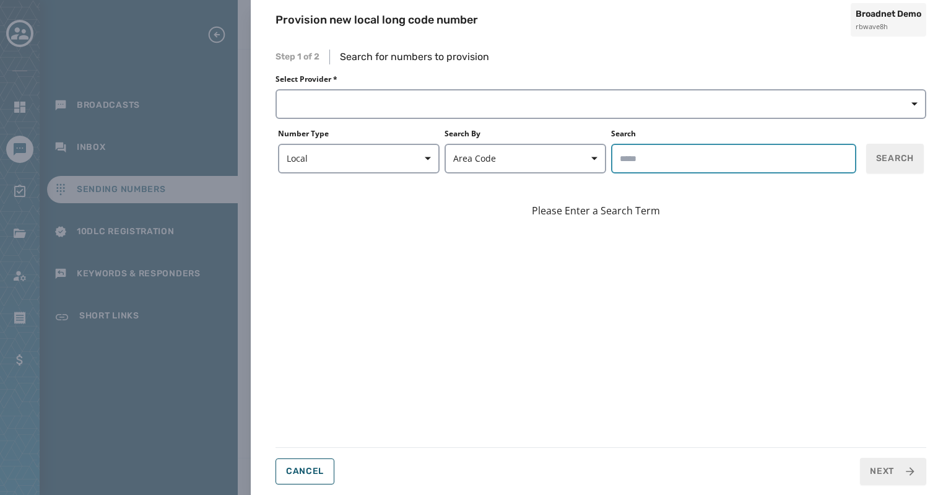
click at [627, 159] on input "Search" at bounding box center [733, 159] width 245 height 30
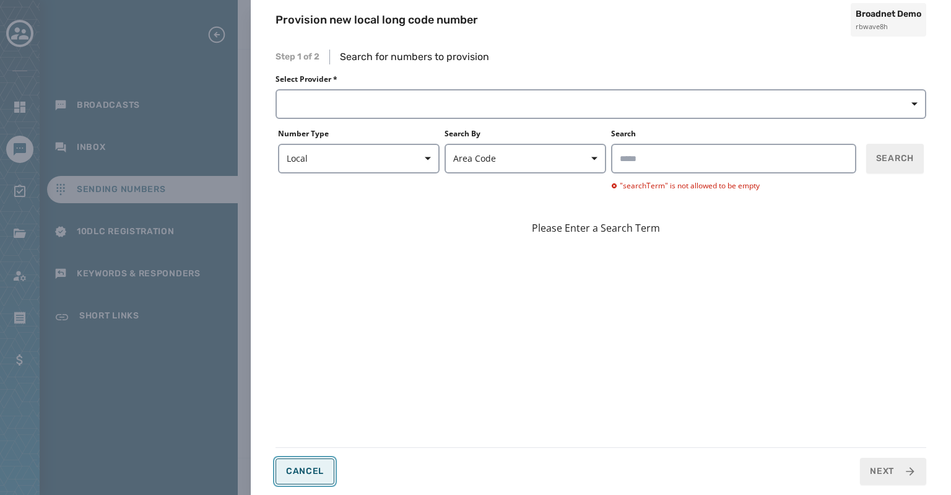
click at [312, 463] on button "Cancel" at bounding box center [305, 471] width 59 height 26
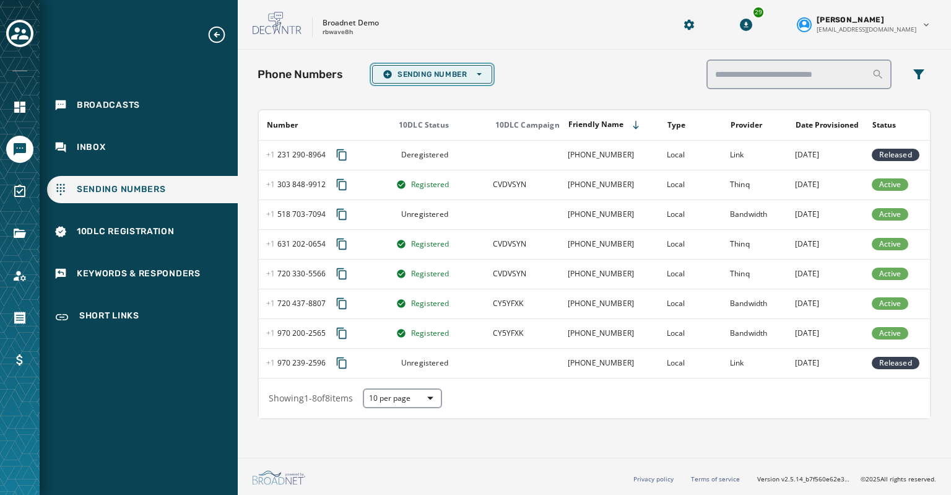
click at [434, 76] on span "Sending Number Open options" at bounding box center [432, 74] width 99 height 10
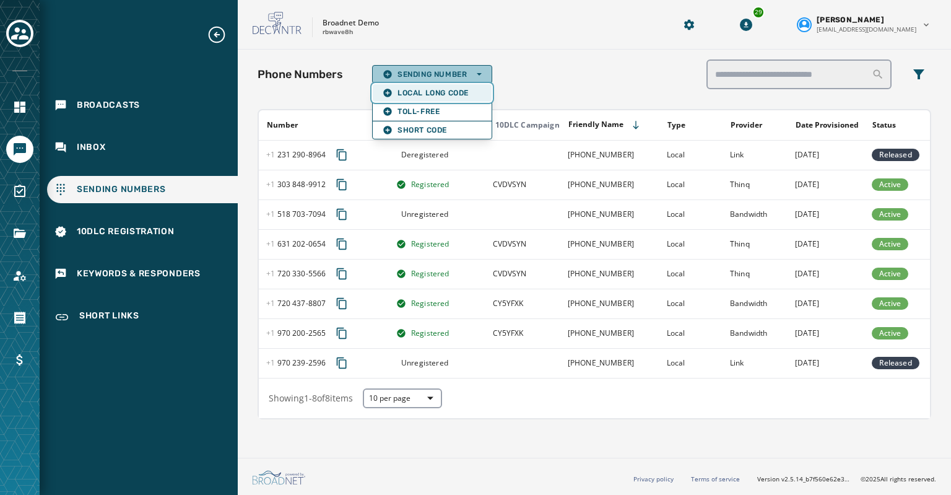
click at [458, 89] on span "Local Long Code" at bounding box center [432, 93] width 99 height 10
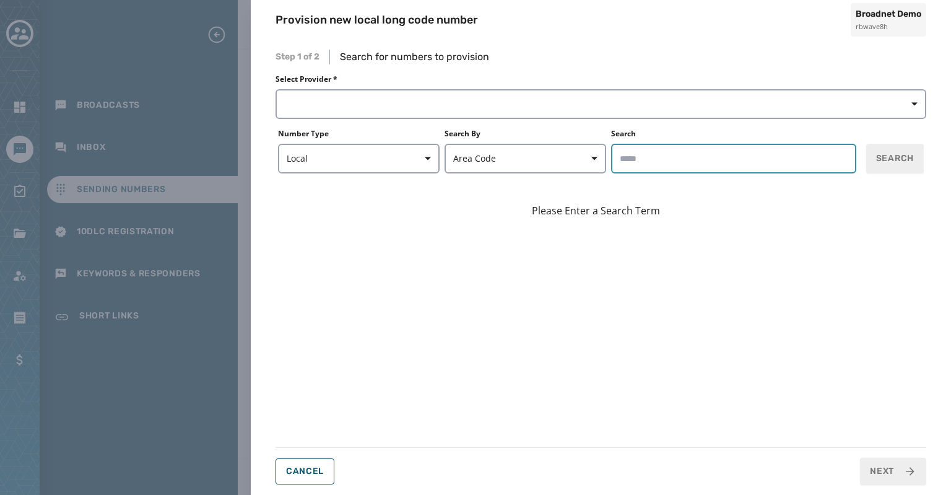
click at [622, 157] on input "Search" at bounding box center [733, 159] width 245 height 30
type input "*****"
click at [707, 159] on input "*****" at bounding box center [733, 159] width 245 height 30
click at [653, 153] on input "*****" at bounding box center [733, 159] width 245 height 30
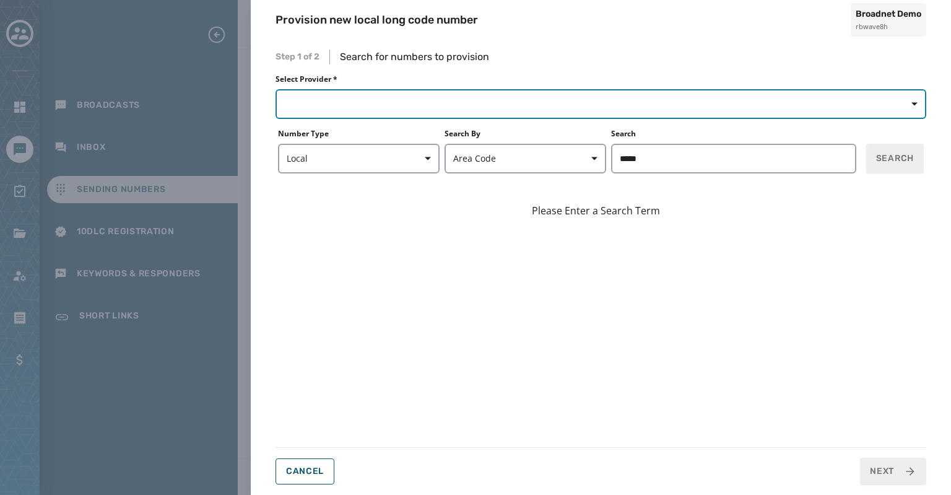
click at [354, 98] on button "button" at bounding box center [601, 104] width 651 height 30
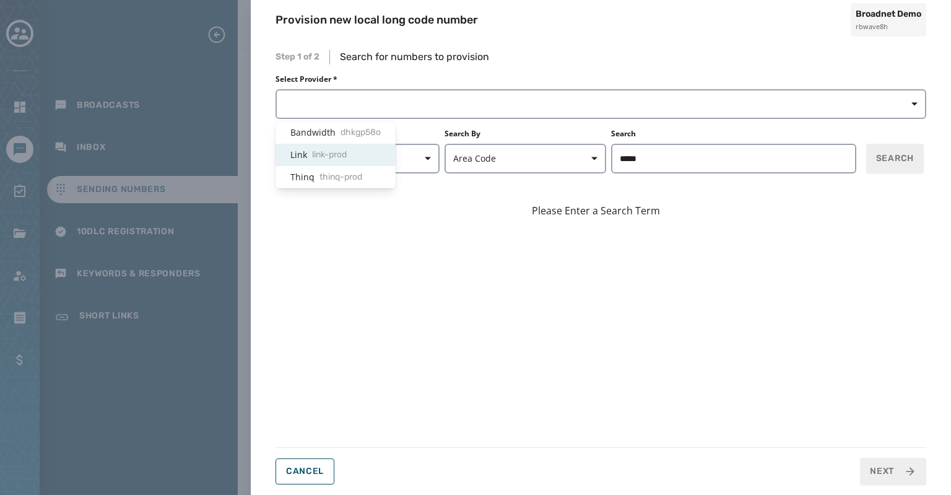
click at [325, 153] on span "link-prod" at bounding box center [329, 155] width 35 height 12
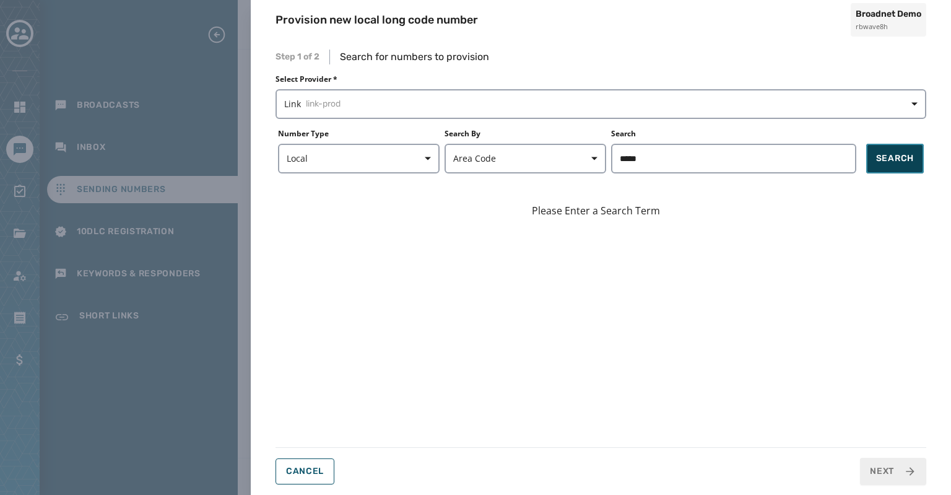
click at [888, 158] on span "Search" at bounding box center [895, 158] width 38 height 12
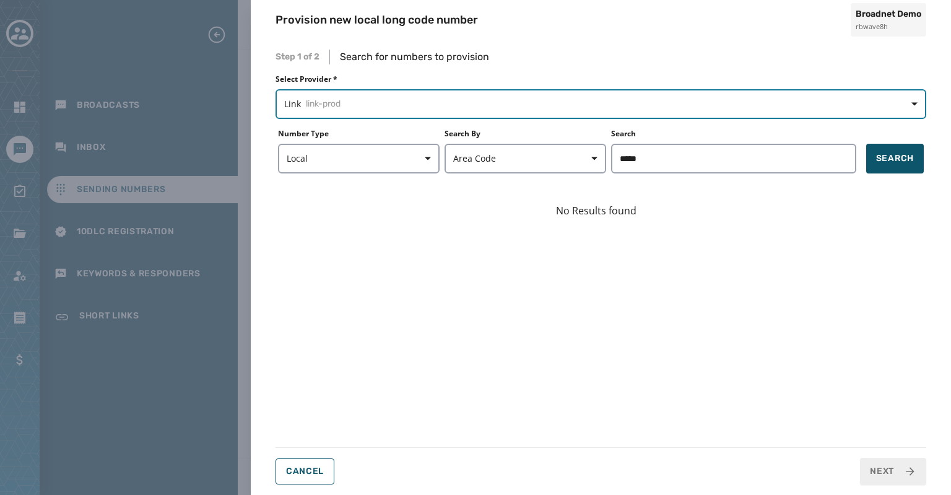
click at [330, 98] on span "link-prod" at bounding box center [323, 104] width 35 height 12
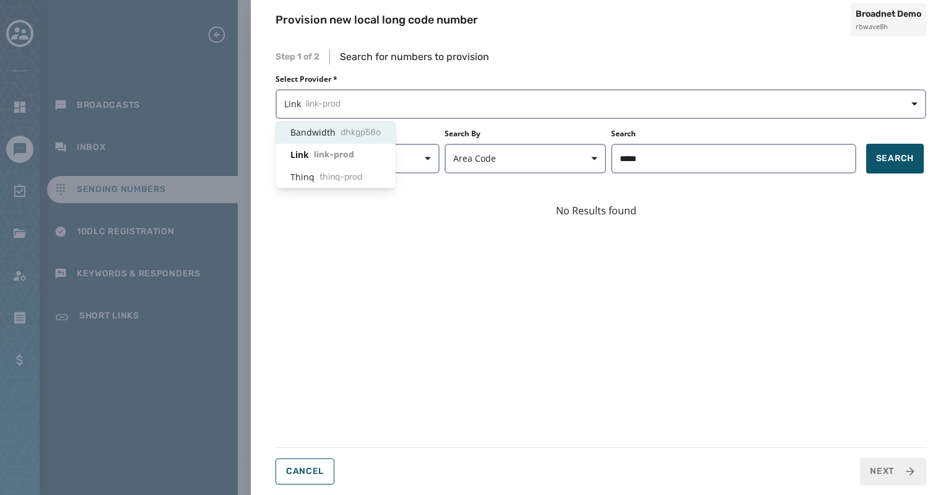
click at [322, 138] on span "Bandwidth dhkgp58o" at bounding box center [335, 132] width 90 height 12
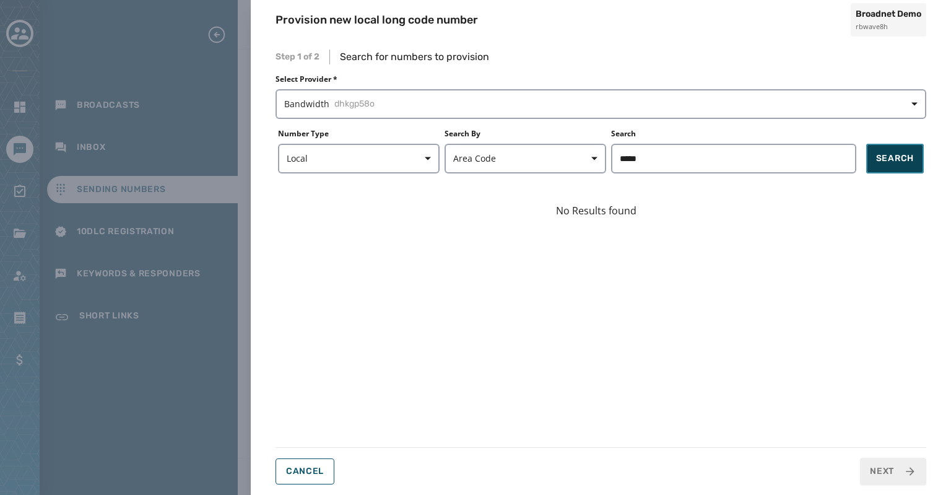
click at [889, 158] on span "Search" at bounding box center [895, 158] width 38 height 12
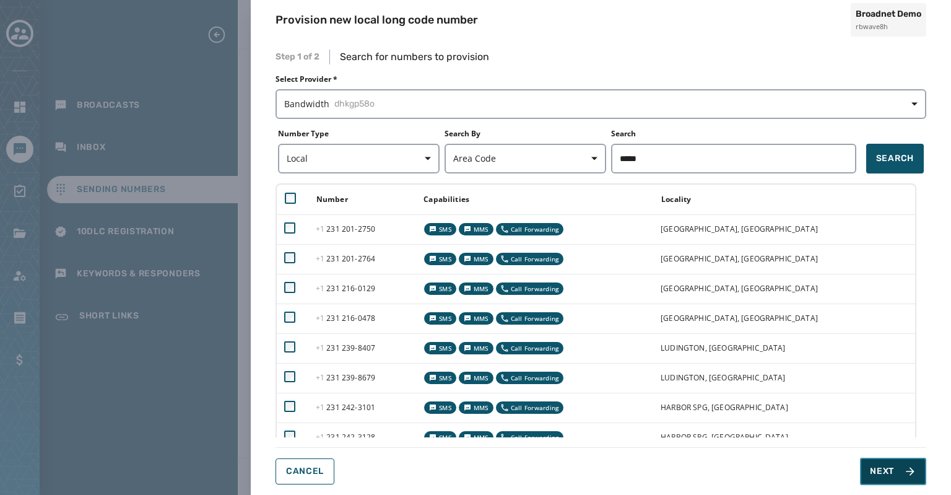
click at [882, 474] on span "Next" at bounding box center [882, 471] width 24 height 12
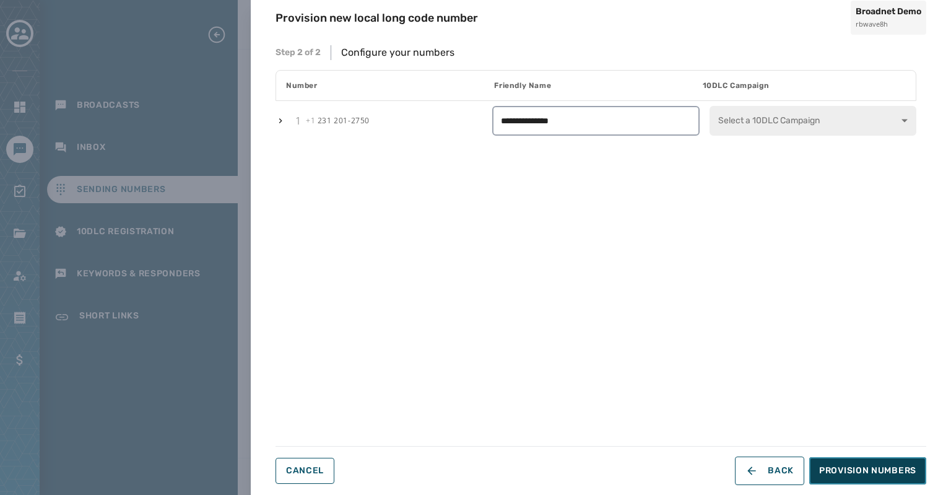
click at [856, 469] on span "Provision Numbers" at bounding box center [867, 471] width 97 height 12
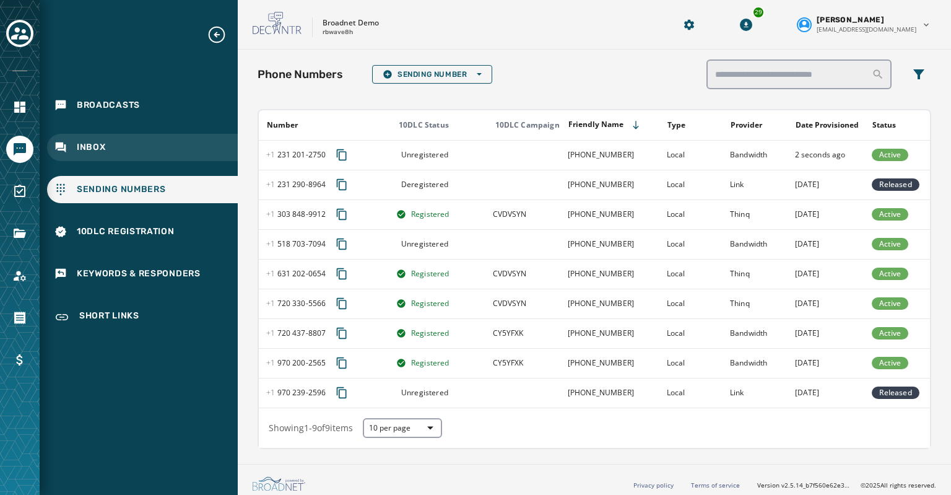
click at [95, 144] on span "Inbox" at bounding box center [91, 147] width 29 height 12
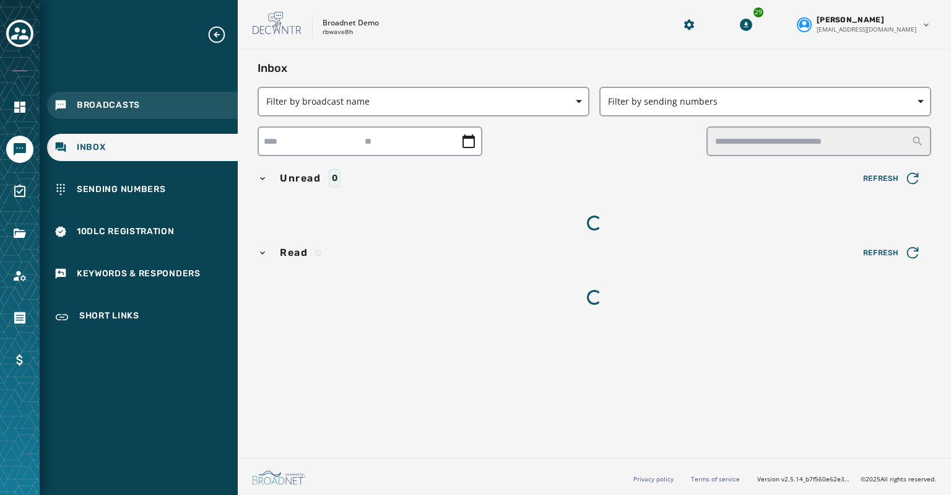
click at [97, 105] on span "Broadcasts" at bounding box center [108, 105] width 63 height 12
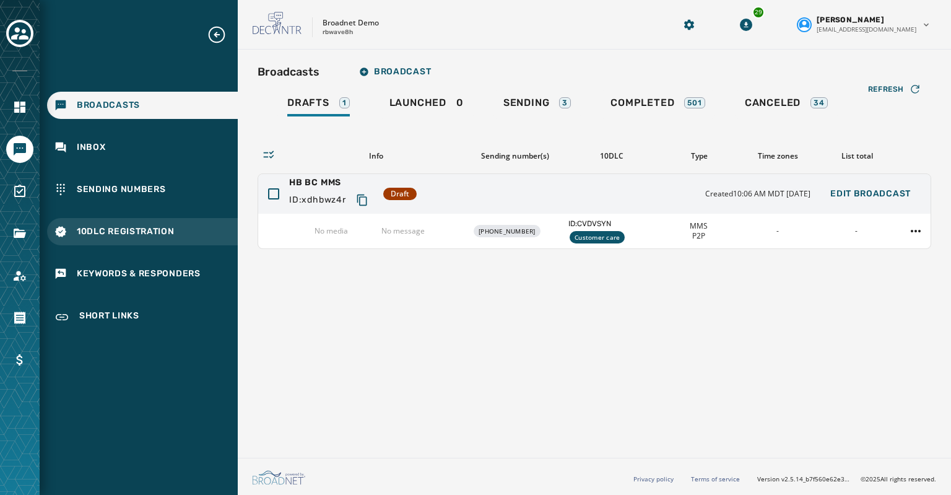
click at [84, 227] on span "10DLC Registration" at bounding box center [126, 231] width 98 height 12
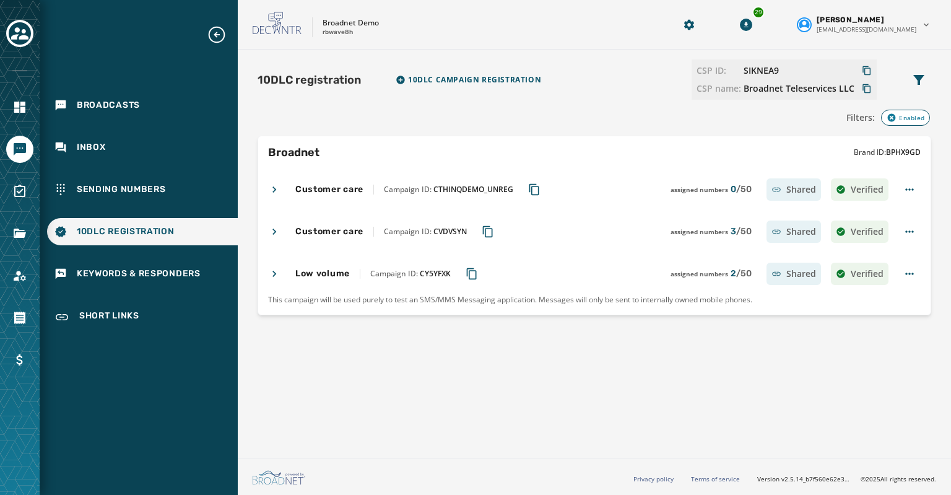
click at [353, 232] on h4 "Customer care" at bounding box center [329, 231] width 68 height 12
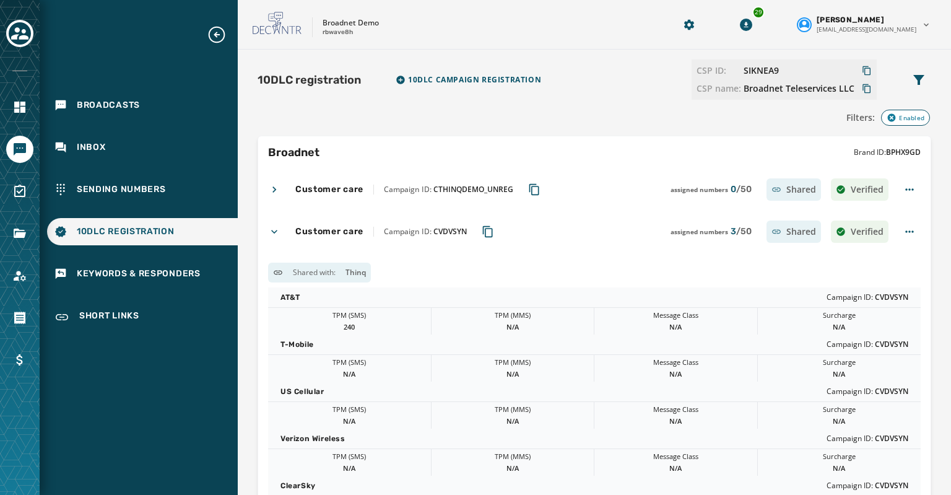
click at [352, 194] on h4 "Customer care" at bounding box center [329, 189] width 68 height 12
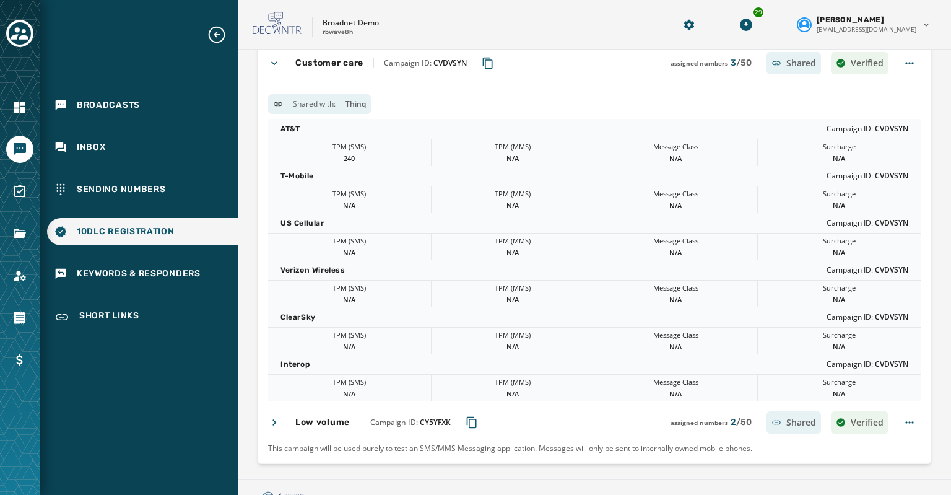
scroll to position [504, 0]
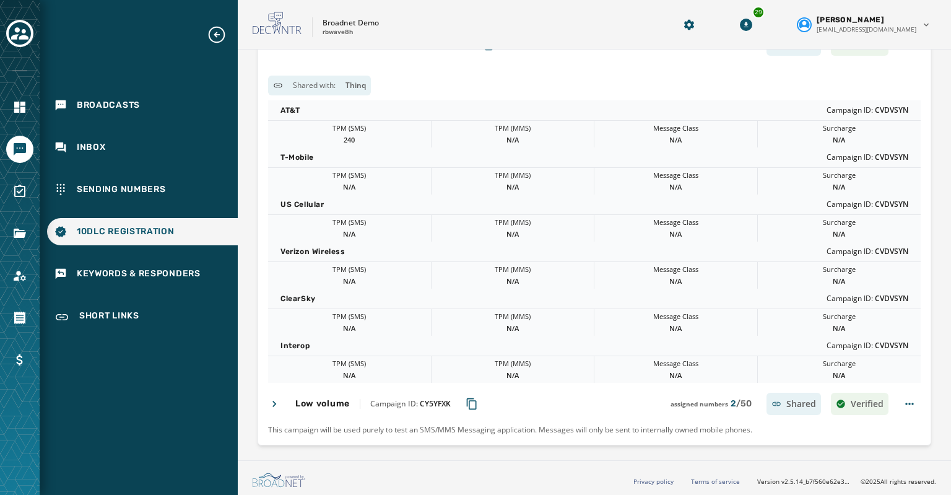
click at [308, 398] on h4 "Low volume" at bounding box center [322, 404] width 55 height 12
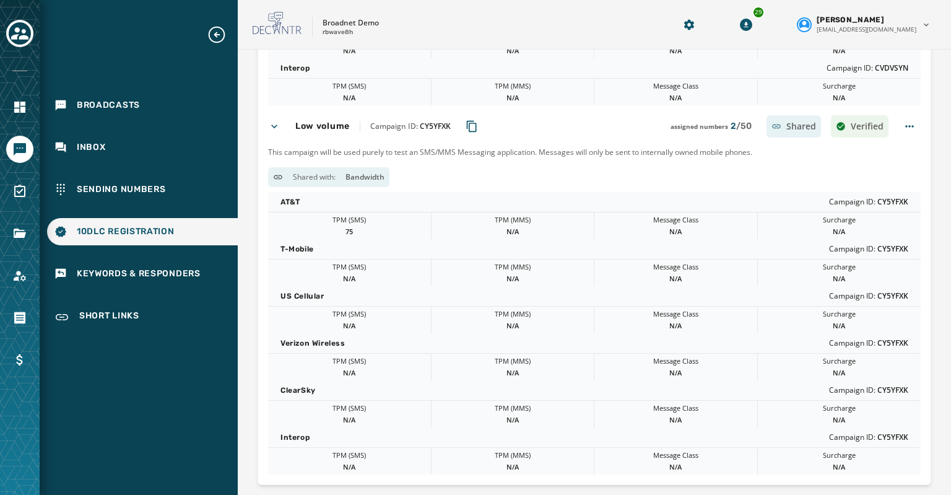
scroll to position [821, 0]
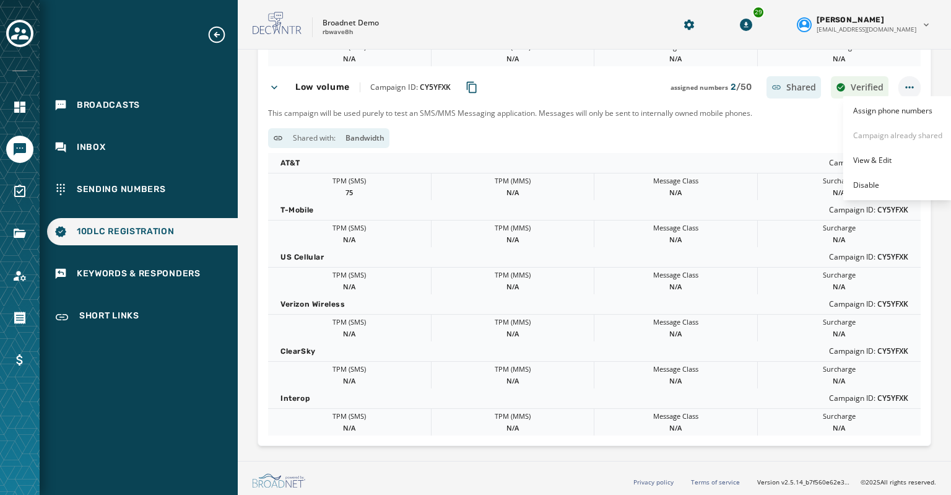
click at [896, 88] on html "Broadcasts Inbox Sending Numbers 10DLC Registration Keywords & Responders Short…" at bounding box center [475, 247] width 951 height 495
click at [862, 188] on span "Disable" at bounding box center [866, 185] width 26 height 10
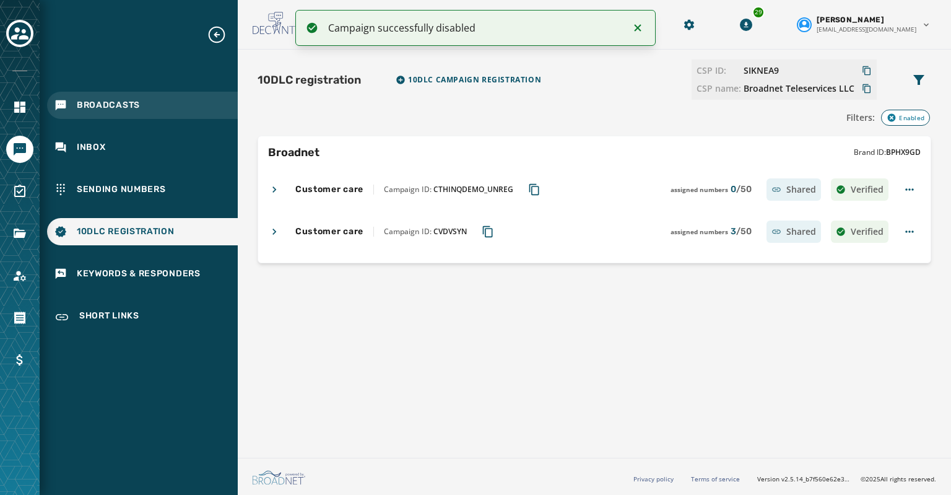
click at [107, 106] on span "Broadcasts" at bounding box center [108, 105] width 63 height 12
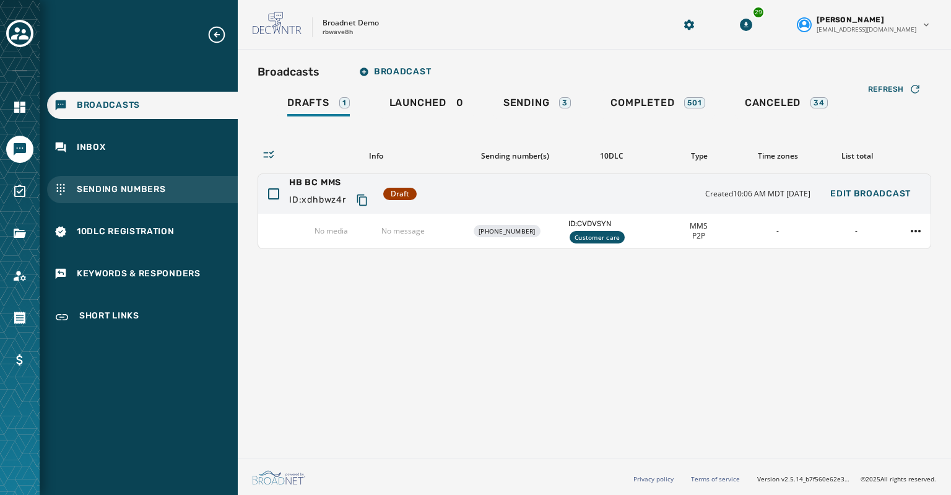
click at [104, 194] on span "Sending Numbers" at bounding box center [121, 189] width 89 height 12
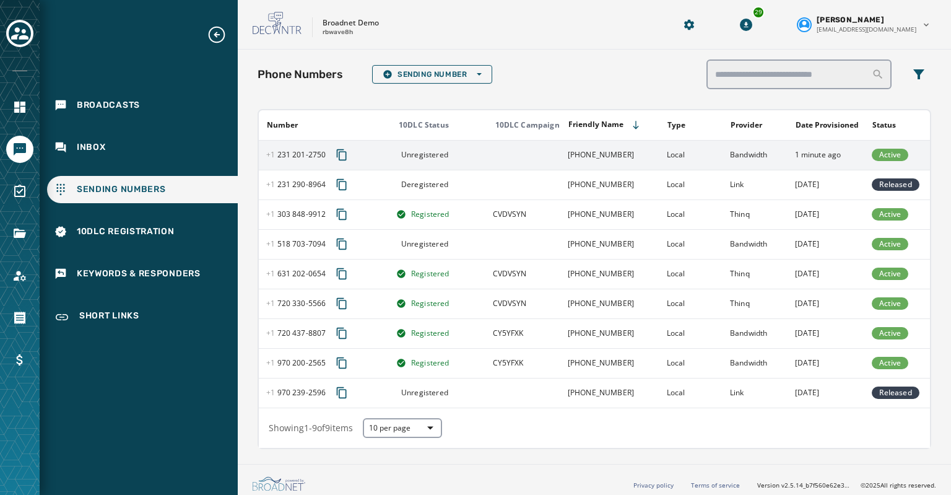
click at [300, 151] on span "[PHONE_NUMBER] - 2750" at bounding box center [295, 155] width 59 height 10
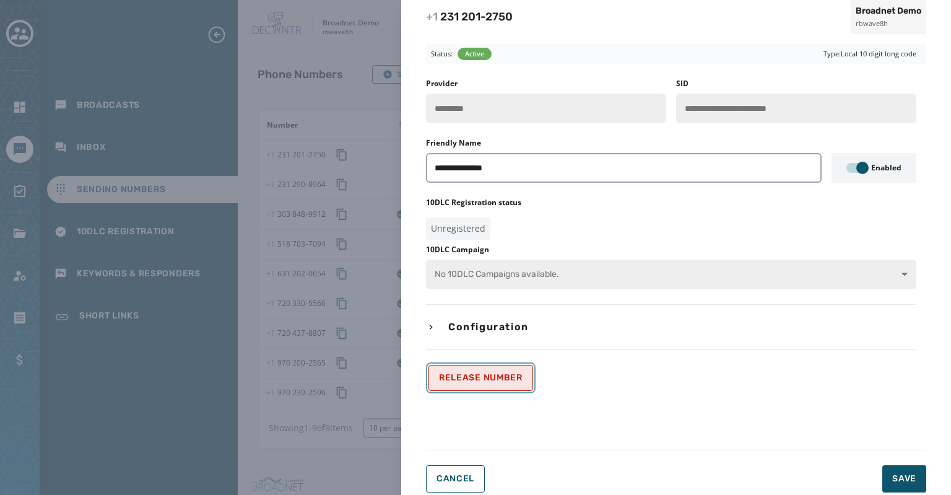
click at [479, 375] on span "Release Number" at bounding box center [481, 378] width 84 height 10
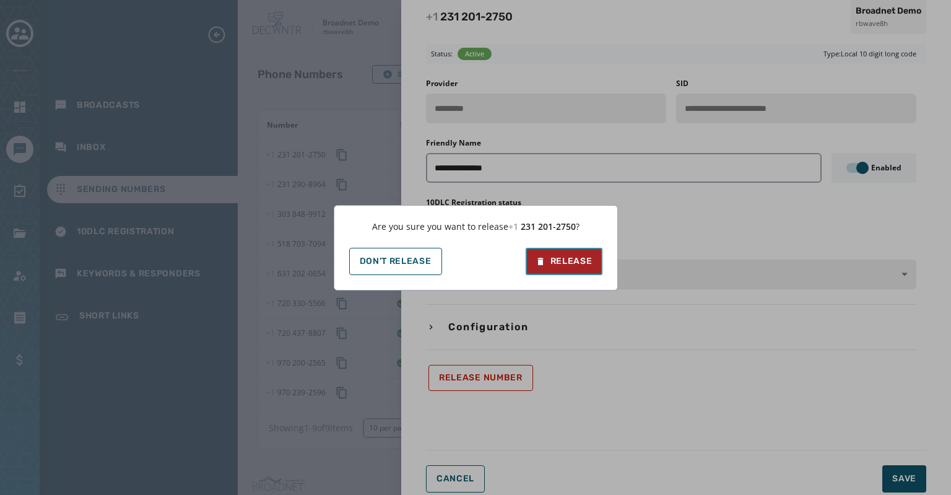
click at [571, 259] on div "Release" at bounding box center [564, 261] width 57 height 12
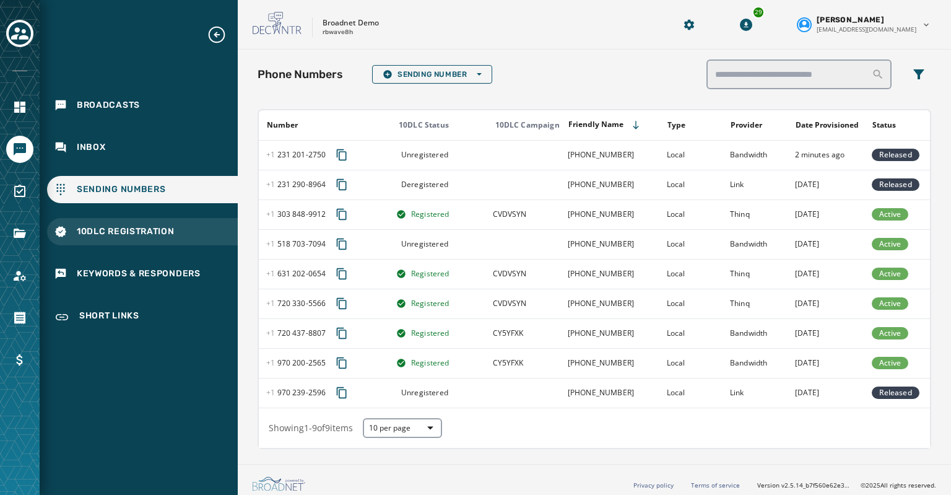
click at [99, 230] on span "10DLC Registration" at bounding box center [126, 231] width 98 height 12
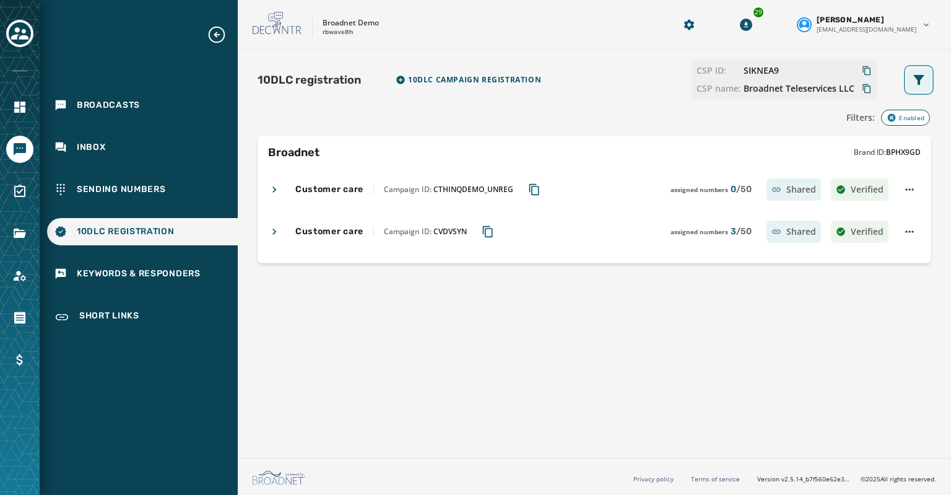
click at [921, 77] on icon "Filters menu" at bounding box center [919, 80] width 11 height 10
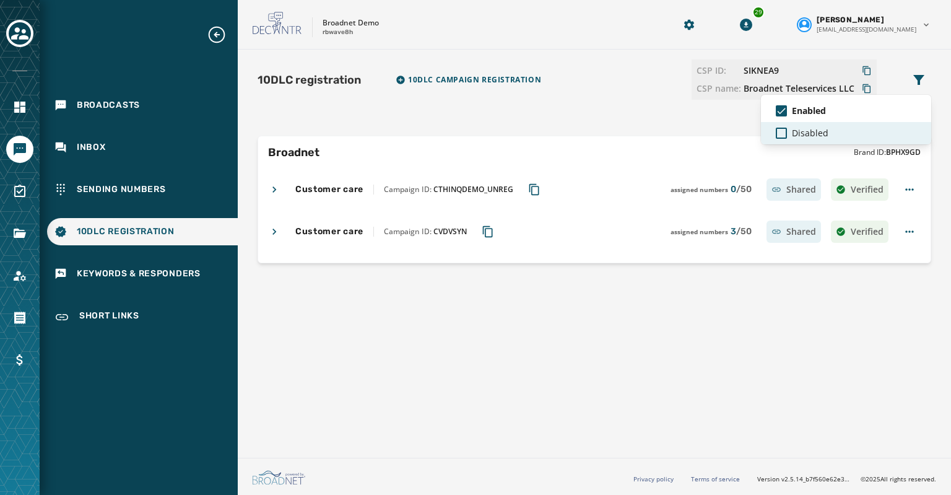
click at [819, 131] on span "Disabled" at bounding box center [810, 133] width 37 height 12
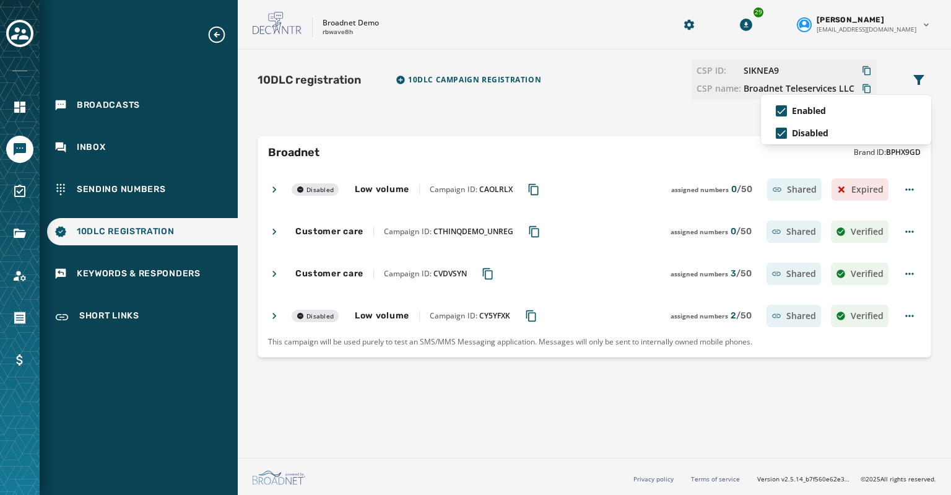
click at [450, 313] on div "10DLC registration 10DLC Campaign registration CSP ID: SIKNEA9 CSP name: Broadn…" at bounding box center [595, 208] width 674 height 298
click at [384, 313] on h4 "Low volume" at bounding box center [382, 316] width 55 height 12
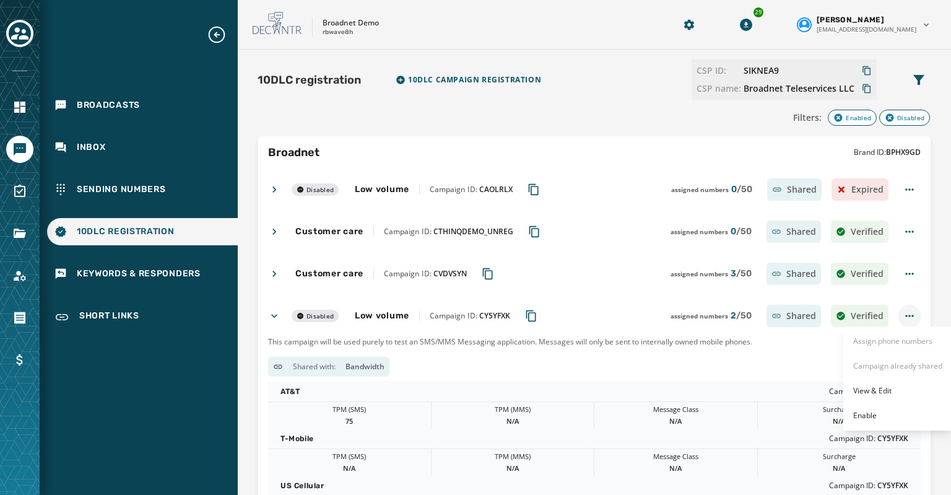
click at [904, 313] on html "Broadcasts Inbox Sending Numbers 10DLC Registration Keywords & Responders Short…" at bounding box center [475, 247] width 951 height 495
click at [873, 414] on span "Enable" at bounding box center [865, 416] width 24 height 10
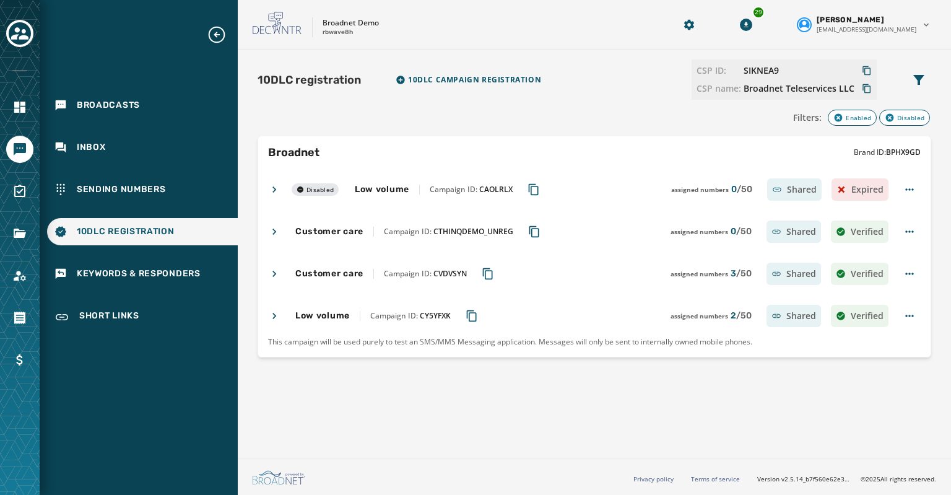
click at [398, 321] on div "Low volume Campaign ID: CY5YFXK assigned numbers 2 / 50 Shared Verified" at bounding box center [578, 316] width 621 height 22
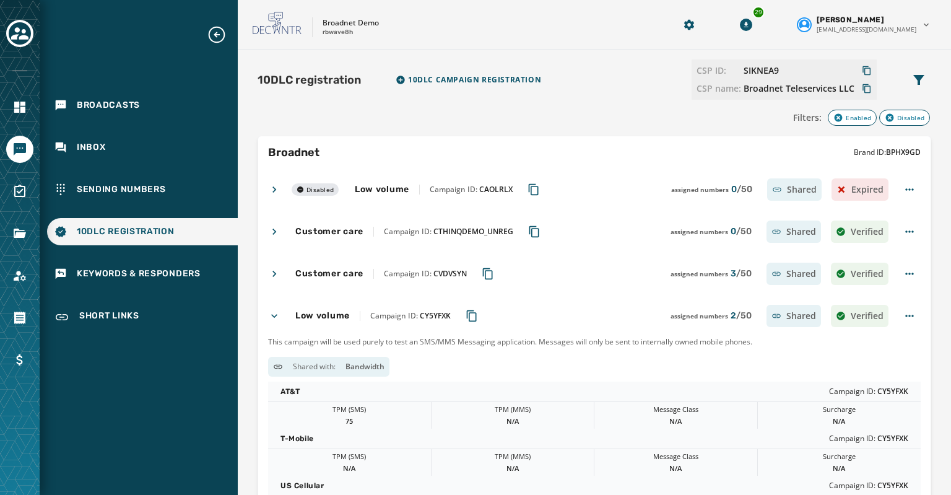
click at [886, 116] on icon "button" at bounding box center [890, 118] width 8 height 8
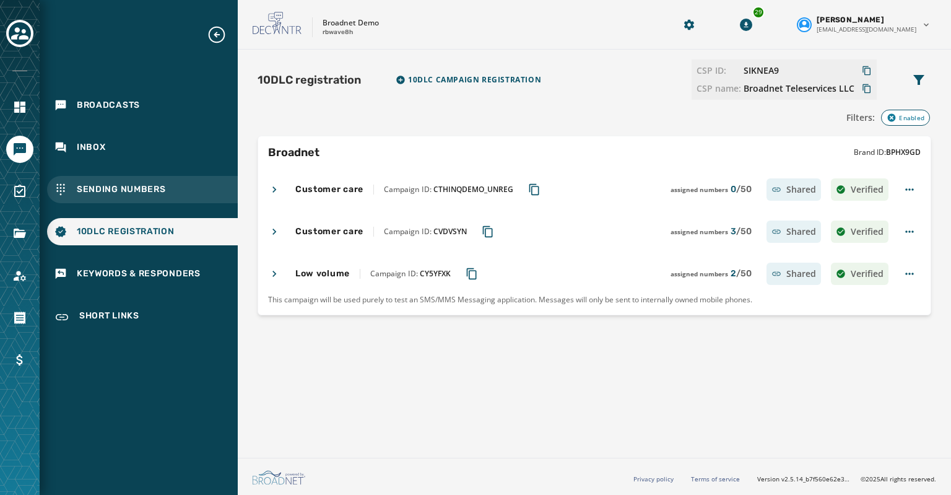
click at [90, 190] on span "Sending Numbers" at bounding box center [121, 189] width 89 height 12
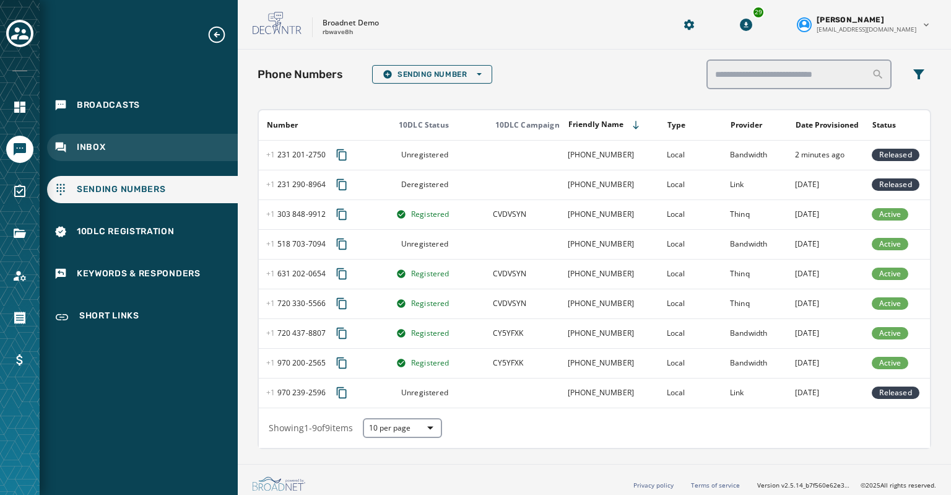
click at [87, 149] on span "Inbox" at bounding box center [91, 147] width 29 height 12
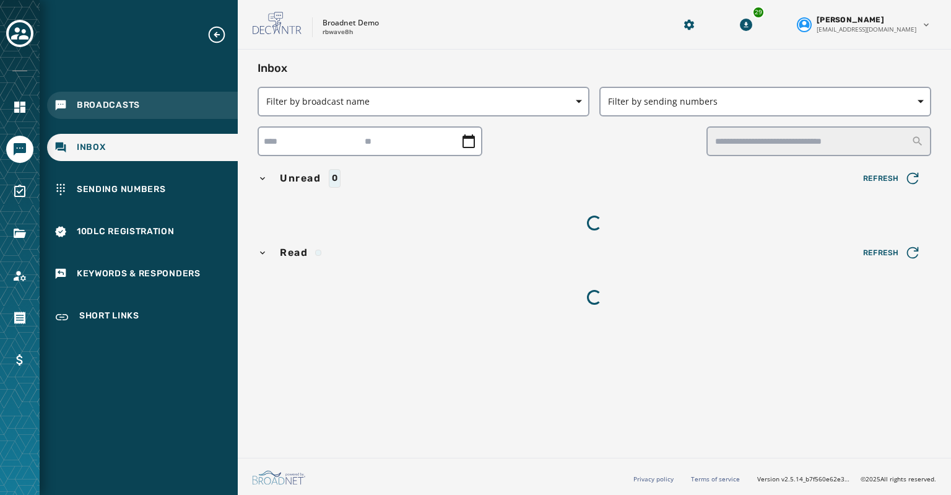
click at [111, 108] on span "Broadcasts" at bounding box center [108, 105] width 63 height 12
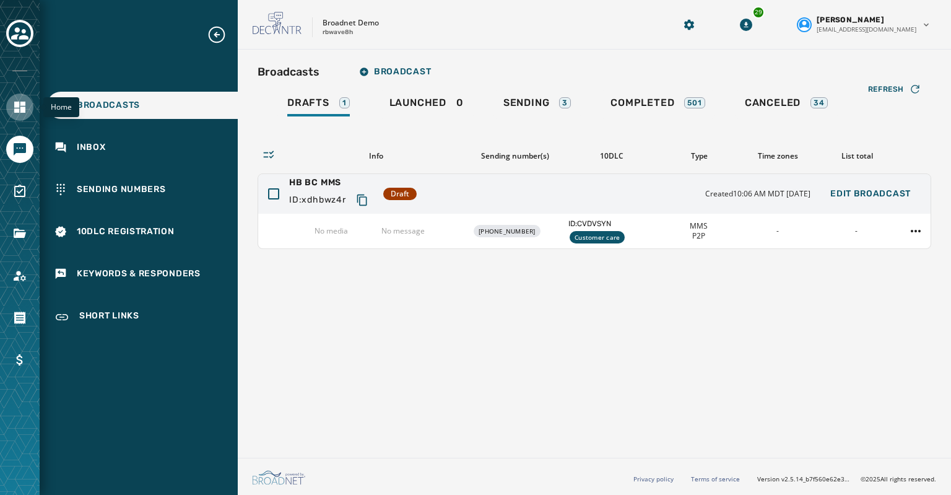
click at [22, 109] on icon "Navigate to Home" at bounding box center [19, 107] width 11 height 11
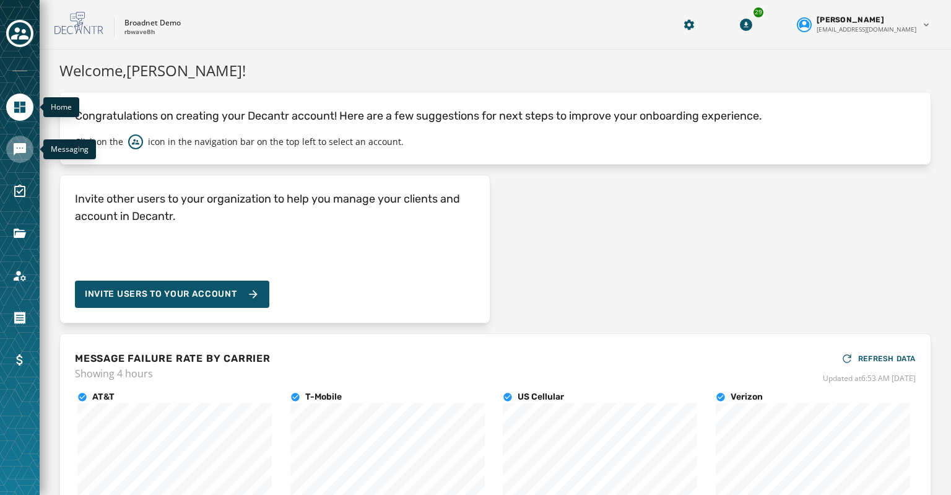
click at [15, 152] on icon "Navigate to Messaging" at bounding box center [20, 149] width 12 height 12
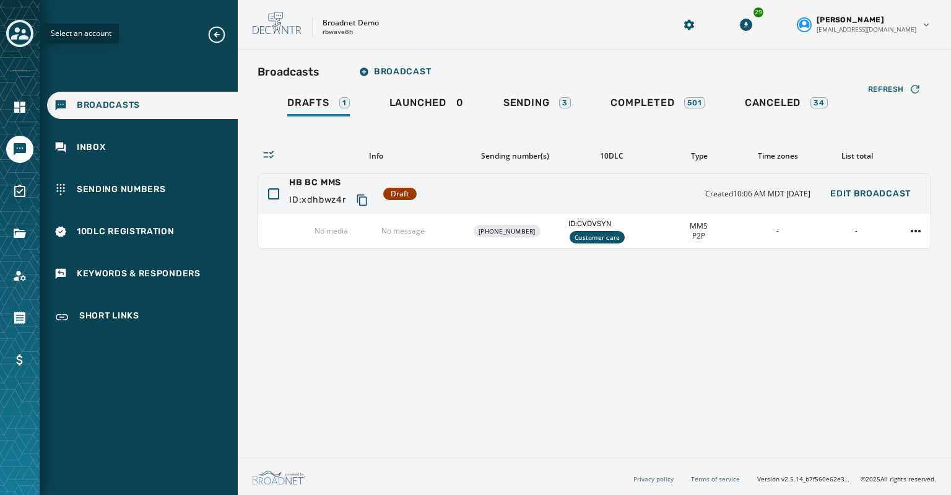
click at [17, 29] on icon "Toggle account select drawer" at bounding box center [19, 33] width 17 height 12
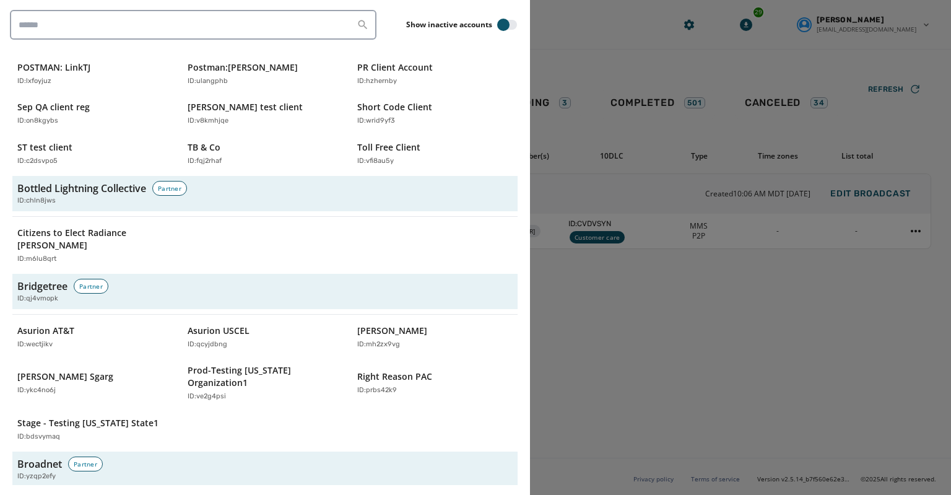
scroll to position [681, 0]
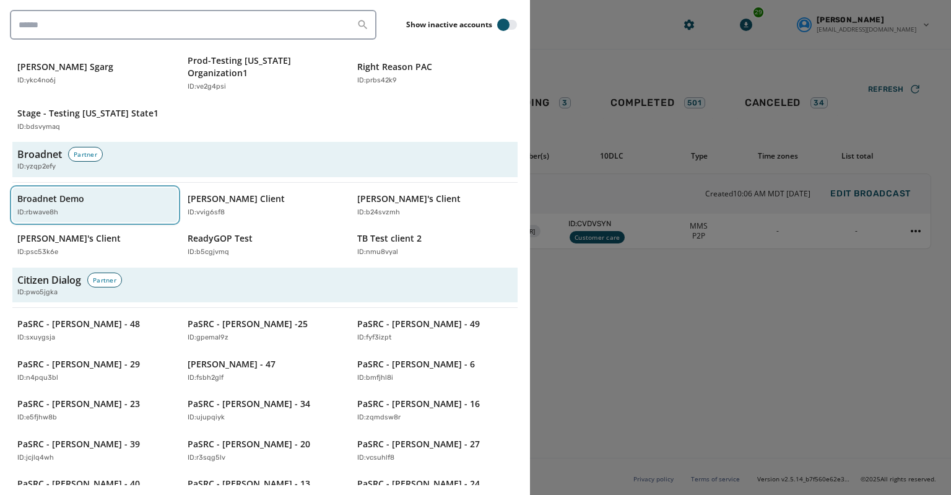
click at [44, 207] on p "ID: rbwave8h" at bounding box center [37, 212] width 41 height 11
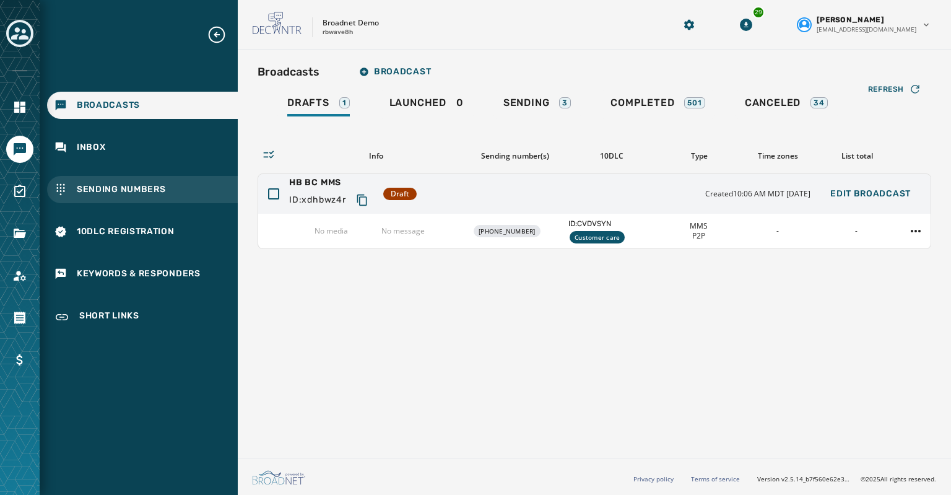
click at [97, 191] on span "Sending Numbers" at bounding box center [121, 189] width 89 height 12
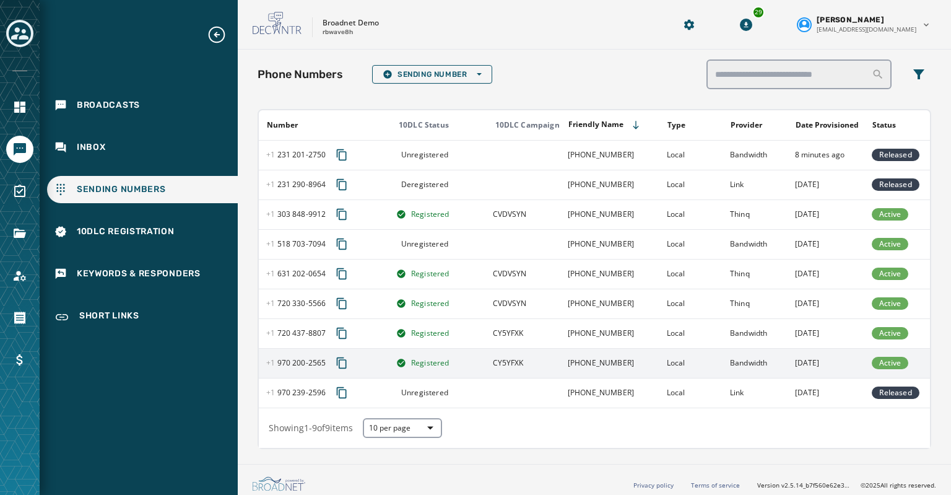
click at [290, 362] on span "[PHONE_NUMBER] - 2565" at bounding box center [295, 363] width 59 height 10
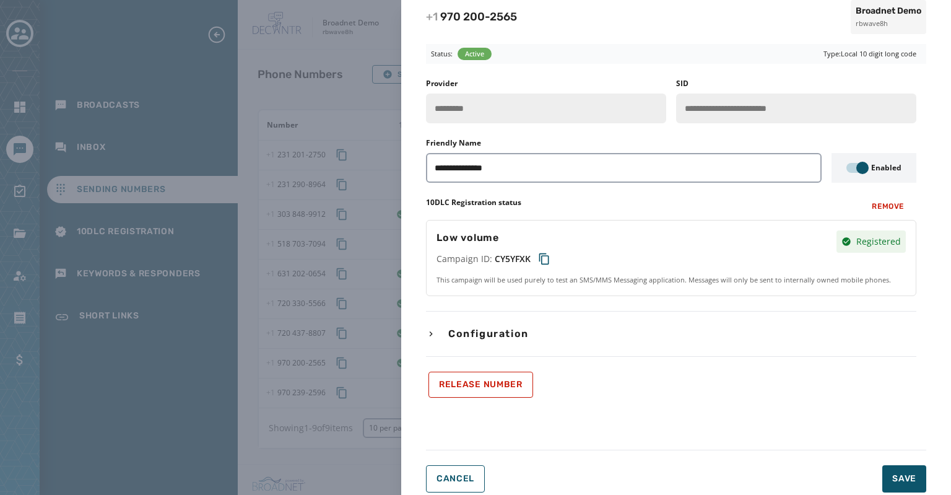
click at [429, 333] on icon "button" at bounding box center [431, 334] width 10 height 10
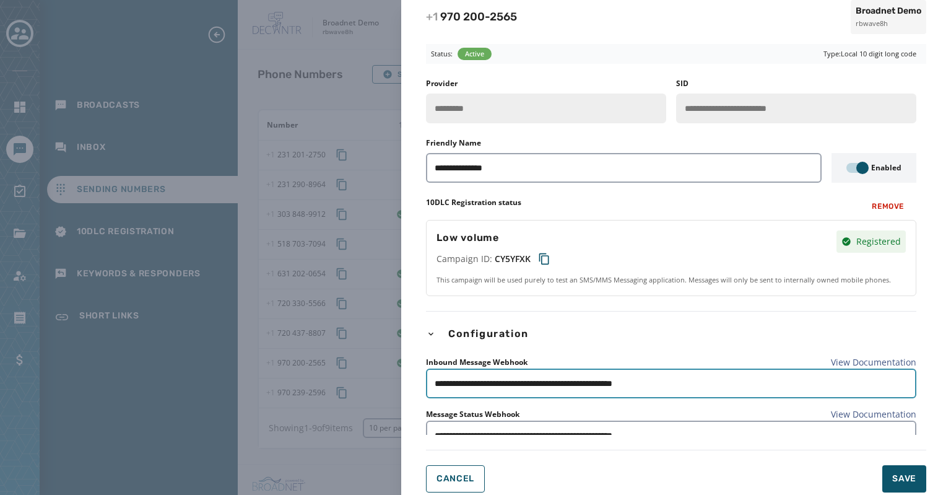
drag, startPoint x: 691, startPoint y: 378, endPoint x: 472, endPoint y: 398, distance: 220.1
click at [432, 410] on div "**********" at bounding box center [671, 403] width 491 height 94
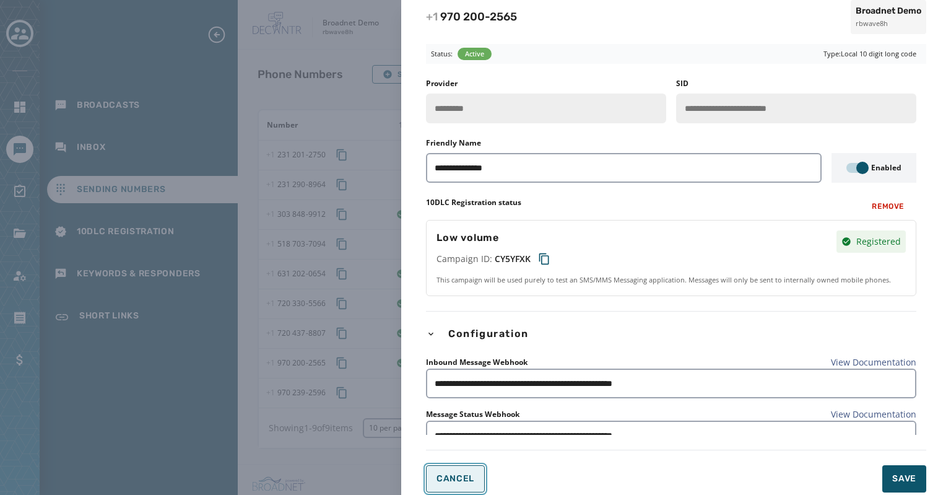
click at [460, 475] on span "Cancel" at bounding box center [456, 479] width 38 height 10
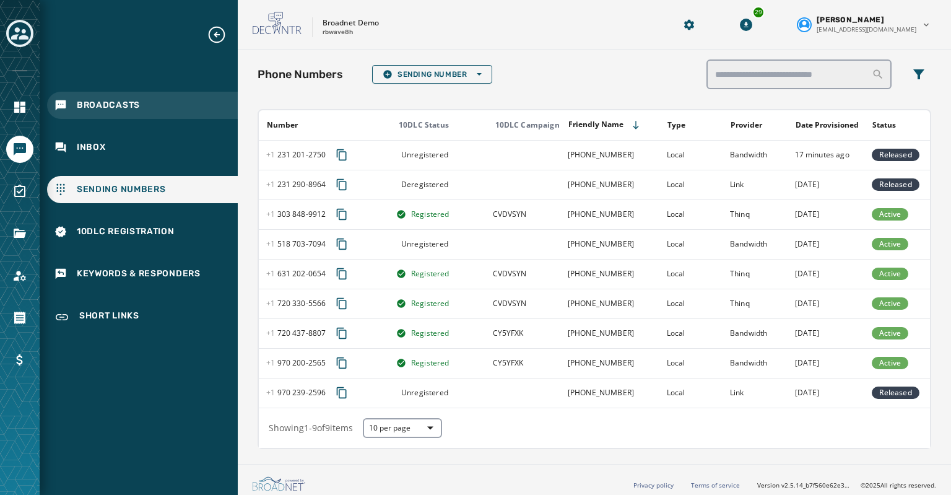
click at [82, 106] on span "Broadcasts" at bounding box center [108, 105] width 63 height 12
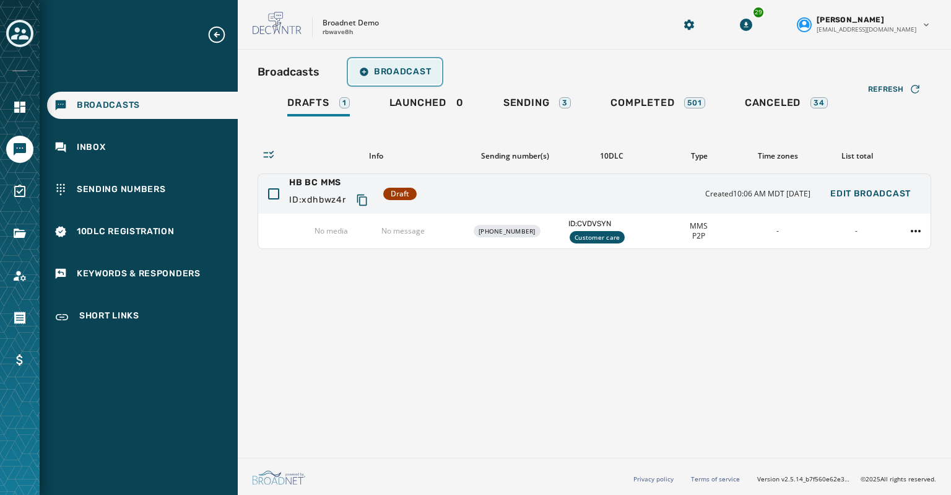
click at [396, 65] on button "Broadcast" at bounding box center [395, 71] width 92 height 25
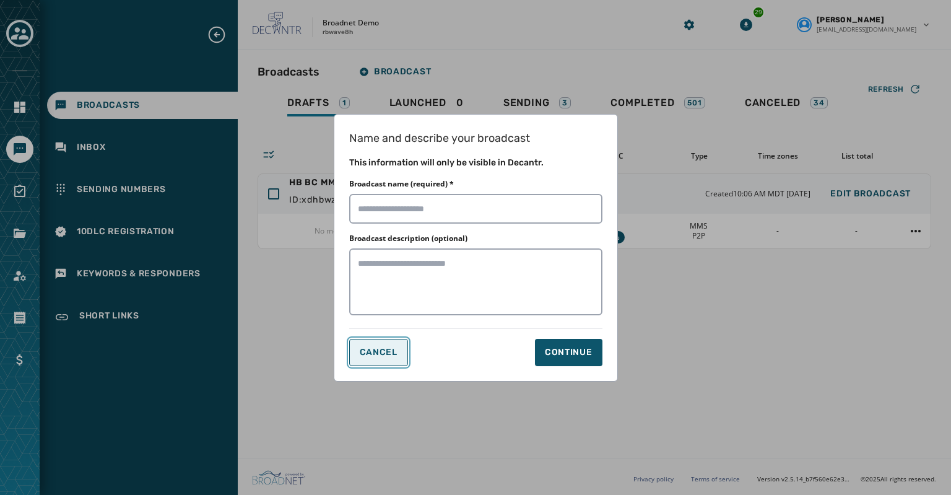
click at [373, 347] on span "Cancel" at bounding box center [379, 352] width 38 height 10
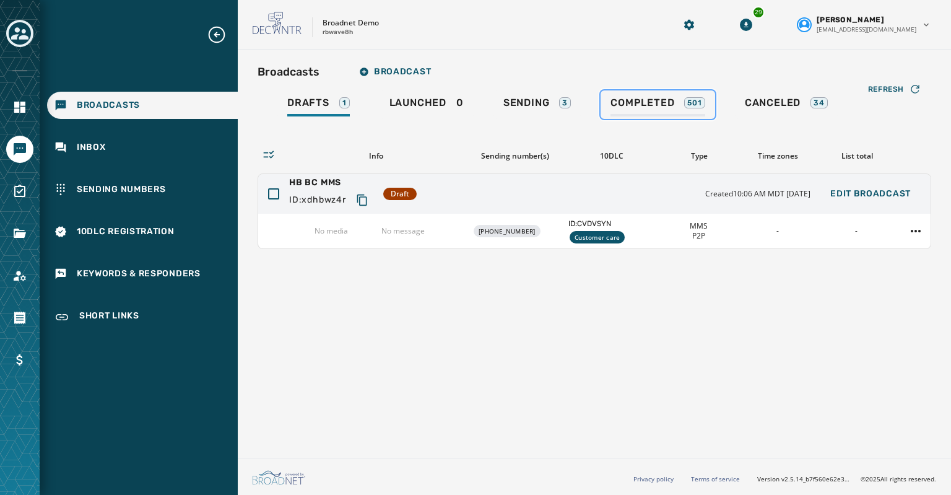
click at [624, 97] on span "Completed" at bounding box center [643, 103] width 64 height 12
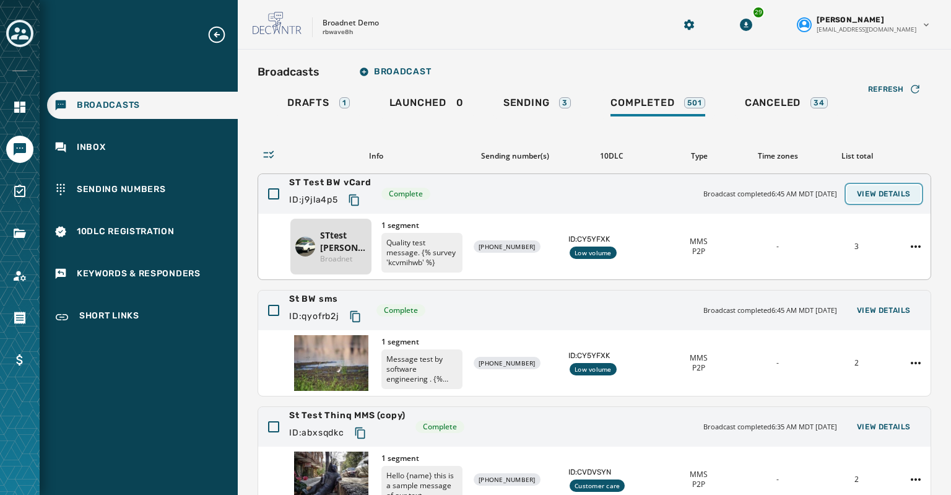
click at [879, 189] on span "View Details" at bounding box center [884, 194] width 54 height 10
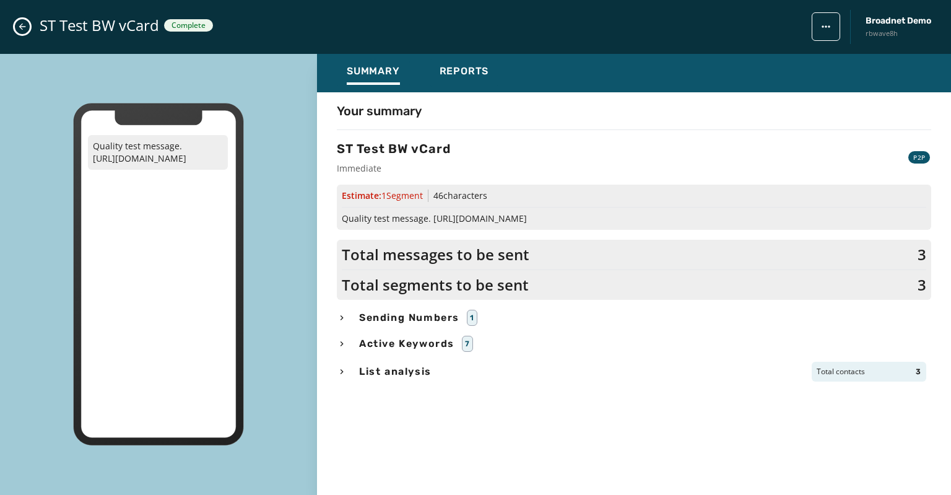
click at [344, 342] on icon "button" at bounding box center [342, 344] width 10 height 10
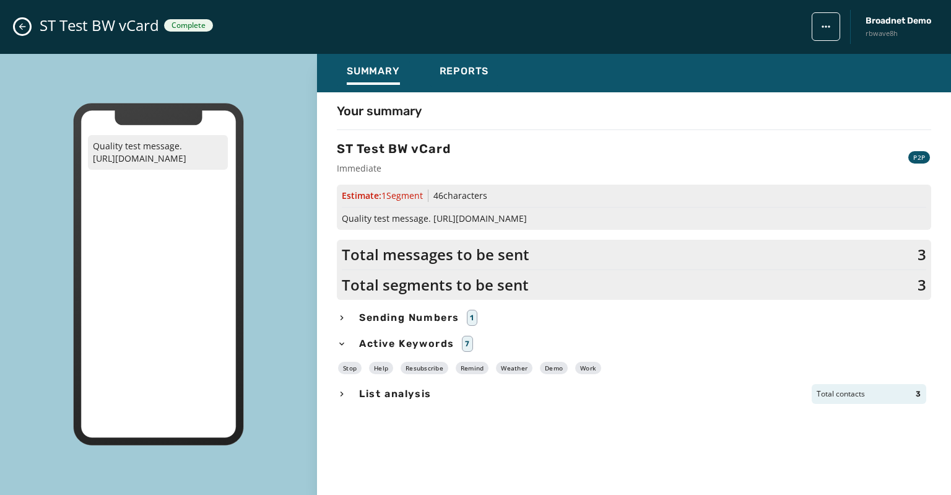
click at [19, 25] on icon "Close admin drawer" at bounding box center [22, 27] width 10 height 10
